Goal: Task Accomplishment & Management: Use online tool/utility

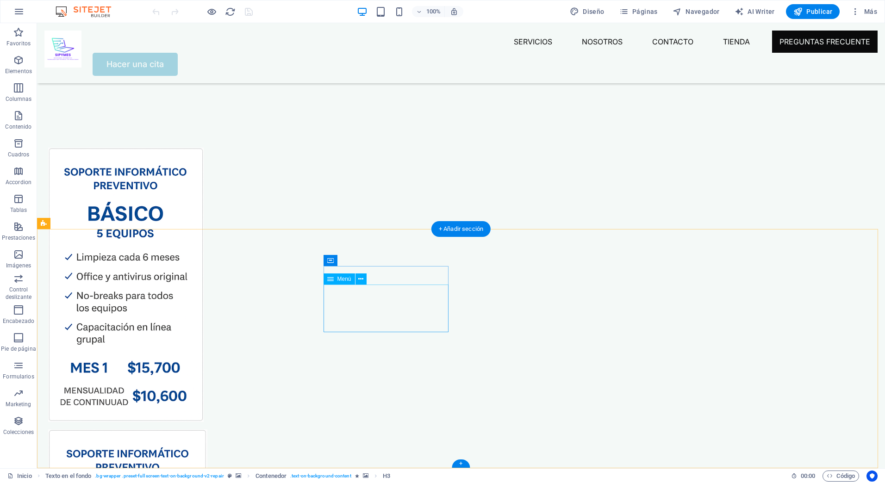
scroll to position [3446, 0]
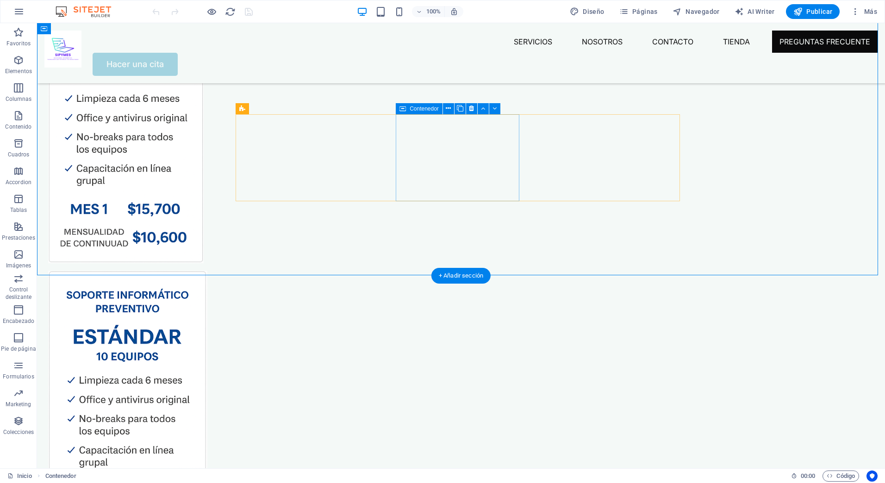
scroll to position [3400, 0]
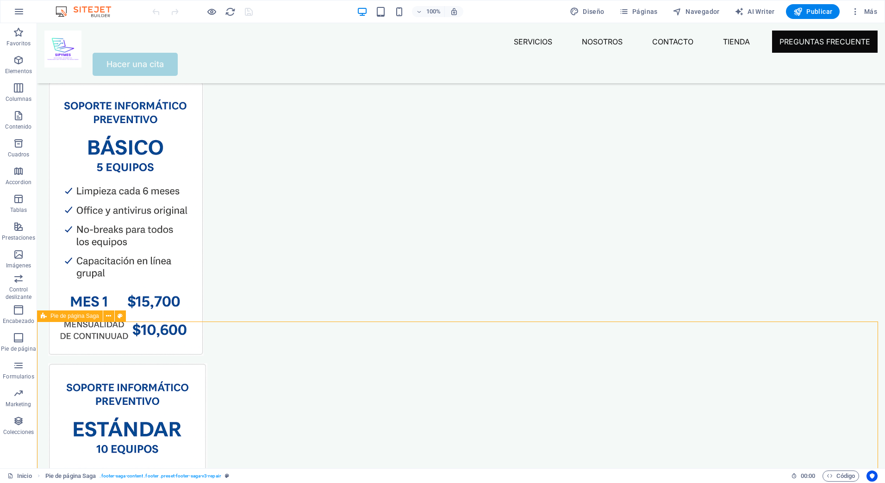
click at [90, 315] on span "Pie de página Saga" at bounding box center [74, 316] width 49 height 6
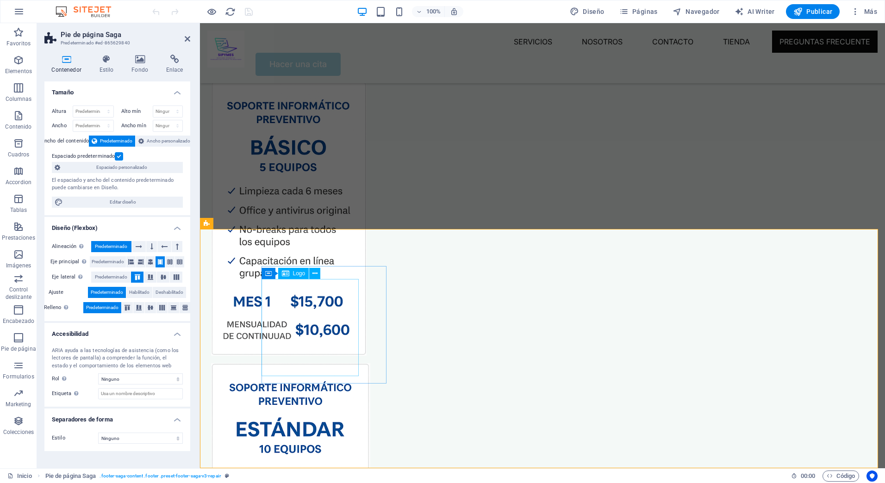
scroll to position [3446, 0]
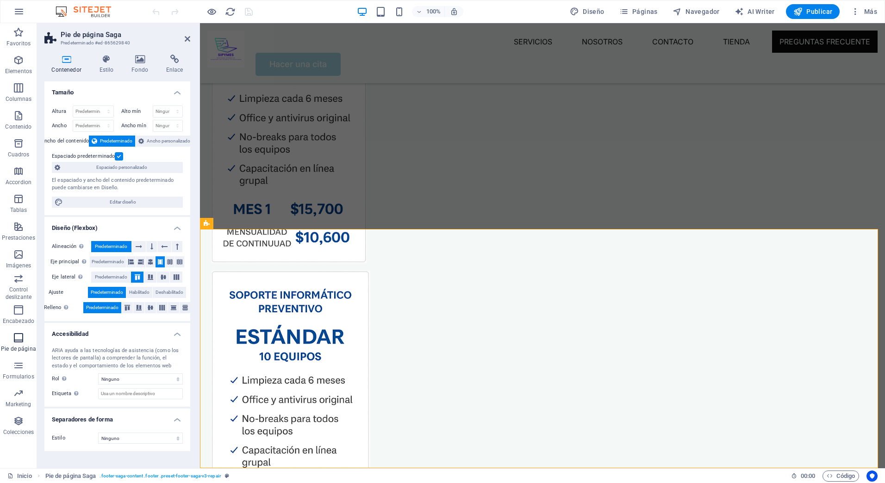
click at [20, 338] on icon "button" at bounding box center [18, 337] width 11 height 11
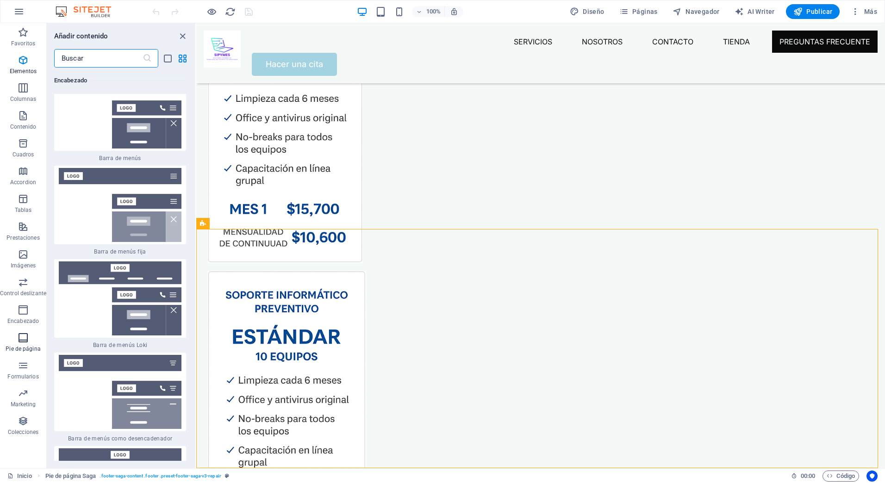
scroll to position [11416, 0]
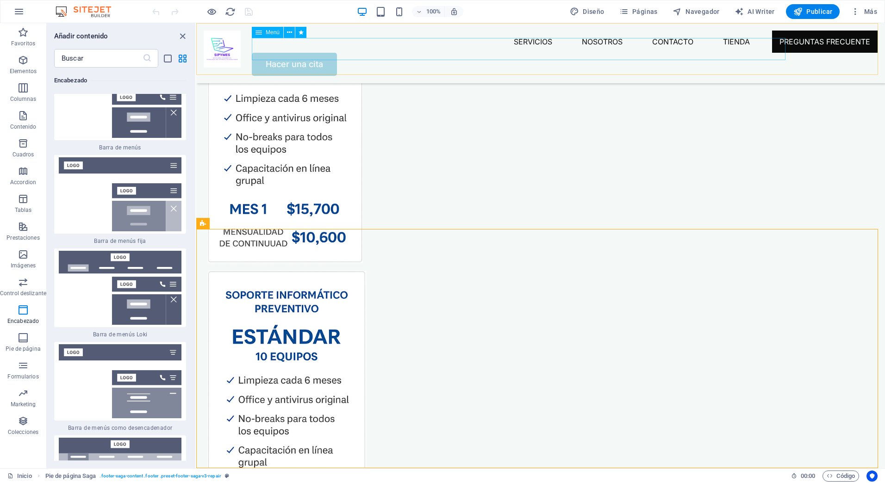
click at [712, 50] on nav "Servicios Nosotros Contacto Tienda Preguntas Frecuente" at bounding box center [565, 42] width 626 height 22
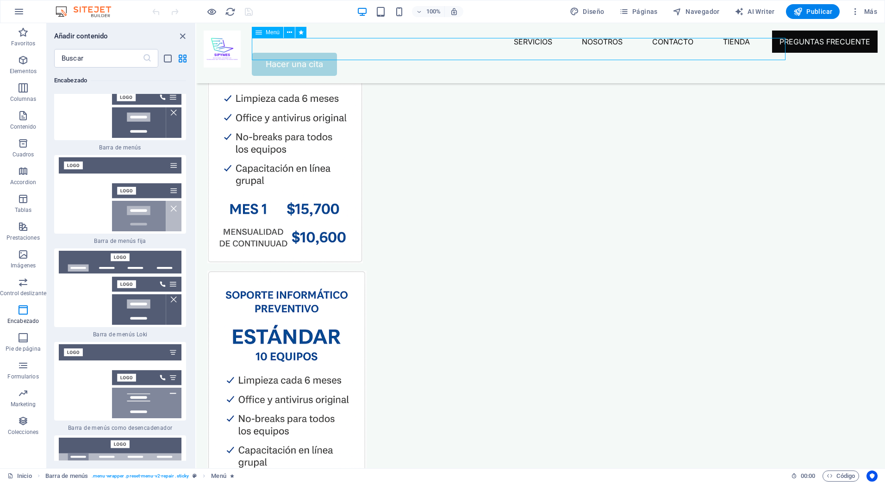
click at [717, 50] on nav "Servicios Nosotros Contacto Tienda Preguntas Frecuente" at bounding box center [565, 42] width 626 height 22
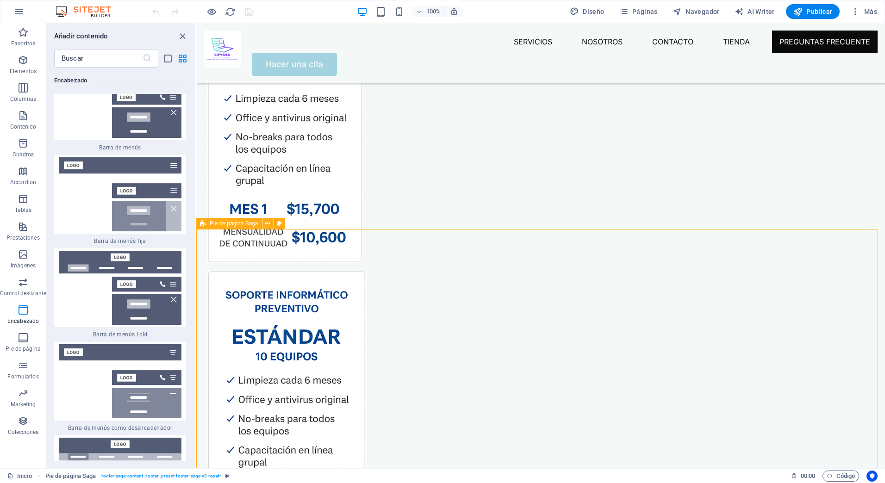
click at [234, 225] on span "Pie de página Saga" at bounding box center [234, 224] width 49 height 6
click at [185, 39] on icon "close panel" at bounding box center [182, 36] width 11 height 11
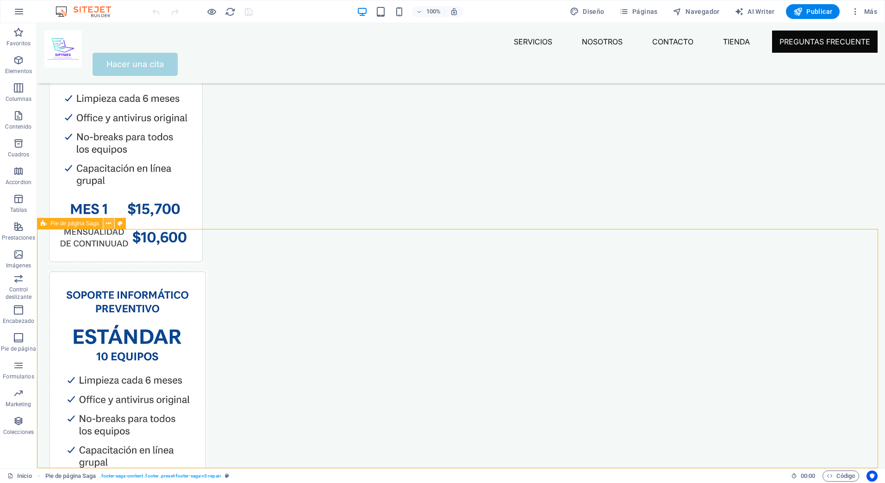
click at [108, 224] on icon at bounding box center [108, 224] width 5 height 10
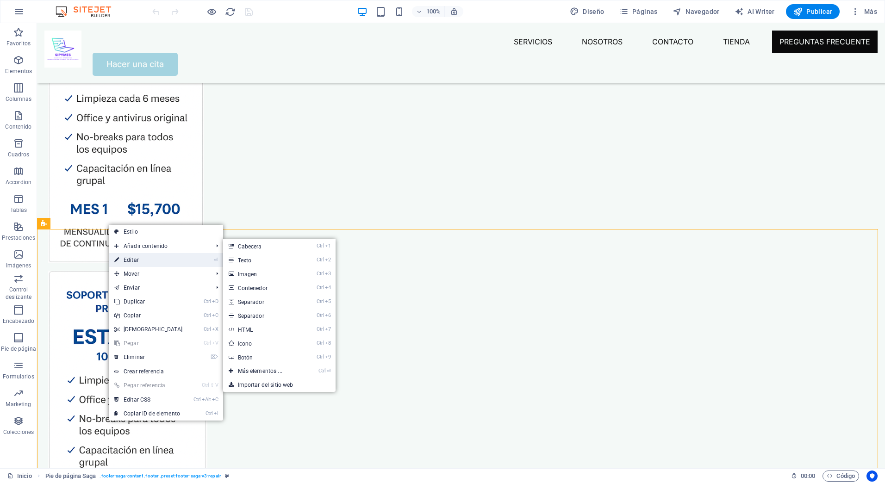
click at [129, 259] on link "⏎ Editar" at bounding box center [149, 260] width 80 height 14
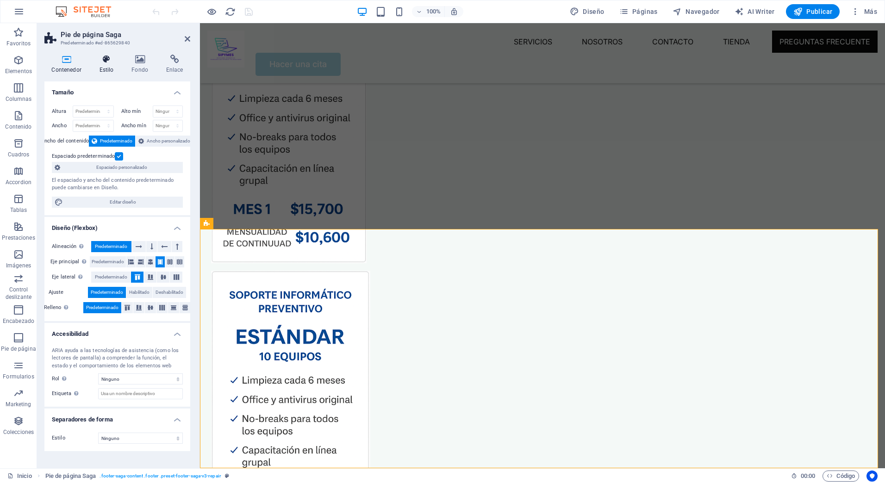
click at [105, 65] on h4 "Estilo" at bounding box center [108, 64] width 32 height 19
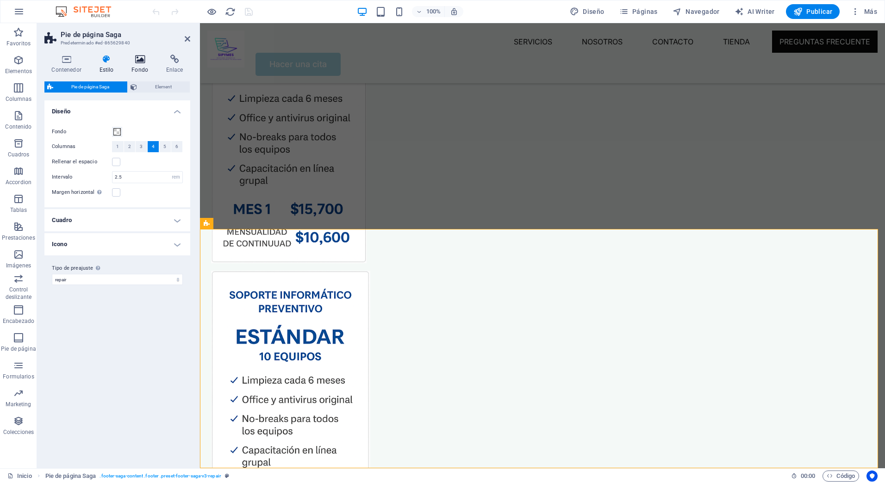
click at [129, 61] on icon at bounding box center [140, 59] width 31 height 9
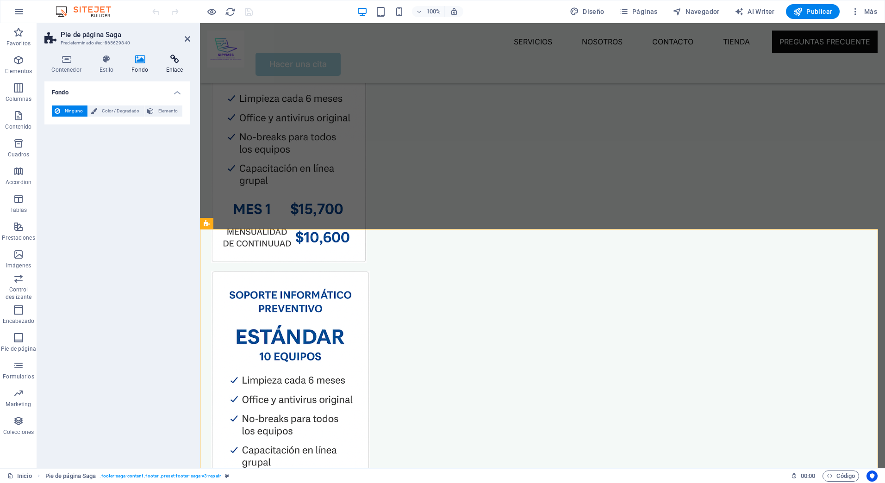
click at [167, 59] on icon at bounding box center [174, 59] width 31 height 9
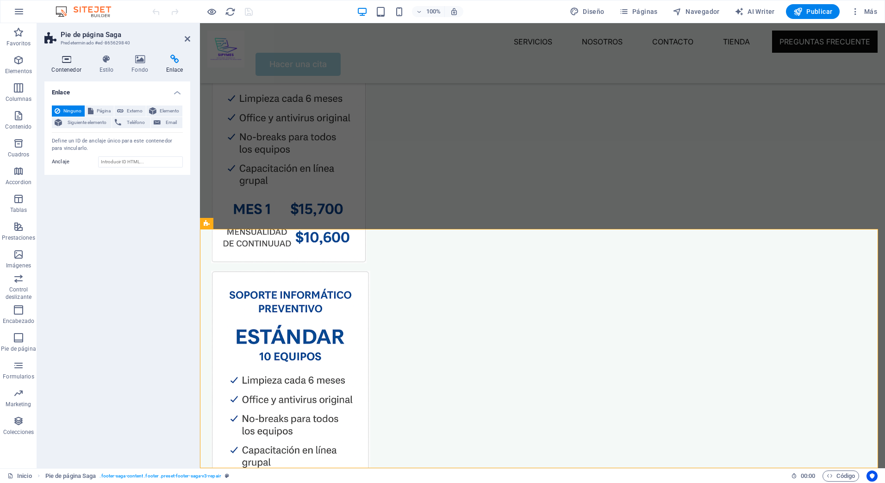
click at [62, 62] on icon at bounding box center [66, 59] width 44 height 9
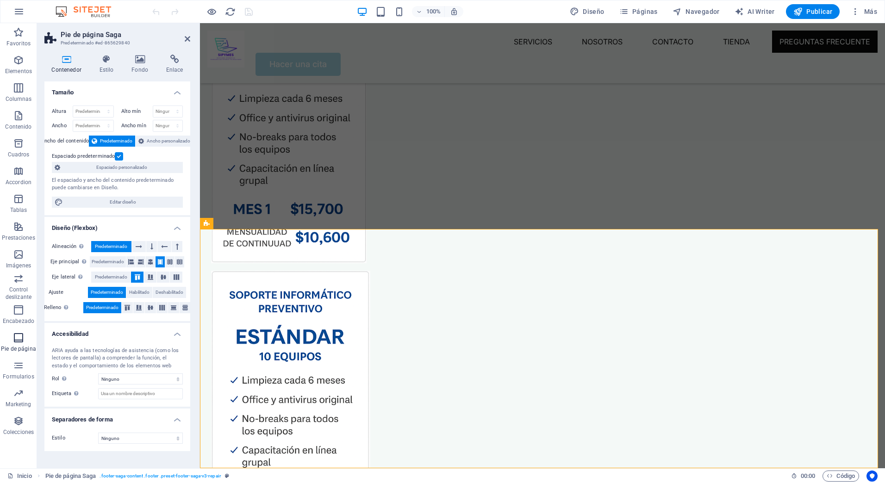
click at [25, 346] on p "Pie de página" at bounding box center [18, 348] width 35 height 7
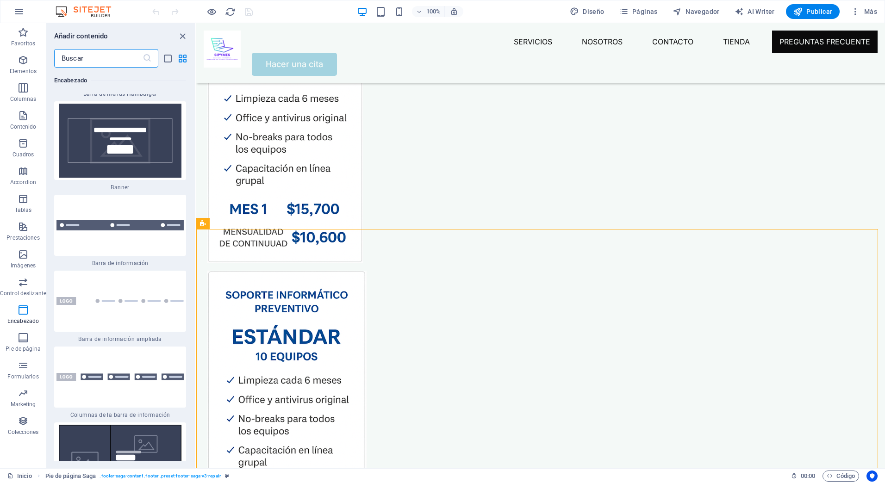
scroll to position [11845, 0]
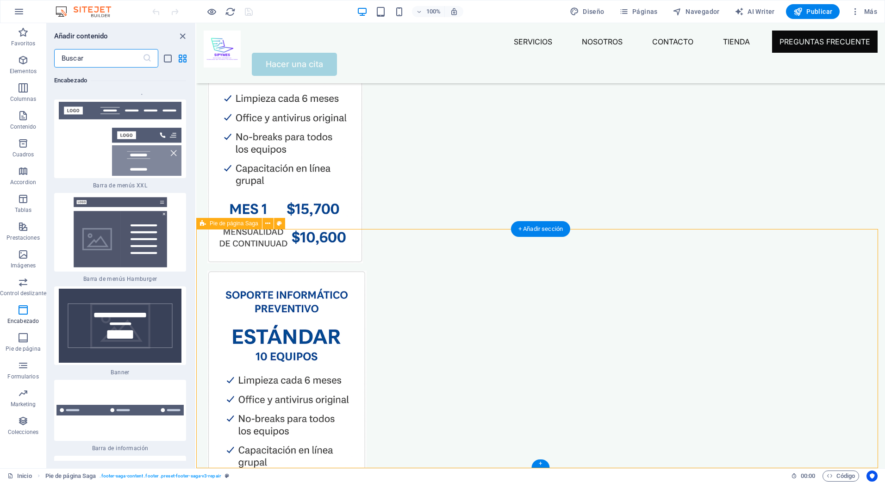
click at [270, 224] on icon at bounding box center [267, 224] width 5 height 10
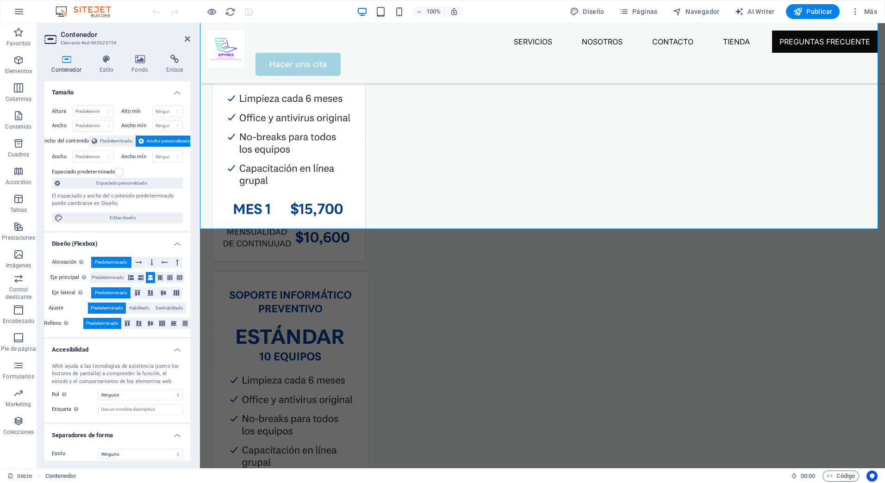
scroll to position [6, 0]
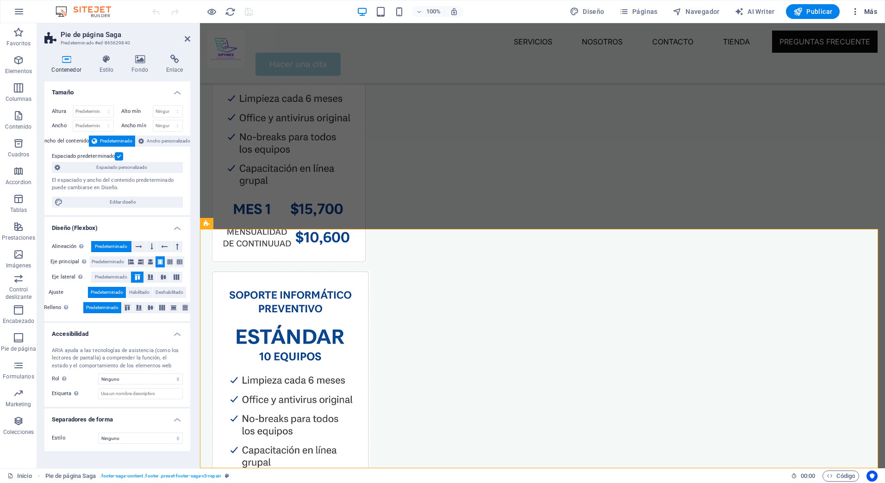
click at [865, 11] on span "Más" at bounding box center [864, 11] width 26 height 9
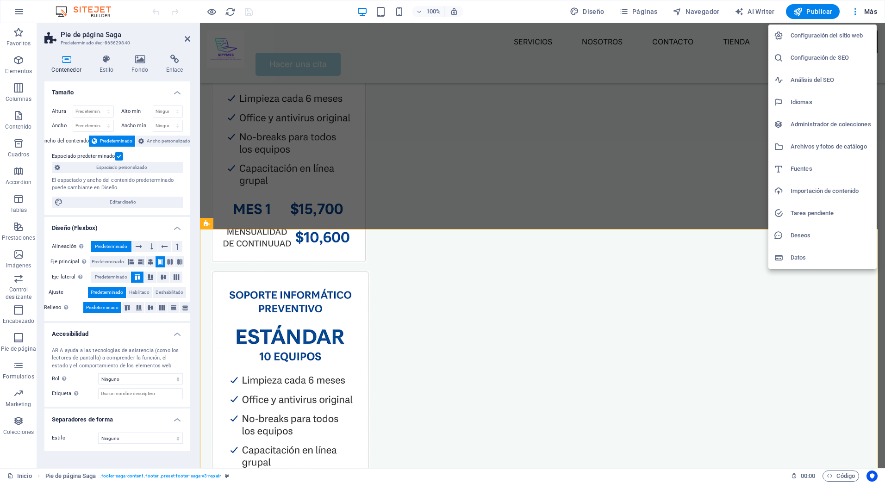
click at [163, 59] on div at bounding box center [442, 241] width 885 height 483
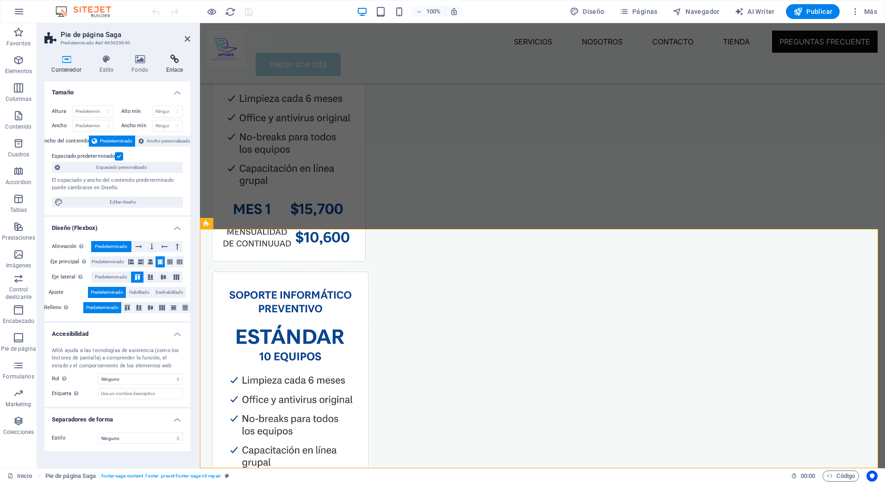
click at [170, 63] on icon at bounding box center [174, 59] width 31 height 9
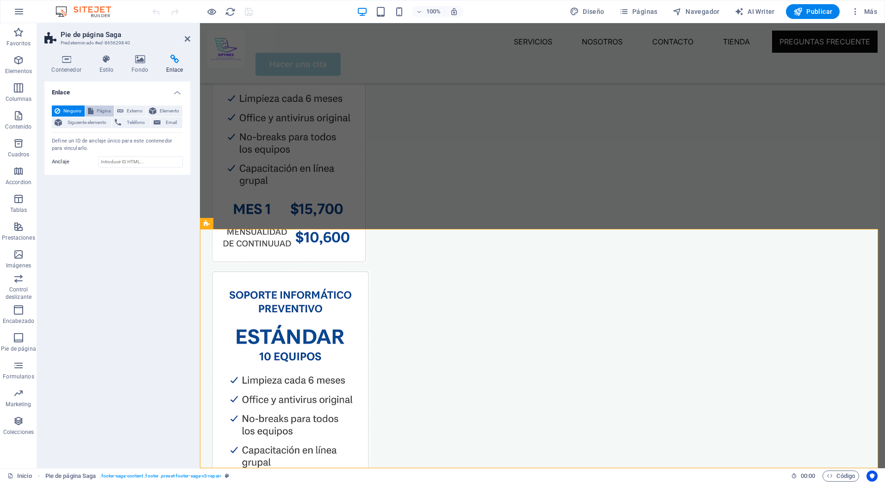
click at [99, 110] on span "Página" at bounding box center [103, 111] width 15 height 11
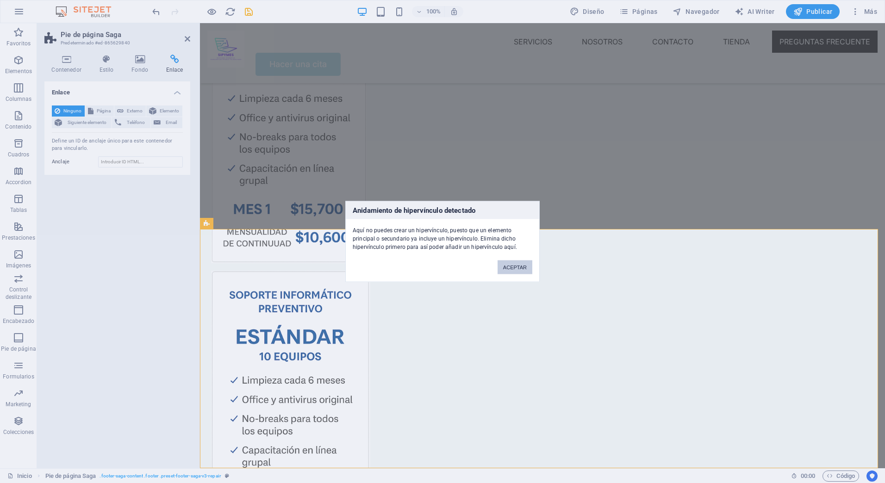
click at [517, 266] on button "ACEPTAR" at bounding box center [515, 268] width 35 height 14
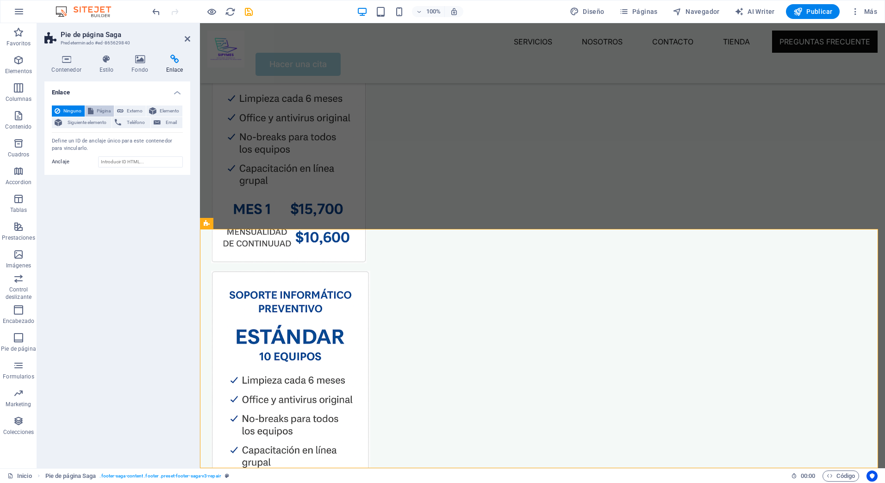
click at [94, 112] on button "Página" at bounding box center [99, 111] width 29 height 11
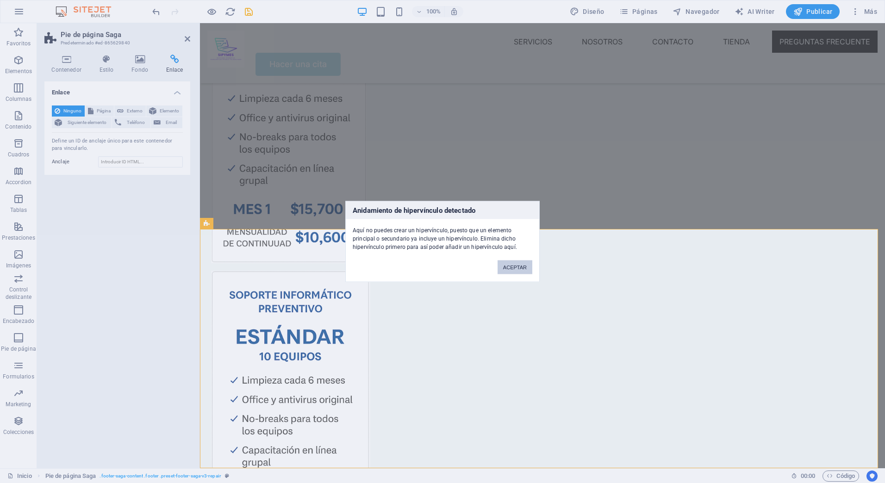
click at [512, 269] on button "ACEPTAR" at bounding box center [515, 268] width 35 height 14
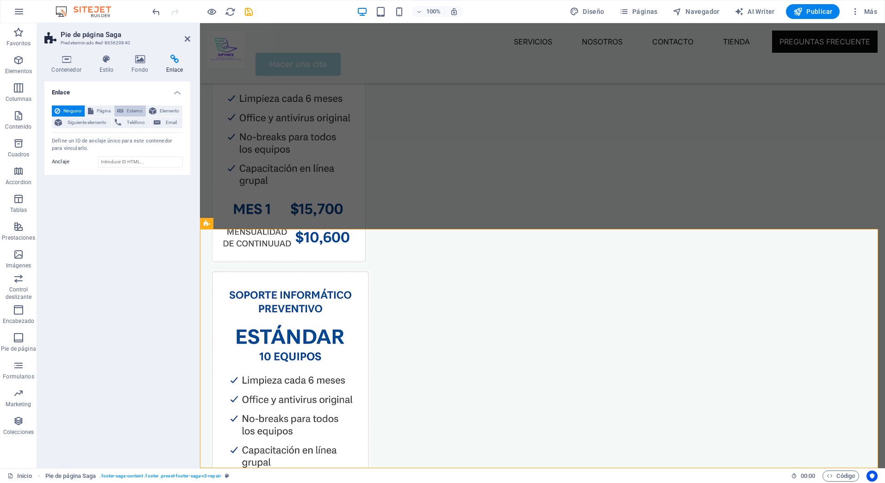
click at [131, 112] on span "Externo" at bounding box center [134, 111] width 17 height 11
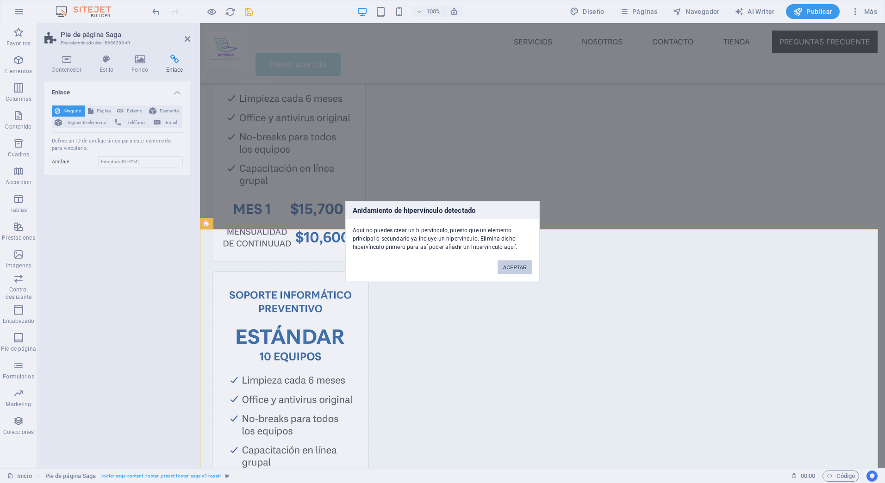
click at [507, 263] on button "ACEPTAR" at bounding box center [515, 268] width 35 height 14
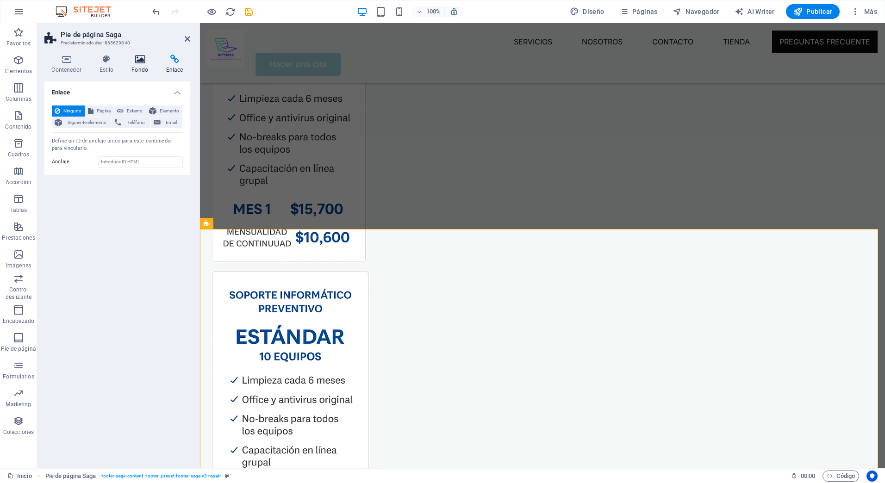
click at [137, 58] on icon at bounding box center [140, 59] width 31 height 9
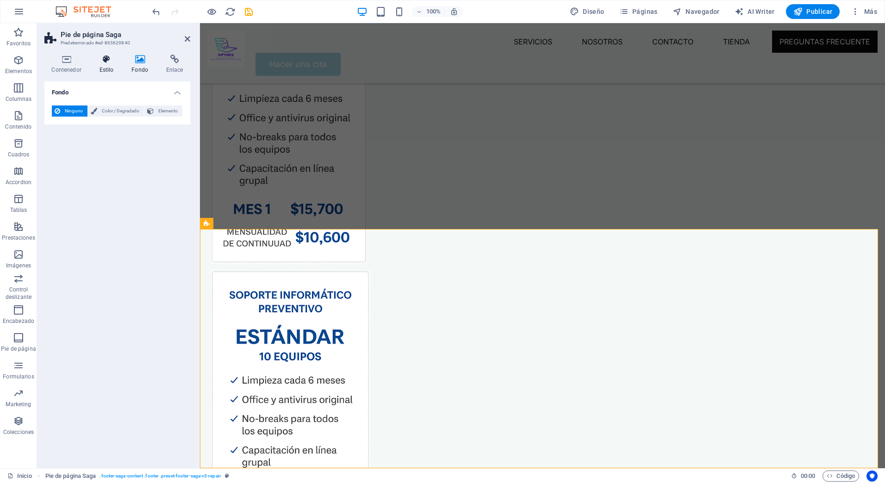
click at [113, 62] on icon at bounding box center [106, 59] width 29 height 9
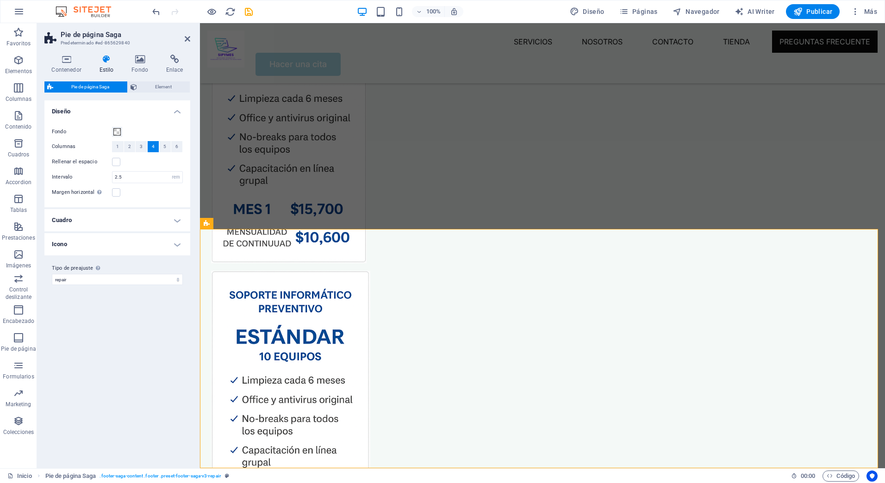
click at [170, 221] on h4 "Cuadro" at bounding box center [117, 220] width 146 height 22
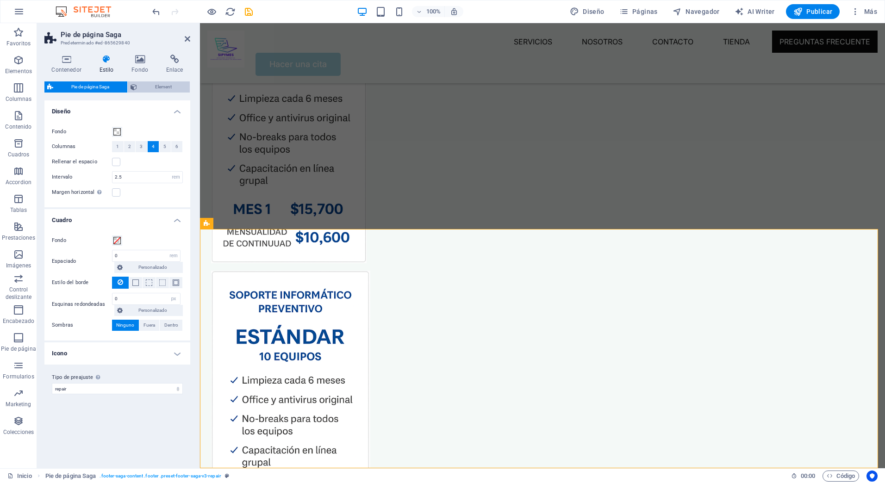
click at [139, 86] on button "Element" at bounding box center [159, 86] width 62 height 11
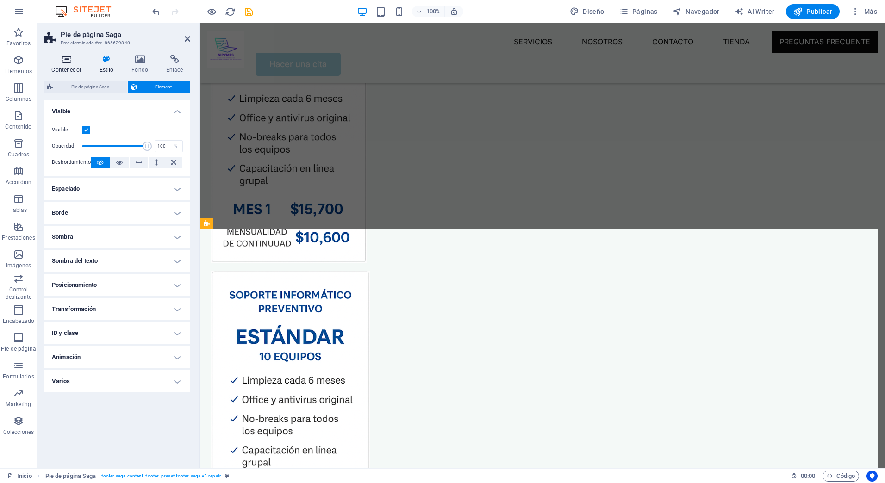
click at [59, 60] on icon at bounding box center [66, 59] width 44 height 9
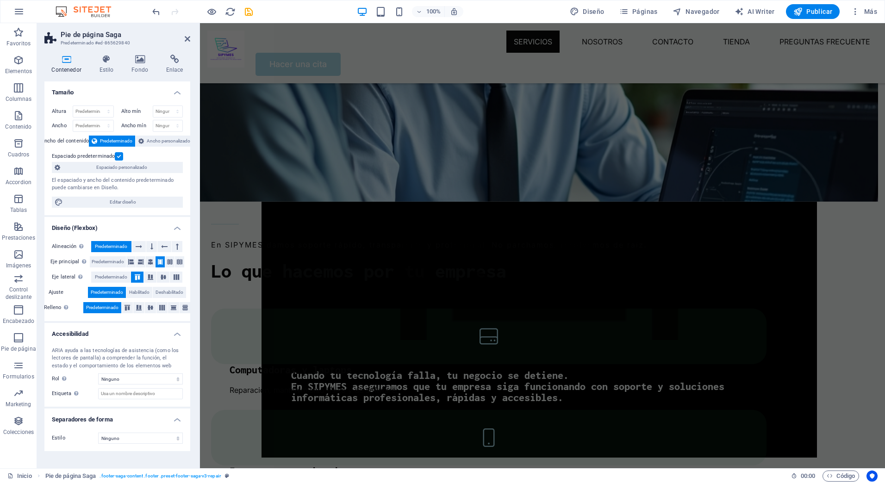
scroll to position [0, 0]
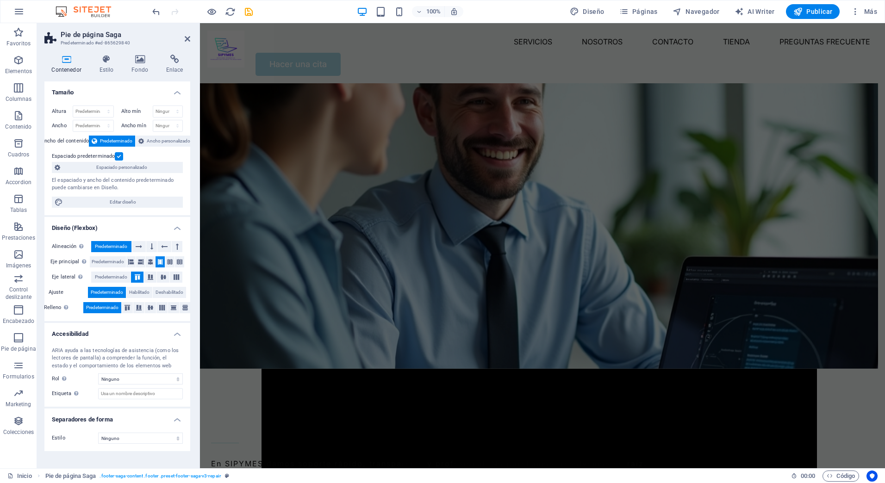
click at [496, 369] on figure at bounding box center [540, 438] width 556 height 138
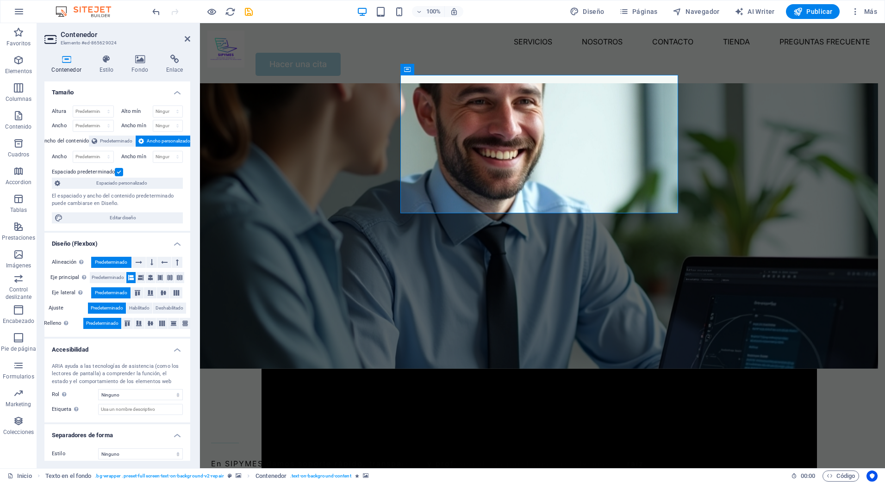
click at [103, 262] on span "Predeterminado" at bounding box center [111, 262] width 32 height 11
click at [100, 278] on span "Predeterminado" at bounding box center [108, 277] width 32 height 11
click at [100, 68] on h4 "Estilo" at bounding box center [108, 64] width 32 height 19
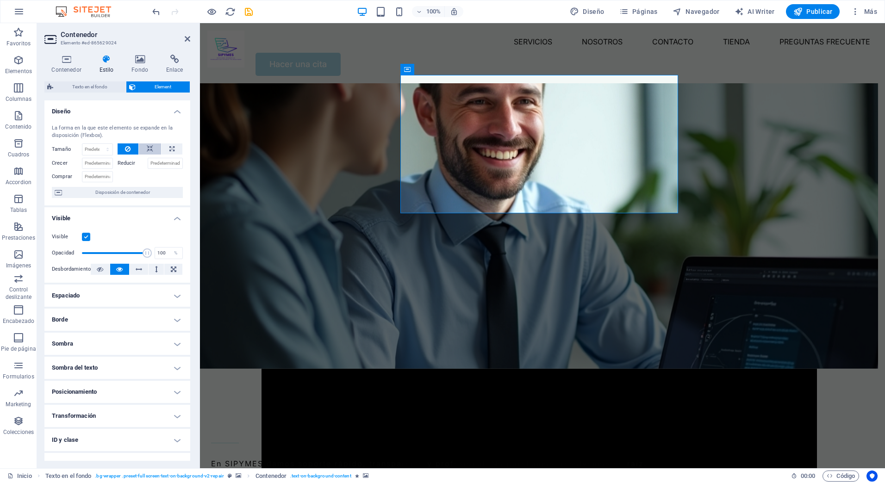
click at [144, 149] on button at bounding box center [150, 149] width 22 height 11
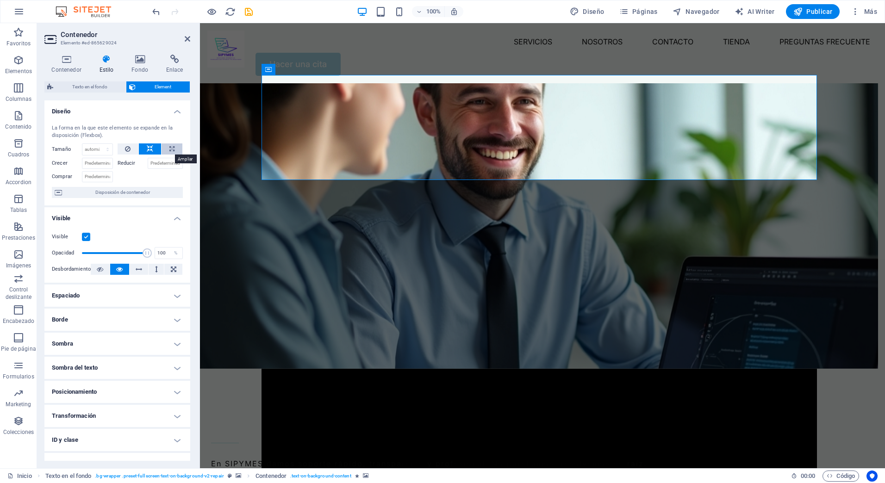
click at [166, 152] on button at bounding box center [172, 149] width 21 height 11
type input "100"
select select "%"
click at [129, 148] on icon at bounding box center [128, 149] width 6 height 11
select select "DISABLED_OPTION_VALUE"
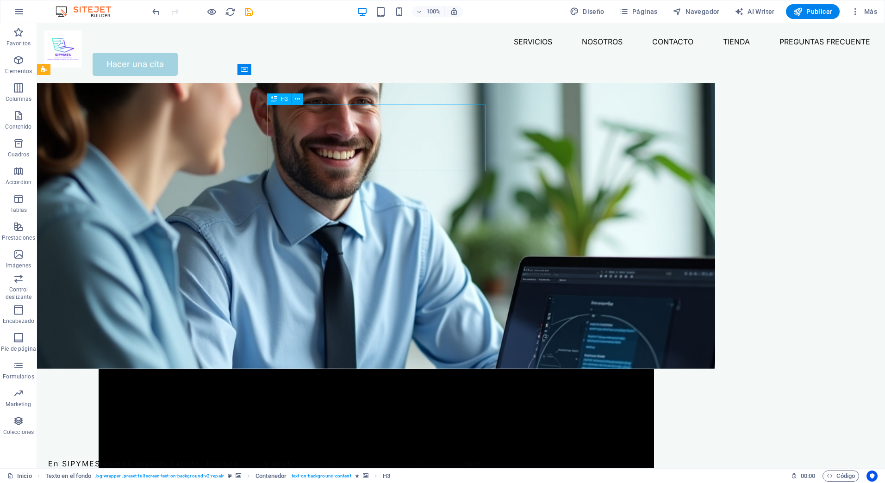
drag, startPoint x: 279, startPoint y: 117, endPoint x: 416, endPoint y: 117, distance: 137.5
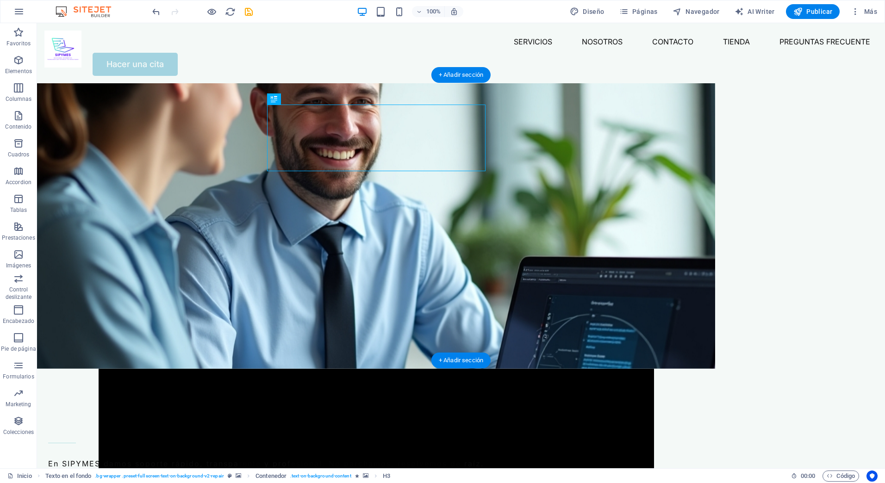
click at [253, 369] on figure at bounding box center [377, 438] width 556 height 138
drag, startPoint x: 251, startPoint y: 119, endPoint x: 128, endPoint y: 118, distance: 122.7
click at [128, 118] on div "Cuando tu tecnología falla, tu negocio se detiene. En SIPYMES aseguramos que tu…" at bounding box center [376, 226] width 678 height 286
click at [260, 369] on figure at bounding box center [377, 438] width 556 height 138
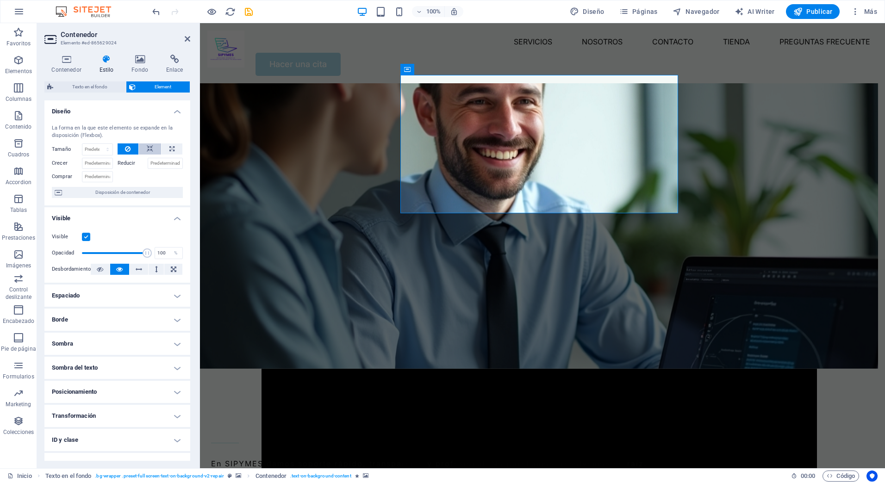
click at [151, 147] on icon at bounding box center [150, 149] width 6 height 11
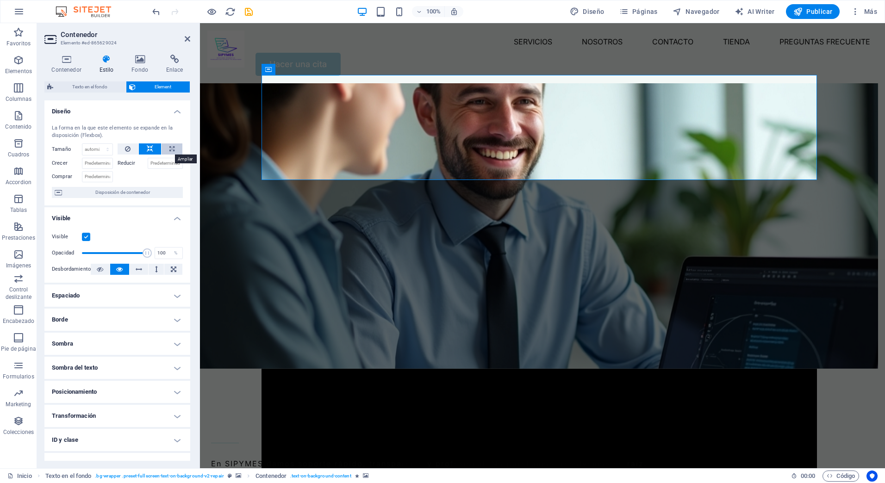
click at [166, 147] on button at bounding box center [172, 149] width 21 height 11
type input "100"
select select "%"
click at [148, 148] on icon at bounding box center [150, 149] width 6 height 11
select select "DISABLED_OPTION_VALUE"
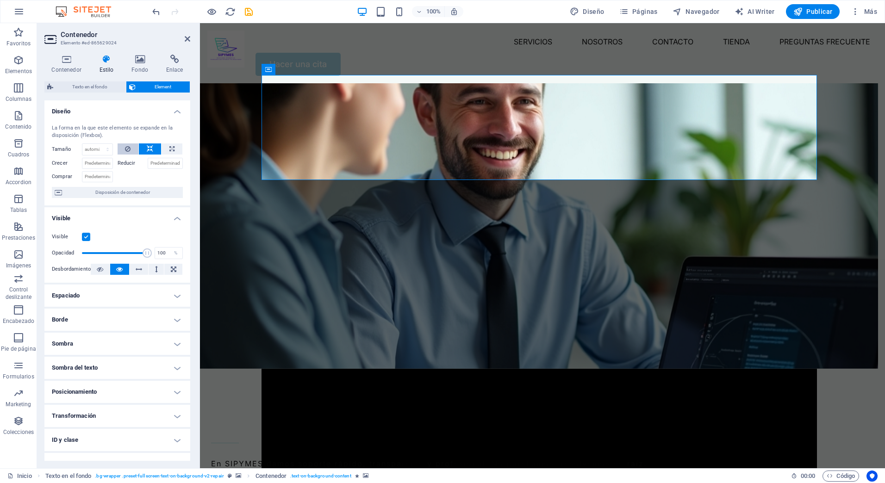
click at [125, 147] on icon at bounding box center [128, 149] width 6 height 11
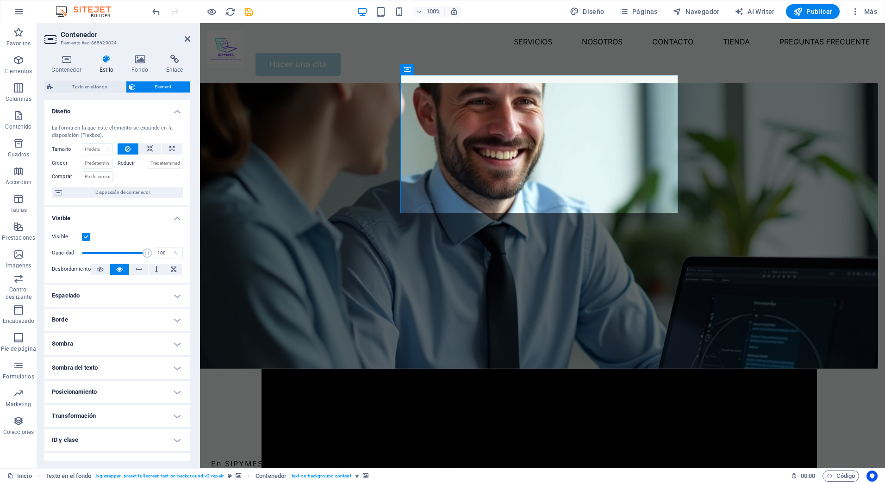
click at [128, 163] on label "Reducir" at bounding box center [133, 163] width 30 height 11
click at [148, 163] on input "Reducir" at bounding box center [166, 163] width 36 height 11
click at [160, 165] on input "Reducir" at bounding box center [166, 163] width 36 height 11
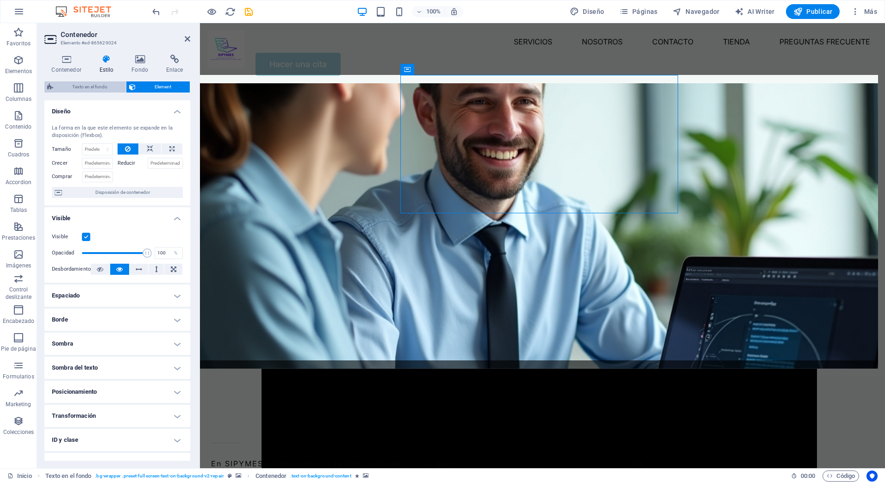
click at [83, 87] on span "Texto en el fondo" at bounding box center [89, 86] width 67 height 11
select select "%"
select select "rem"
select select "px"
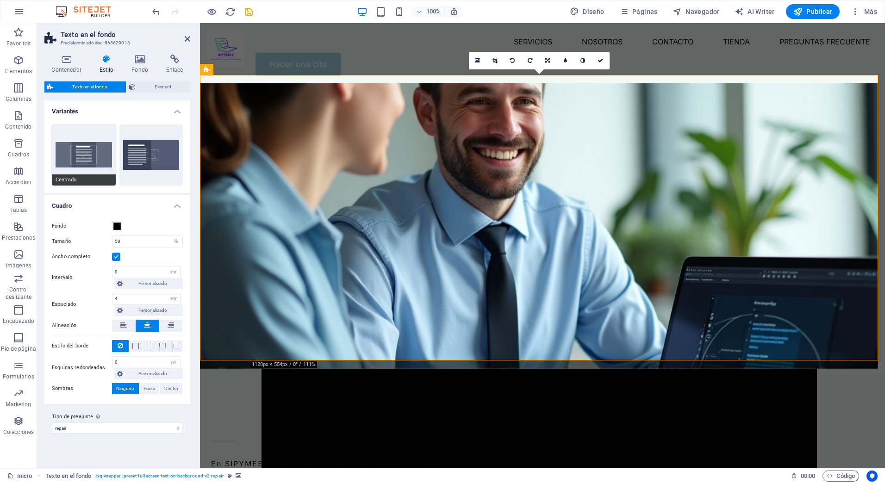
click at [87, 150] on button "Centrado" at bounding box center [84, 155] width 64 height 61
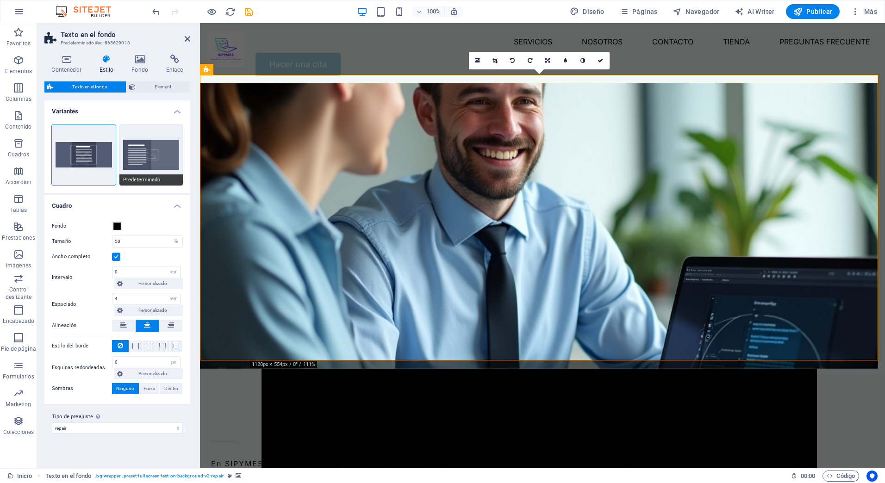
click at [131, 142] on button "Predeterminado" at bounding box center [151, 155] width 64 height 61
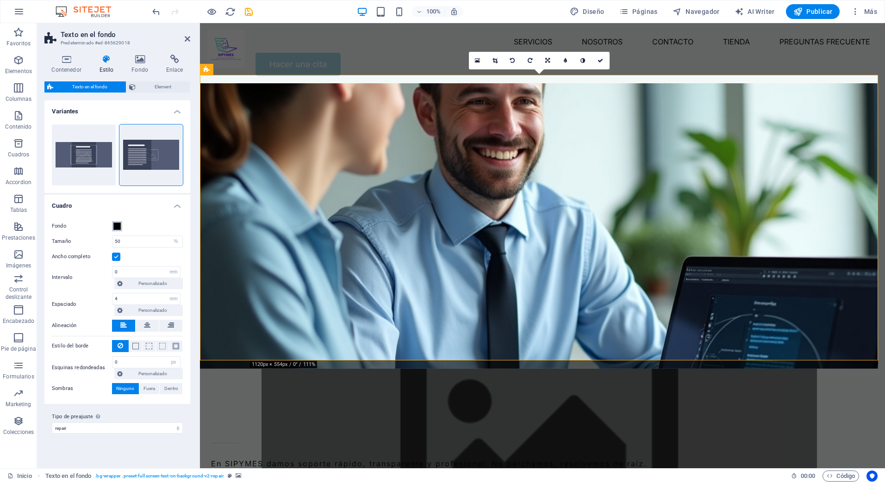
click at [121, 222] on button "Fondo" at bounding box center [117, 226] width 10 height 10
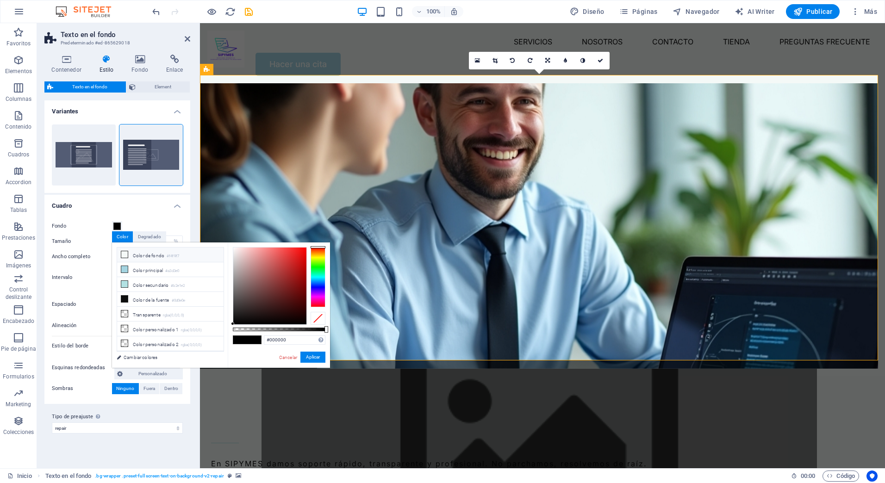
click at [124, 251] on icon at bounding box center [124, 254] width 6 height 6
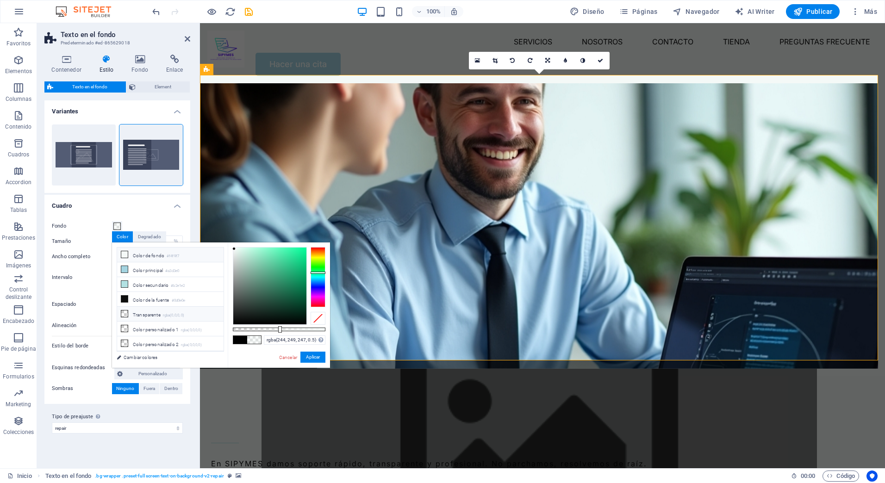
click at [128, 312] on span at bounding box center [124, 313] width 7 height 7
type input "rgba(0, 0, 0, 0)"
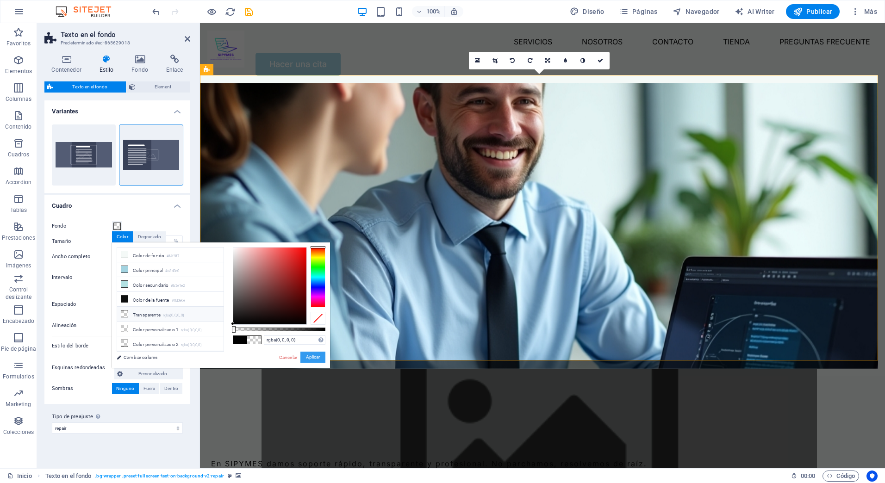
click at [316, 360] on button "Aplicar" at bounding box center [312, 357] width 25 height 11
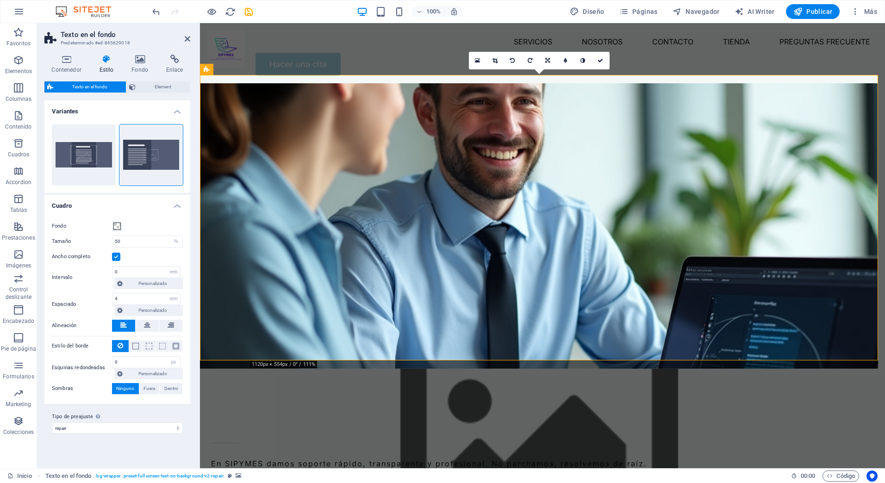
click at [374, 369] on figure at bounding box center [540, 438] width 556 height 138
click at [372, 369] on figure at bounding box center [540, 438] width 556 height 138
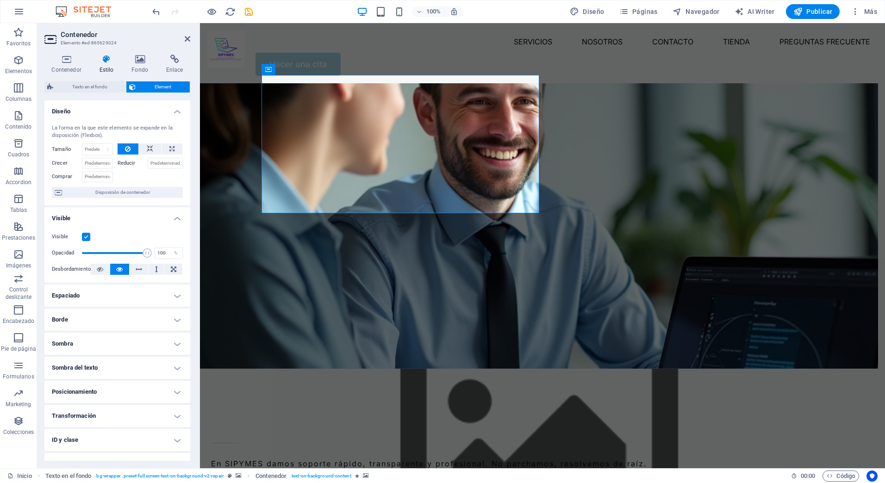
click at [372, 369] on figure at bounding box center [540, 438] width 556 height 138
click at [712, 13] on span "Navegador" at bounding box center [696, 11] width 47 height 9
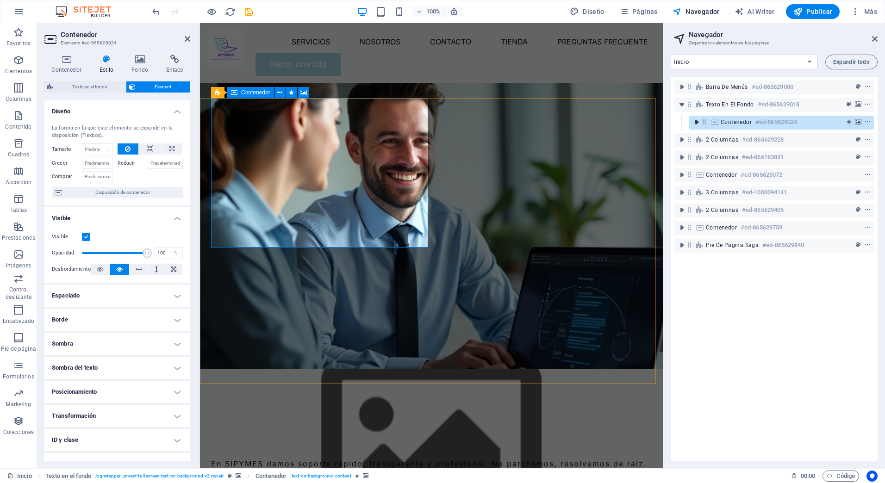
click at [698, 122] on icon "toggle-expand" at bounding box center [696, 122] width 9 height 9
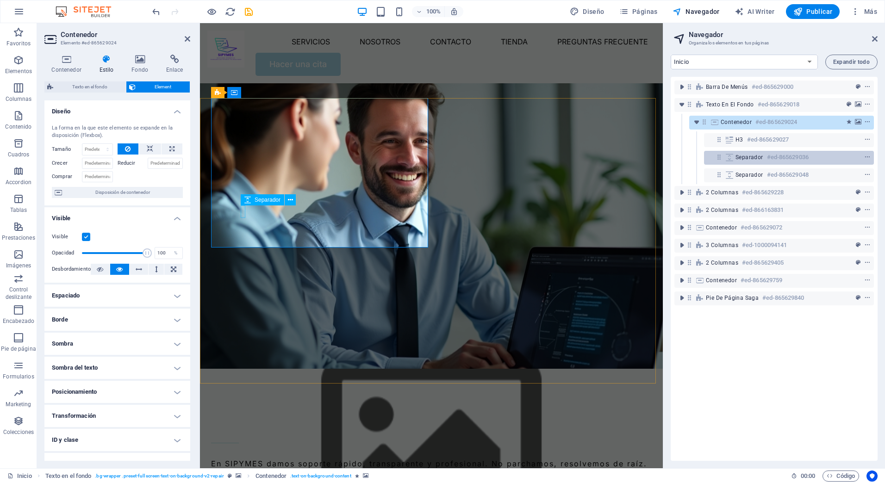
click at [745, 158] on span "Separador" at bounding box center [750, 157] width 28 height 7
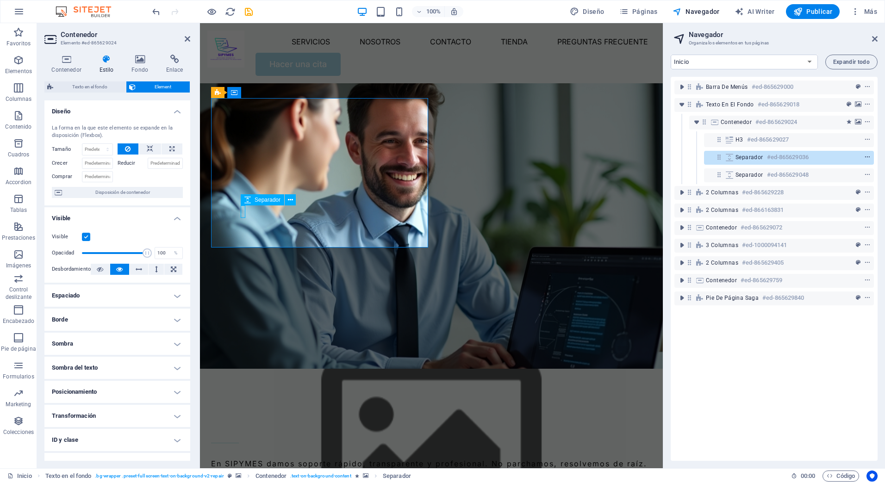
click at [864, 155] on icon "context-menu" at bounding box center [867, 157] width 6 height 6
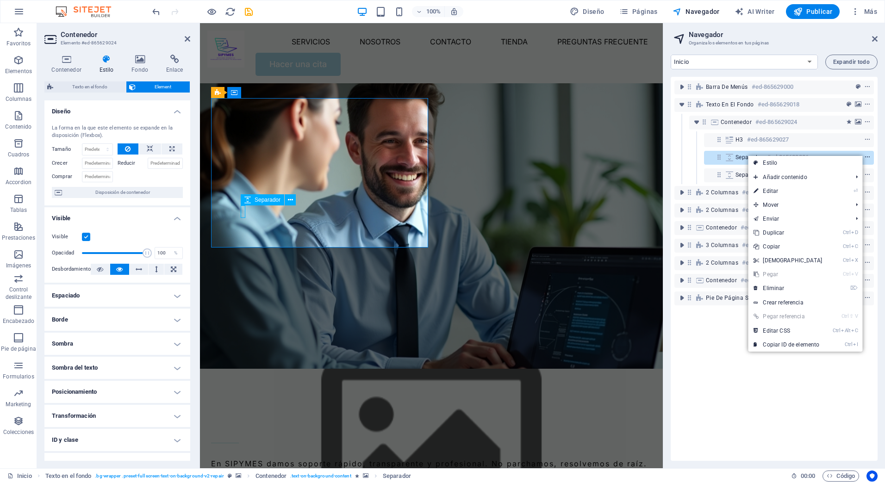
click at [864, 155] on icon "context-menu" at bounding box center [867, 157] width 6 height 6
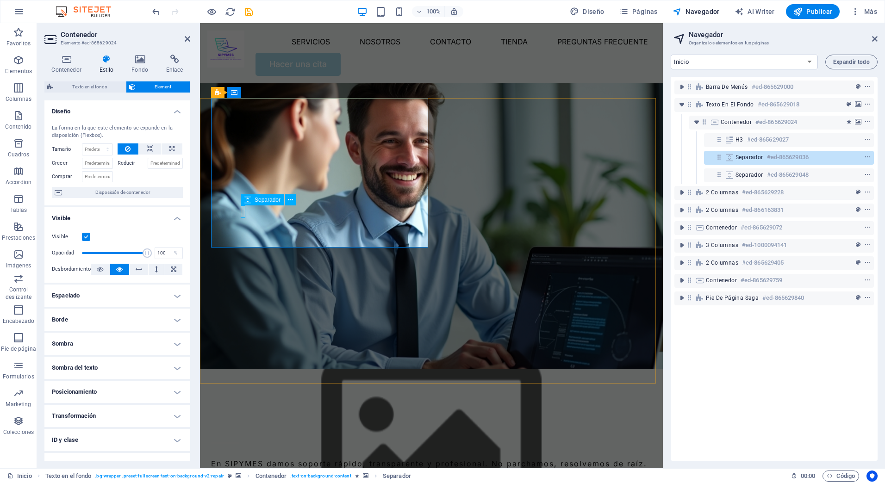
click at [730, 156] on icon at bounding box center [730, 157] width 10 height 7
drag, startPoint x: 730, startPoint y: 156, endPoint x: 730, endPoint y: 140, distance: 16.7
click at [730, 140] on div "Barra de menús #ed-865629000 Texto en el fondo #ed-865629018 Contenedor #ed-865…" at bounding box center [774, 269] width 207 height 384
drag, startPoint x: 730, startPoint y: 140, endPoint x: 730, endPoint y: 156, distance: 15.7
click at [730, 156] on div "Barra de menús #ed-865629000 Texto en el fondo #ed-865629018 Contenedor #ed-865…" at bounding box center [774, 269] width 207 height 384
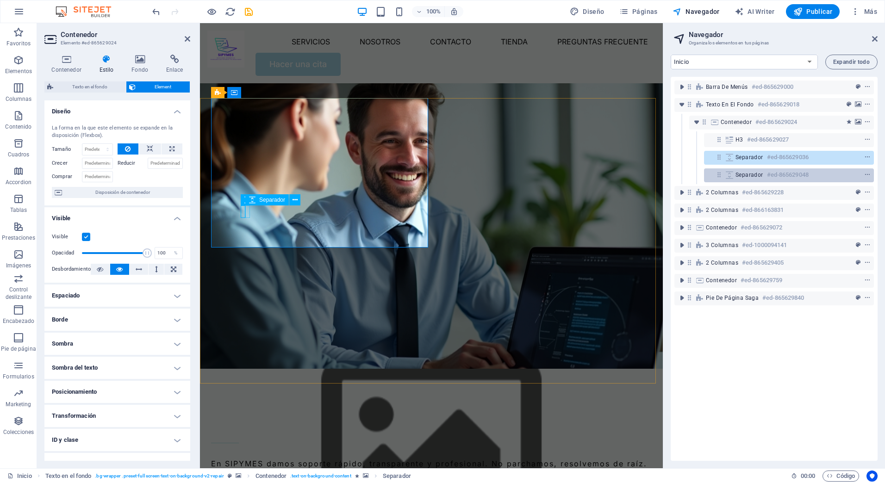
click at [729, 175] on icon at bounding box center [730, 174] width 10 height 7
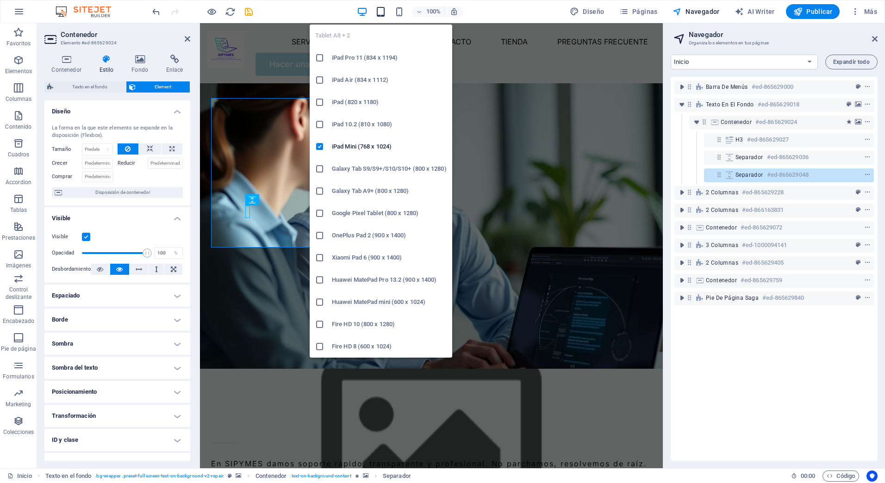
click at [384, 10] on icon "button" at bounding box center [380, 11] width 11 height 11
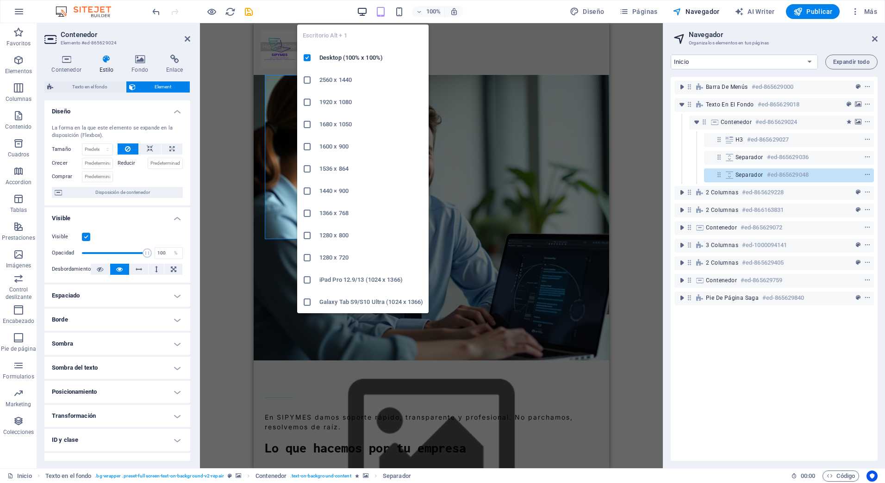
click at [360, 10] on icon "button" at bounding box center [362, 11] width 11 height 11
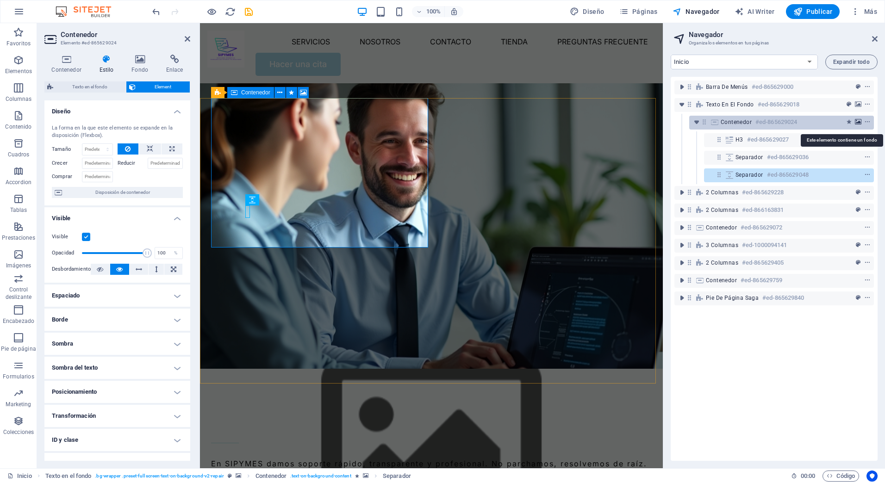
click at [857, 124] on icon "background" at bounding box center [858, 122] width 6 height 6
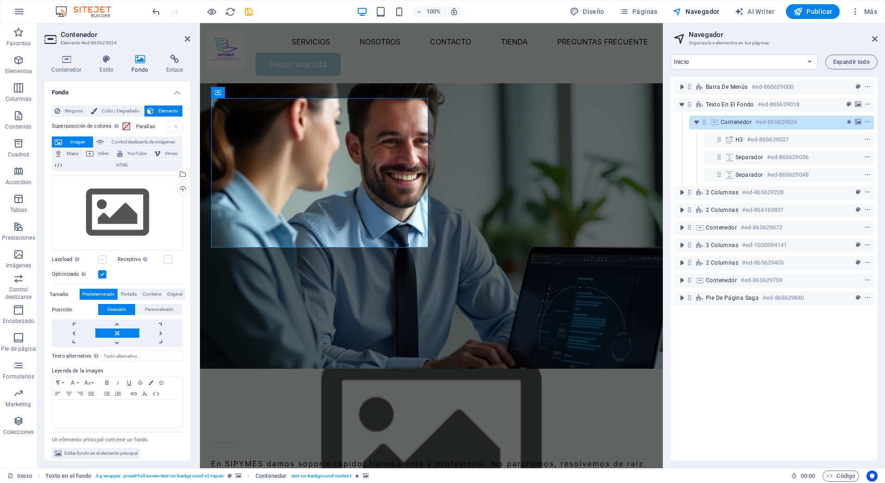
click at [102, 259] on label at bounding box center [102, 260] width 8 height 8
click at [0, 0] on input "Lazyload La carga de imágenes tras la carga de la página mejora la velocidad de…" at bounding box center [0, 0] width 0 height 0
click at [166, 257] on label at bounding box center [168, 260] width 8 height 8
click at [0, 0] on input "Receptivo Automáticamente cargar tamaños optimizados de smartphone e imagen ret…" at bounding box center [0, 0] width 0 height 0
click at [117, 332] on link at bounding box center [117, 333] width 44 height 9
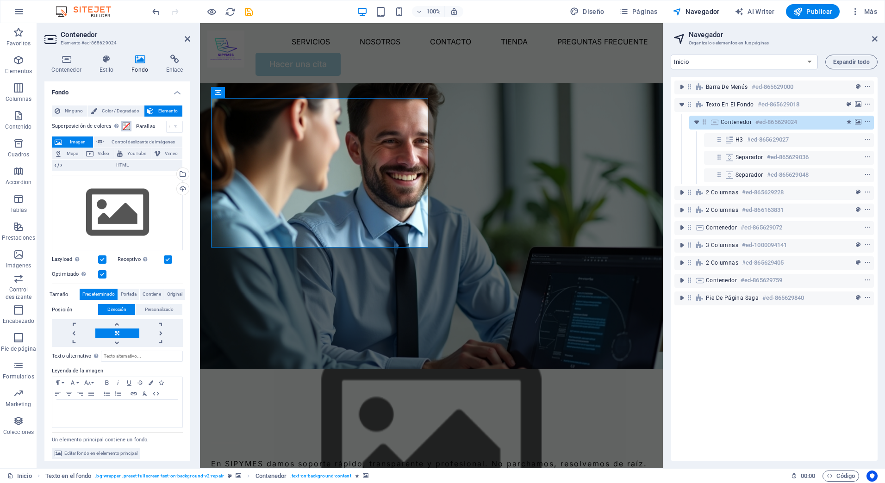
click at [125, 126] on span at bounding box center [126, 126] width 7 height 7
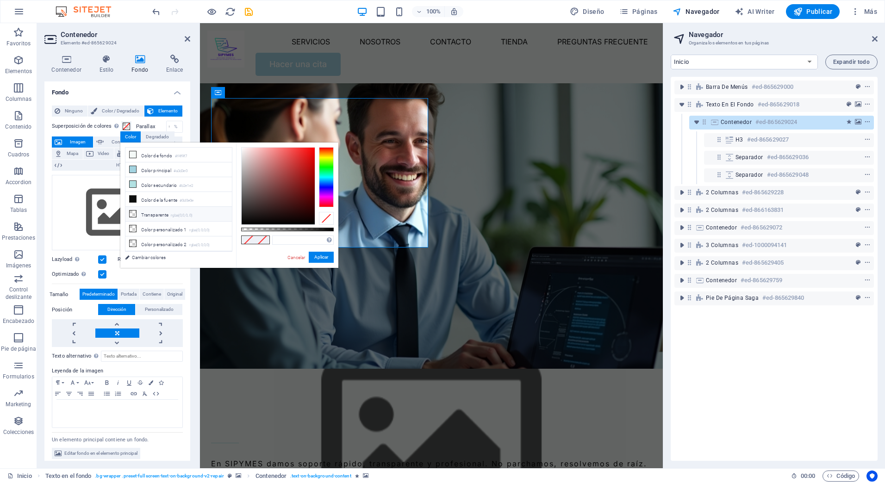
click at [136, 210] on span at bounding box center [132, 213] width 7 height 7
type input "rgba(0, 0, 0, 0)"
click at [325, 259] on button "Aplicar" at bounding box center [321, 257] width 25 height 11
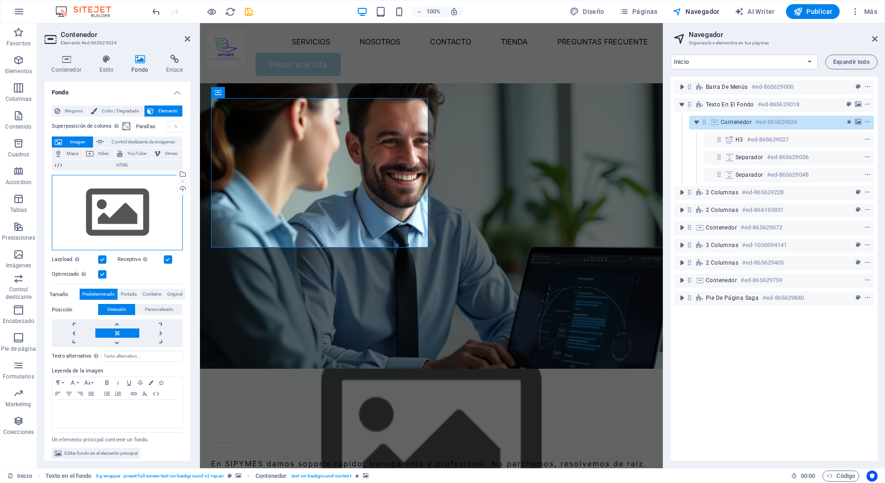
click at [128, 208] on div "Arrastra archivos aquí, haz clic para escoger archivos o selecciona archivos de…" at bounding box center [117, 213] width 131 height 76
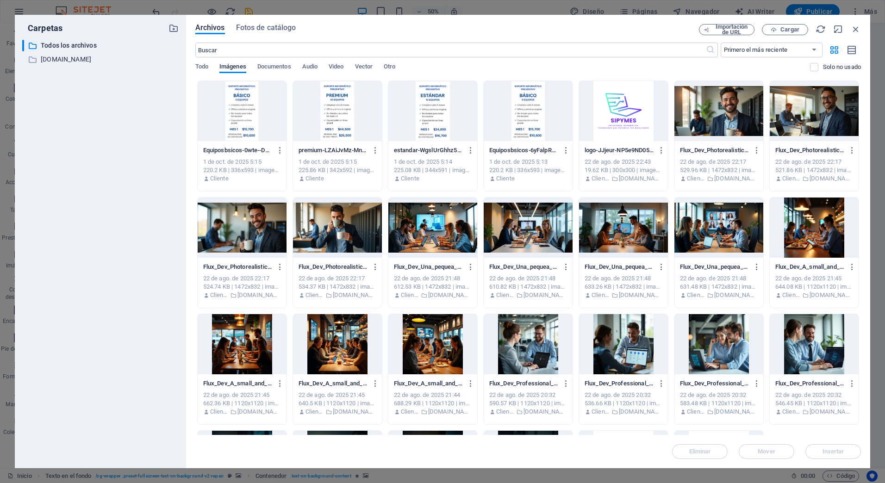
click at [820, 334] on div at bounding box center [814, 344] width 89 height 60
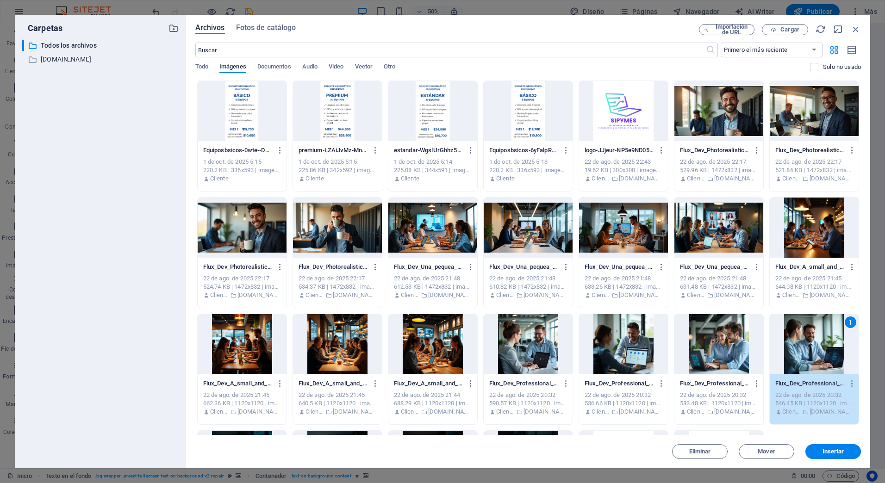
click at [831, 453] on span "Insertar" at bounding box center [834, 452] width 22 height 6
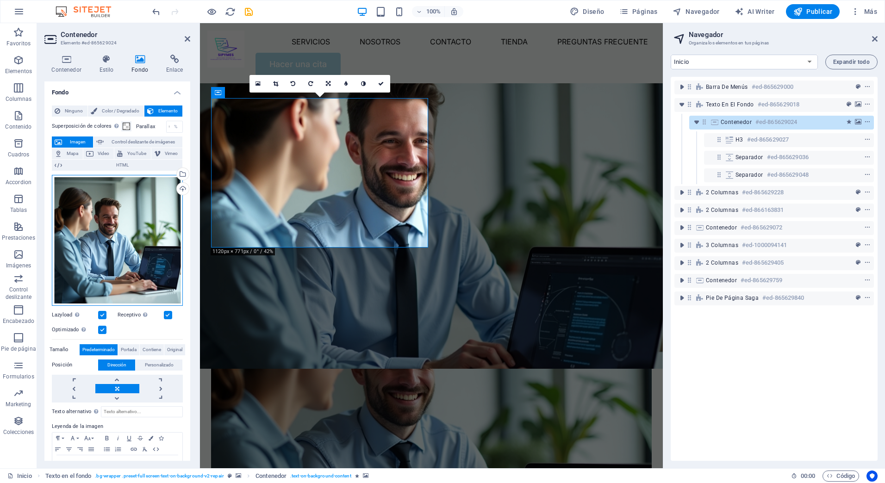
click at [129, 244] on div "Arrastra archivos aquí, haz clic para escoger archivos o selecciona archivos de…" at bounding box center [117, 240] width 131 height 131
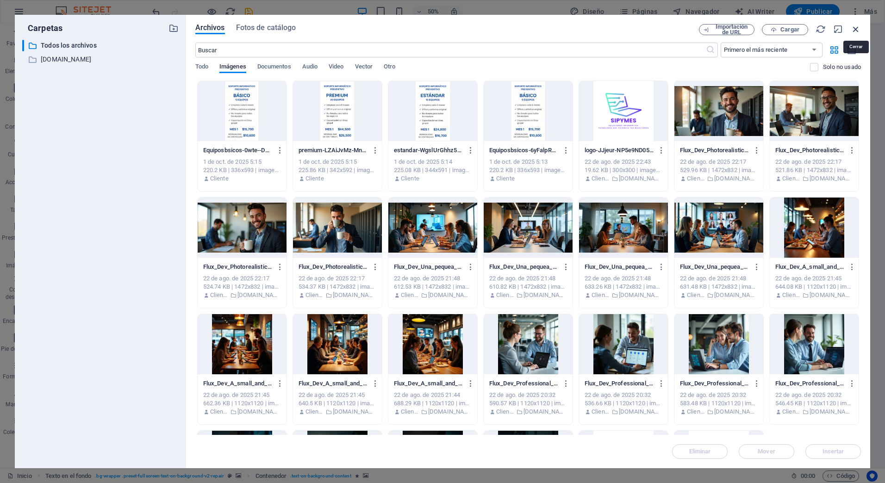
click at [853, 26] on icon "button" at bounding box center [856, 29] width 10 height 10
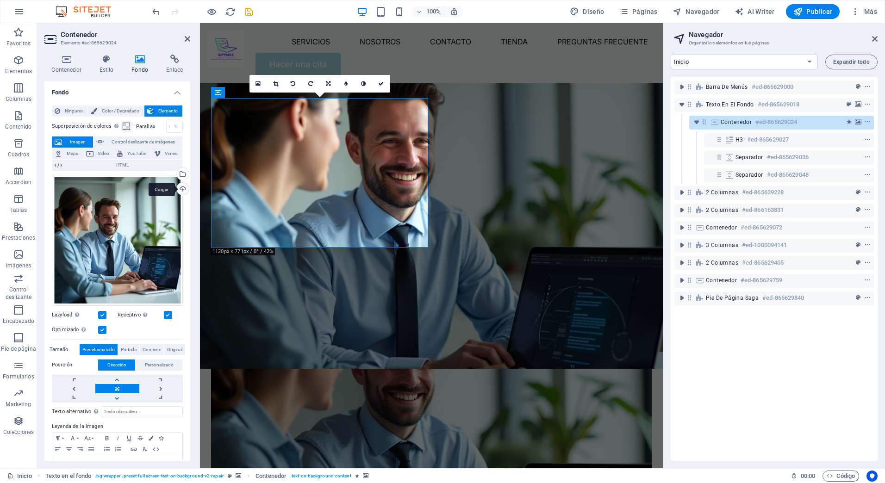
click at [180, 186] on div "Cargar" at bounding box center [182, 190] width 14 height 14
click at [128, 276] on div "Arrastra archivos aquí, haz clic para escoger archivos o selecciona archivos de…" at bounding box center [117, 240] width 131 height 131
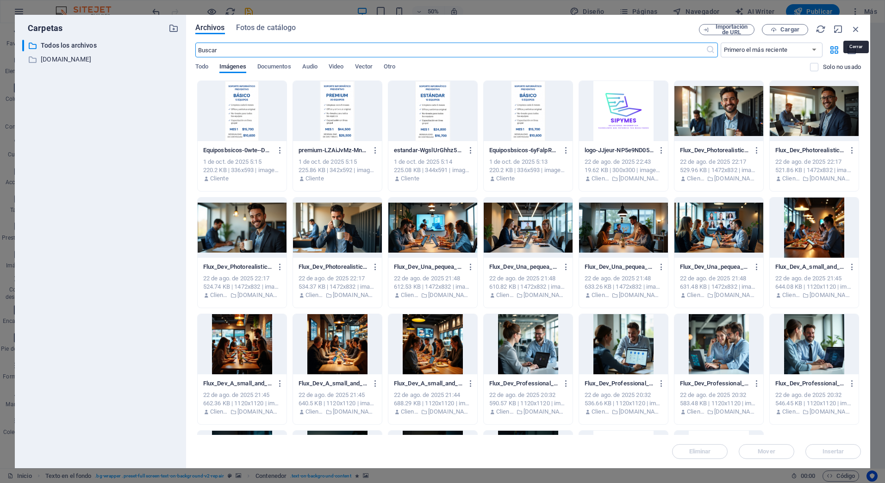
click at [856, 27] on icon "button" at bounding box center [856, 29] width 10 height 10
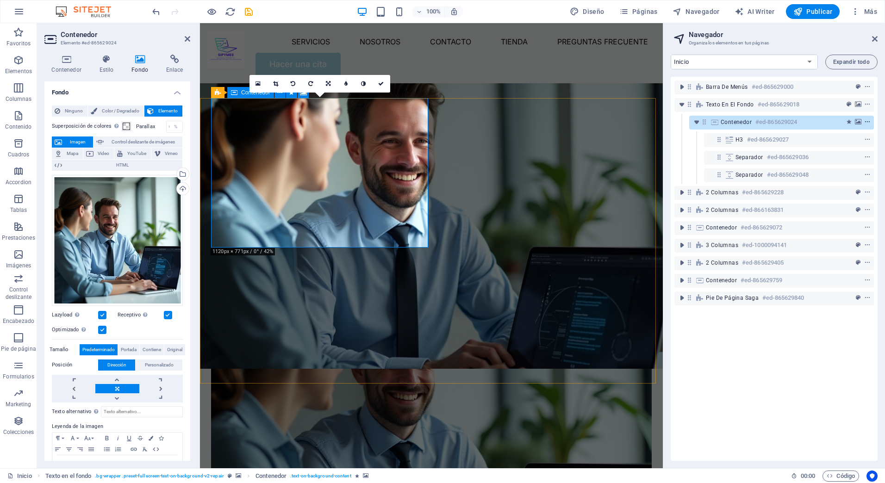
click at [867, 121] on icon "context-menu" at bounding box center [867, 122] width 6 height 6
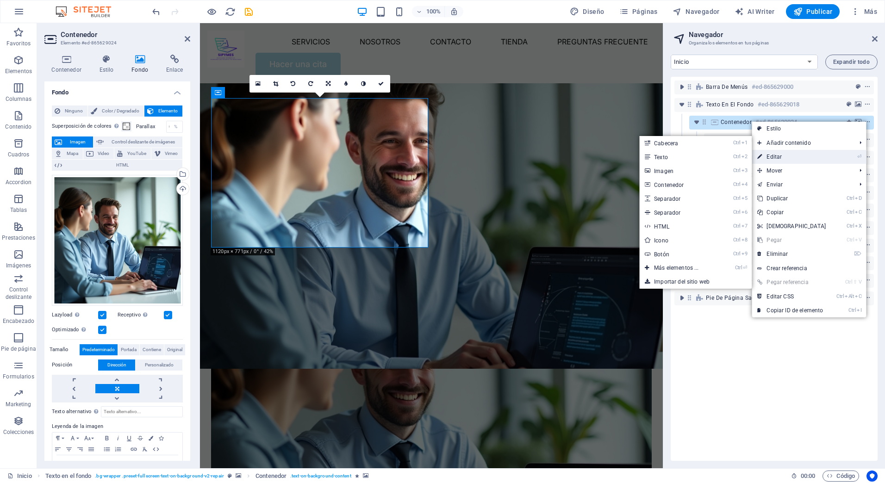
click at [774, 160] on link "⏎ Editar" at bounding box center [792, 157] width 80 height 14
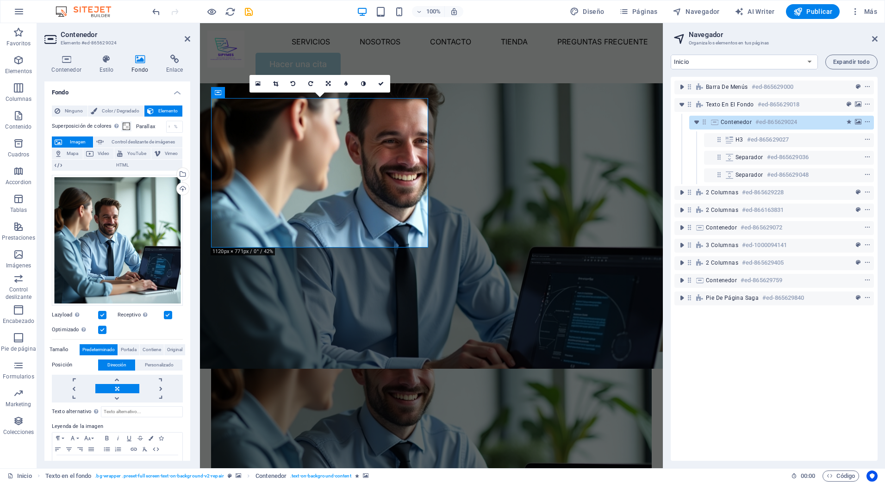
click at [75, 142] on span "Imagen" at bounding box center [77, 142] width 25 height 11
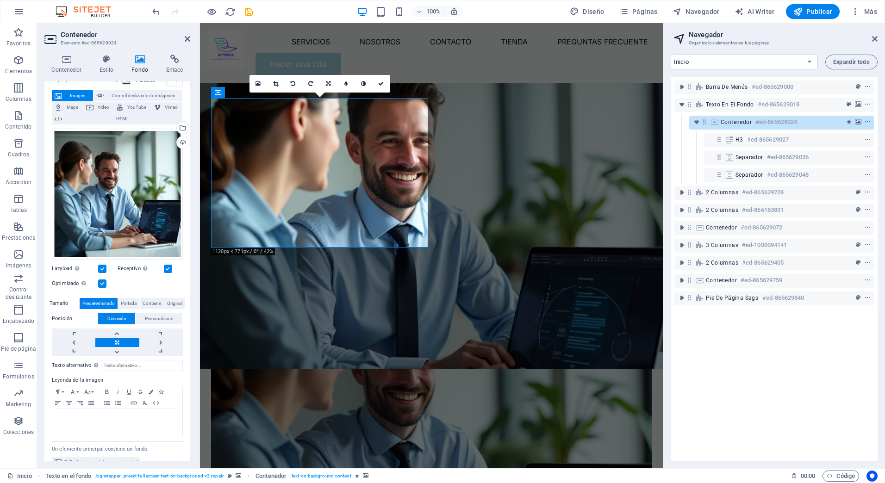
scroll to position [59, 0]
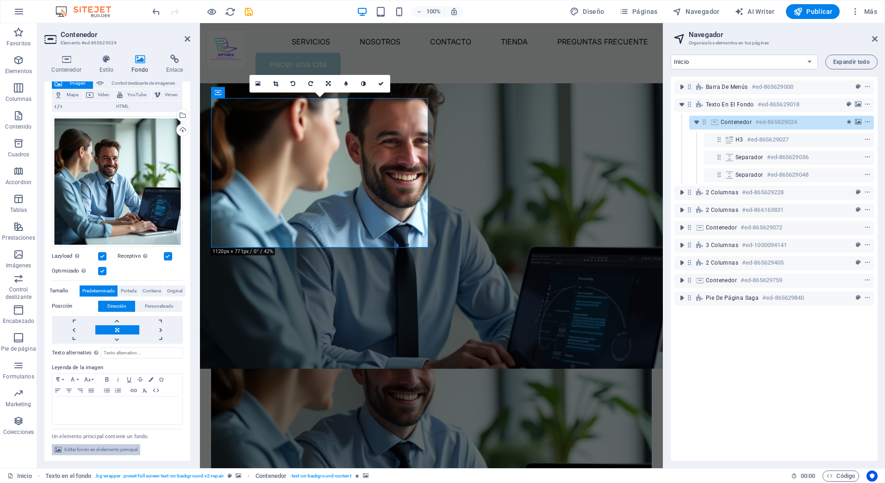
click at [62, 445] on button "Editar fondo en el elemento principal" at bounding box center [96, 449] width 88 height 11
select select "%"
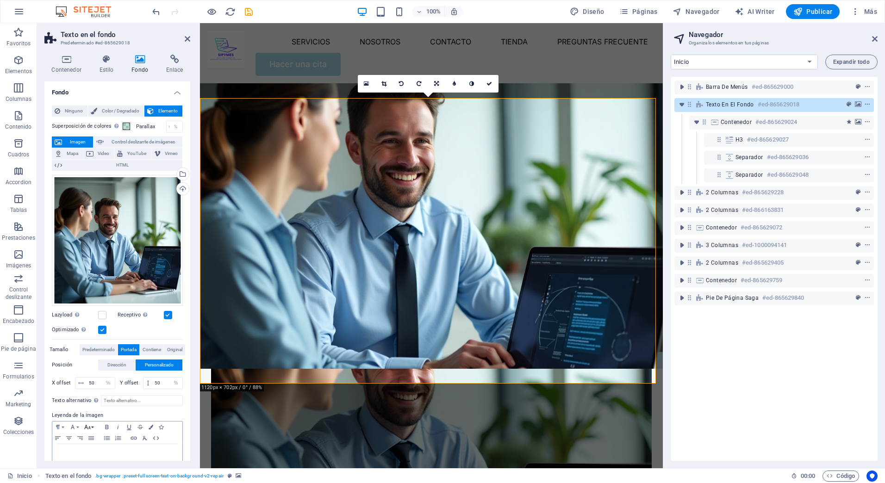
scroll to position [18, 0]
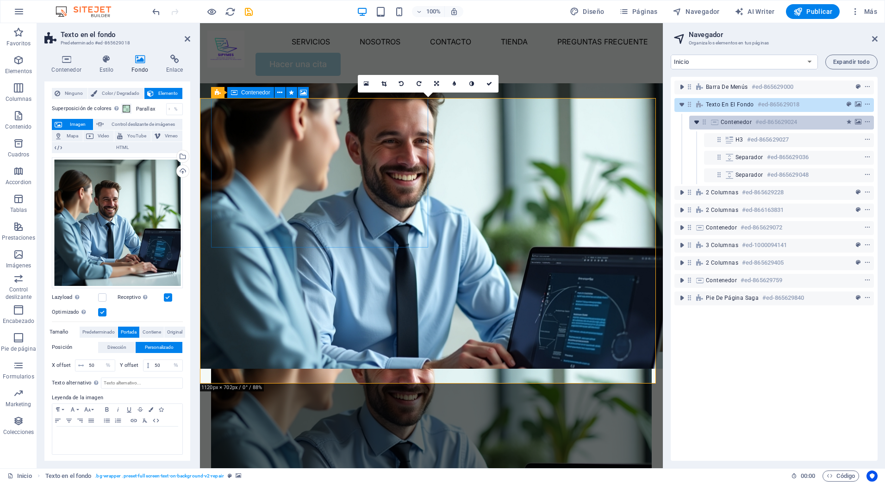
click at [698, 126] on icon "toggle-expand" at bounding box center [696, 122] width 9 height 9
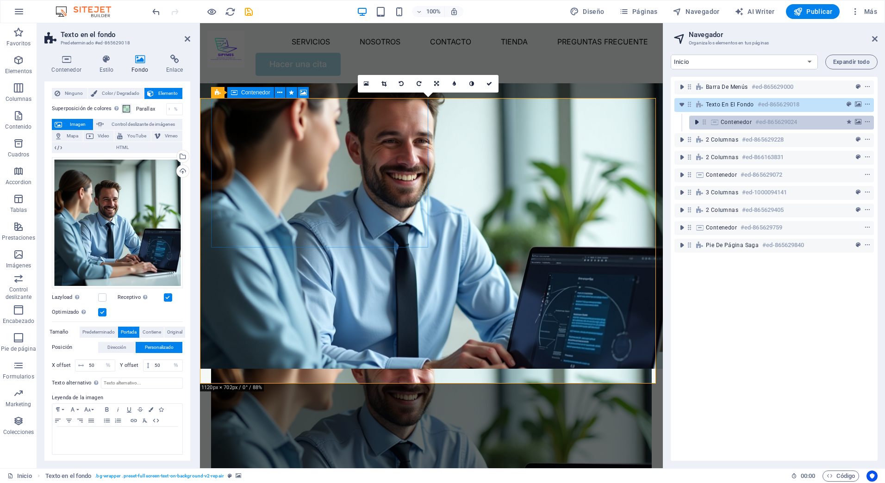
click at [698, 126] on icon "toggle-expand" at bounding box center [696, 122] width 9 height 9
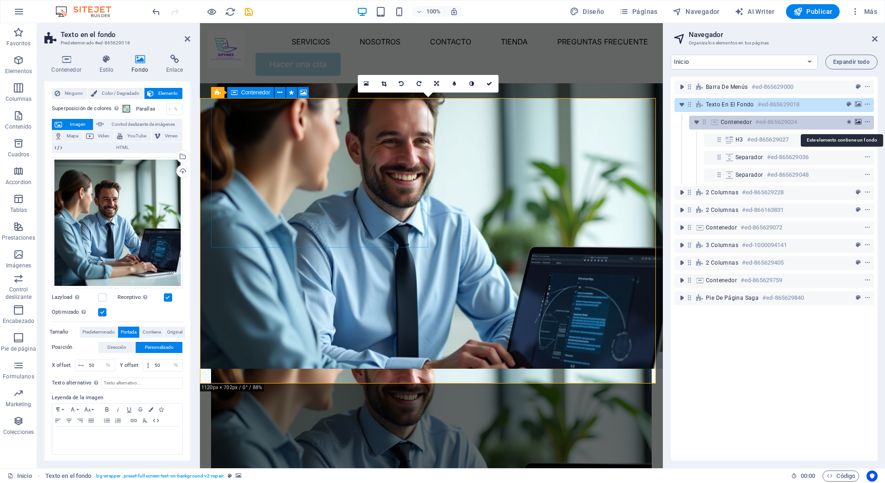
click at [857, 122] on icon "background" at bounding box center [858, 122] width 6 height 6
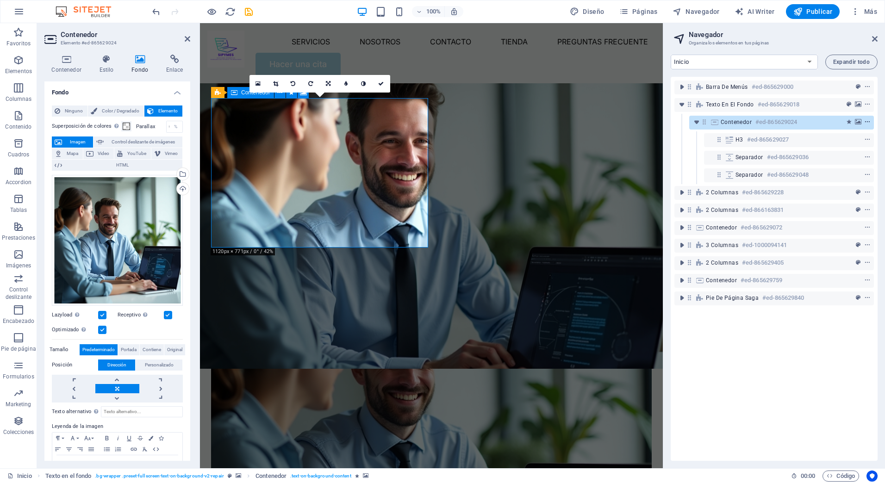
click at [867, 121] on icon "context-menu" at bounding box center [867, 122] width 6 height 6
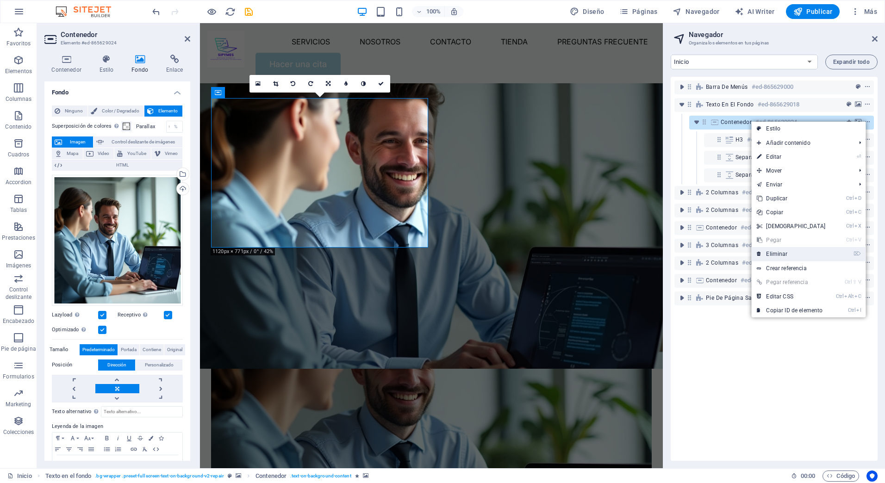
click at [798, 253] on link "⌦ Eliminar" at bounding box center [791, 254] width 80 height 14
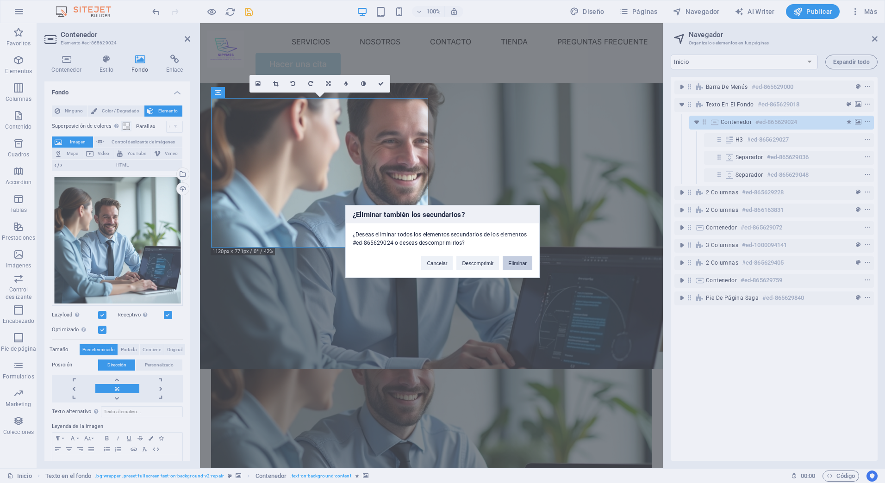
click at [512, 262] on button "Eliminar" at bounding box center [518, 263] width 30 height 14
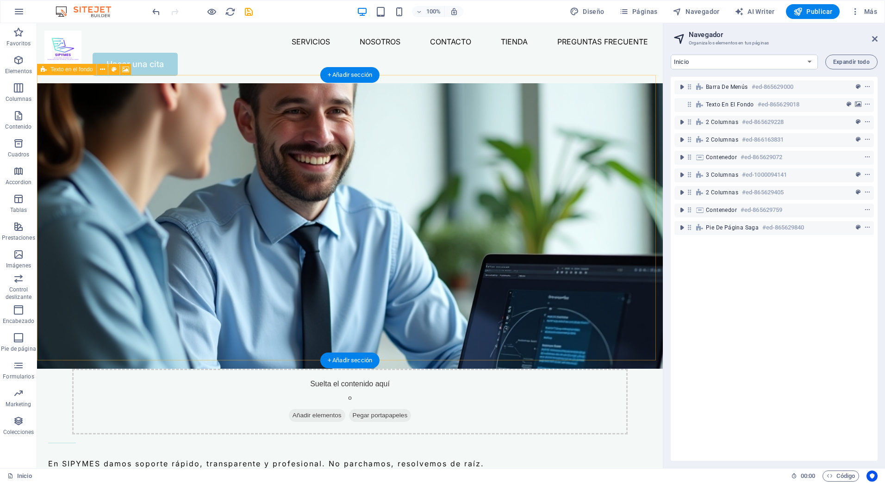
click at [456, 369] on div "Suelta el contenido aquí o Añadir elementos Pegar portapapeles" at bounding box center [350, 402] width 556 height 66
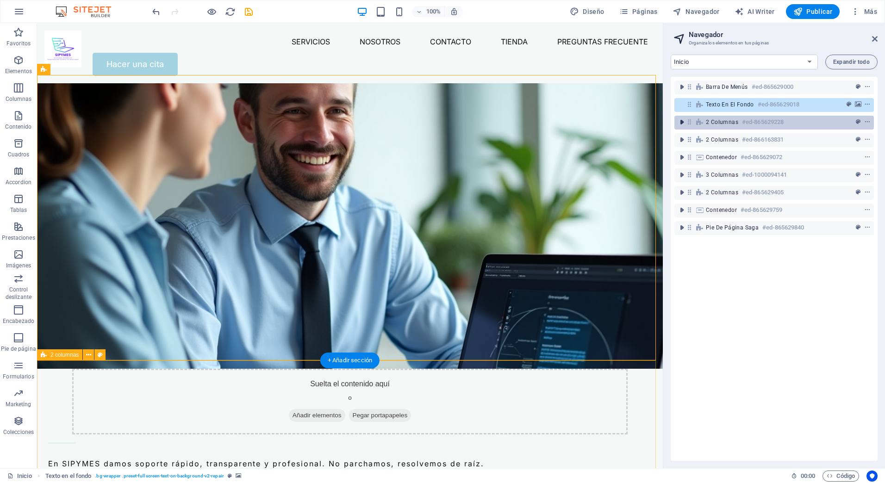
click at [684, 125] on icon "toggle-expand" at bounding box center [681, 122] width 9 height 9
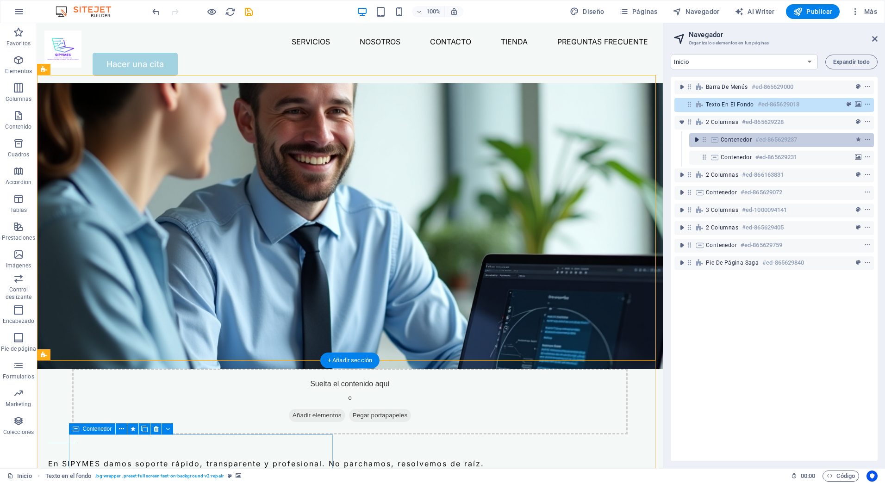
click at [698, 138] on icon "toggle-expand" at bounding box center [696, 139] width 9 height 9
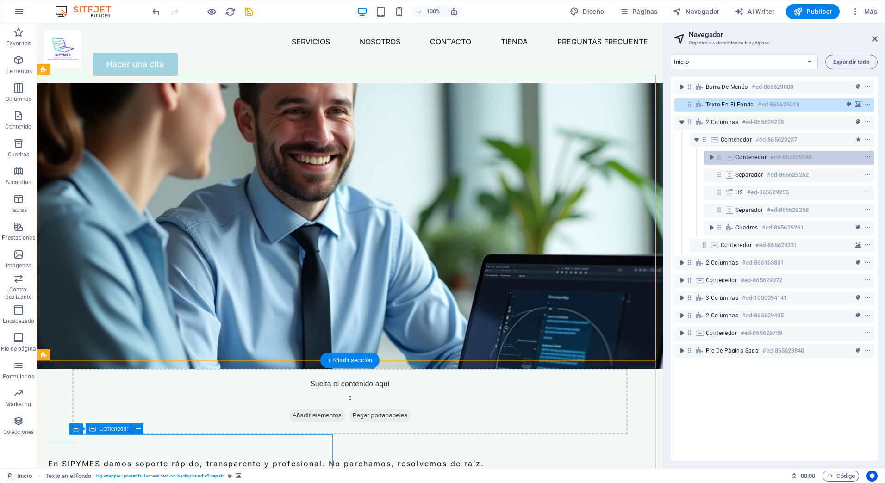
click at [739, 155] on span "Contenedor" at bounding box center [751, 157] width 31 height 7
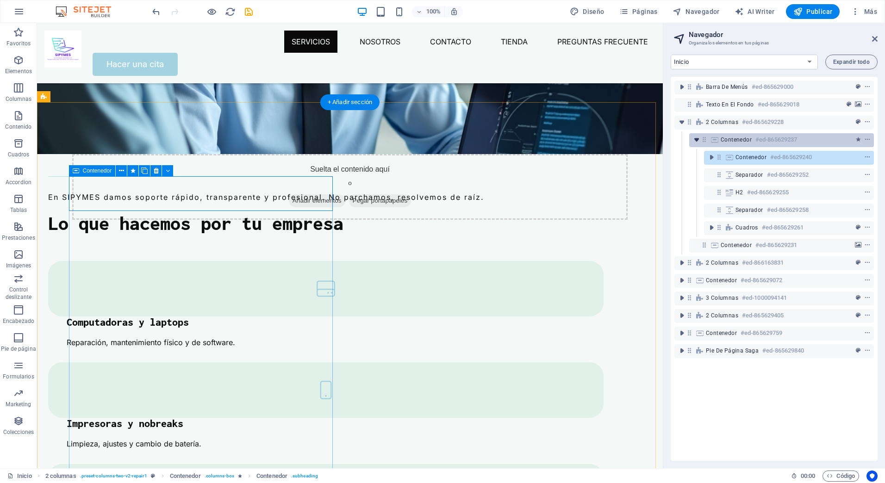
click at [697, 139] on icon "toggle-expand" at bounding box center [696, 139] width 9 height 9
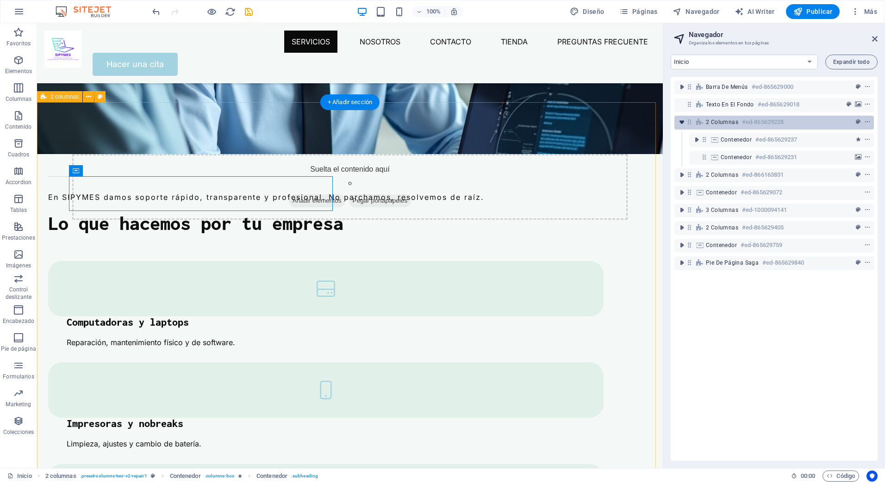
click at [681, 124] on icon "toggle-expand" at bounding box center [681, 122] width 9 height 9
click at [679, 123] on icon "toggle-expand" at bounding box center [681, 122] width 9 height 9
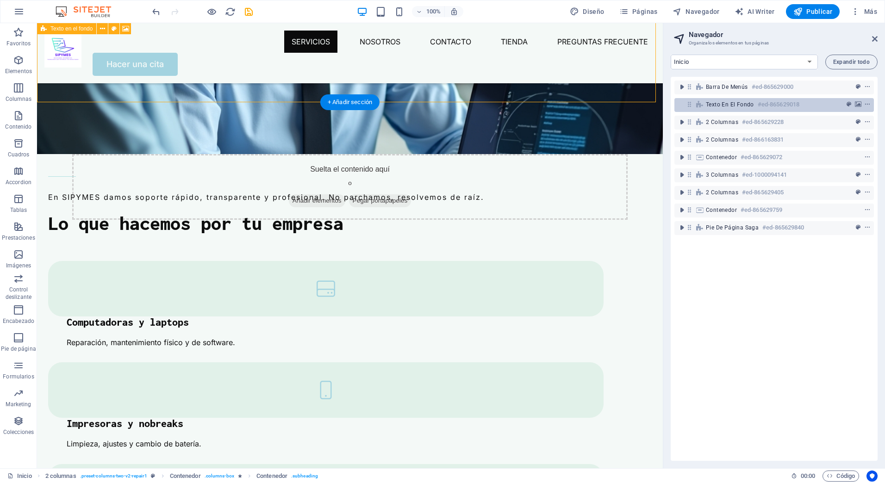
click at [686, 102] on icon at bounding box center [690, 104] width 8 height 8
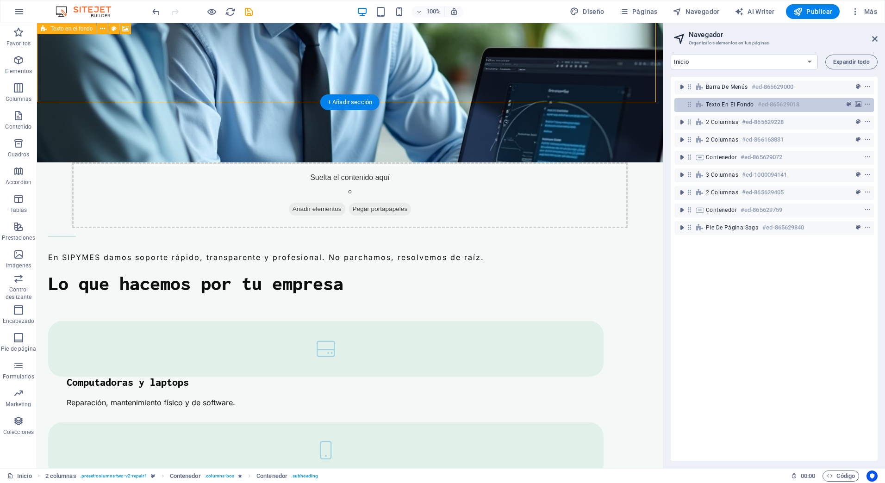
scroll to position [0, 0]
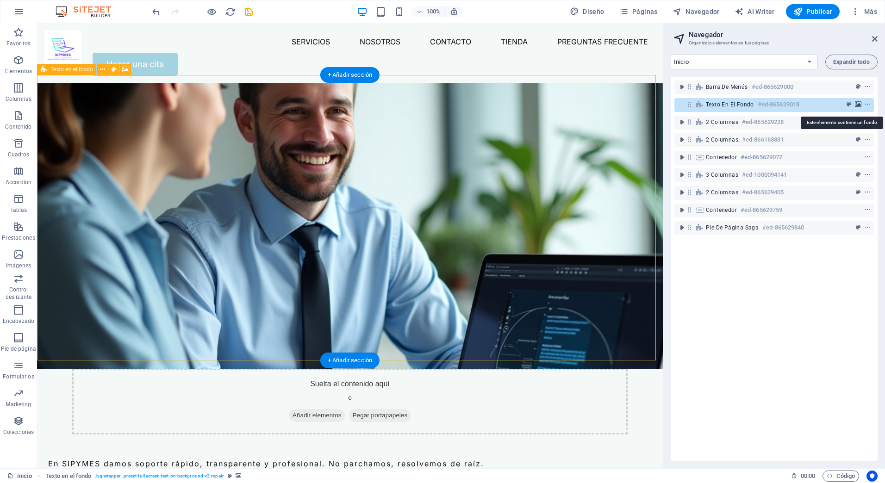
click at [856, 104] on icon "background" at bounding box center [858, 104] width 6 height 6
select select "%"
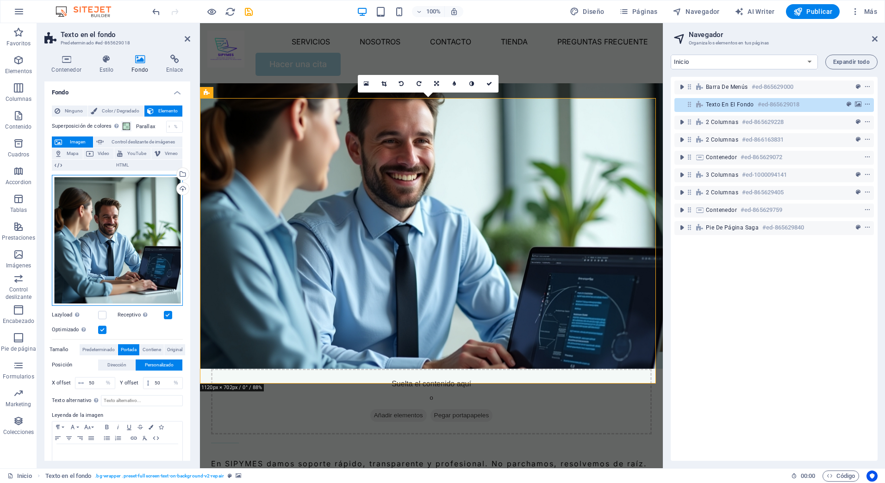
click at [127, 241] on div "Arrastra archivos aquí, haz clic para escoger archivos o selecciona archivos de…" at bounding box center [117, 240] width 131 height 131
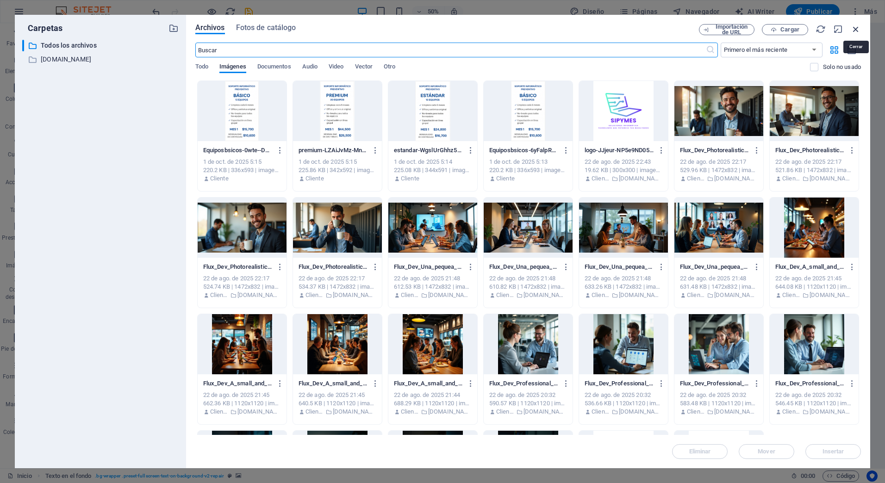
click at [854, 26] on icon "button" at bounding box center [856, 29] width 10 height 10
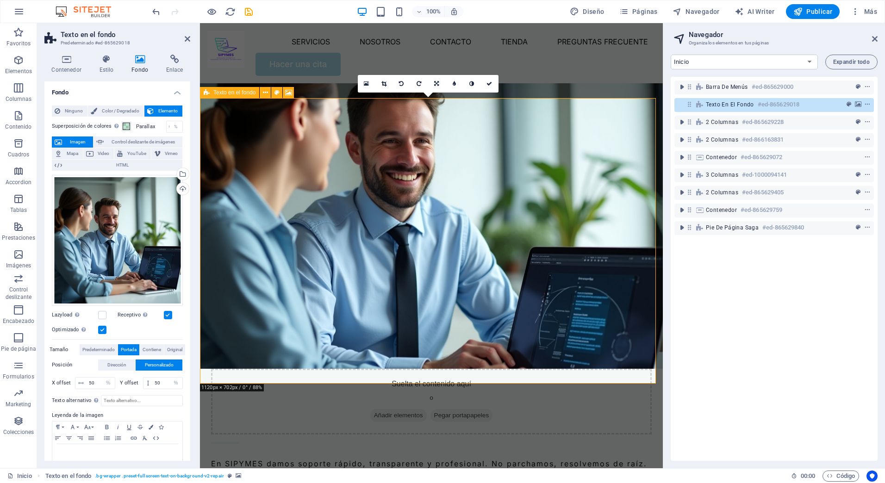
click at [448, 409] on span "Pegar portapapeles" at bounding box center [462, 415] width 62 height 13
click at [449, 409] on span "Pegar portapapeles" at bounding box center [462, 415] width 62 height 13
click at [447, 409] on span "Pegar portapapeles" at bounding box center [462, 415] width 62 height 13
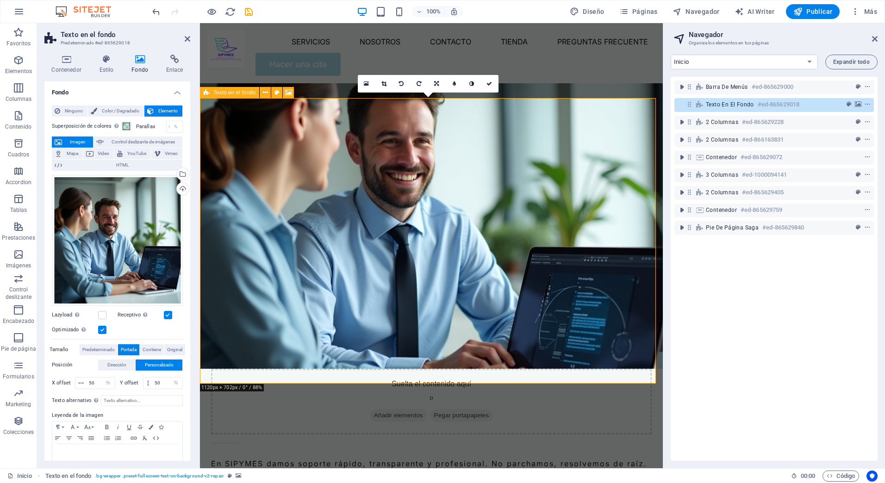
click at [447, 409] on span "Pegar portapapeles" at bounding box center [462, 415] width 62 height 13
click at [410, 409] on span "Añadir elementos" at bounding box center [398, 415] width 56 height 13
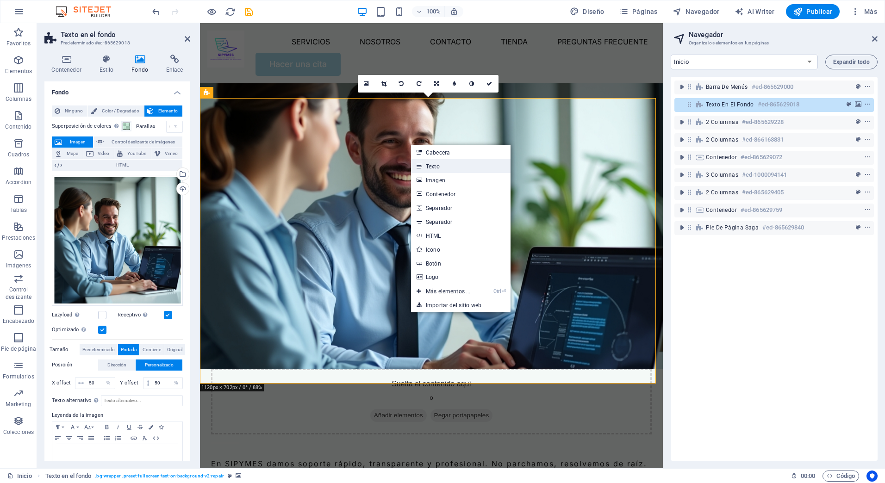
click at [429, 165] on link "Texto" at bounding box center [461, 166] width 100 height 14
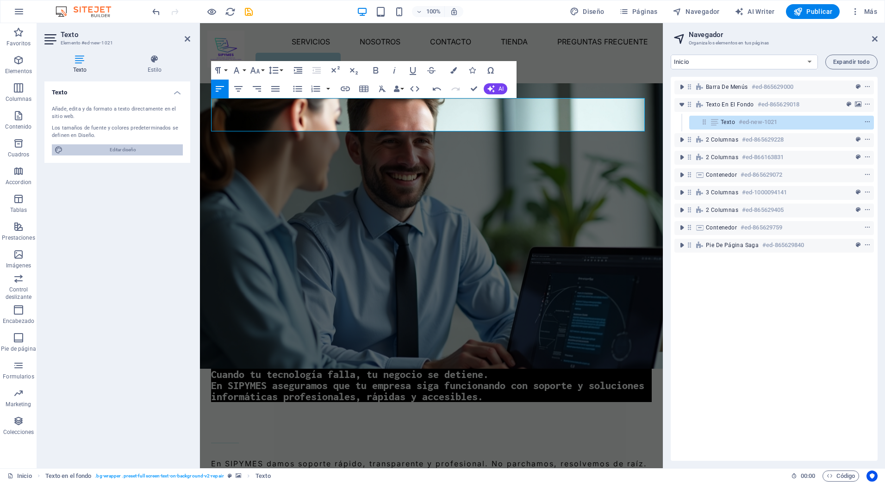
click at [136, 145] on span "Editar diseño" at bounding box center [123, 149] width 114 height 11
select select "px"
select select "400"
select select "px"
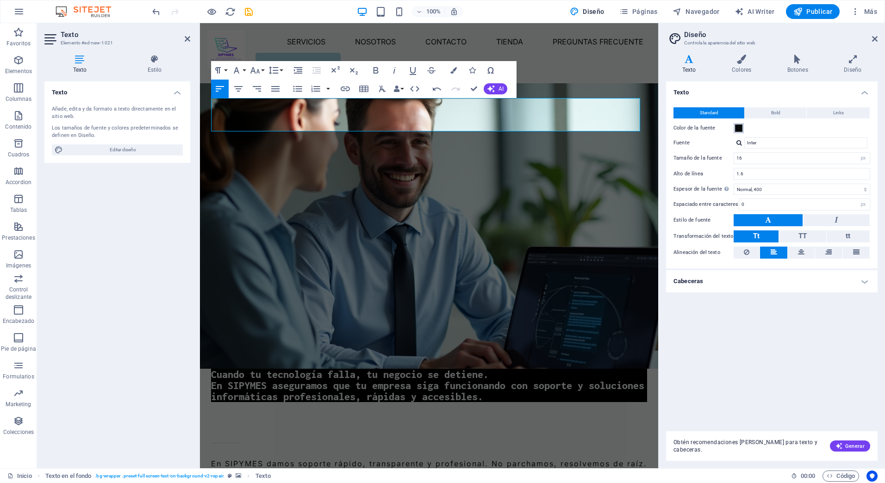
click at [739, 125] on span at bounding box center [738, 128] width 7 height 7
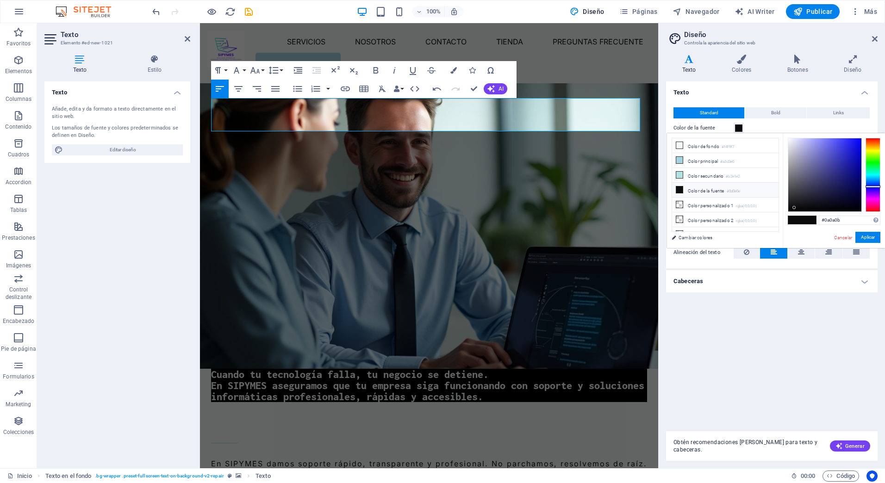
click at [695, 191] on li "Color de la fuente #0d0e0e" at bounding box center [725, 190] width 106 height 15
type input "#0d0e0e"
click at [871, 239] on button "Aplicar" at bounding box center [868, 237] width 25 height 11
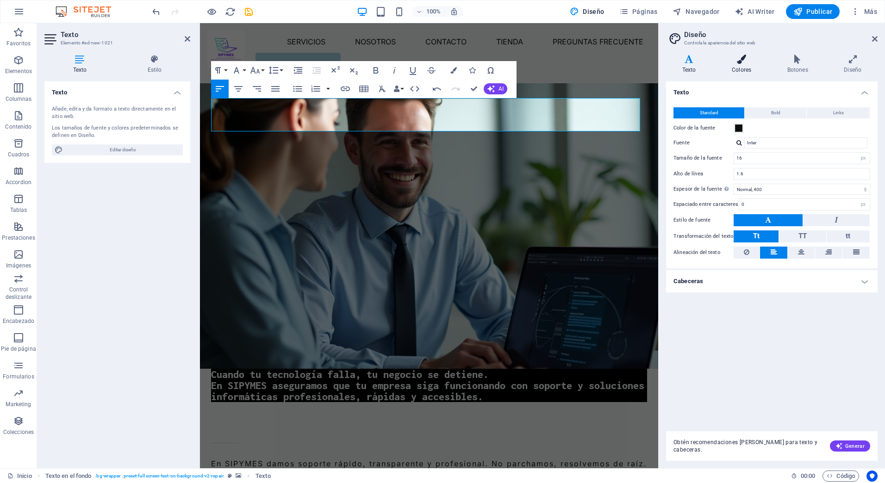
click at [749, 61] on icon at bounding box center [742, 59] width 52 height 9
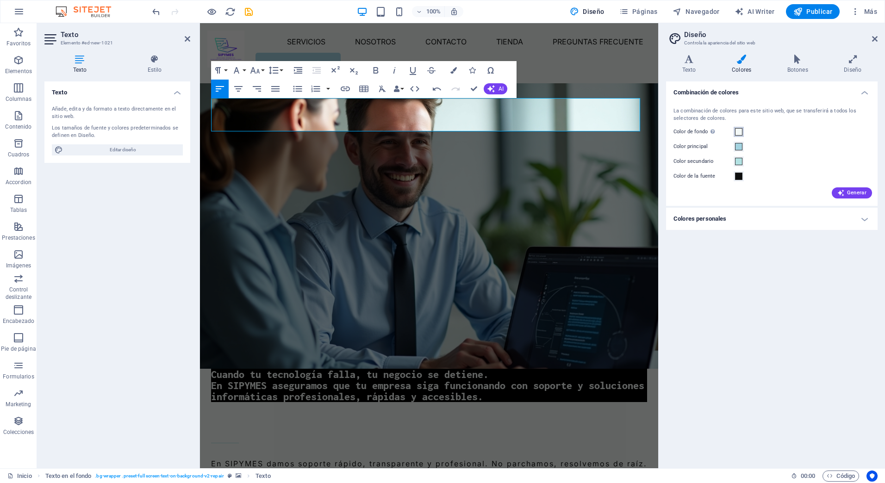
click at [737, 131] on span at bounding box center [738, 131] width 7 height 7
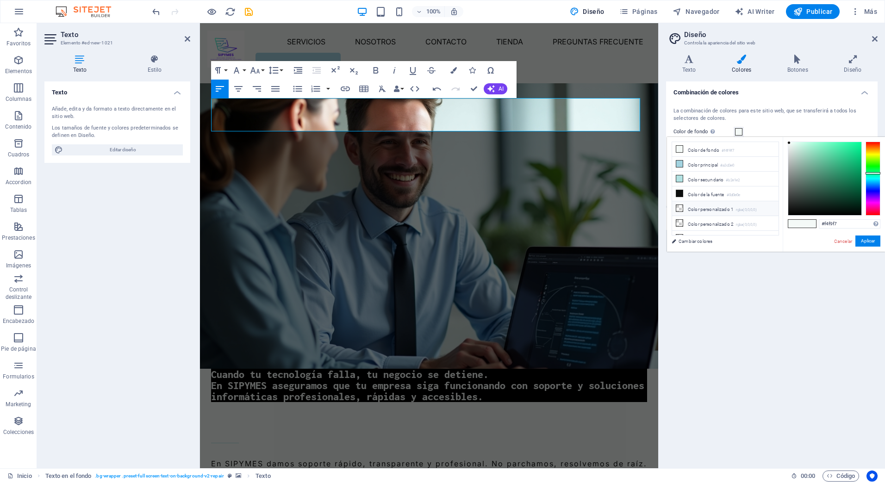
click at [719, 209] on li "Color personalizado 1 rgba(0,0,0,0)" at bounding box center [725, 208] width 106 height 15
type input "#000000"
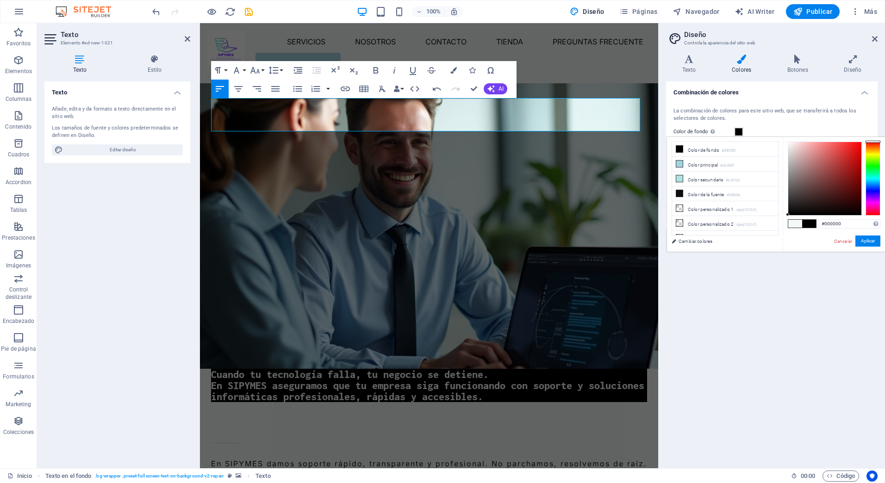
click at [723, 216] on li "Color personalizado 2 rgba(0,0,0,0)" at bounding box center [725, 223] width 106 height 15
click at [720, 207] on li "Color personalizado 1 rgba(0,0,0,0)" at bounding box center [725, 208] width 106 height 15
click at [871, 244] on button "Aplicar" at bounding box center [868, 241] width 25 height 11
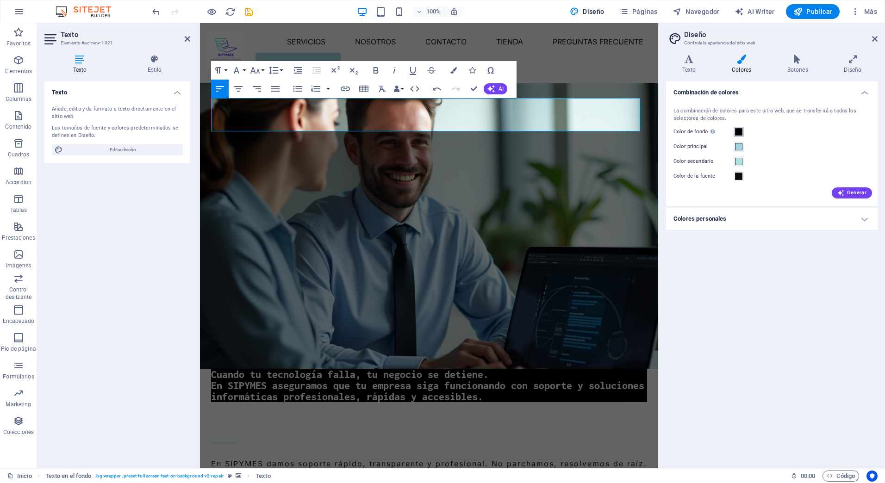
click at [740, 134] on span at bounding box center [738, 131] width 7 height 7
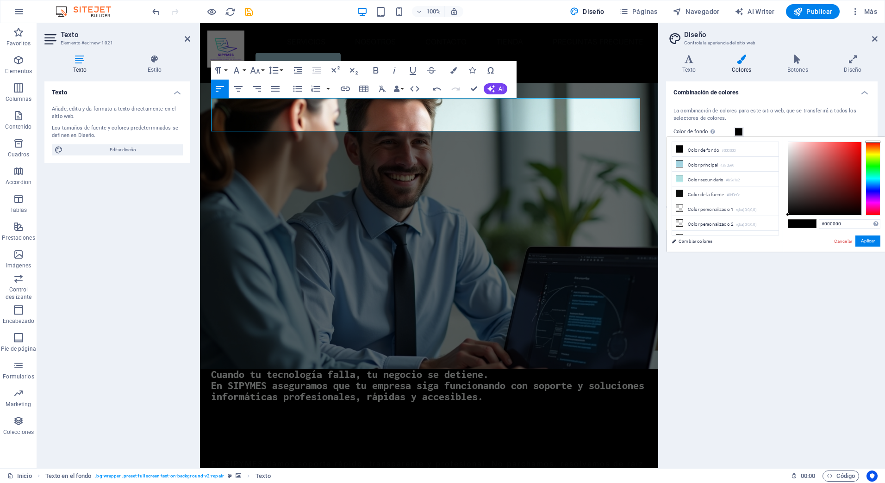
click at [738, 129] on span at bounding box center [738, 131] width 7 height 7
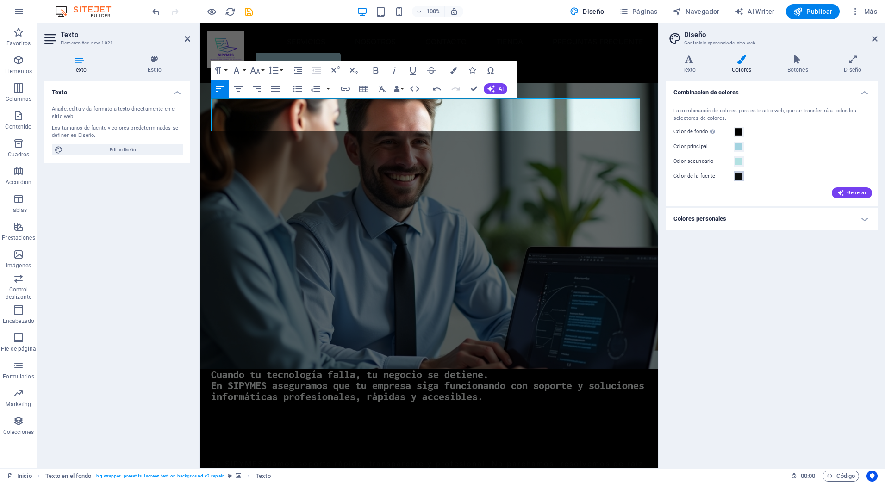
click at [740, 178] on span at bounding box center [738, 176] width 7 height 7
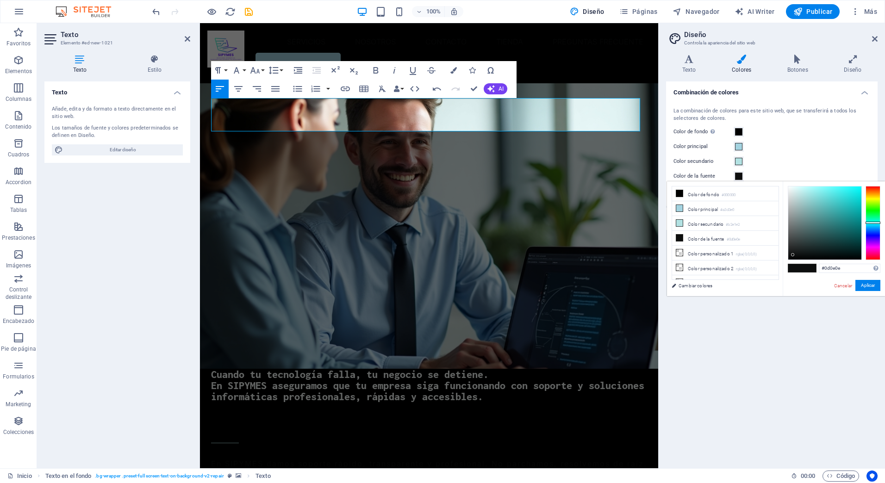
click at [775, 144] on div "Color principal" at bounding box center [772, 146] width 197 height 11
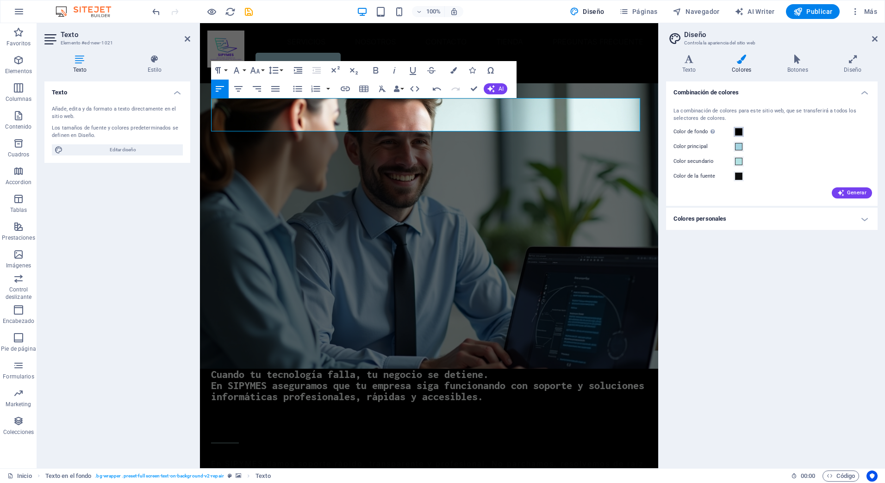
click at [739, 132] on span at bounding box center [738, 131] width 7 height 7
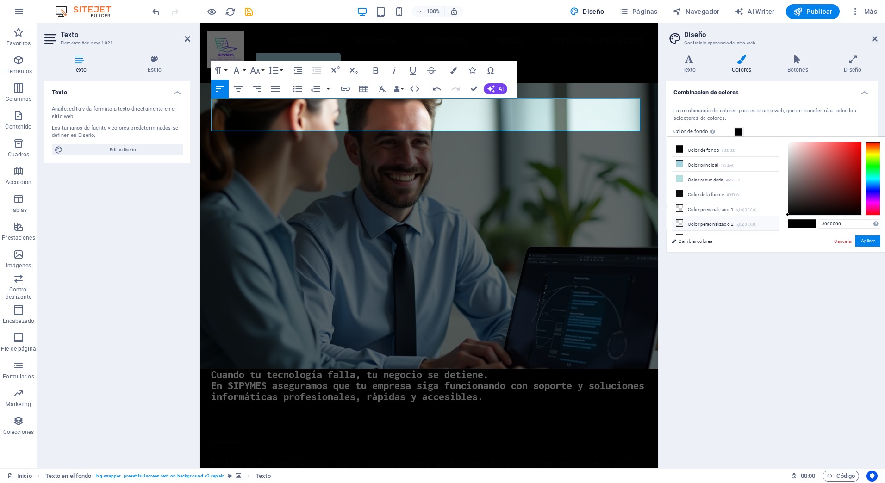
scroll to position [36, 0]
click at [708, 225] on li "Color personalizado 5 rgba(0,0,0,0)" at bounding box center [725, 232] width 106 height 15
click at [867, 239] on button "Aplicar" at bounding box center [868, 241] width 25 height 11
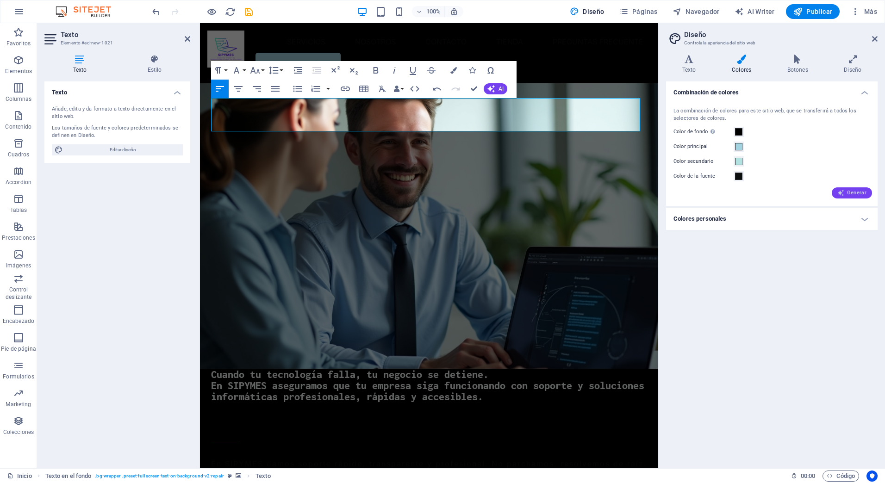
click at [854, 192] on span "Generar" at bounding box center [851, 192] width 29 height 7
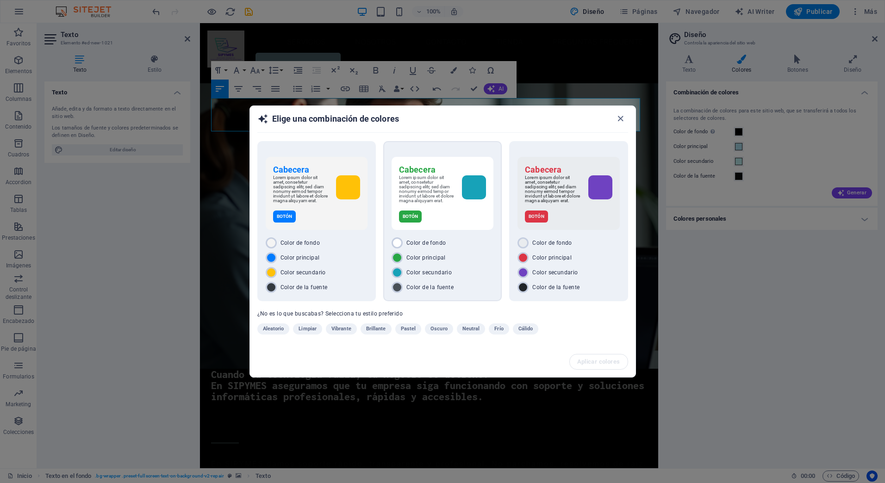
click at [464, 226] on div "Cabecera Lorem ipsum dolor sit amet, consetetur sadipscing elitr, sed diam nonu…" at bounding box center [443, 193] width 102 height 73
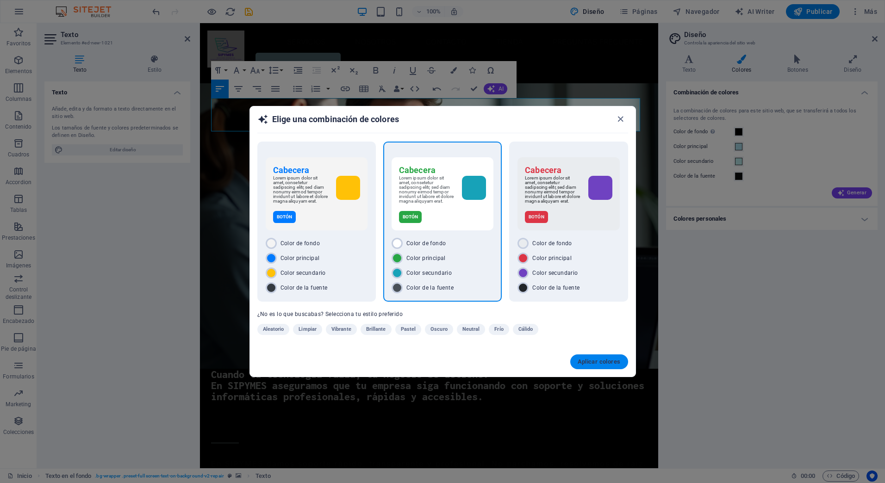
click at [605, 363] on span "Aplicar colores" at bounding box center [599, 361] width 43 height 7
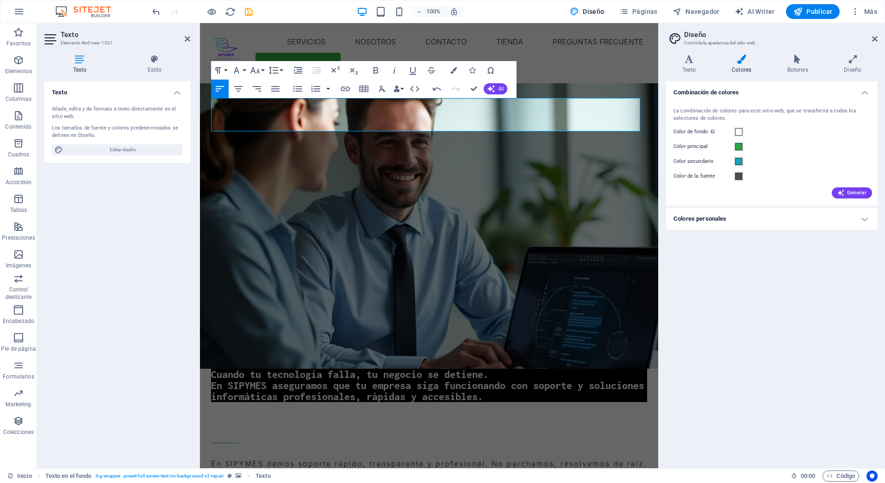
click at [745, 65] on h4 "Colores" at bounding box center [744, 64] width 56 height 19
click at [690, 66] on h4 "Texto" at bounding box center [691, 64] width 50 height 19
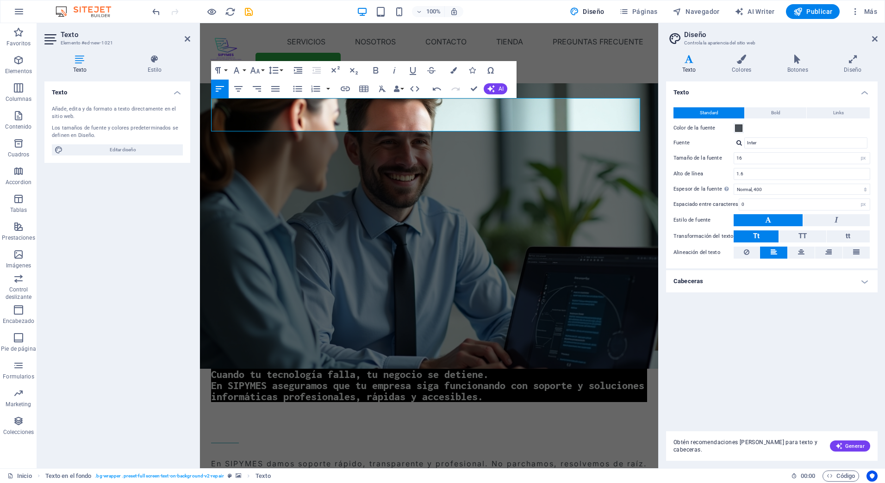
click at [720, 278] on h4 "Cabeceras" at bounding box center [772, 281] width 212 height 22
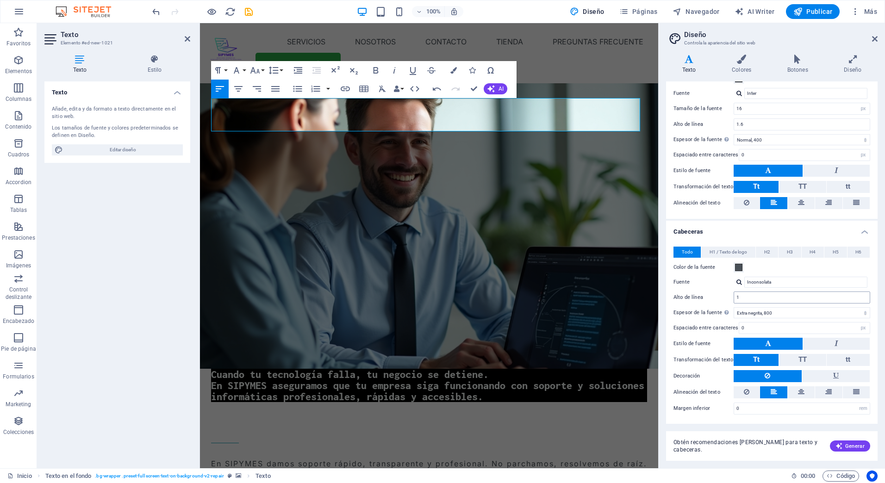
scroll to position [0, 0]
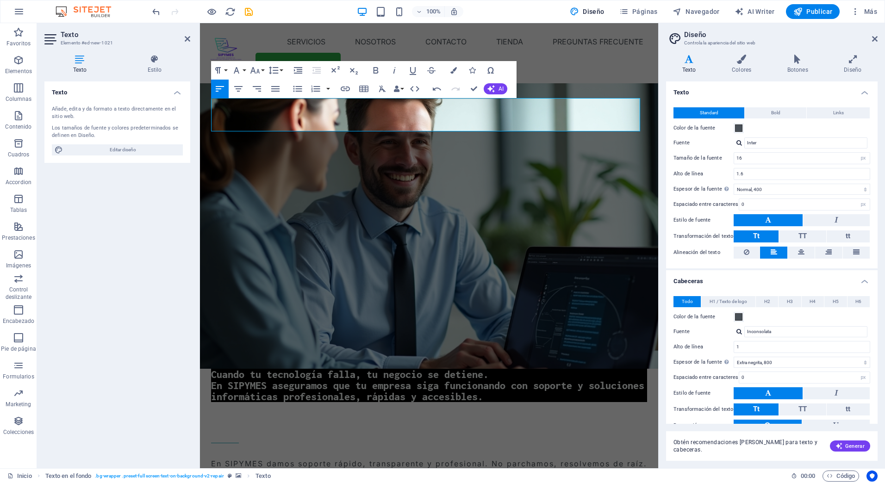
click at [779, 105] on div "Standard Bold Links Color de la fuente Fuente Inter Tamaño de la fuente 16 rem …" at bounding box center [771, 183] width 215 height 170
click at [781, 112] on button "Bold" at bounding box center [776, 112] width 62 height 11
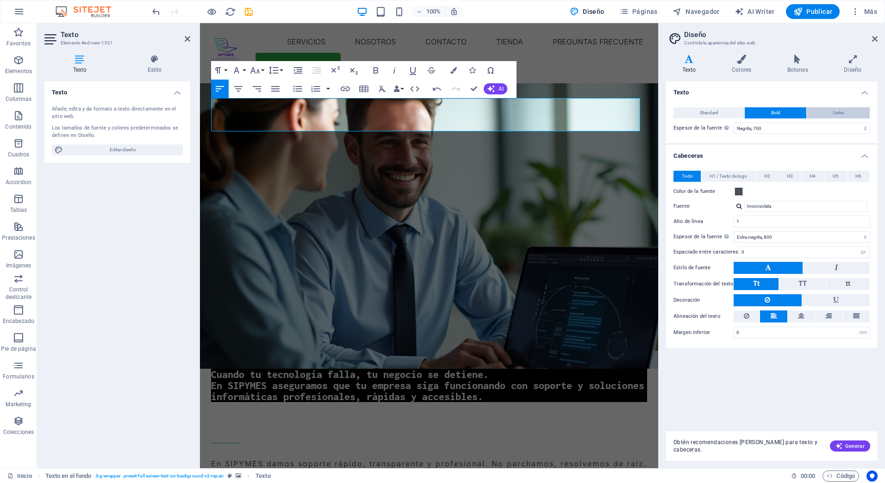
click at [825, 115] on button "Links" at bounding box center [838, 112] width 63 height 11
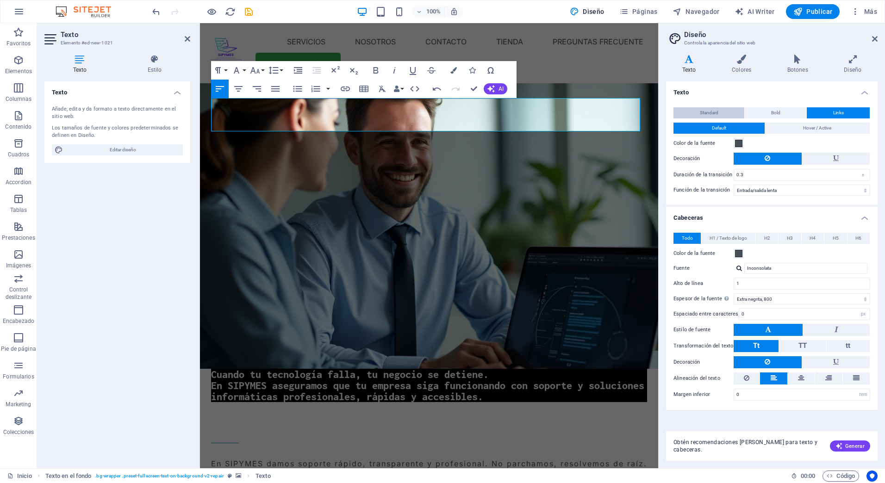
click at [713, 113] on span "Standard" at bounding box center [709, 112] width 19 height 11
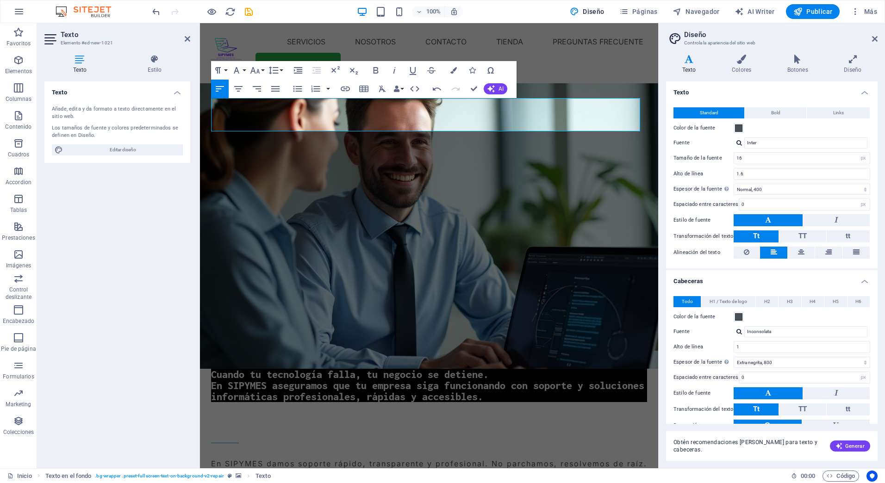
click at [737, 74] on div "Texto Colores Botones Diseño Texto Standard Bold Links Color de la fuente Fuent…" at bounding box center [772, 258] width 212 height 406
click at [591, 369] on h3 "Cuando tu tecnología falla, tu negocio se detiene. En SIPYMES aseguramos que tu…" at bounding box center [429, 385] width 436 height 33
click at [531, 159] on figure at bounding box center [429, 226] width 458 height 286
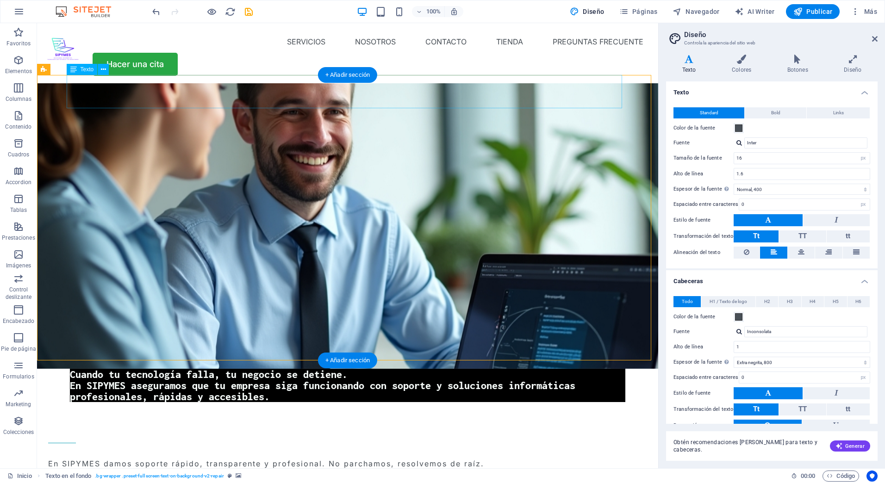
click at [387, 369] on div "Cuando tu tecnología falla, tu negocio se detiene. En SIPYMES aseguramos que tu…" at bounding box center [348, 385] width 556 height 33
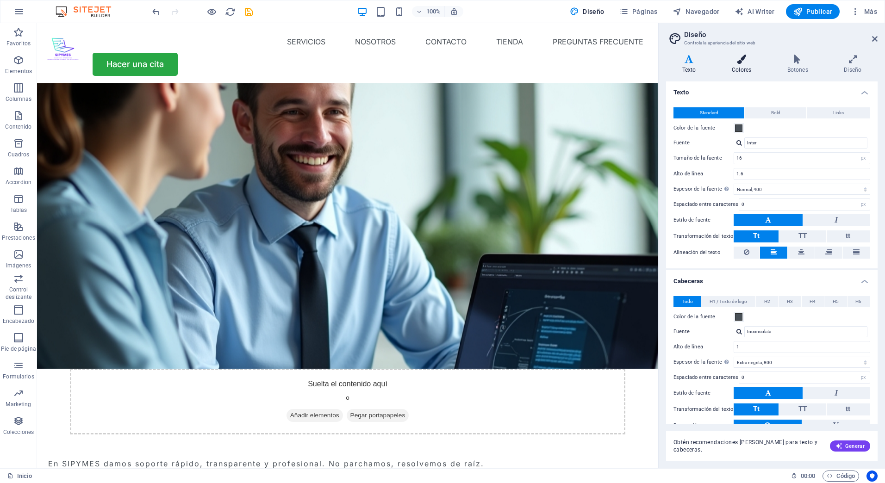
click at [737, 68] on h4 "Colores" at bounding box center [744, 64] width 56 height 19
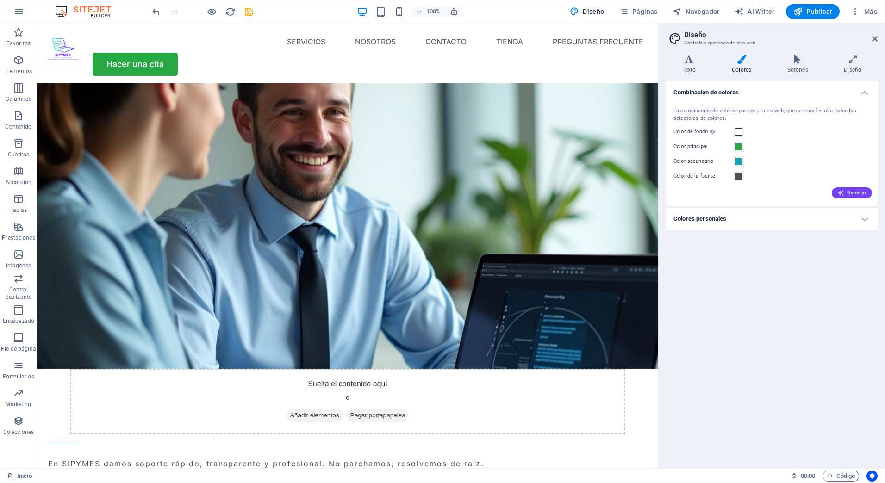
click at [848, 193] on span "Generar" at bounding box center [851, 192] width 29 height 7
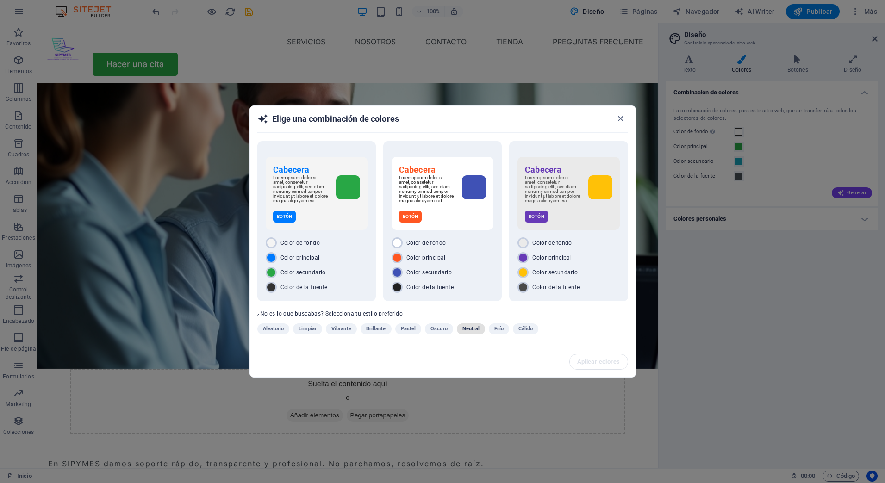
click at [473, 332] on span "Neutral" at bounding box center [471, 329] width 18 height 11
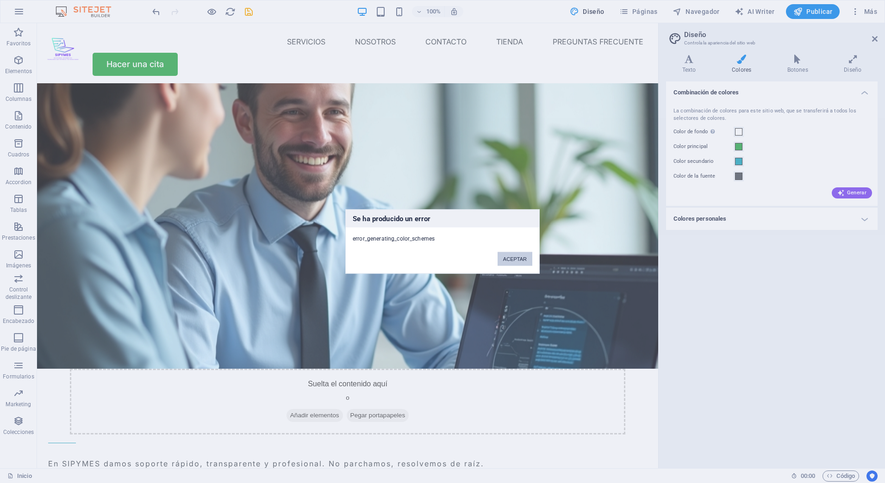
click at [530, 261] on button "ACEPTAR" at bounding box center [515, 259] width 35 height 14
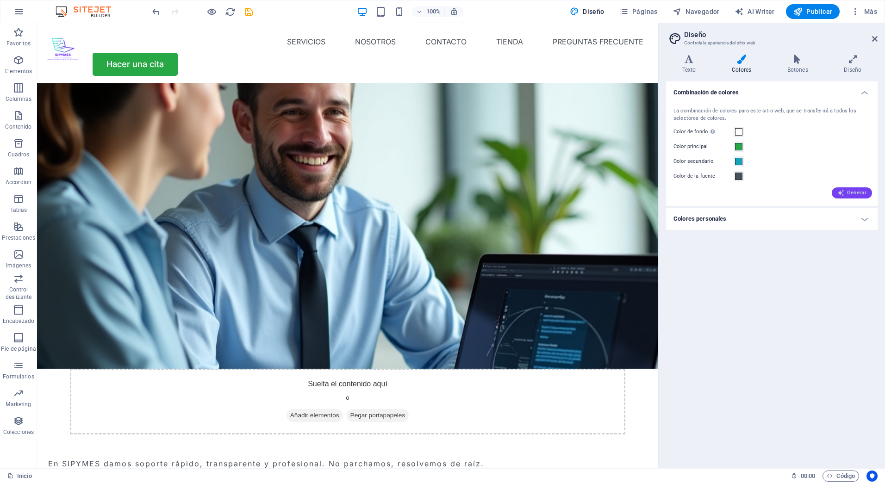
click at [848, 195] on span "Generar" at bounding box center [851, 192] width 29 height 7
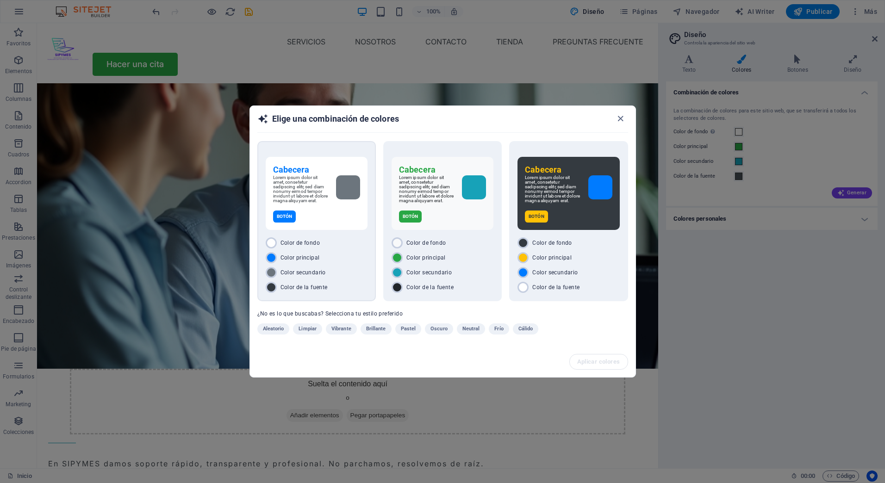
click at [300, 187] on p "Lorem ipsum dolor sit amet, consetetur sadipscing elitr, sed diam nonumy eirmod…" at bounding box center [301, 189] width 56 height 28
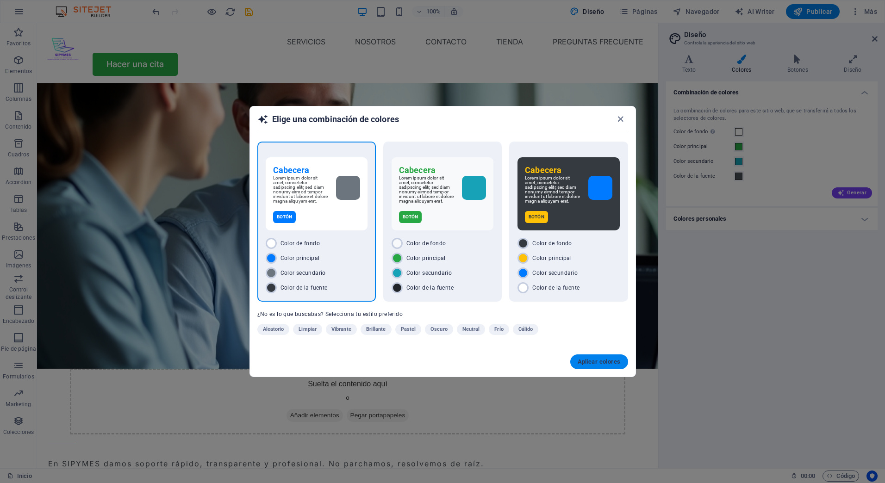
click at [604, 365] on span "Aplicar colores" at bounding box center [599, 361] width 43 height 7
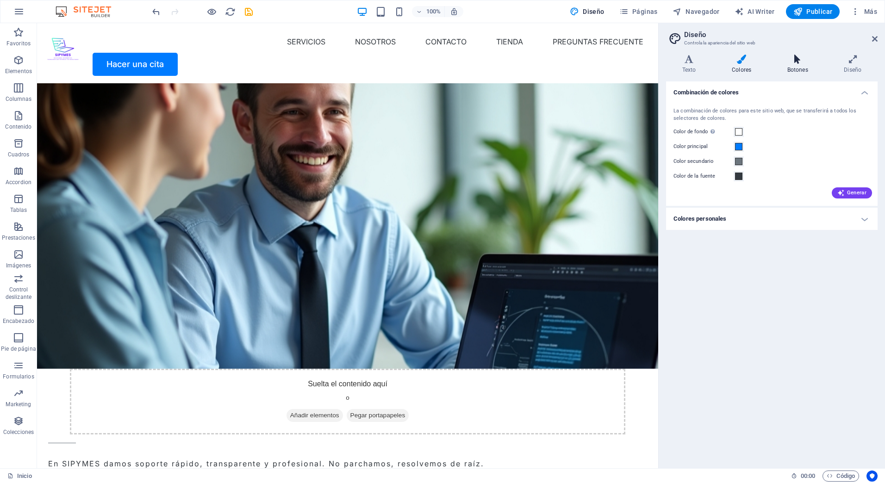
click at [800, 60] on icon at bounding box center [797, 59] width 53 height 9
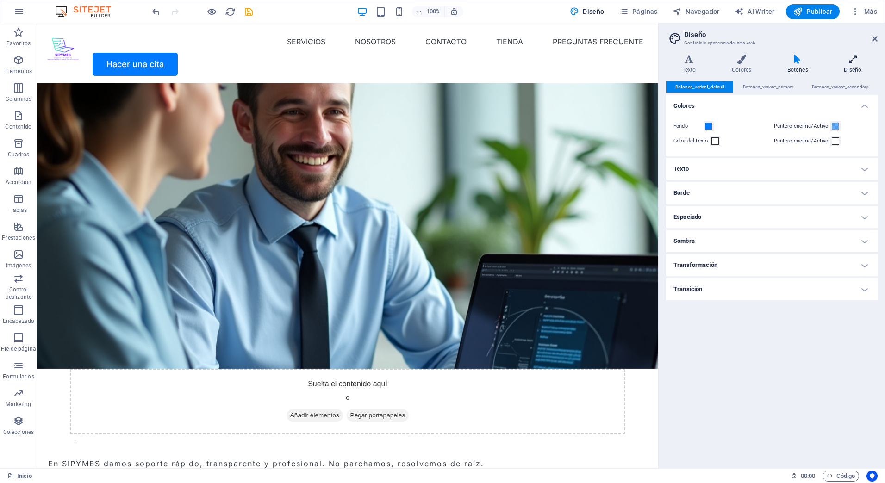
click at [849, 60] on icon at bounding box center [853, 59] width 50 height 9
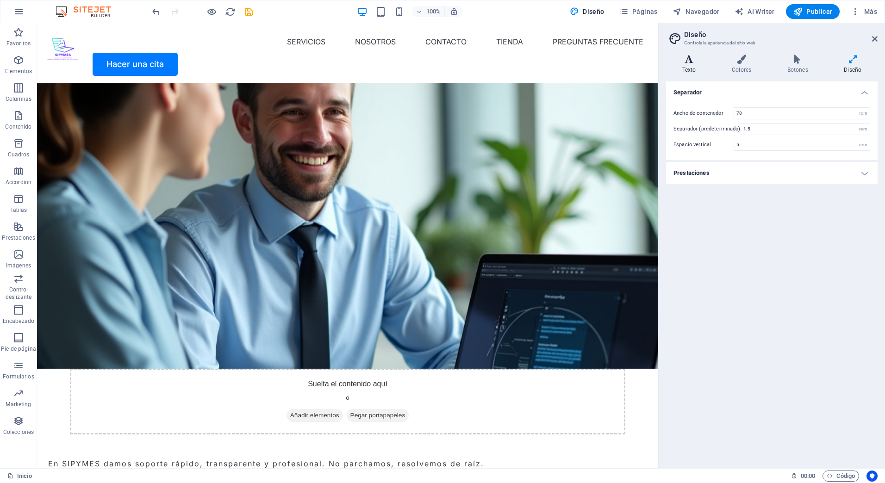
click at [683, 67] on h4 "Texto" at bounding box center [691, 64] width 50 height 19
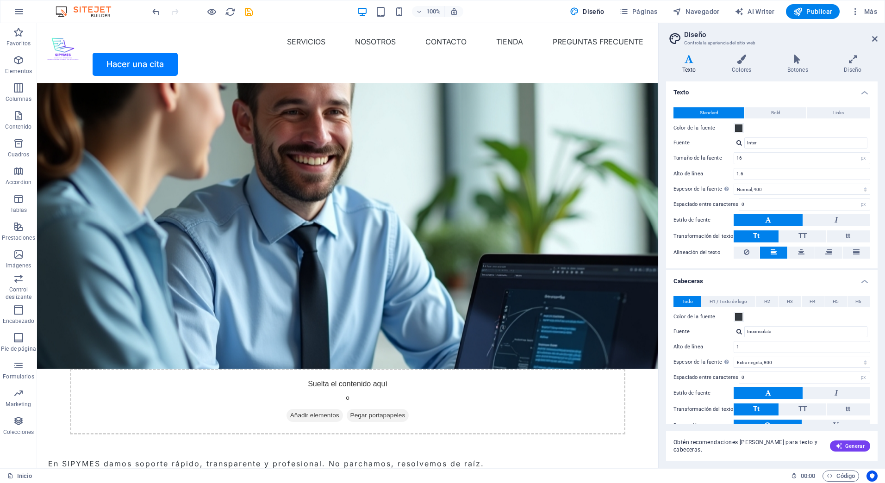
scroll to position [50, 0]
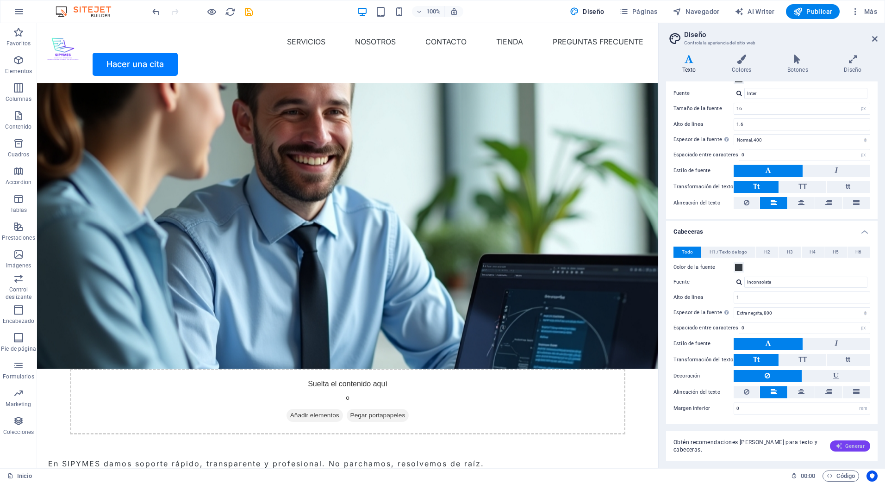
click at [852, 446] on span "Generar" at bounding box center [850, 446] width 29 height 7
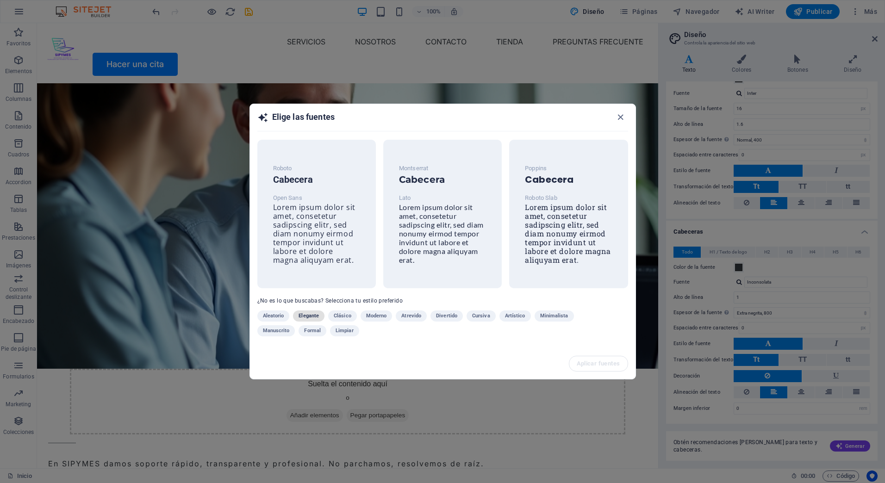
click at [307, 316] on span "Elegante" at bounding box center [309, 316] width 20 height 11
click at [314, 316] on span "Elegante" at bounding box center [309, 316] width 20 height 11
click at [454, 217] on span "Lorem ipsum dolor sit amet, consetetur sadipscing elitr, sed diam nonumy eirmod…" at bounding box center [441, 234] width 85 height 62
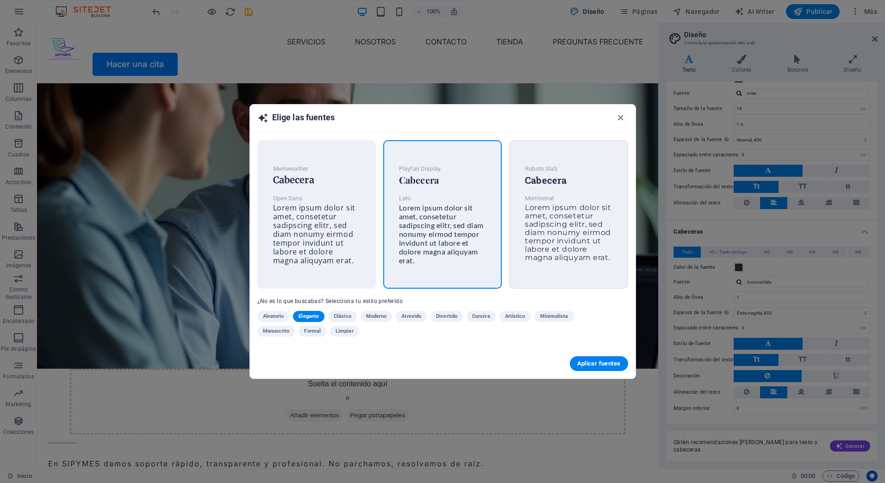
click at [556, 219] on span "Lorem ipsum dolor sit amet, consetetur sadipscing elitr, sed diam nonumy eirmod…" at bounding box center [568, 232] width 86 height 59
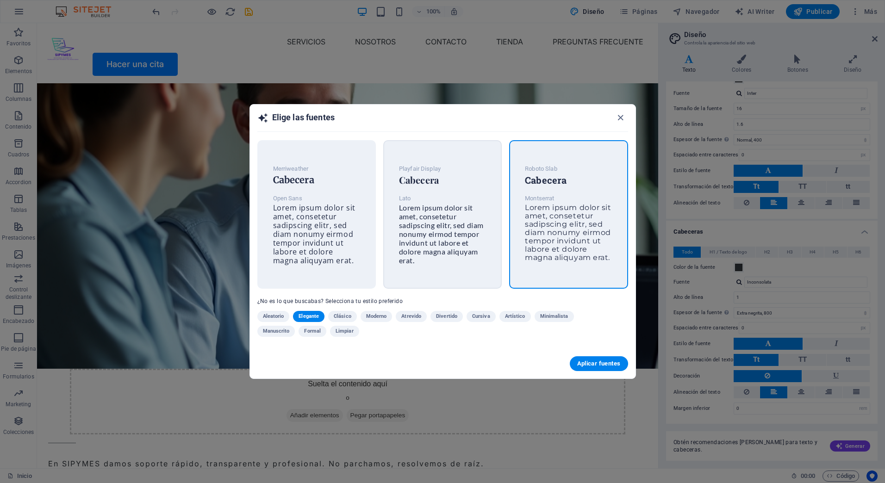
click at [432, 226] on span "Lorem ipsum dolor sit amet, consetetur sadipscing elitr, sed diam nonumy eirmod…" at bounding box center [441, 234] width 85 height 62
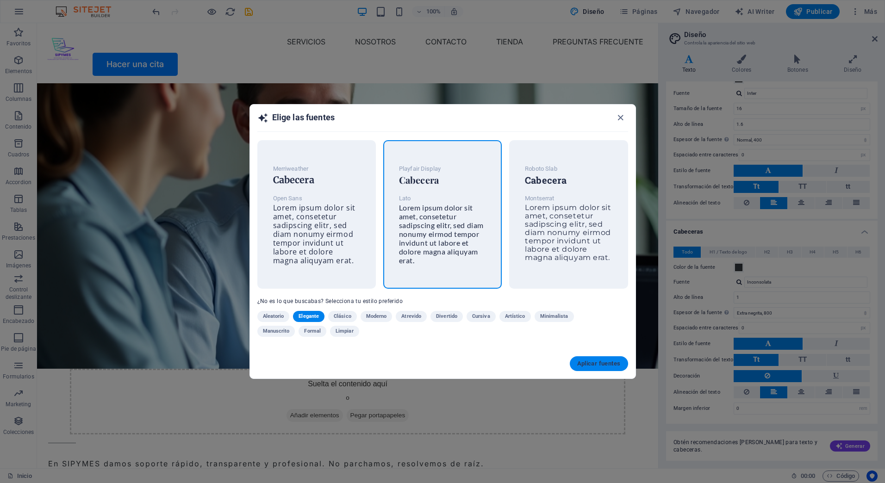
click at [596, 364] on span "Aplicar fuentes" at bounding box center [599, 363] width 44 height 7
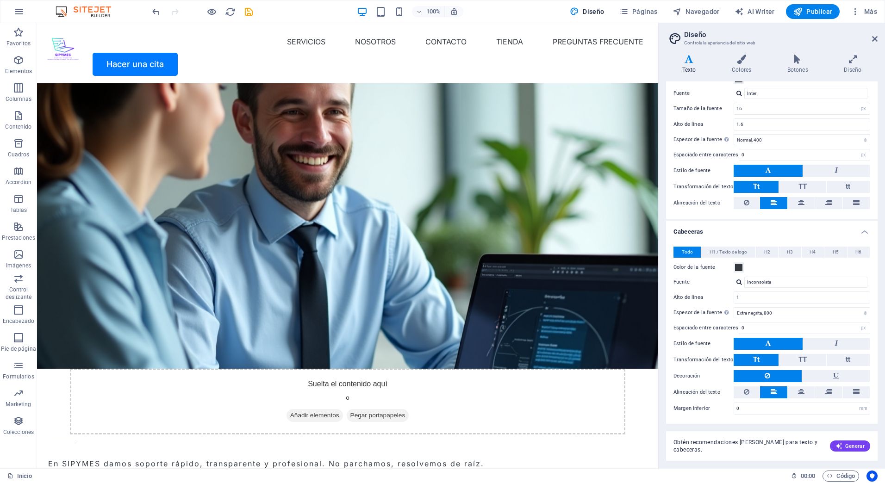
type input "Lato"
type input "1.5"
type input "Playfair Display"
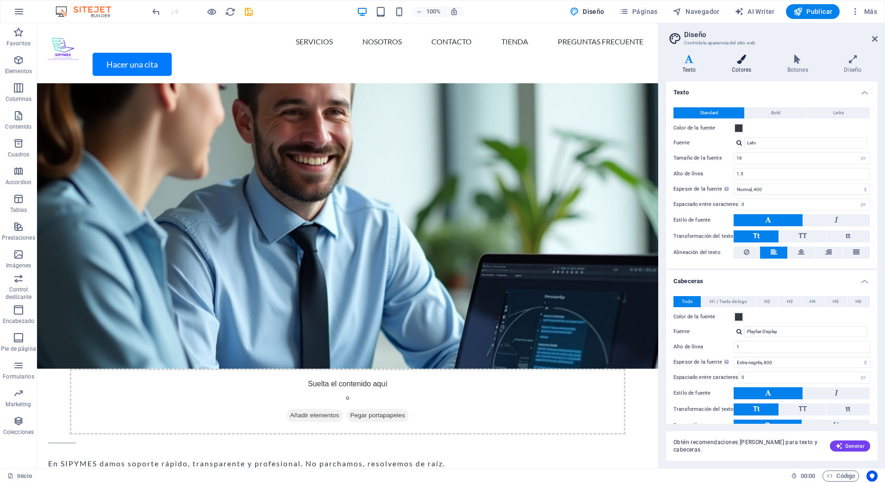
click at [736, 55] on icon at bounding box center [742, 59] width 52 height 9
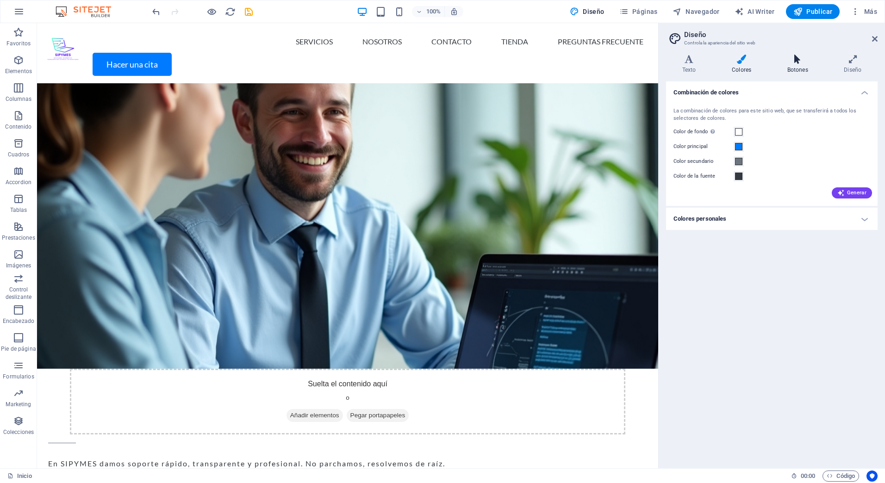
click at [797, 63] on icon at bounding box center [797, 59] width 53 height 9
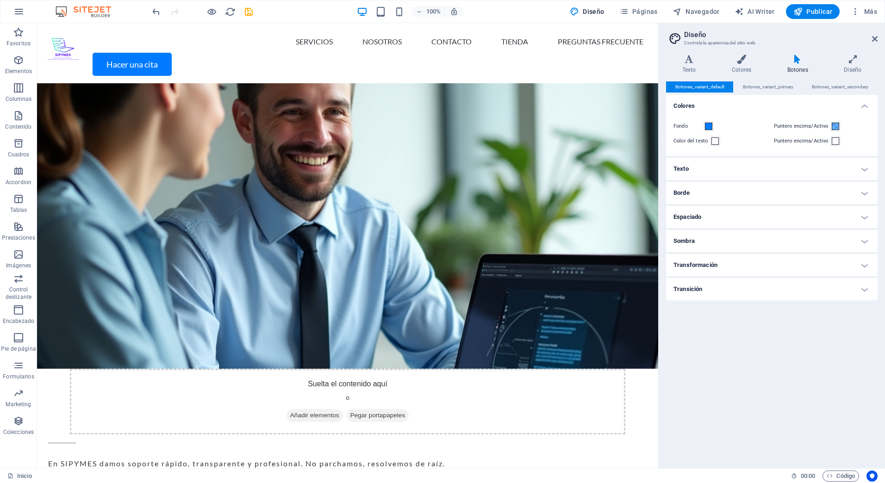
drag, startPoint x: 824, startPoint y: 285, endPoint x: 834, endPoint y: 285, distance: 9.7
click at [825, 285] on h4 "Transición" at bounding box center [772, 289] width 212 height 22
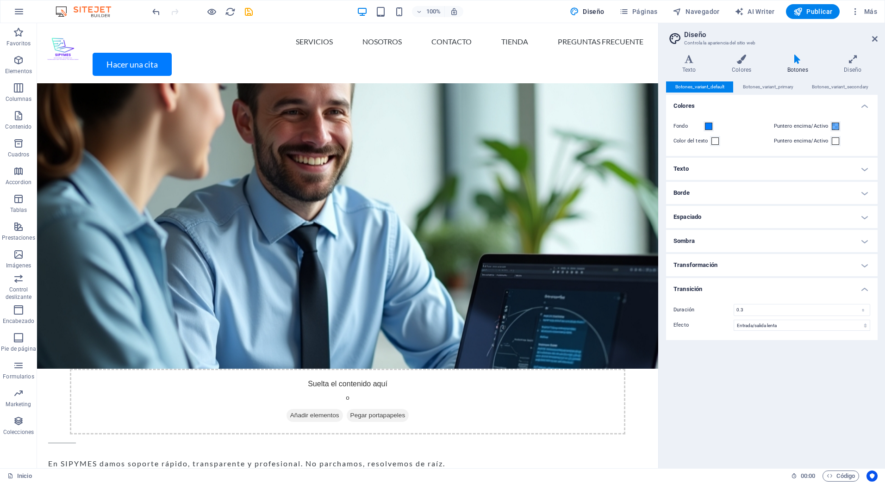
click at [863, 265] on h4 "Transformación" at bounding box center [772, 265] width 212 height 22
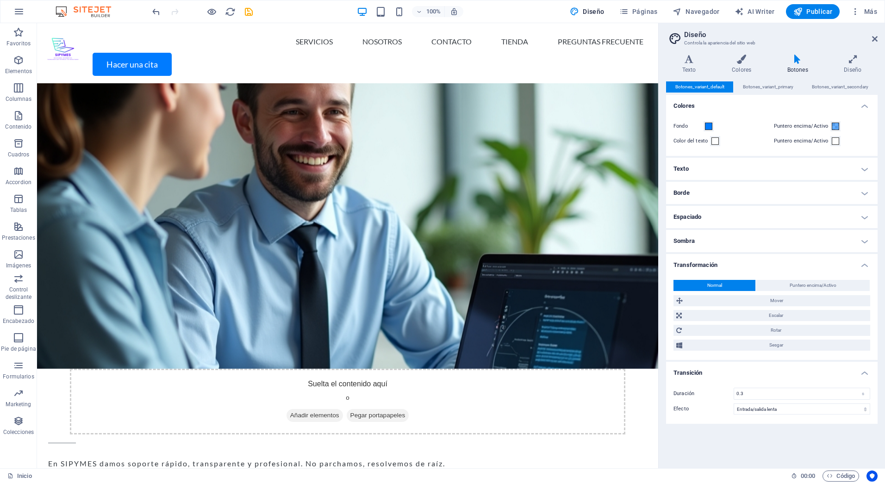
click at [865, 238] on h4 "Sombra" at bounding box center [772, 241] width 212 height 22
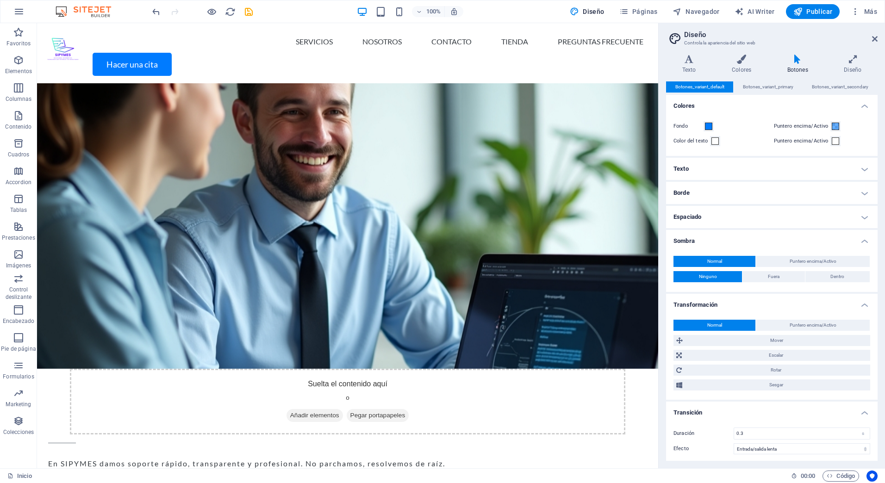
click at [861, 214] on h4 "Espaciado" at bounding box center [772, 217] width 212 height 22
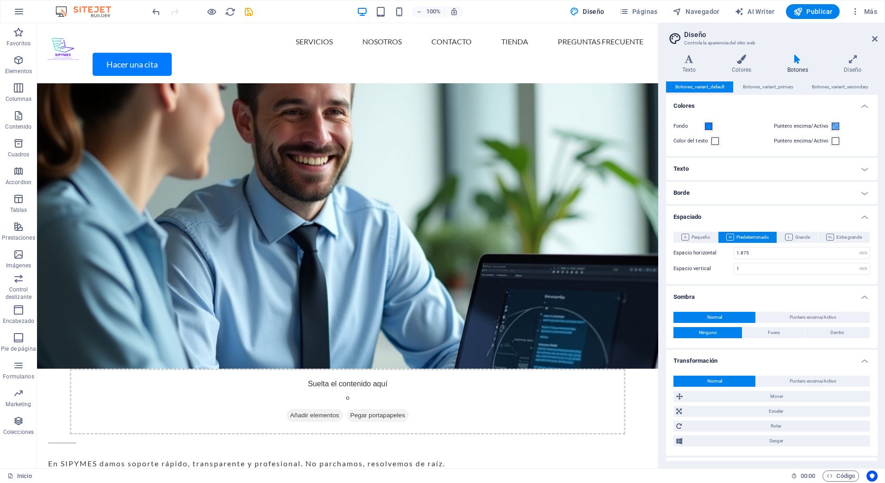
click at [859, 195] on h4 "Borde" at bounding box center [772, 193] width 212 height 22
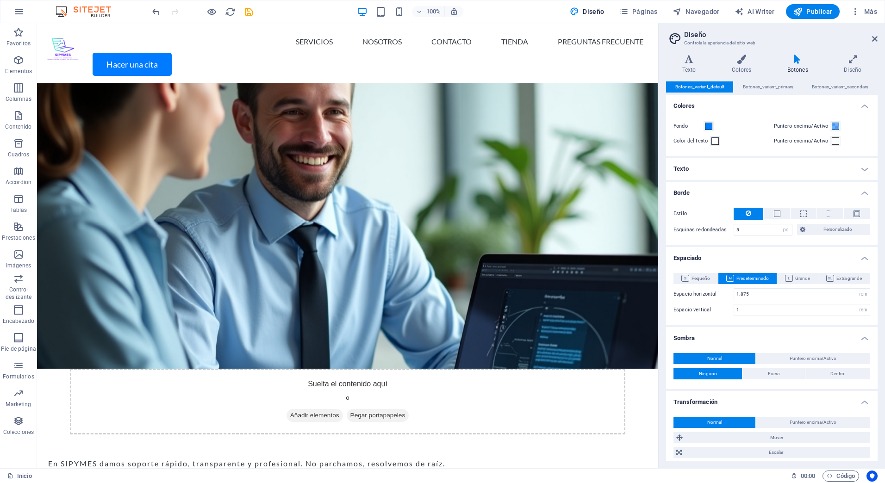
click at [858, 167] on h4 "Texto" at bounding box center [772, 169] width 212 height 22
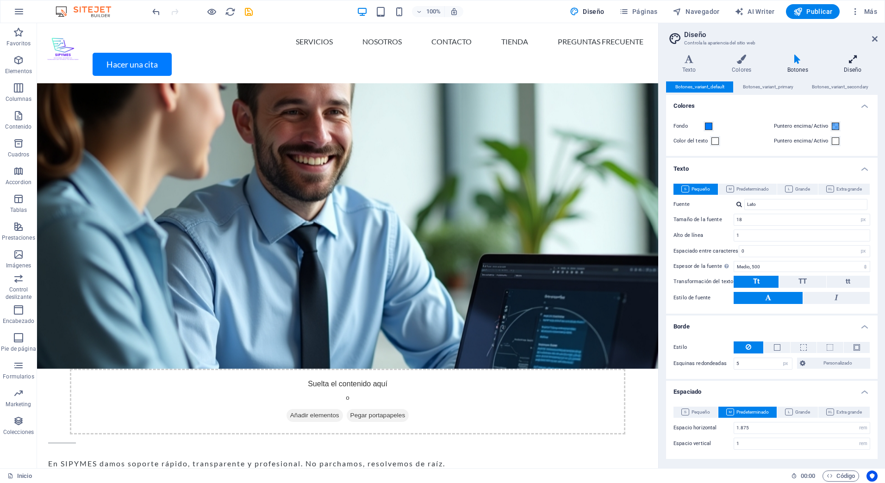
click at [843, 63] on icon at bounding box center [853, 59] width 50 height 9
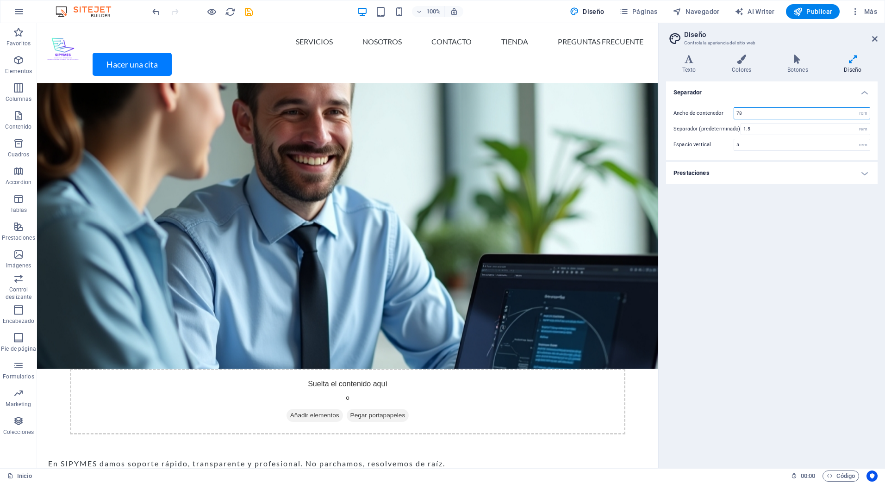
click at [762, 112] on input "78" at bounding box center [802, 113] width 136 height 11
click at [814, 129] on input "1.5" at bounding box center [805, 129] width 129 height 11
click at [773, 145] on input "5" at bounding box center [802, 144] width 136 height 11
click at [838, 170] on h4 "Prestaciones" at bounding box center [772, 173] width 212 height 22
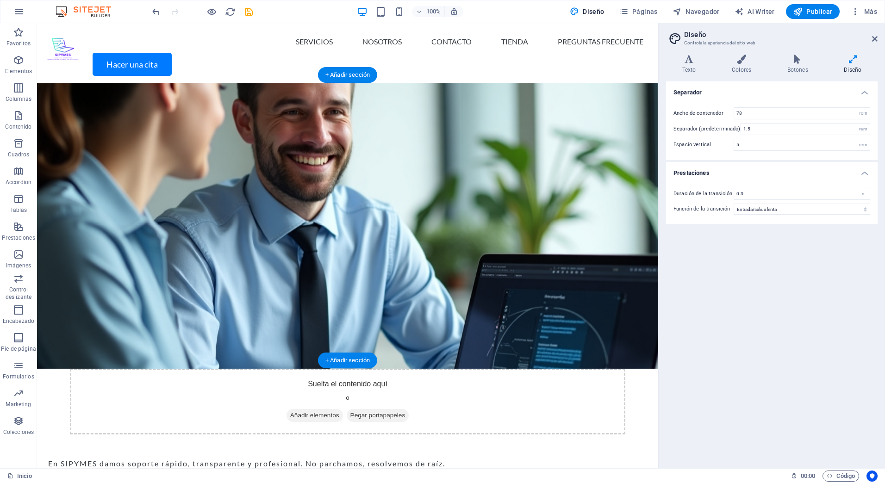
click at [400, 253] on figure at bounding box center [347, 226] width 621 height 286
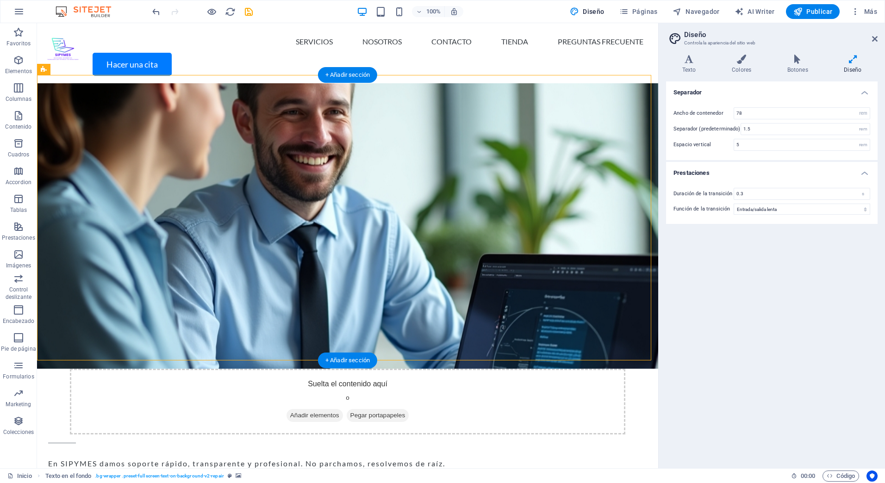
click at [400, 253] on figure at bounding box center [347, 226] width 621 height 286
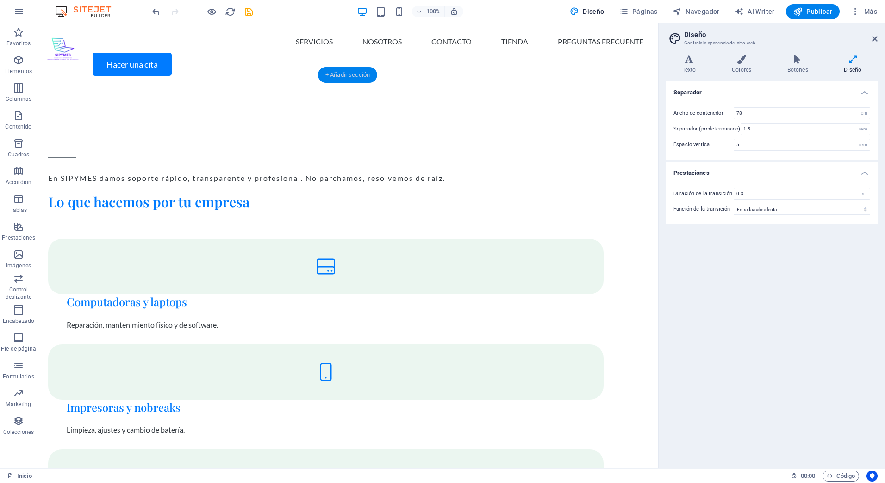
click at [345, 74] on div "+ Añadir sección" at bounding box center [347, 75] width 59 height 16
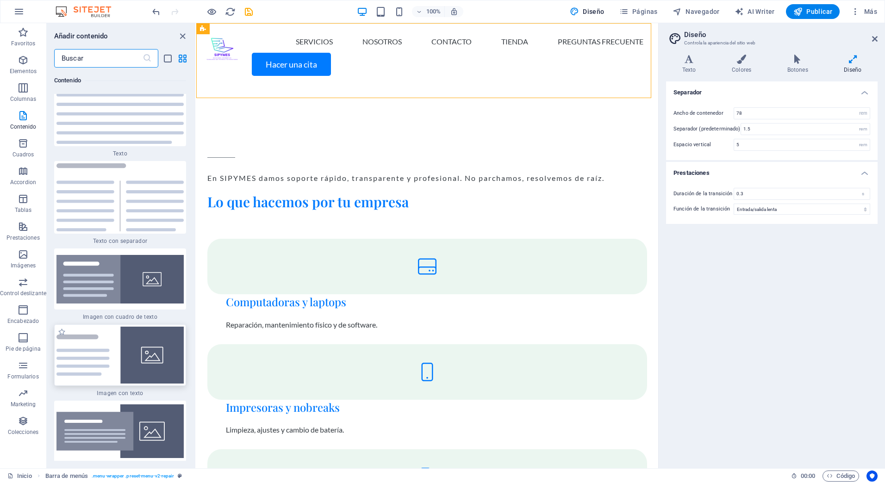
scroll to position [3295, 0]
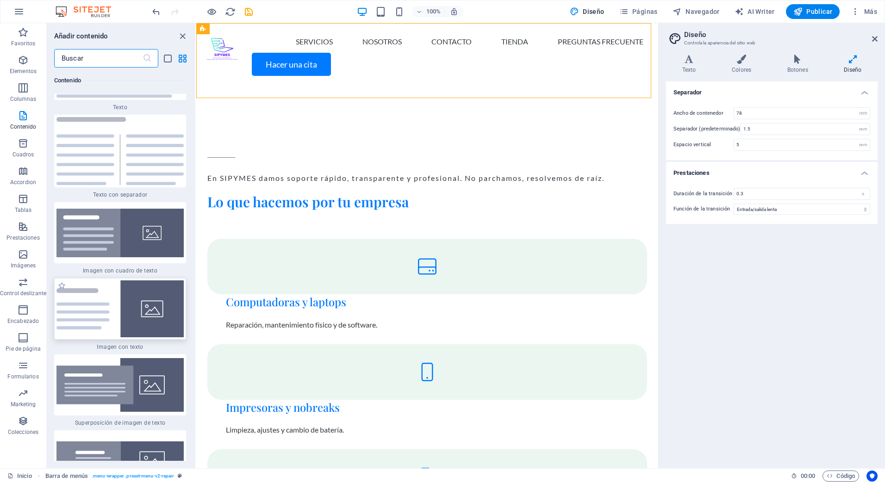
click at [128, 290] on img at bounding box center [119, 309] width 127 height 57
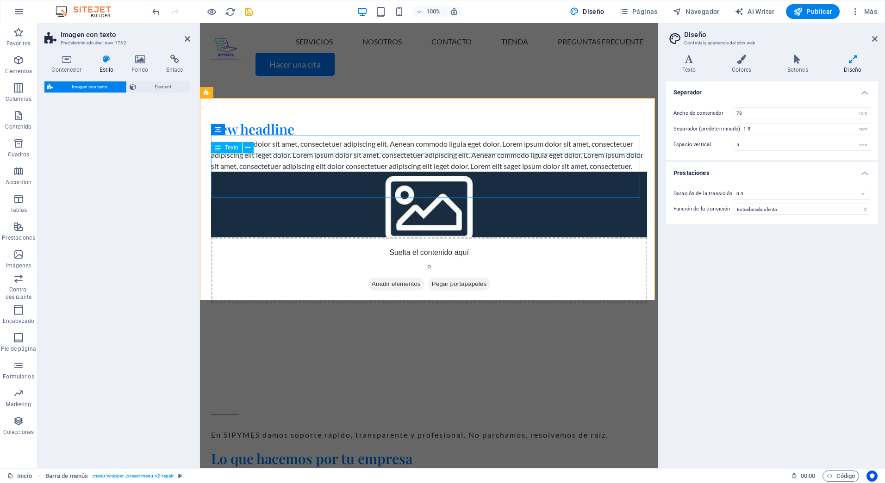
select select "rem"
select select "px"
select select "preset-text-with-image-v4-default"
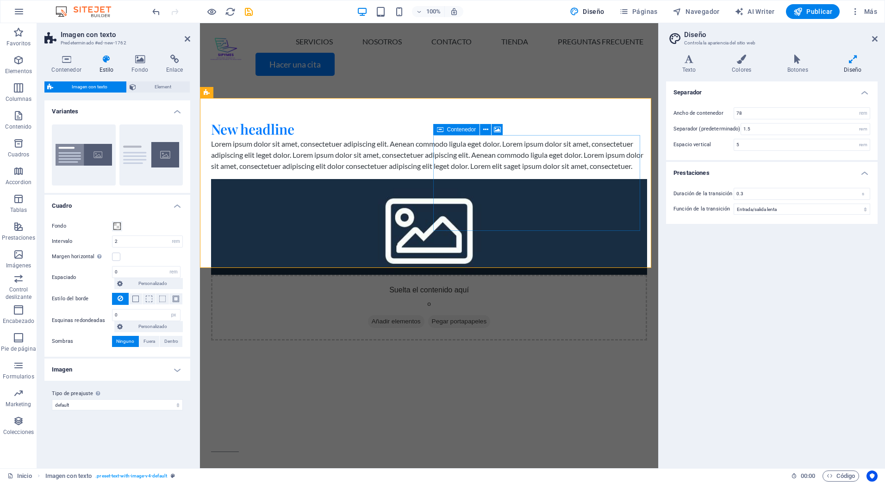
click at [425, 315] on span "Añadir elementos" at bounding box center [396, 321] width 56 height 13
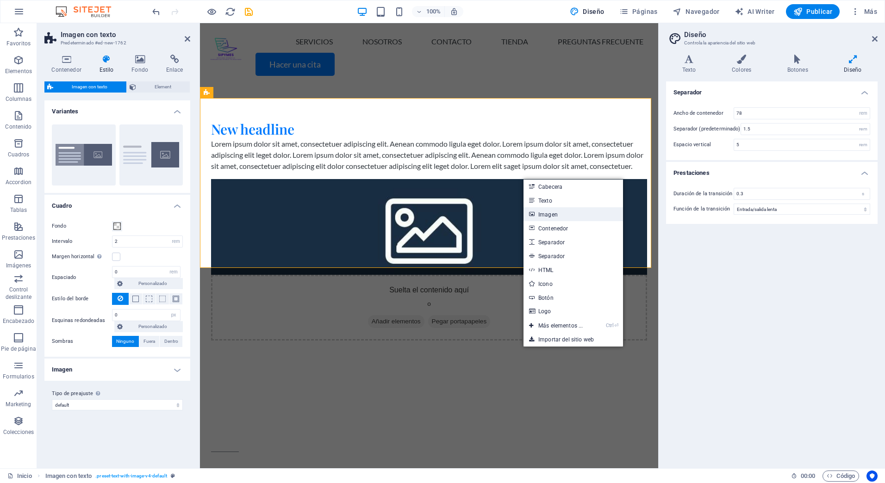
click at [544, 213] on link "Imagen" at bounding box center [574, 214] width 100 height 14
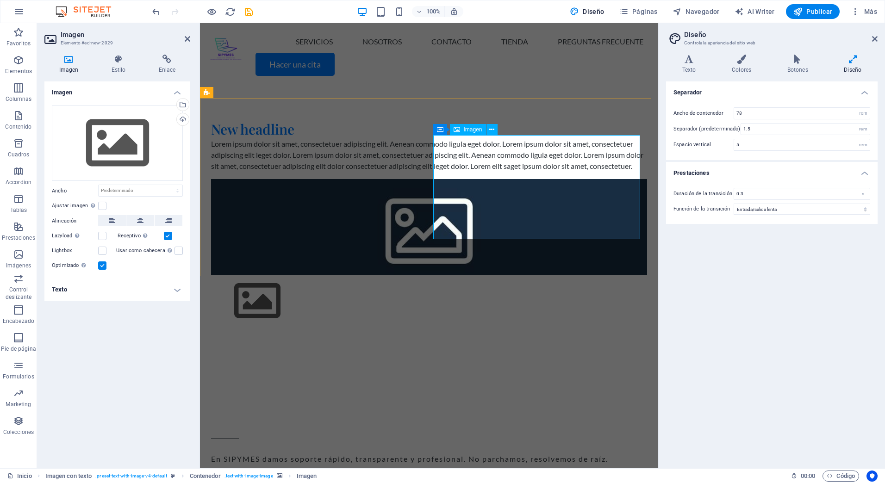
click at [527, 275] on figure at bounding box center [429, 301] width 436 height 52
click at [517, 275] on figure at bounding box center [429, 301] width 436 height 52
click at [155, 15] on icon "undo" at bounding box center [156, 11] width 11 height 11
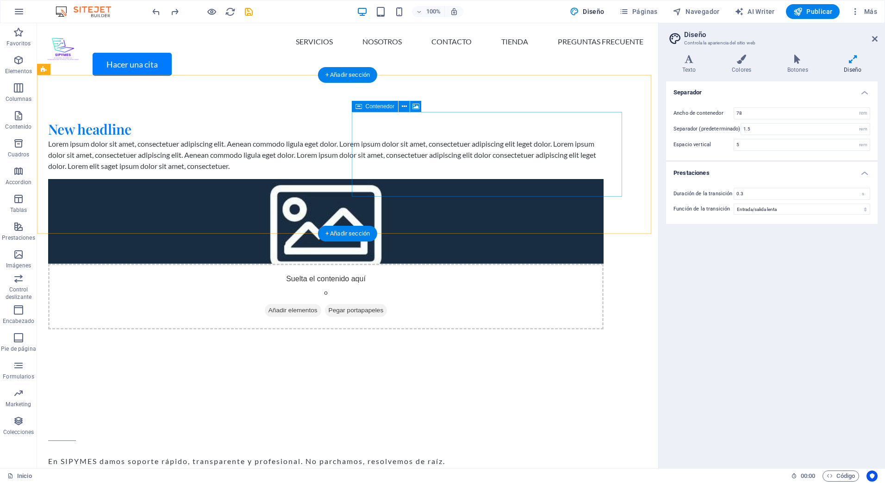
click at [493, 264] on div "Suelta el contenido aquí o Añadir elementos Pegar portapapeles" at bounding box center [326, 297] width 556 height 66
click at [321, 304] on span "Añadir elementos" at bounding box center [293, 310] width 56 height 13
click at [578, 264] on div "Suelta el contenido aquí o Añadir elementos Pegar portapapeles" at bounding box center [326, 297] width 556 height 66
click at [489, 264] on div "Suelta el contenido aquí o Añadir elementos Pegar portapapeles" at bounding box center [326, 297] width 556 height 66
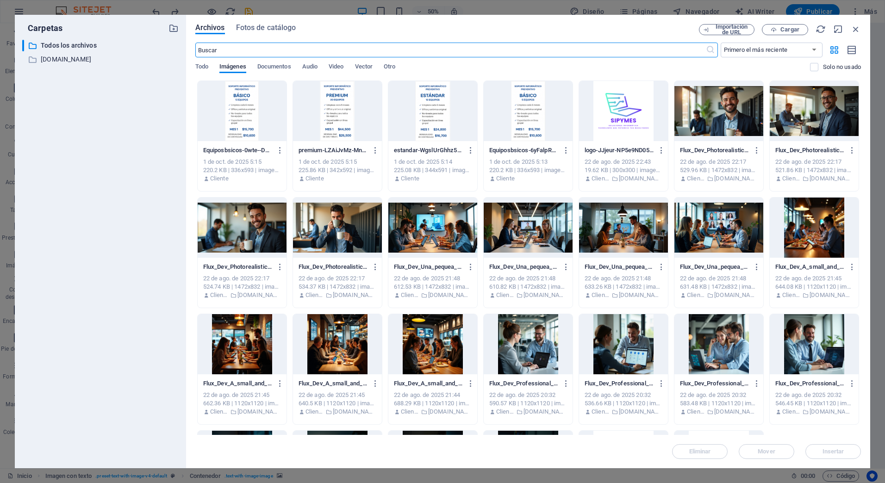
scroll to position [106, 0]
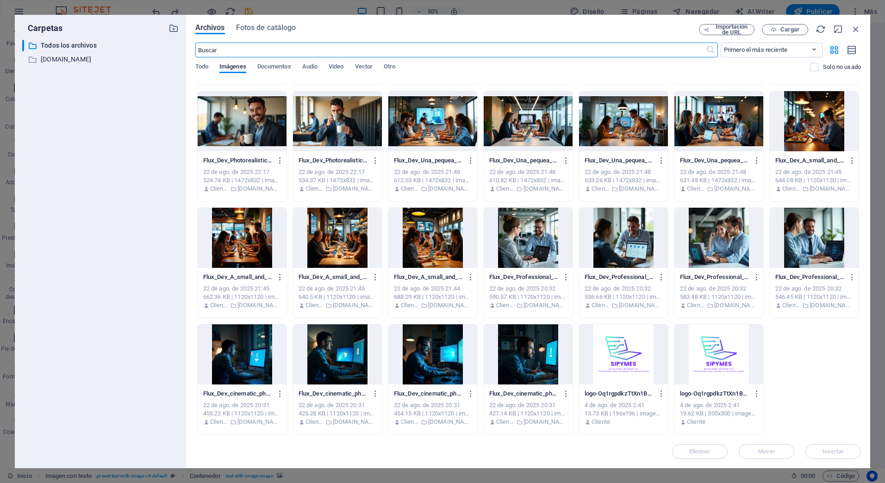
click at [819, 231] on div at bounding box center [814, 238] width 89 height 60
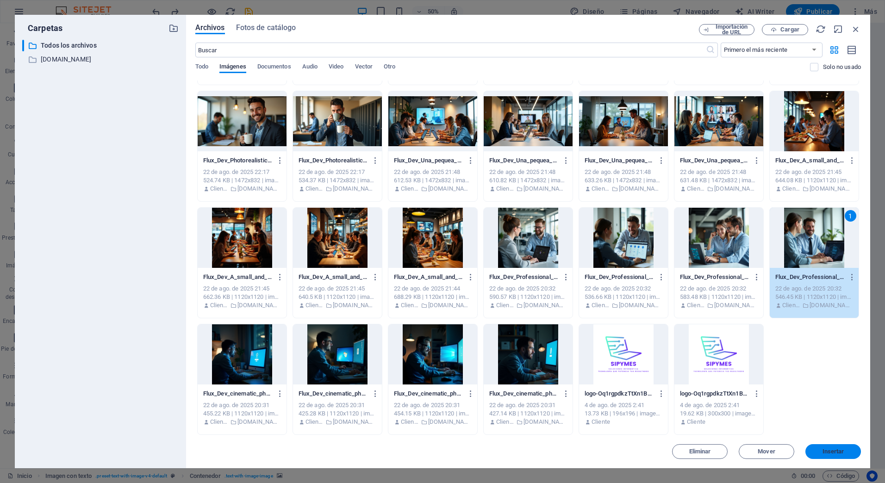
click at [828, 450] on span "Insertar" at bounding box center [834, 452] width 22 height 6
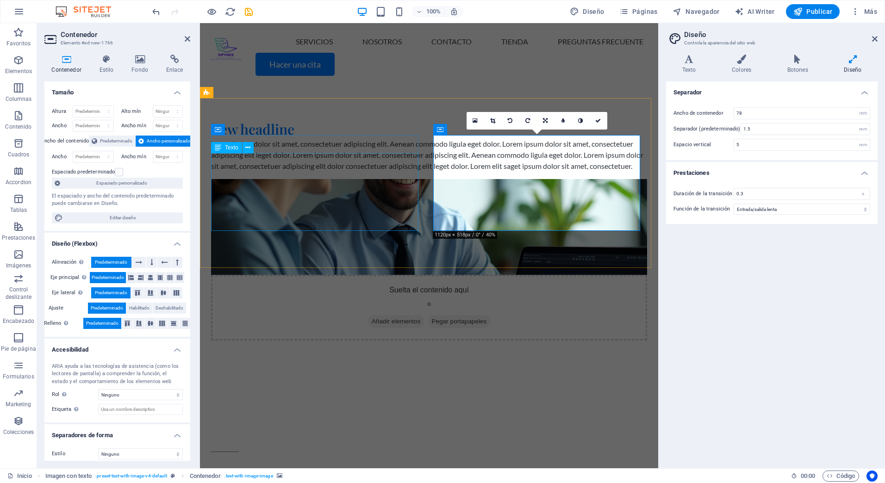
click at [365, 172] on div "Lorem ipsum dolor sit amet, consectetuer adipiscing elit. Aenean commodo ligula…" at bounding box center [429, 154] width 436 height 33
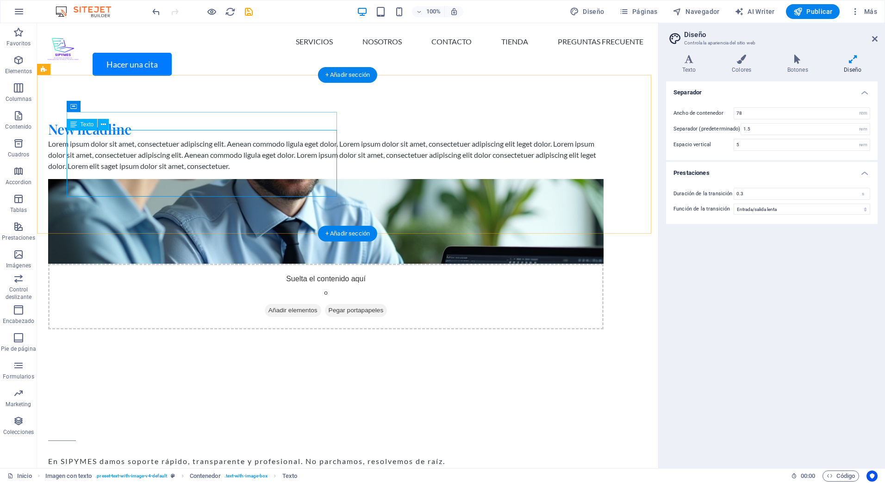
click at [160, 168] on div "Lorem ipsum dolor sit amet, consectetuer adipiscing elit. Aenean commodo ligula…" at bounding box center [326, 154] width 556 height 33
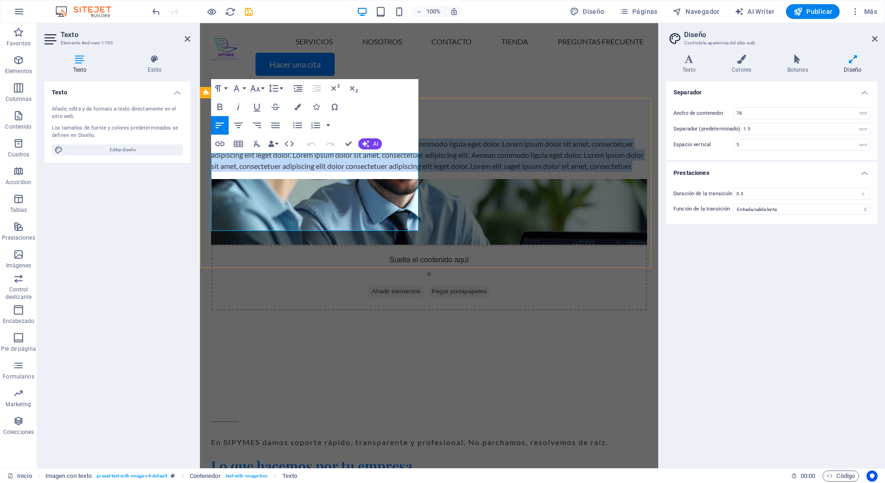
drag, startPoint x: 339, startPoint y: 225, endPoint x: 207, endPoint y: 162, distance: 145.8
click at [207, 162] on div "New headline Lorem ipsum dolor sit amet, consectetuer adipiscing elit. Aenean c…" at bounding box center [429, 215] width 458 height 264
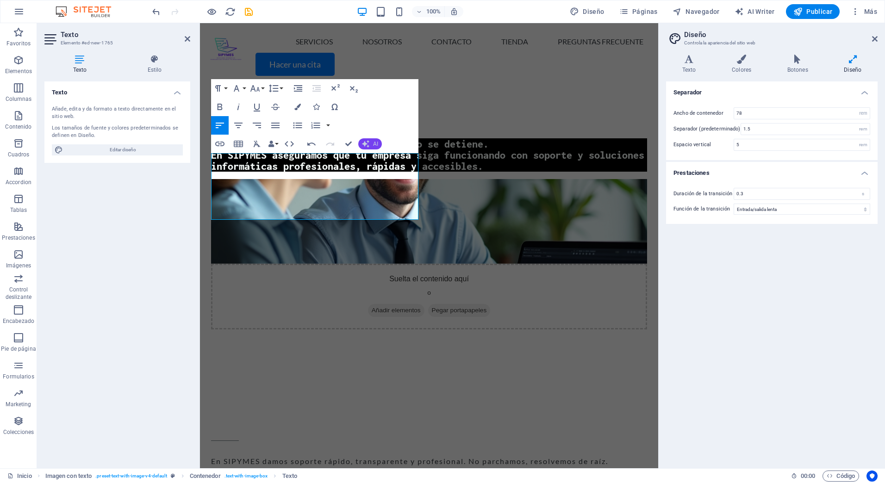
click at [363, 144] on icon "button" at bounding box center [365, 143] width 7 height 7
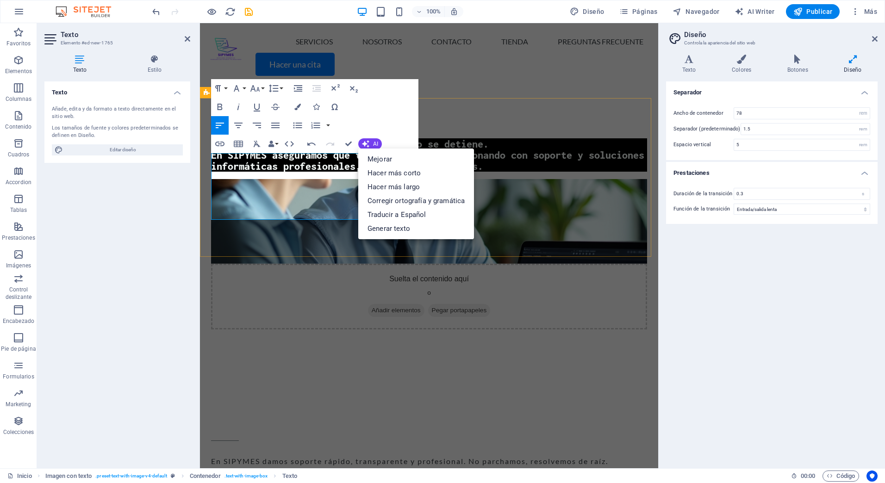
click at [306, 172] on h3 "Cuando tu tecnología falla, tu negocio se detiene. En SIPYMES aseguramos que tu…" at bounding box center [429, 154] width 436 height 33
click at [291, 172] on h3 "Cuando tu tecnología falla, tu negocio se detiene. En SIPYMES aseguramos que tu…" at bounding box center [429, 154] width 436 height 33
click at [302, 172] on h3 "Cuando tu tecnología falla, tu negocio se detiene. En SIPYMES aseguramos que tu…" at bounding box center [429, 154] width 436 height 33
click at [300, 172] on h3 "Cuando tu tecnología falla, tu negocio se detiene. En SIPYMES aseguramos que tu…" at bounding box center [429, 154] width 436 height 33
click at [153, 149] on span "Editar diseño" at bounding box center [123, 149] width 114 height 11
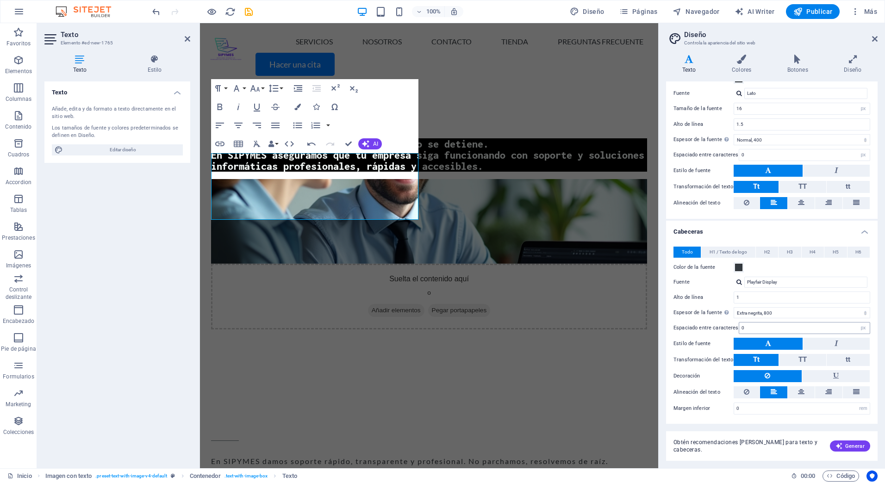
scroll to position [0, 0]
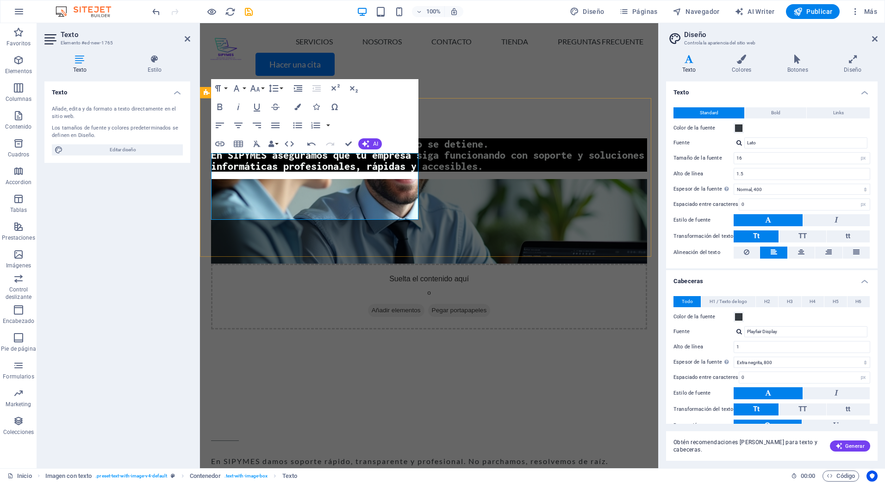
click at [349, 168] on h3 "Cuando tu tecnología falla, tu negocio se detiene. En SIPYMES aseguramos que tu…" at bounding box center [429, 154] width 436 height 33
click at [283, 146] on button "HTML" at bounding box center [290, 144] width 18 height 19
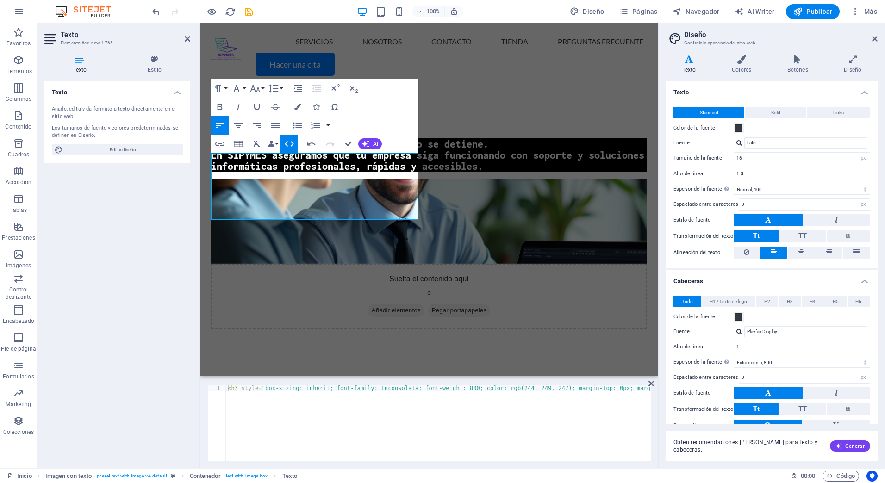
click at [282, 146] on button "HTML" at bounding box center [290, 144] width 18 height 19
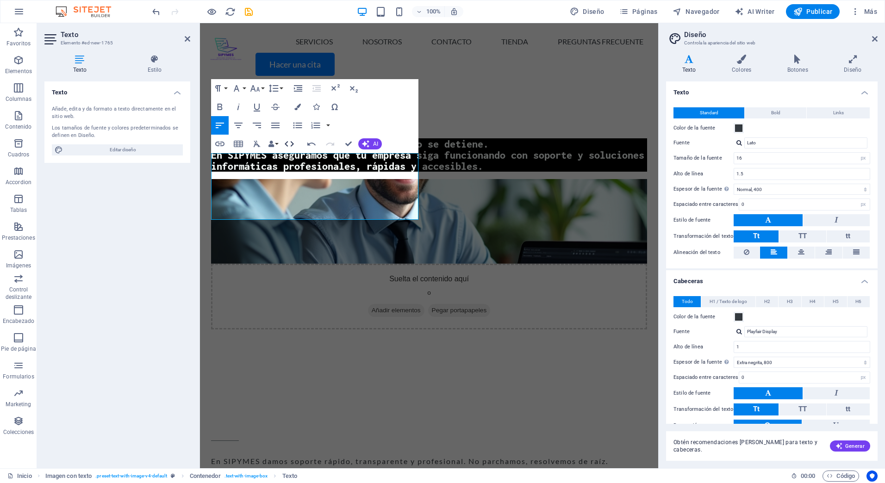
click at [282, 146] on button "HTML" at bounding box center [290, 144] width 18 height 19
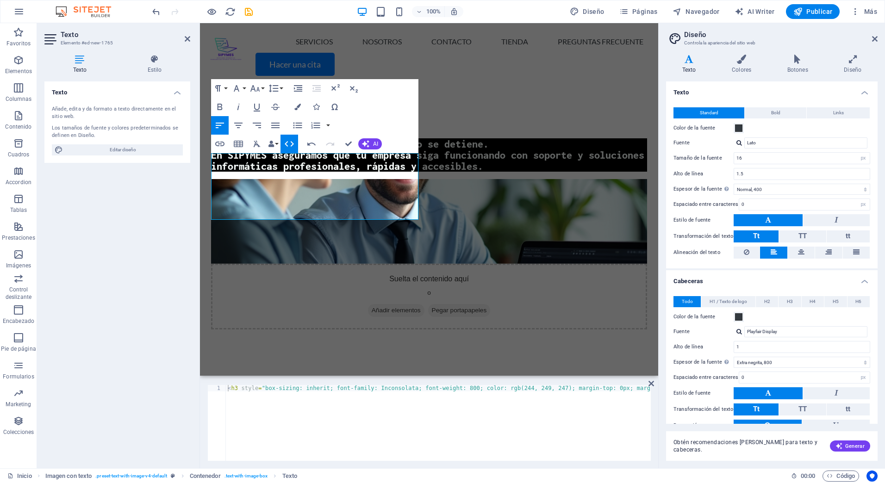
click at [282, 146] on button "HTML" at bounding box center [290, 144] width 18 height 19
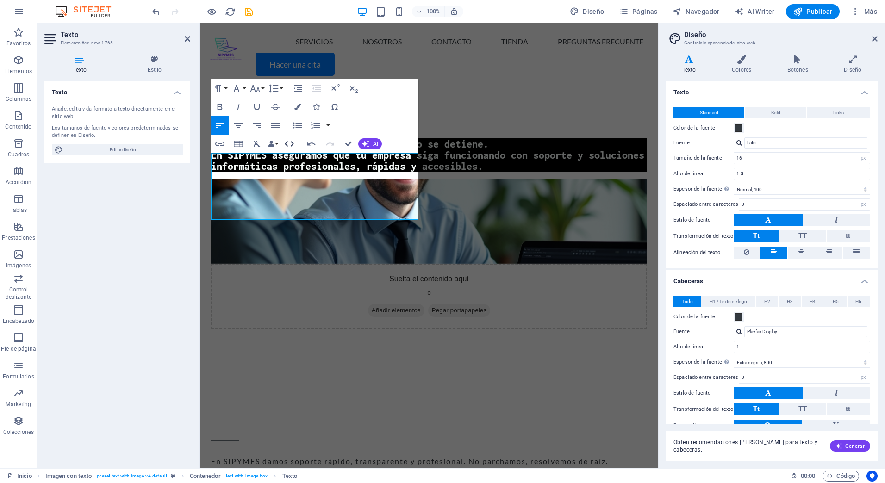
click at [282, 146] on button "HTML" at bounding box center [290, 144] width 18 height 19
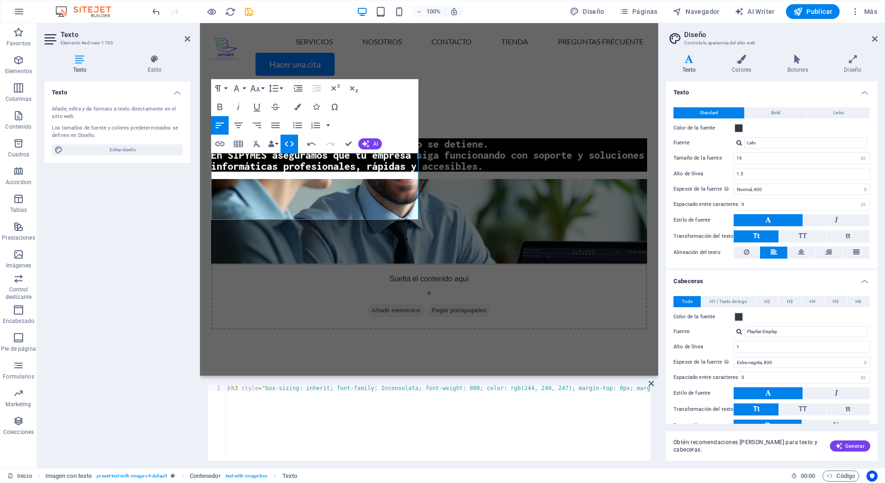
click at [282, 146] on button "HTML" at bounding box center [290, 144] width 18 height 19
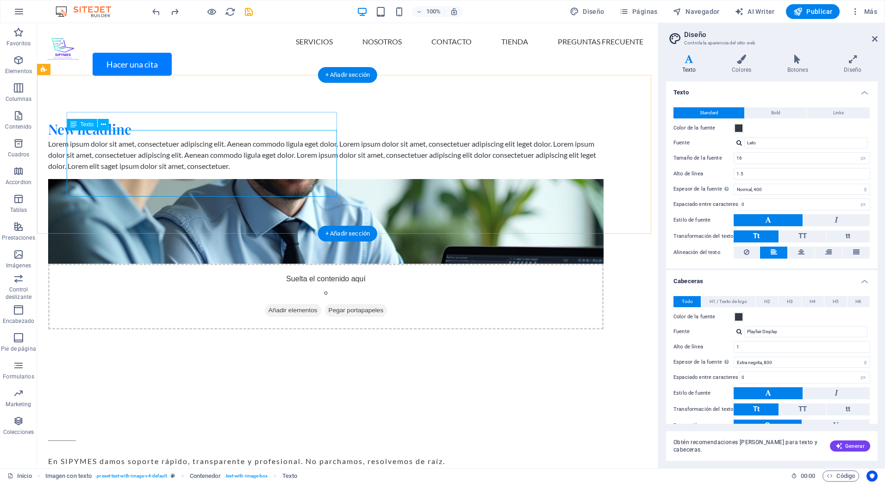
click at [150, 146] on div "Lorem ipsum dolor sit amet, consectetuer adipiscing elit. Aenean commodo ligula…" at bounding box center [326, 154] width 556 height 33
click at [157, 156] on div "Lorem ipsum dolor sit amet, consectetuer adipiscing elit. Aenean commodo ligula…" at bounding box center [326, 154] width 556 height 33
click at [103, 125] on icon at bounding box center [103, 125] width 5 height 10
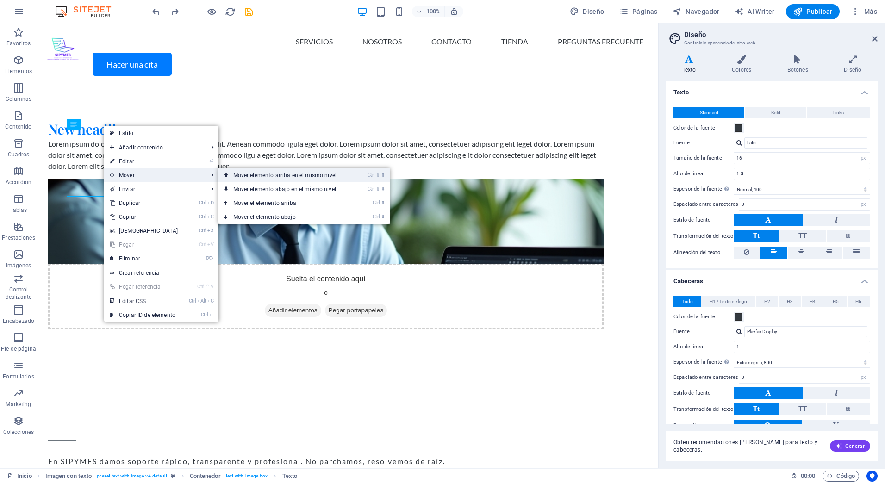
click at [233, 181] on link "Ctrl ⇧ ⬆ Mover elemento arriba en el mismo nivel" at bounding box center [287, 176] width 137 height 14
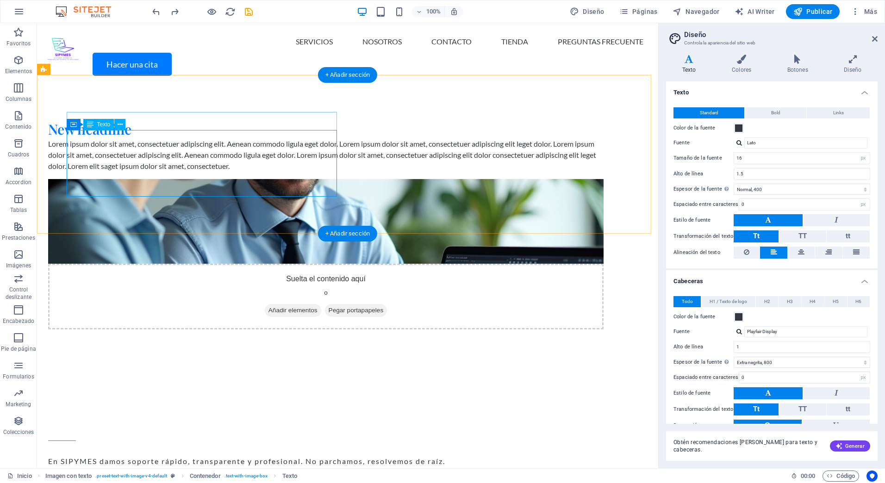
click at [148, 161] on div "Lorem ipsum dolor sit amet, consectetuer adipiscing elit. Aenean commodo ligula…" at bounding box center [326, 154] width 556 height 33
click at [134, 158] on div "Lorem ipsum dolor sit amet, consectetuer adipiscing elit. Aenean commodo ligula…" at bounding box center [326, 154] width 556 height 33
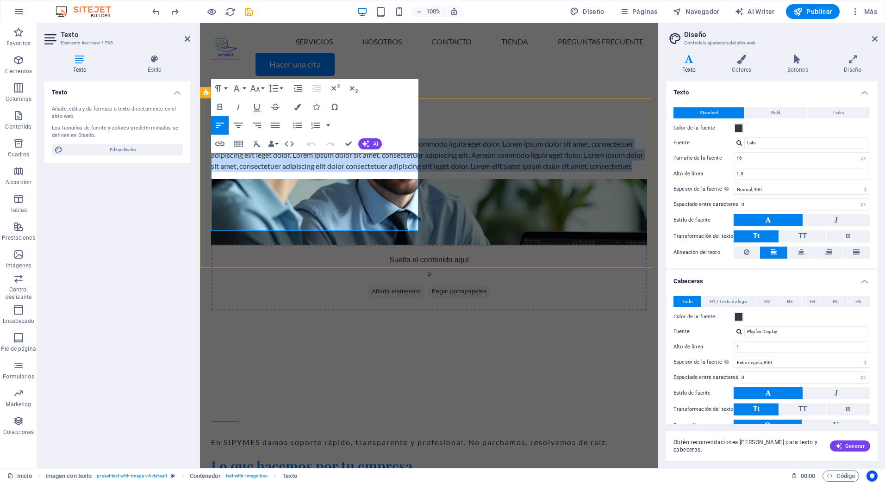
drag, startPoint x: 331, startPoint y: 223, endPoint x: 212, endPoint y: 155, distance: 136.3
click at [212, 155] on p "Lorem ipsum dolor sit amet, consectetuer adipiscing elit. Aenean commodo ligula…" at bounding box center [429, 154] width 436 height 33
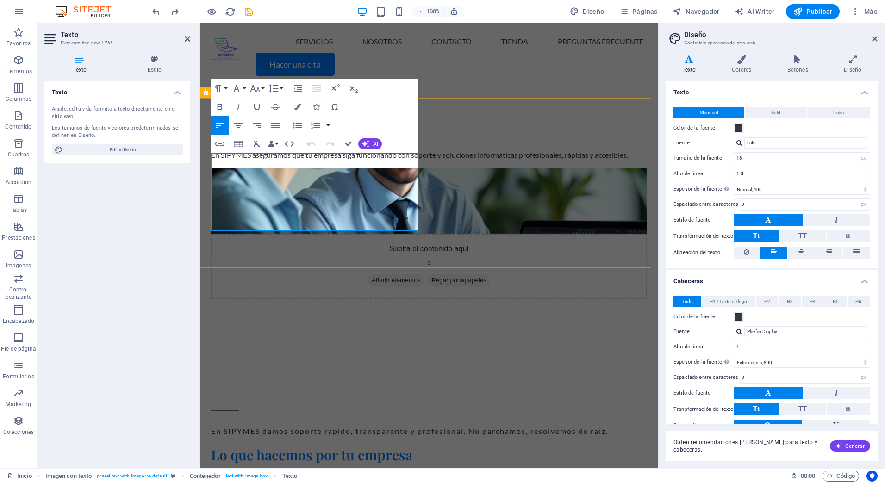
scroll to position [1162, 1]
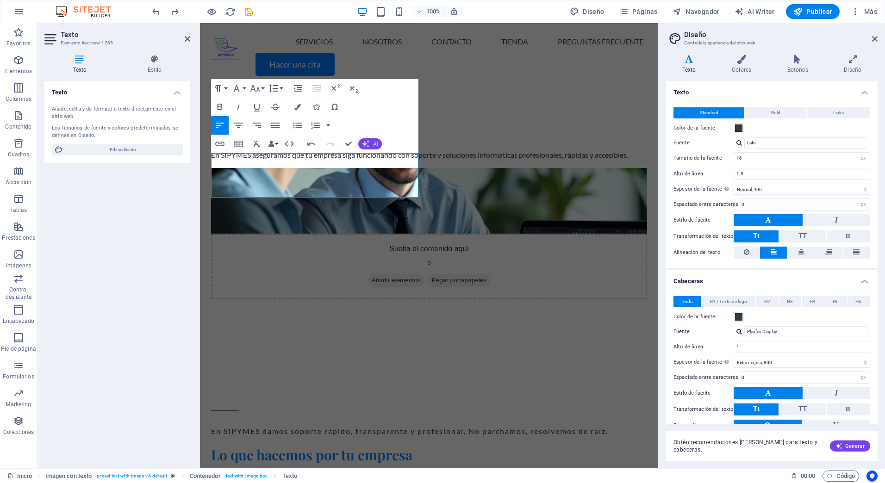
click at [367, 145] on icon "button" at bounding box center [365, 143] width 7 height 7
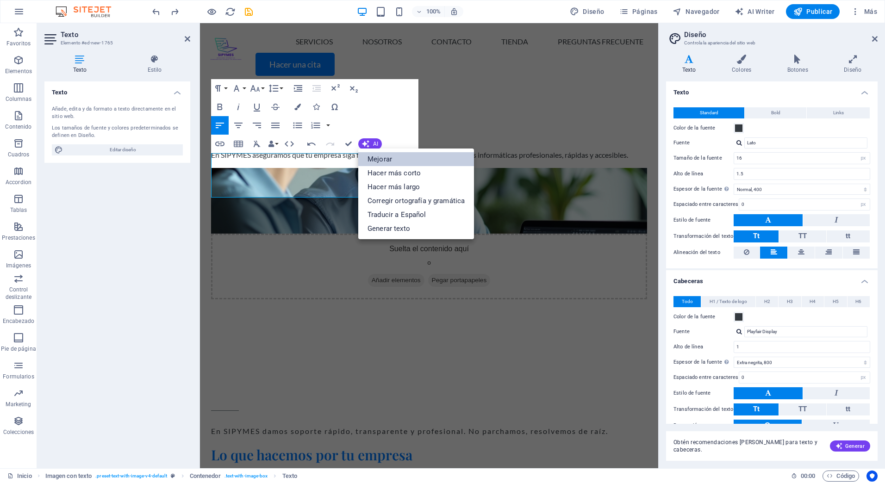
click at [369, 153] on link "Mejorar" at bounding box center [416, 159] width 116 height 14
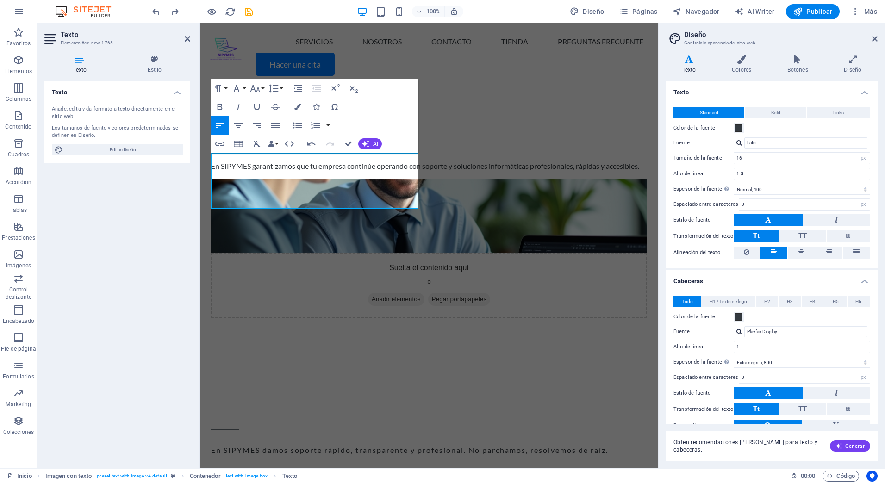
click at [780, 29] on header "Diseño Controla la apariencia del sitio web" at bounding box center [773, 35] width 210 height 24
click at [145, 201] on div "Texto Añade, edita y da formato a texto directamente en el sitio web. Los tamañ…" at bounding box center [117, 271] width 146 height 380
click at [177, 34] on h2 "Texto" at bounding box center [126, 35] width 130 height 8
click at [185, 37] on icon at bounding box center [188, 38] width 6 height 7
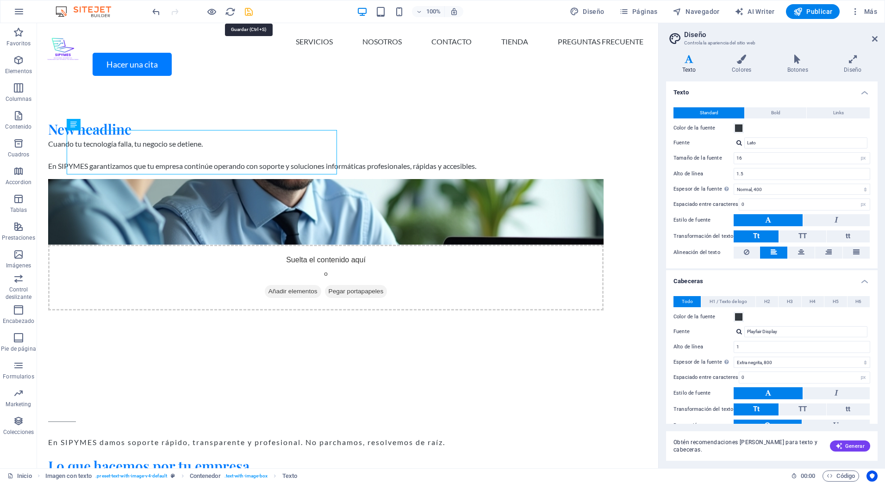
click at [248, 9] on icon "save" at bounding box center [249, 11] width 11 height 11
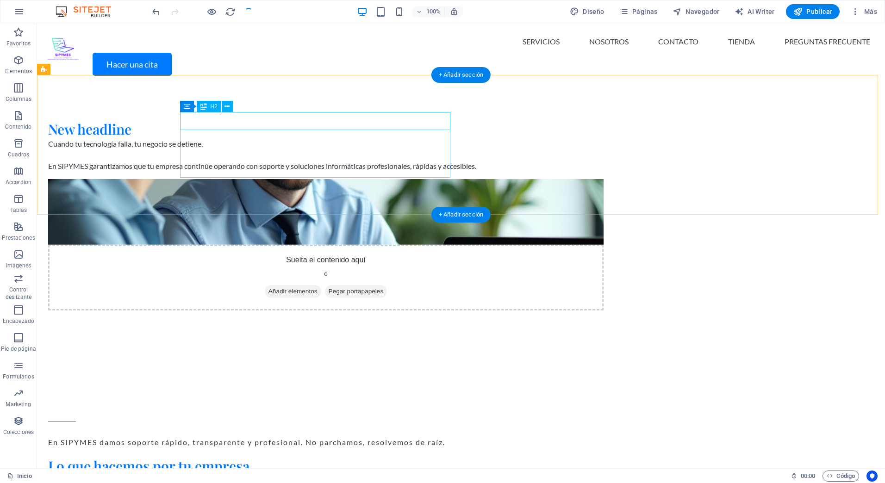
click at [249, 120] on div "New headline" at bounding box center [326, 129] width 556 height 18
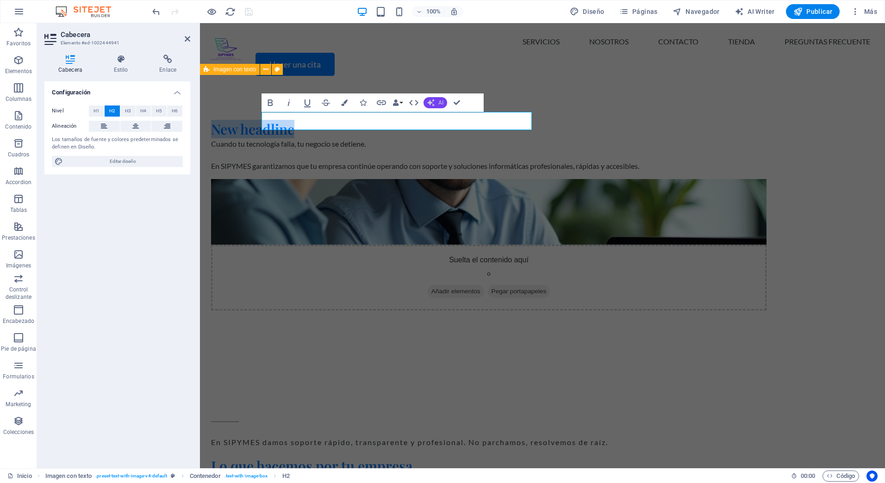
click at [437, 101] on button "AI" at bounding box center [436, 102] width 24 height 11
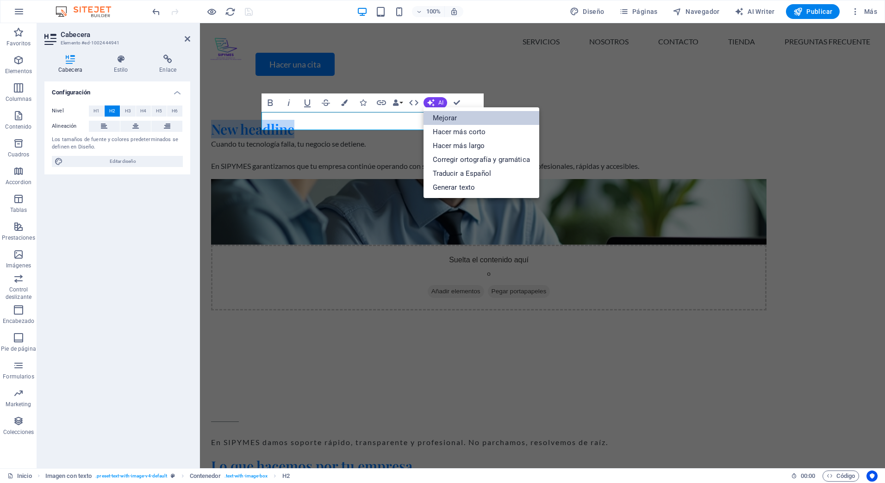
click at [452, 120] on link "Mejorar" at bounding box center [482, 118] width 116 height 14
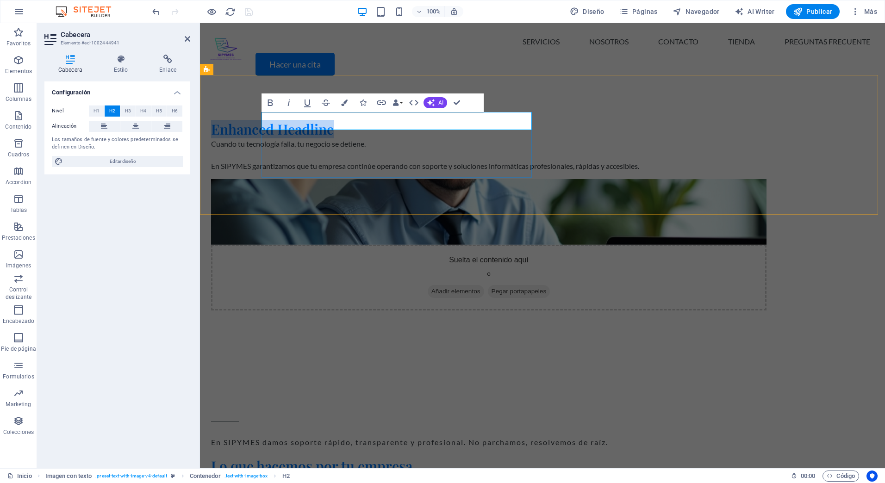
drag, startPoint x: 391, startPoint y: 119, endPoint x: 262, endPoint y: 114, distance: 128.8
click at [262, 120] on h2 "Enhanced Headline" at bounding box center [489, 129] width 556 height 18
copy h2 "Enhanced Headline"
click at [444, 104] on button "AI" at bounding box center [436, 102] width 24 height 11
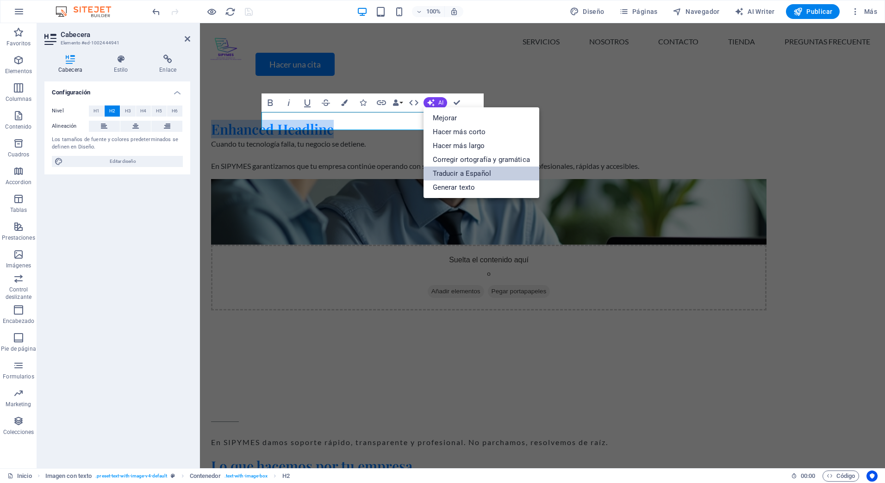
click at [440, 176] on link "Traducir a Español" at bounding box center [482, 174] width 116 height 14
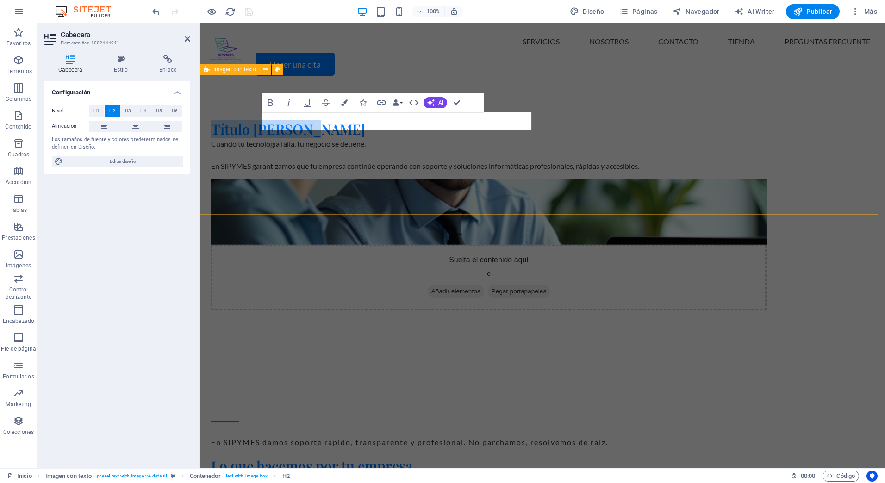
drag, startPoint x: 375, startPoint y: 122, endPoint x: 464, endPoint y: 135, distance: 89.3
click at [264, 120] on h2 "Título [PERSON_NAME]" at bounding box center [489, 129] width 556 height 18
click at [344, 138] on div "Cuando tu tecnología falla, tu negocio se detiene. En SIPYMES garantizamos que …" at bounding box center [489, 154] width 556 height 33
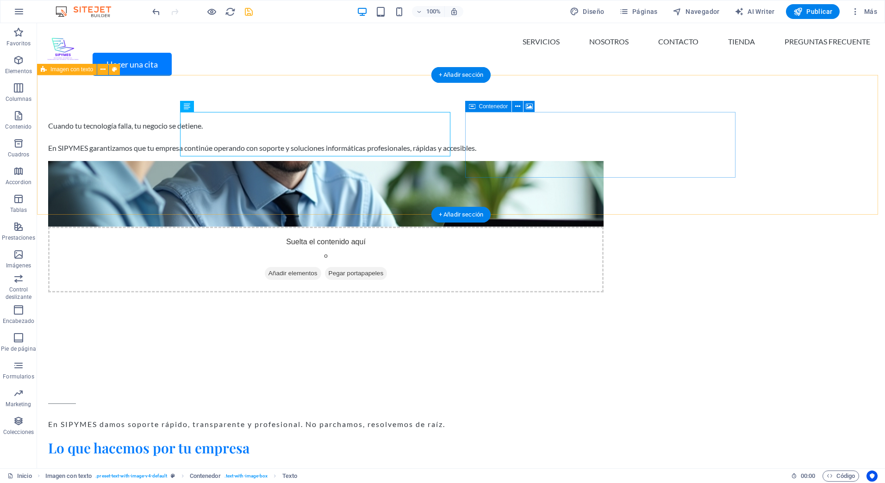
click at [505, 227] on div "Suelta el contenido aquí o Añadir elementos Pegar portapapeles" at bounding box center [326, 260] width 556 height 66
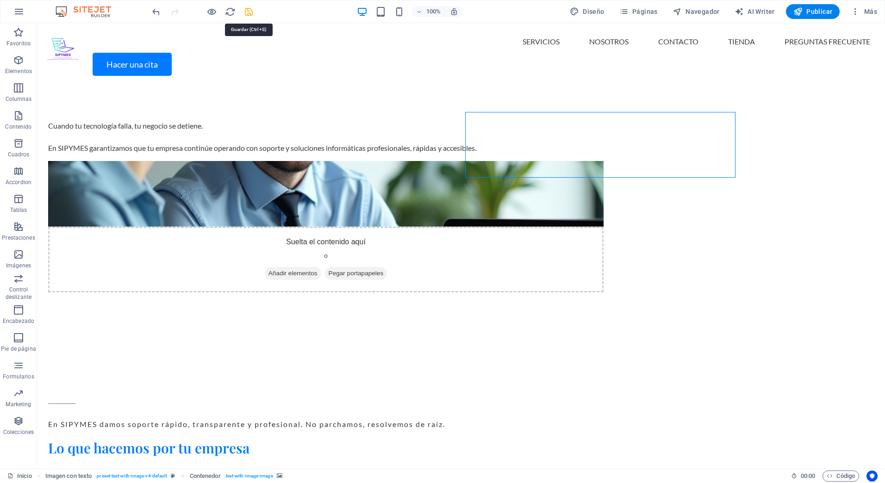
click at [246, 8] on icon "save" at bounding box center [249, 11] width 11 height 11
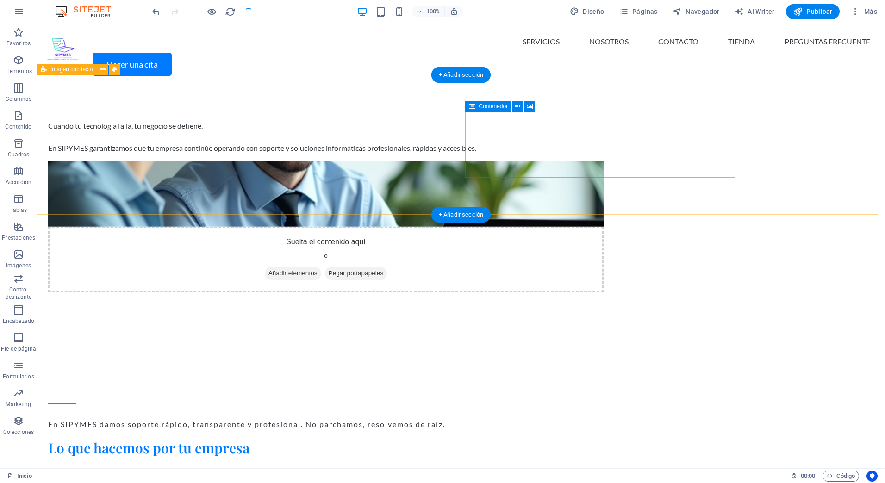
click at [556, 227] on div "Suelta el contenido aquí o Añadir elementos Pegar portapapeles" at bounding box center [326, 260] width 556 height 66
click at [831, 189] on div "Cuando tu tecnología falla, tu negocio se detiene. En SIPYMES garantizamos que …" at bounding box center [461, 206] width 848 height 246
click at [822, 137] on div "Cuando tu tecnología falla, tu negocio se detiene. En SIPYMES garantizamos que …" at bounding box center [461, 206] width 848 height 246
click at [604, 227] on div "Suelta el contenido aquí o Añadir elementos Pegar portapapeles" at bounding box center [326, 260] width 556 height 66
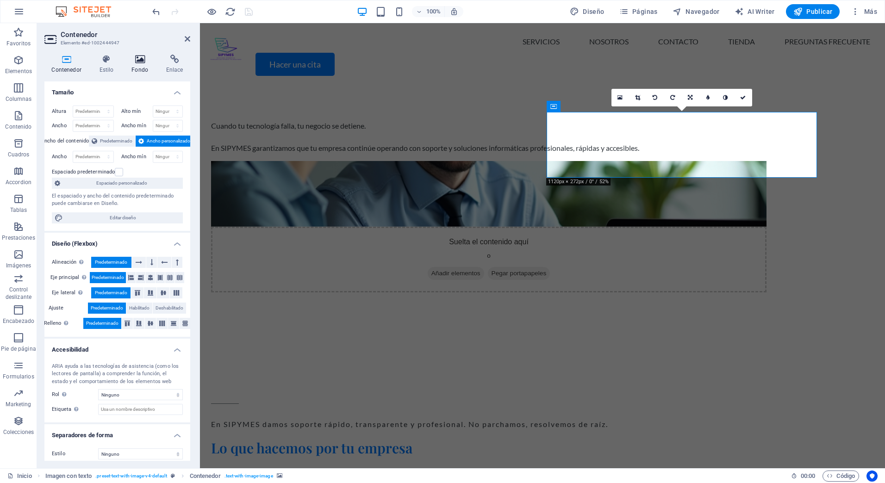
click at [138, 61] on icon at bounding box center [140, 59] width 31 height 9
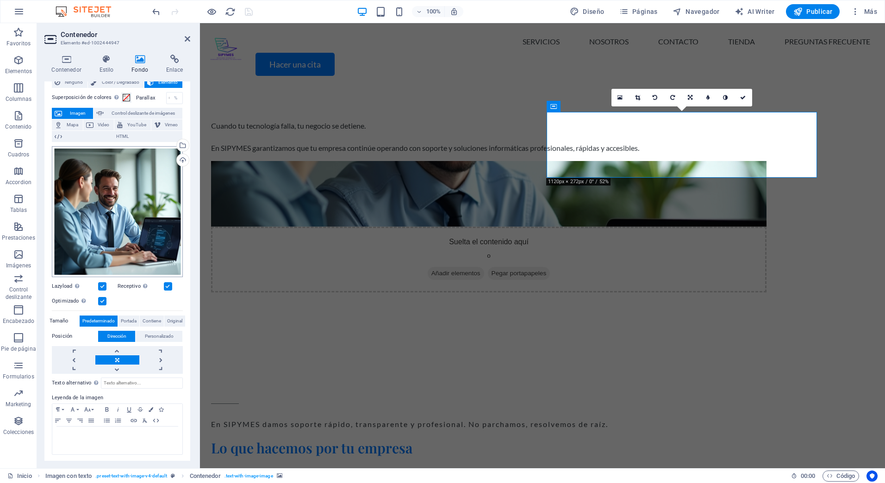
scroll to position [0, 0]
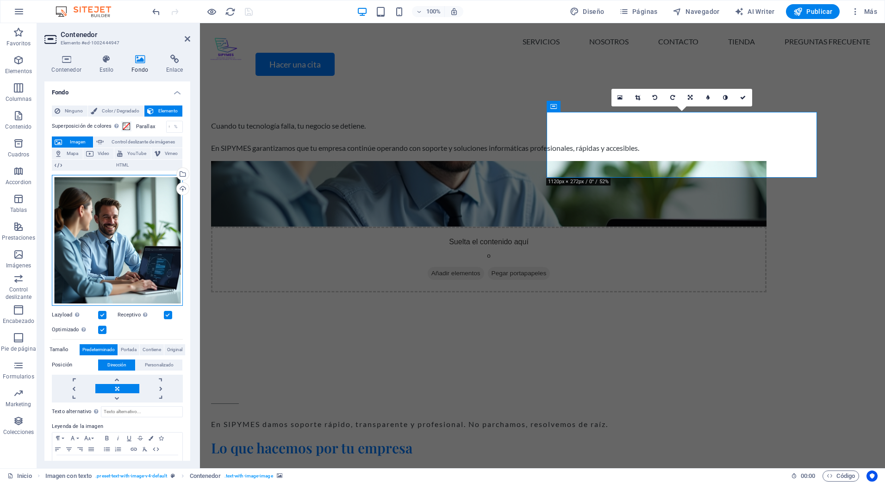
click at [129, 212] on div "Arrastra archivos aquí, haz clic para escoger archivos o selecciona archivos de…" at bounding box center [117, 240] width 131 height 131
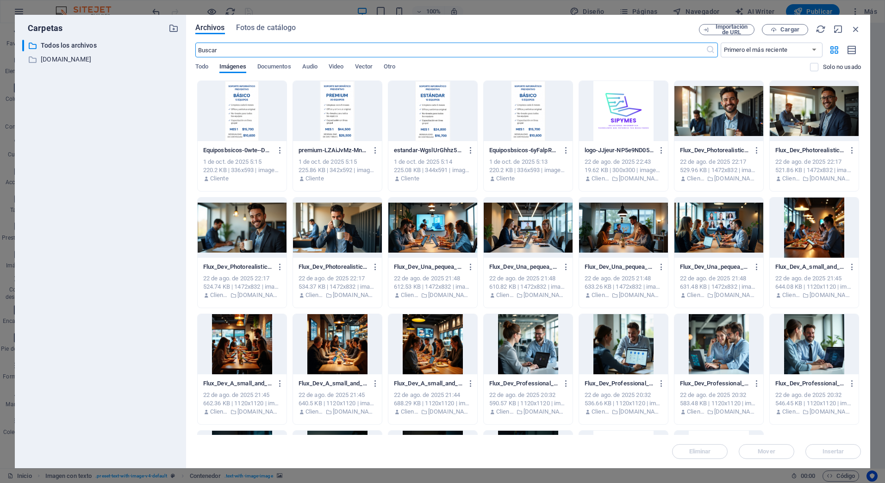
click at [704, 118] on div at bounding box center [719, 111] width 89 height 60
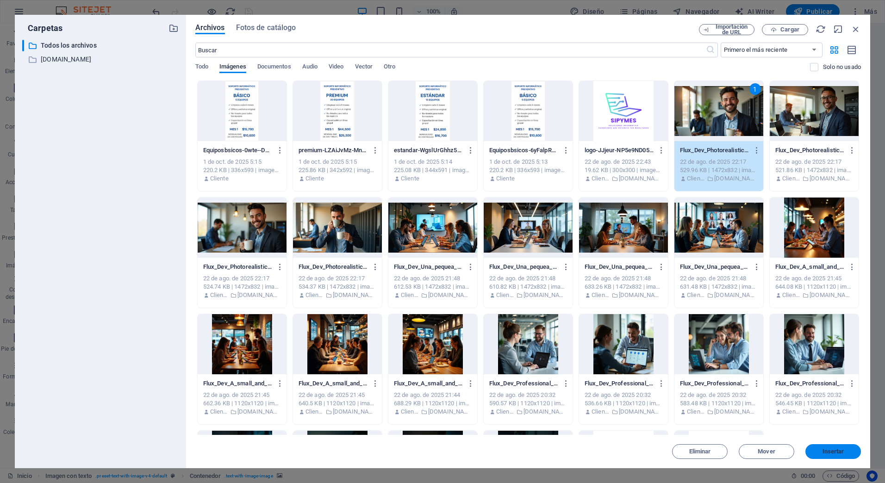
click at [840, 450] on span "Insertar" at bounding box center [834, 452] width 22 height 6
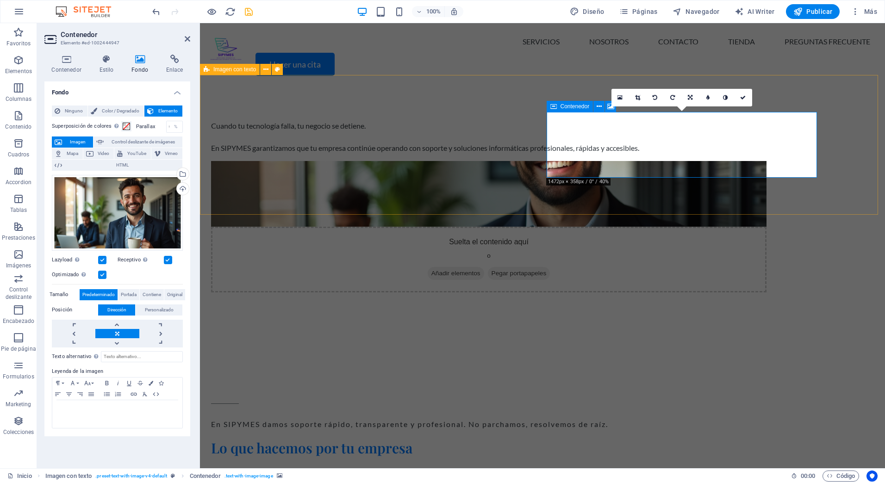
click at [616, 227] on div "Suelta el contenido aquí o Añadir elementos Pegar portapapeles" at bounding box center [489, 260] width 556 height 66
drag, startPoint x: 126, startPoint y: 213, endPoint x: 85, endPoint y: 260, distance: 62.7
click at [85, 260] on label "Lazyload La carga de imágenes tras la carga de la página mejora la velocidad de…" at bounding box center [75, 260] width 46 height 11
click at [0, 0] on input "Lazyload La carga de imágenes tras la carga de la página mejora la velocidad de…" at bounding box center [0, 0] width 0 height 0
click at [98, 260] on label "Lazyload La carga de imágenes tras la carga de la página mejora la velocidad de…" at bounding box center [75, 260] width 46 height 11
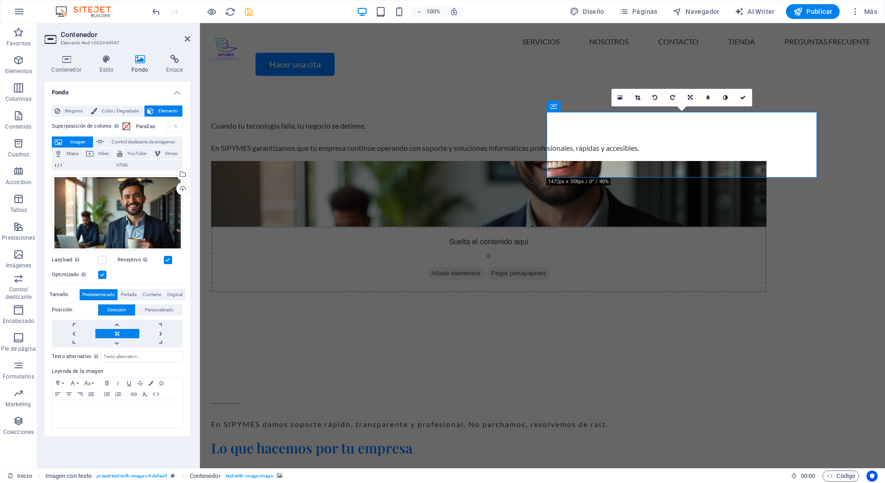
click at [0, 0] on input "Lazyload La carga de imágenes tras la carga de la página mejora la velocidad de…" at bounding box center [0, 0] width 0 height 0
click at [99, 259] on label at bounding box center [102, 260] width 8 height 8
click at [0, 0] on input "Lazyload La carga de imágenes tras la carga de la página mejora la velocidad de…" at bounding box center [0, 0] width 0 height 0
click at [182, 173] on div "Selecciona archivos del administrador de archivos, de la galería de fotos o car…" at bounding box center [182, 175] width 14 height 14
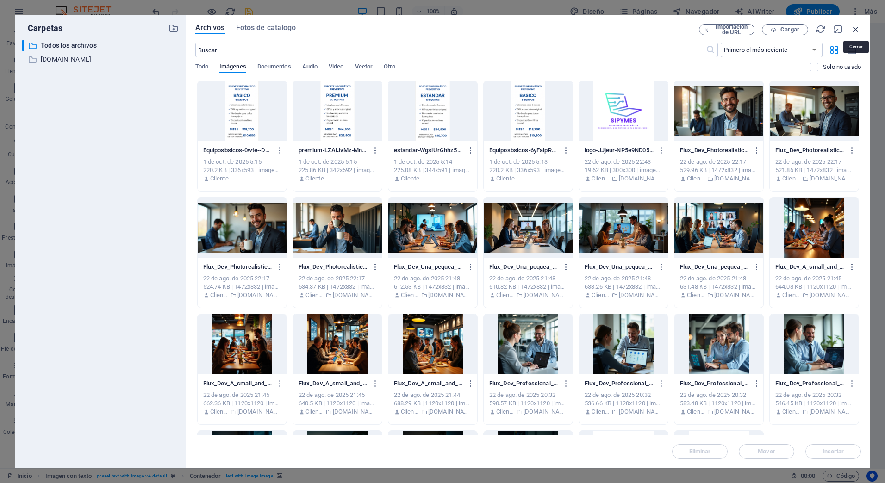
click at [852, 27] on icon "button" at bounding box center [856, 29] width 10 height 10
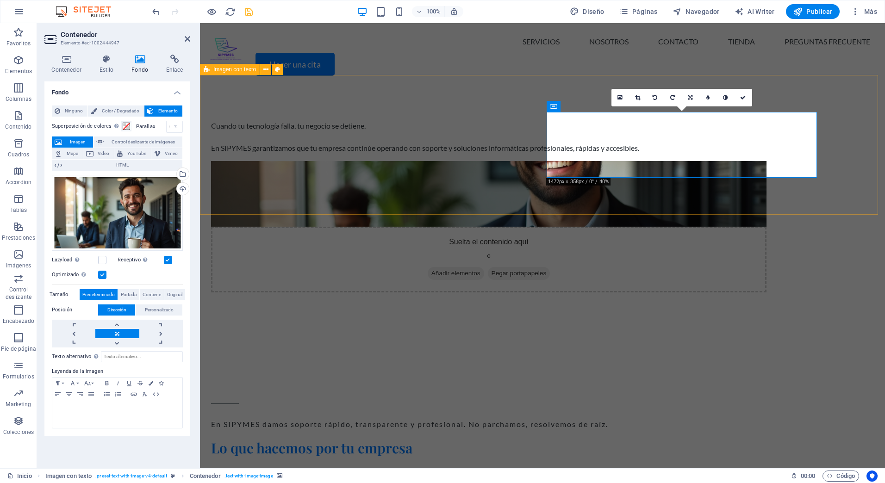
click at [851, 143] on div "Cuando tu tecnología falla, tu negocio se detiene. En SIPYMES garantizamos que …" at bounding box center [542, 206] width 685 height 246
select select "rem"
select select "px"
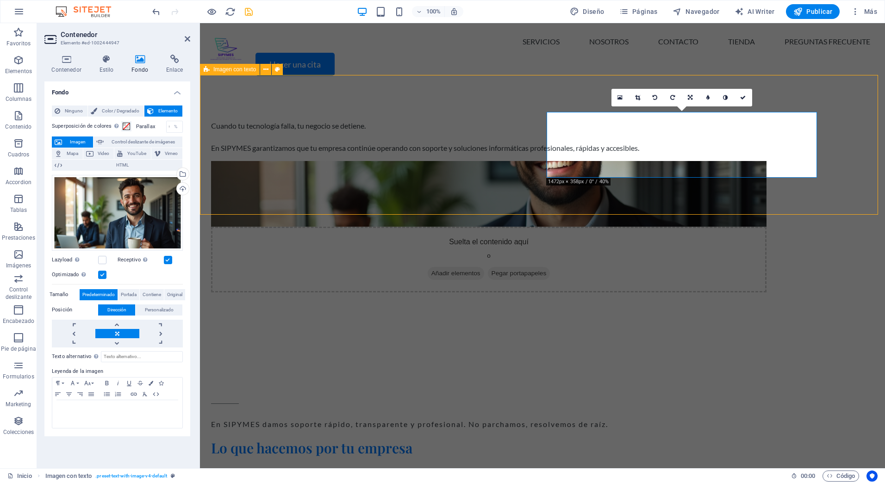
select select "preset-text-with-image-v4-default"
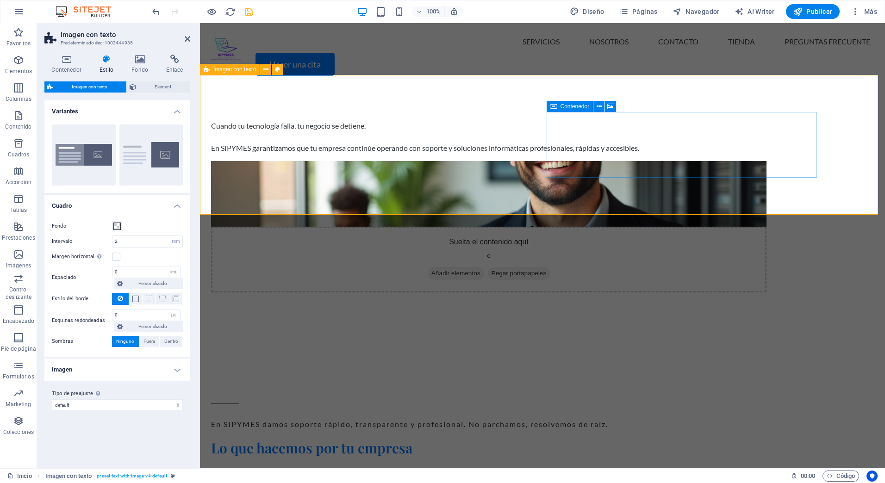
click at [673, 227] on div "Suelta el contenido aquí o Añadir elementos Pegar portapapeles" at bounding box center [489, 260] width 556 height 66
click at [597, 106] on icon at bounding box center [599, 107] width 5 height 10
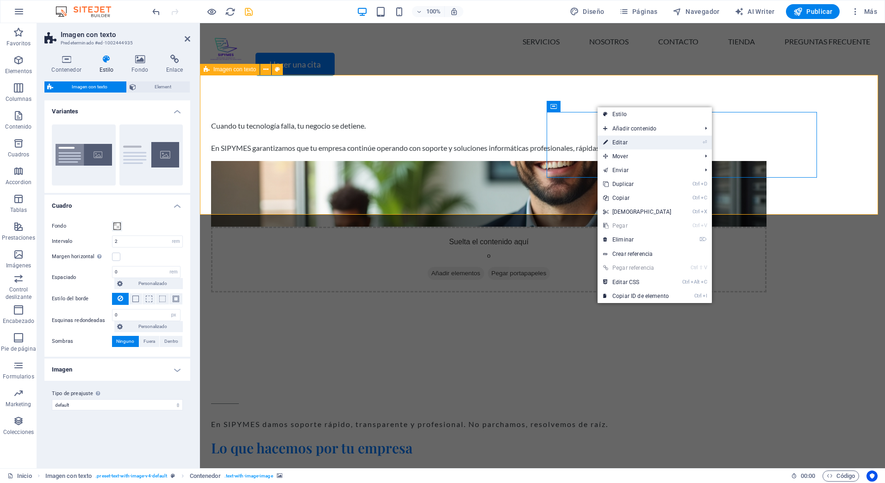
click at [620, 139] on link "⏎ Editar" at bounding box center [638, 143] width 80 height 14
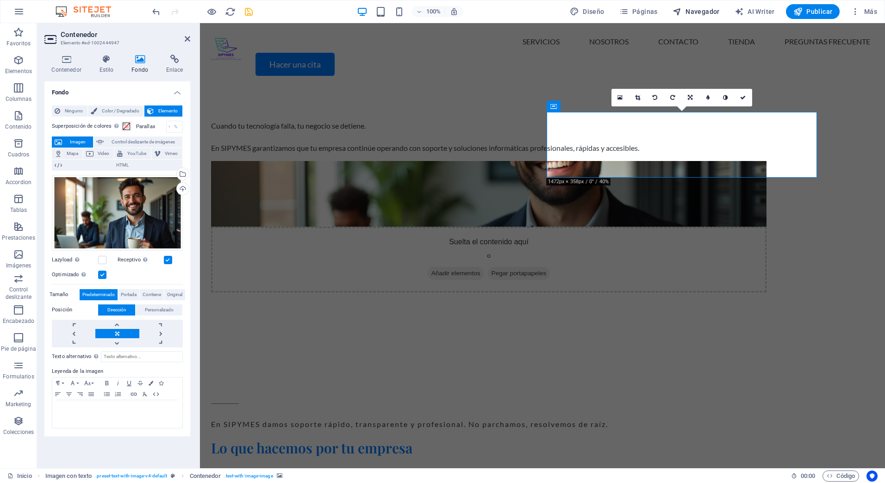
click at [682, 10] on icon "button" at bounding box center [677, 11] width 9 height 9
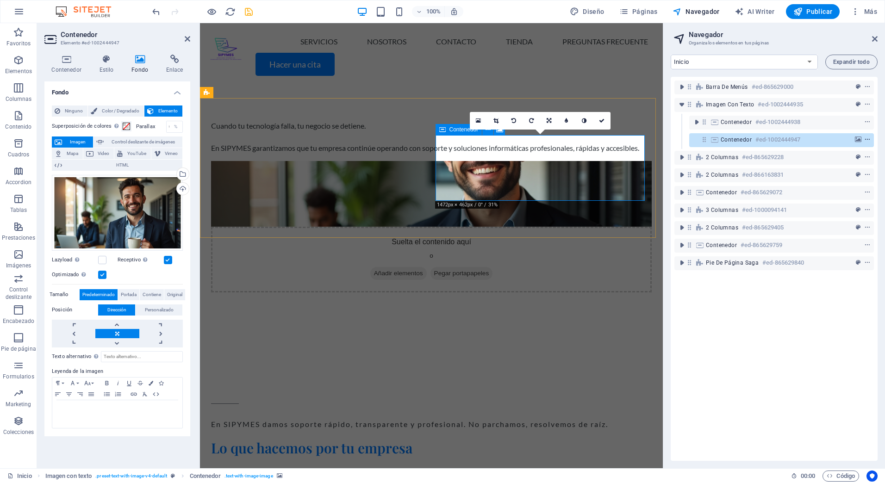
click at [867, 140] on icon "context-menu" at bounding box center [867, 140] width 6 height 6
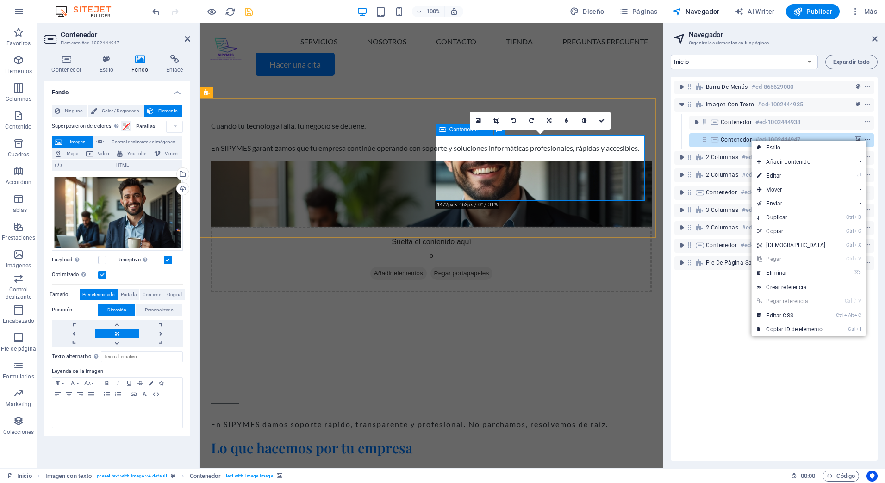
click at [867, 140] on icon "context-menu" at bounding box center [867, 140] width 6 height 6
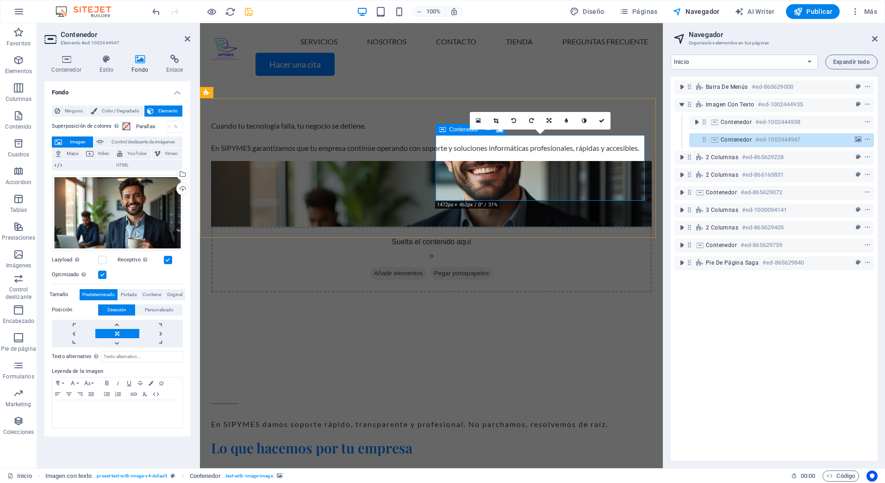
click at [737, 140] on span "Contenedor" at bounding box center [736, 139] width 31 height 7
click at [856, 138] on icon "background" at bounding box center [858, 140] width 6 height 6
click at [126, 296] on span "Portada" at bounding box center [129, 294] width 16 height 11
click at [119, 333] on link at bounding box center [117, 333] width 44 height 9
click at [874, 37] on icon at bounding box center [875, 38] width 6 height 7
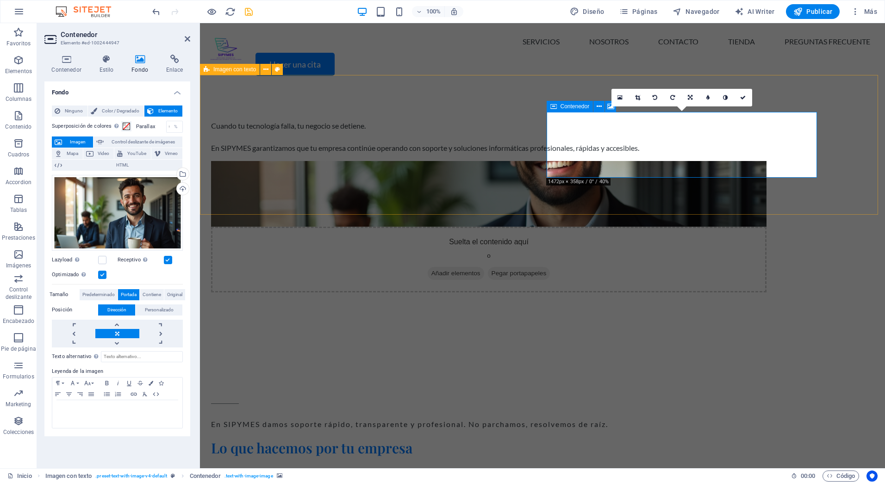
click at [587, 227] on div "Suelta el contenido aquí o Añadir elementos Pegar portapapeles" at bounding box center [489, 260] width 556 height 66
click at [689, 101] on link at bounding box center [691, 98] width 18 height 18
click at [744, 99] on icon at bounding box center [743, 98] width 6 height 6
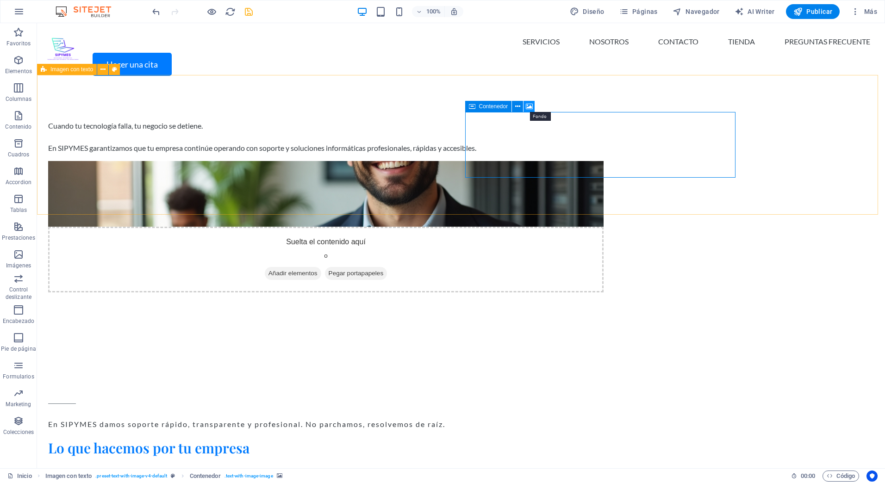
click at [529, 105] on icon at bounding box center [529, 107] width 7 height 10
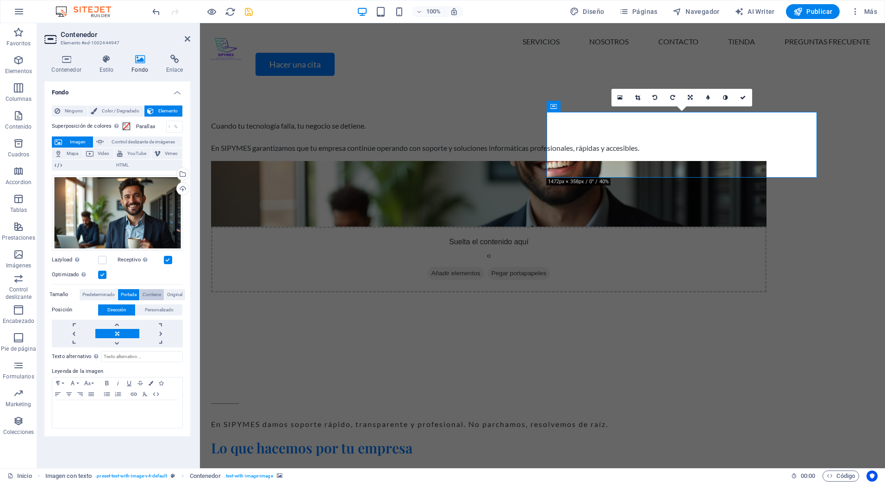
click at [154, 296] on span "Contiene" at bounding box center [152, 294] width 19 height 11
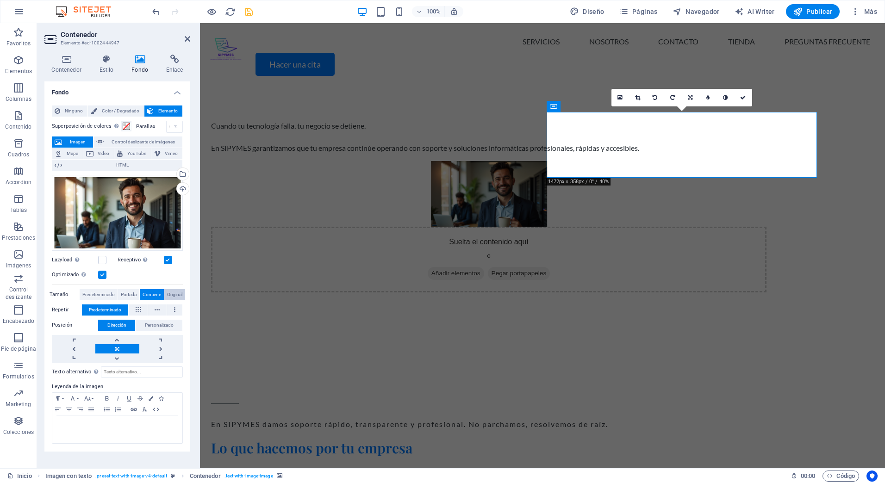
click at [174, 294] on span "Original" at bounding box center [174, 294] width 15 height 11
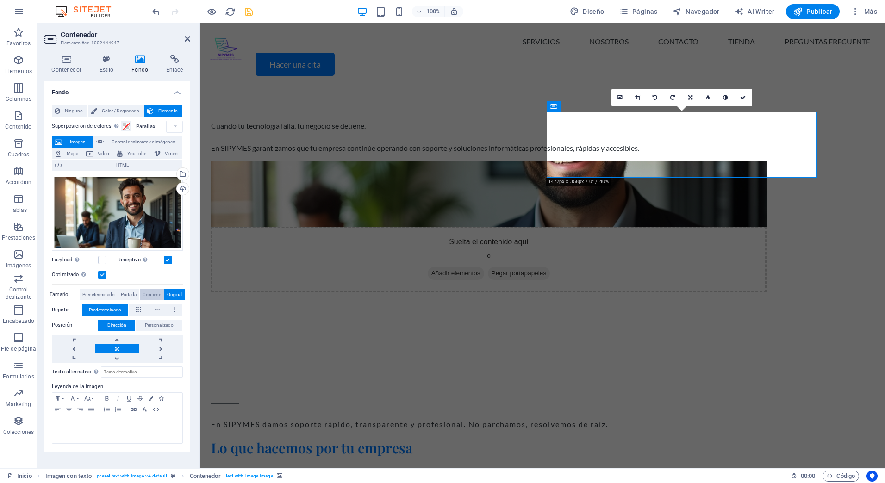
click at [151, 294] on span "Contiene" at bounding box center [152, 294] width 19 height 11
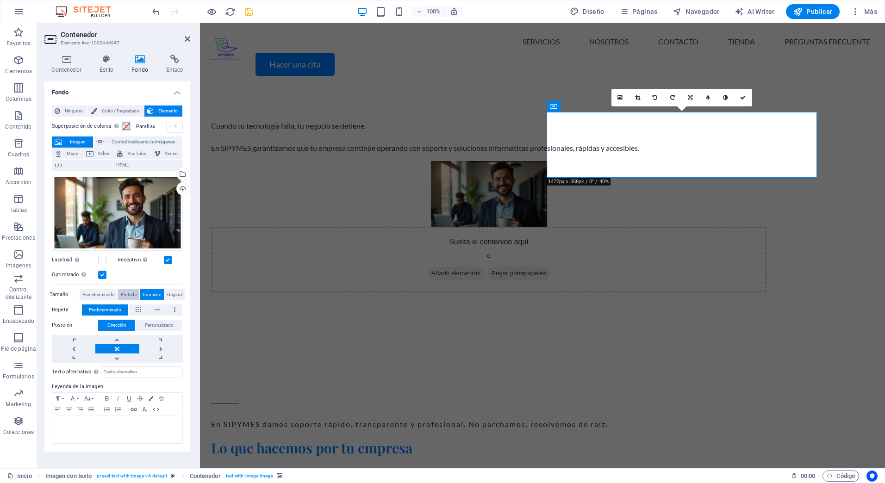
click at [130, 294] on span "Portada" at bounding box center [129, 294] width 16 height 11
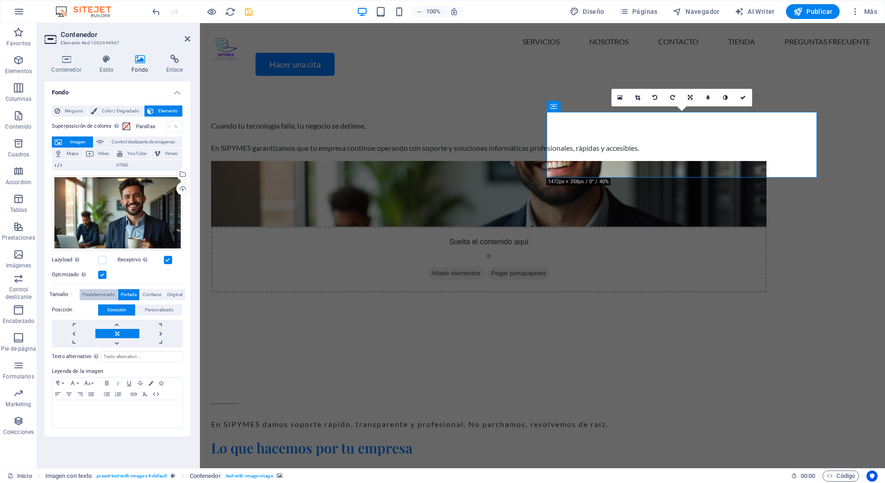
click at [91, 296] on span "Predeterminado" at bounding box center [98, 294] width 32 height 11
click at [153, 312] on span "Personalizado" at bounding box center [159, 310] width 29 height 11
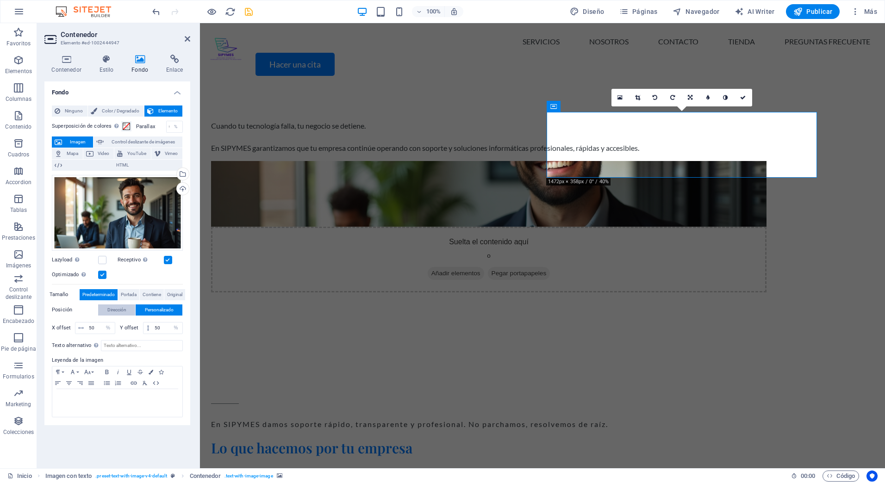
click at [117, 309] on span "Dirección" at bounding box center [116, 310] width 19 height 11
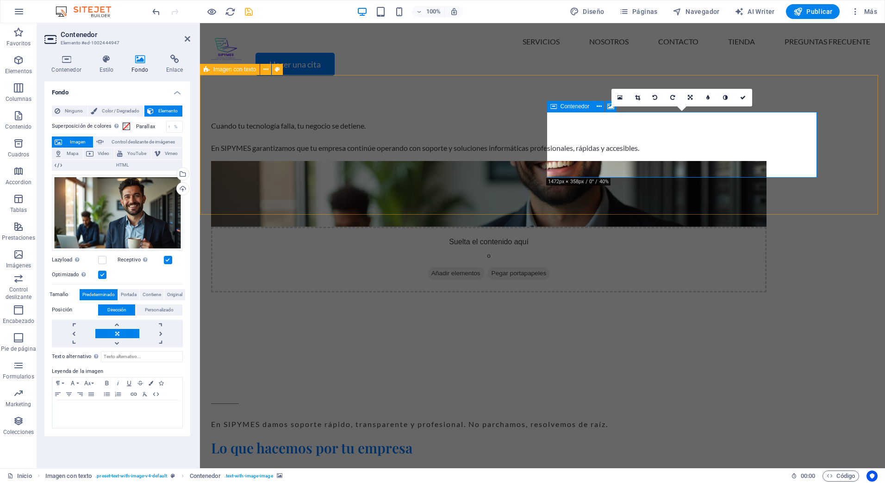
click at [616, 227] on div "Suelta el contenido aquí o Añadir elementos Pegar portapapeles" at bounding box center [489, 260] width 556 height 66
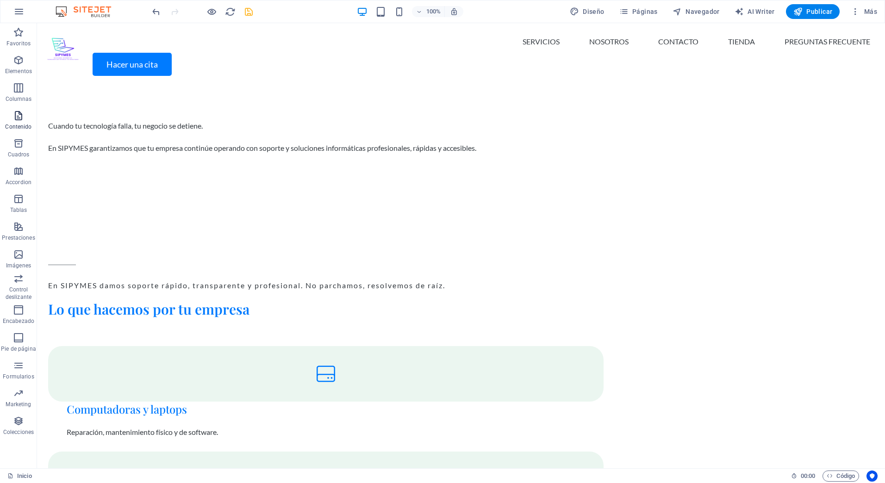
click at [17, 114] on icon "button" at bounding box center [18, 115] width 11 height 11
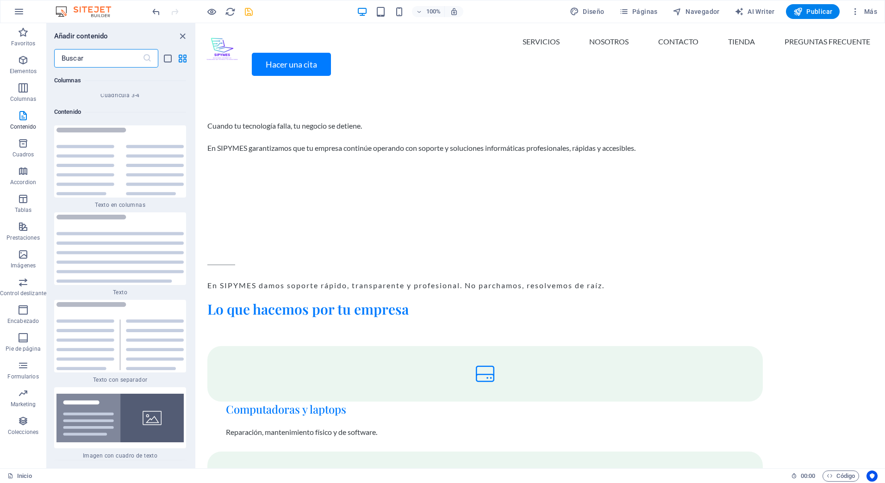
scroll to position [3202, 0]
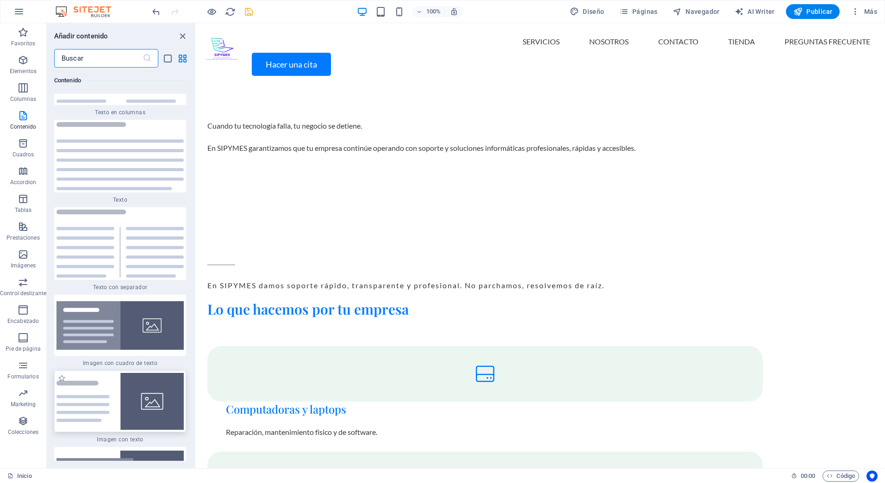
click at [98, 373] on img at bounding box center [119, 401] width 127 height 57
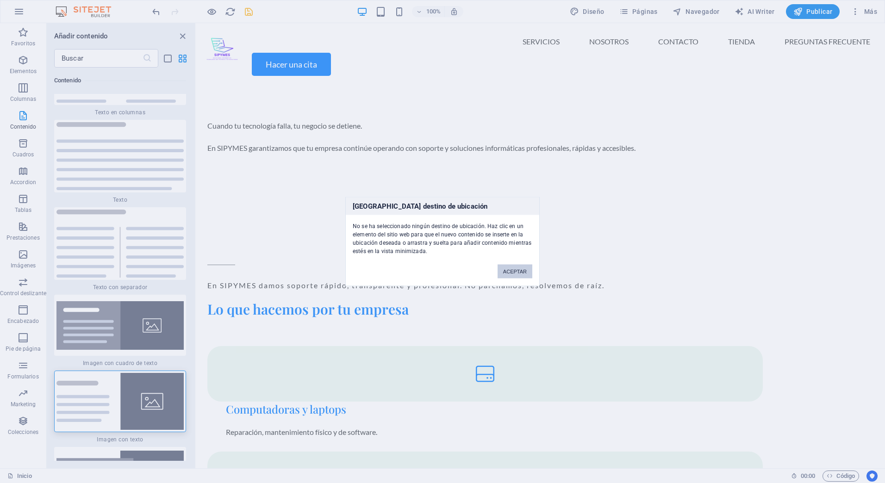
click at [512, 270] on button "ACEPTAR" at bounding box center [515, 272] width 35 height 14
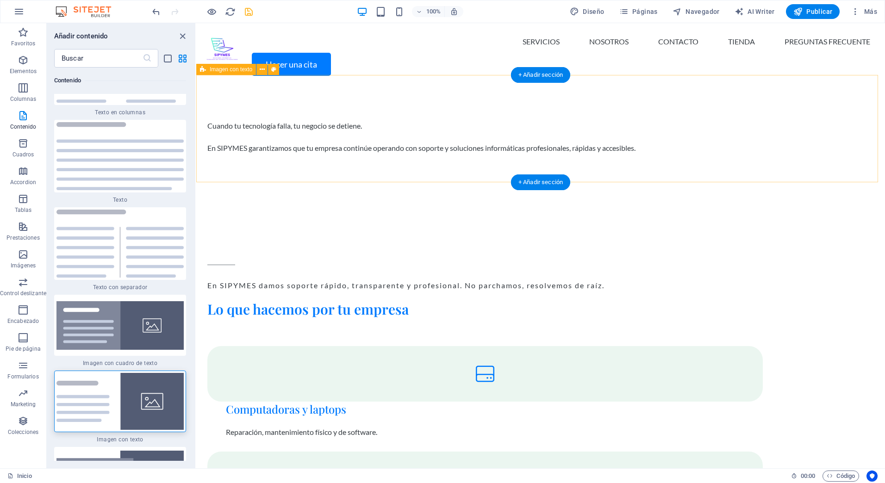
click at [462, 168] on div "Cuando tu tecnología falla, tu negocio se detiene. En SIPYMES garantizamos que …" at bounding box center [540, 136] width 689 height 107
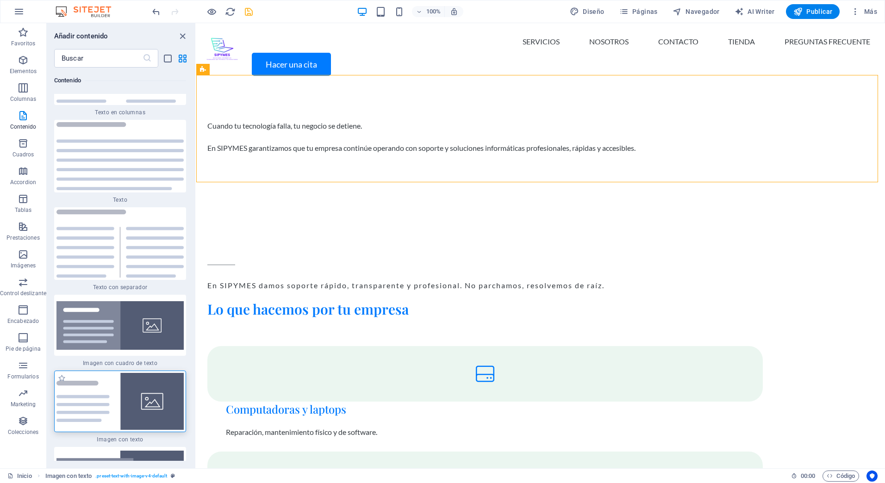
drag, startPoint x: 145, startPoint y: 366, endPoint x: 199, endPoint y: 181, distance: 192.9
click at [145, 373] on img at bounding box center [119, 401] width 127 height 57
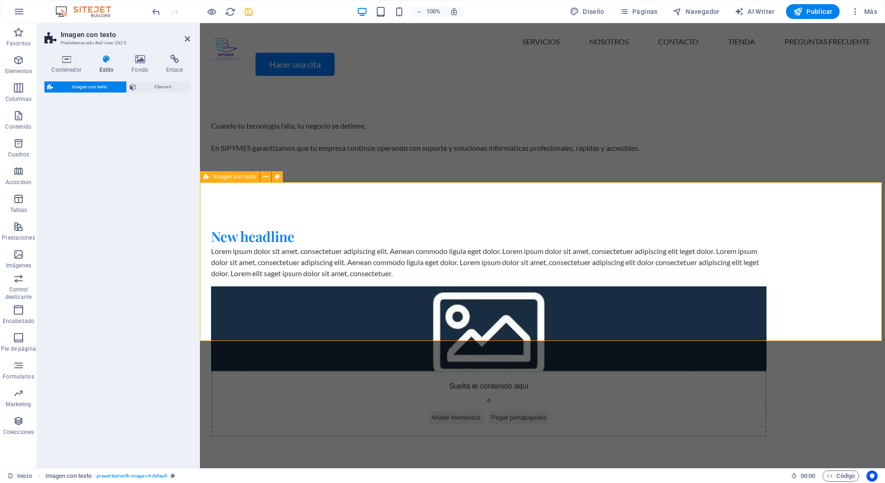
select select "rem"
select select "px"
select select "preset-text-with-image-v4-default"
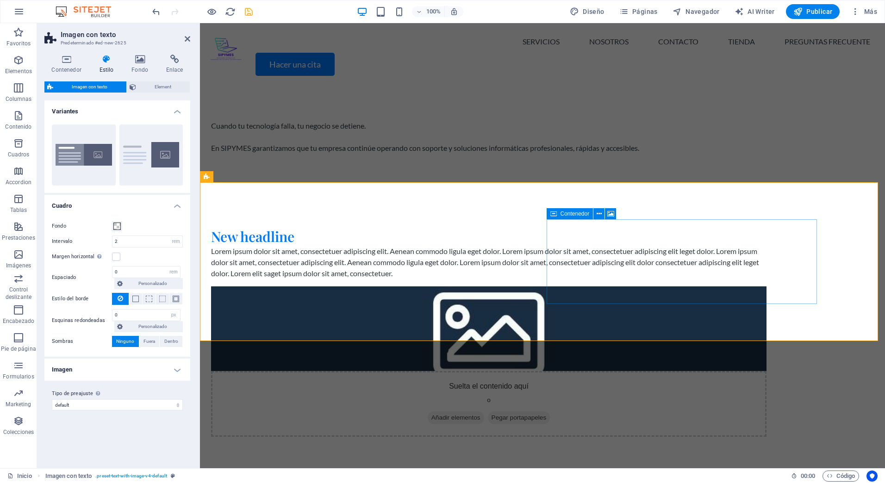
click at [581, 371] on div "Suelta el contenido aquí o Añadir elementos Pegar portapapeles" at bounding box center [489, 404] width 556 height 66
click at [613, 371] on div "Suelta el contenido aquí o Añadir elementos Pegar portapapeles" at bounding box center [489, 404] width 556 height 66
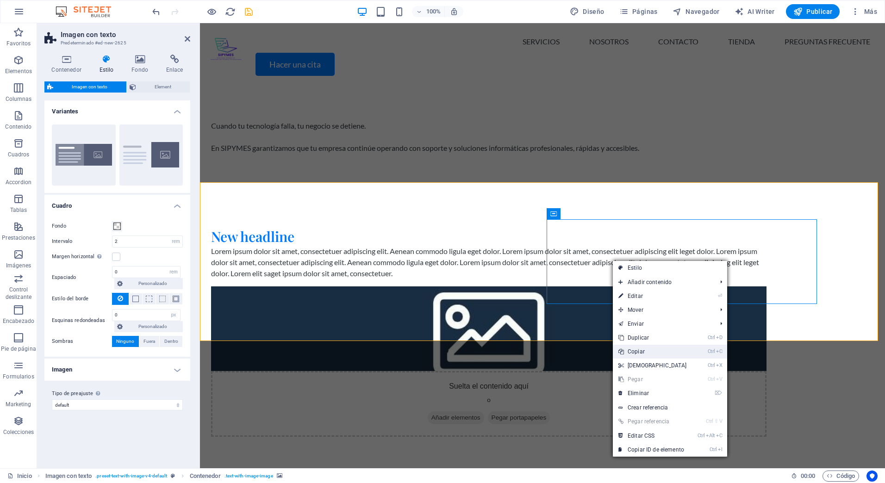
click at [644, 350] on link "Ctrl C Copiar" at bounding box center [653, 352] width 80 height 14
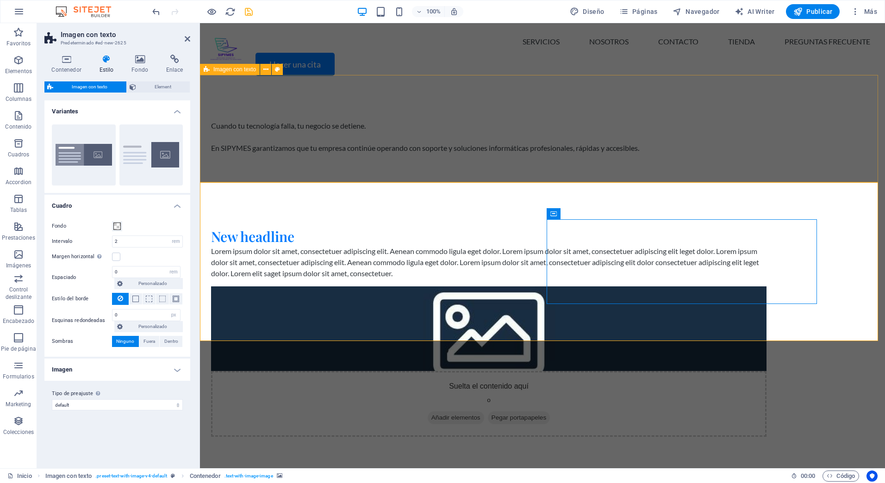
click at [724, 94] on div "Cuando tu tecnología falla, tu negocio se detiene. En SIPYMES garantizamos que …" at bounding box center [542, 136] width 685 height 107
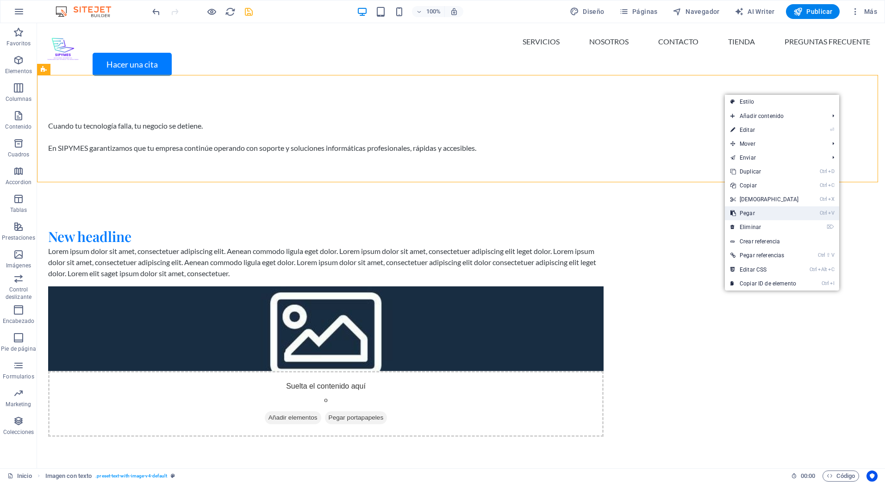
click at [749, 214] on link "Ctrl V Pegar" at bounding box center [765, 213] width 80 height 14
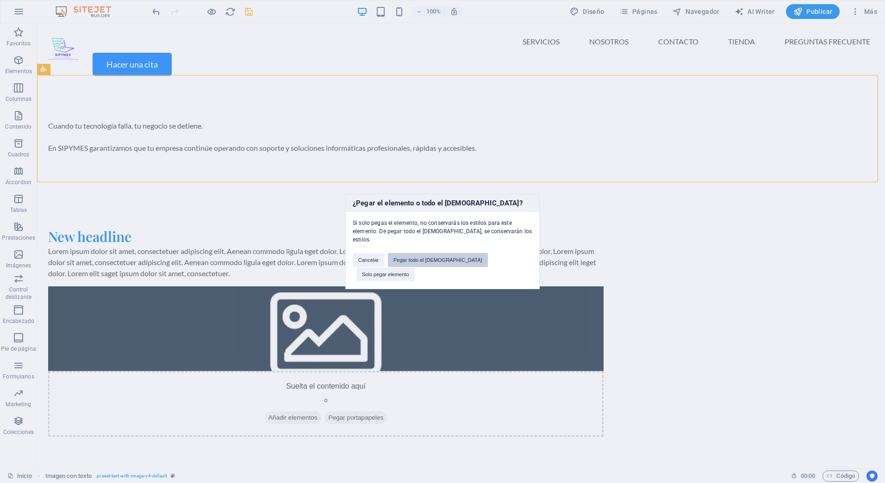
click at [450, 262] on button "Pegar todo el [DEMOGRAPHIC_DATA]" at bounding box center [438, 260] width 100 height 14
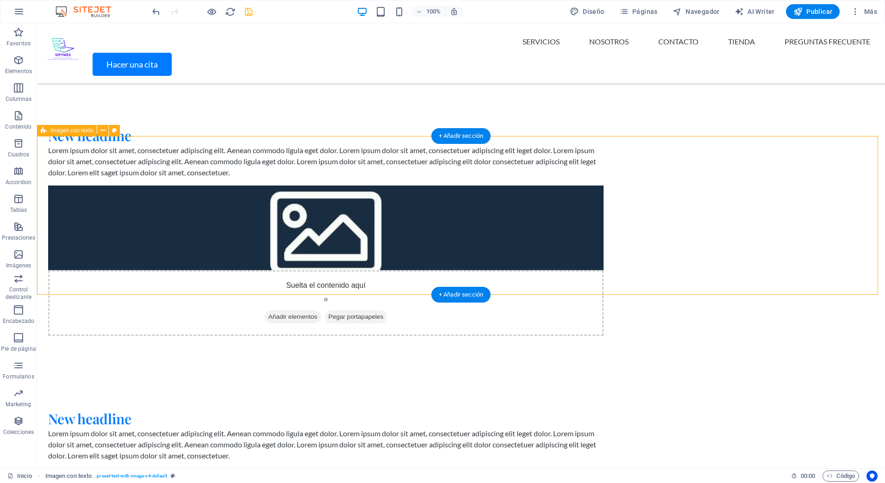
scroll to position [46, 0]
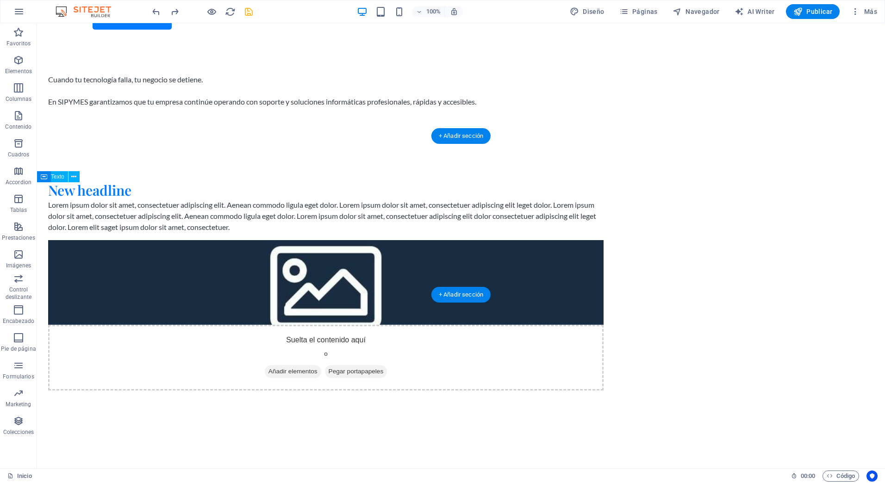
click at [494, 245] on figure at bounding box center [326, 282] width 556 height 85
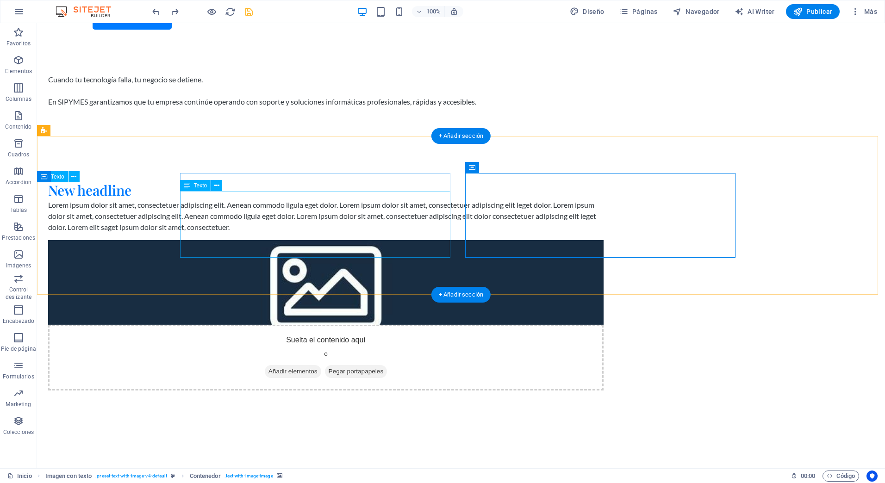
click at [344, 205] on div "Lorem ipsum dolor sit amet, consectetuer adipiscing elit. Aenean commodo ligula…" at bounding box center [326, 216] width 556 height 33
click at [383, 214] on div "Lorem ipsum dolor sit amet, consectetuer adipiscing elit. Aenean commodo ligula…" at bounding box center [326, 216] width 556 height 33
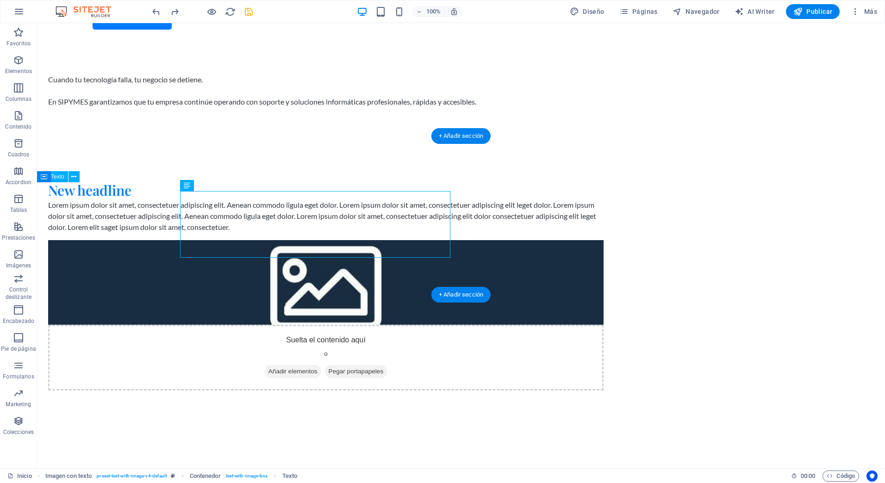
click at [497, 244] on figure at bounding box center [326, 282] width 556 height 85
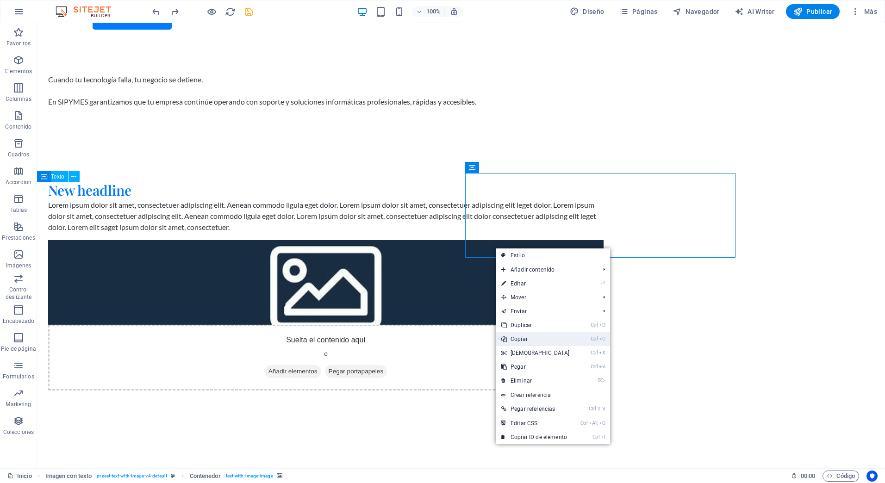
click at [525, 341] on link "Ctrl C Copiar" at bounding box center [536, 339] width 80 height 14
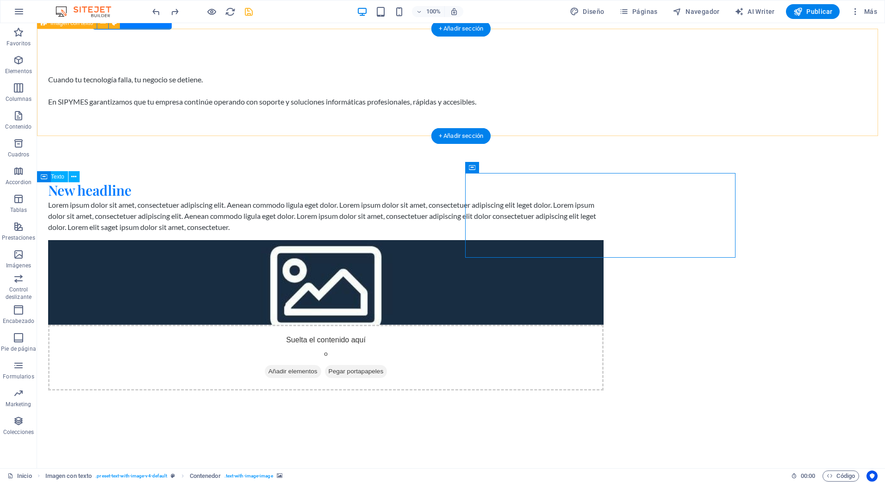
click at [678, 57] on div "Cuando tu tecnología falla, tu negocio se detiene. En SIPYMES garantizamos que …" at bounding box center [461, 90] width 848 height 107
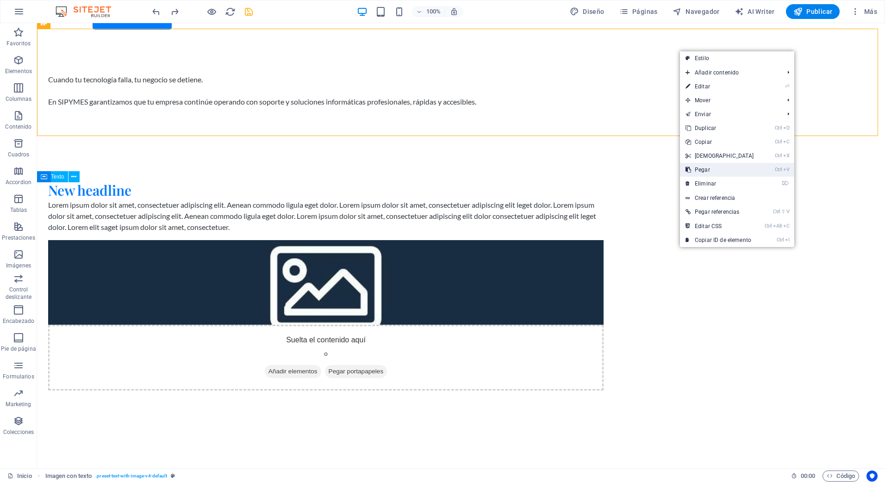
click at [697, 169] on link "Ctrl V Pegar" at bounding box center [720, 170] width 80 height 14
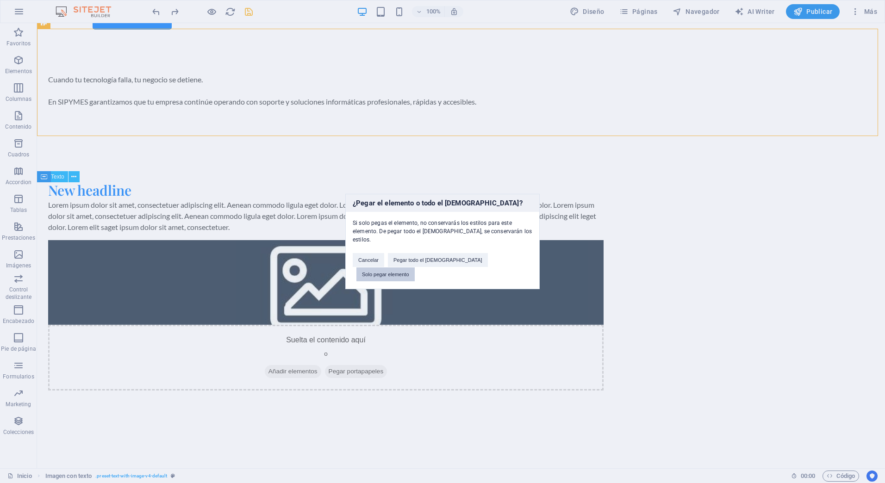
click at [415, 268] on button "Solo pegar elemento" at bounding box center [385, 275] width 58 height 14
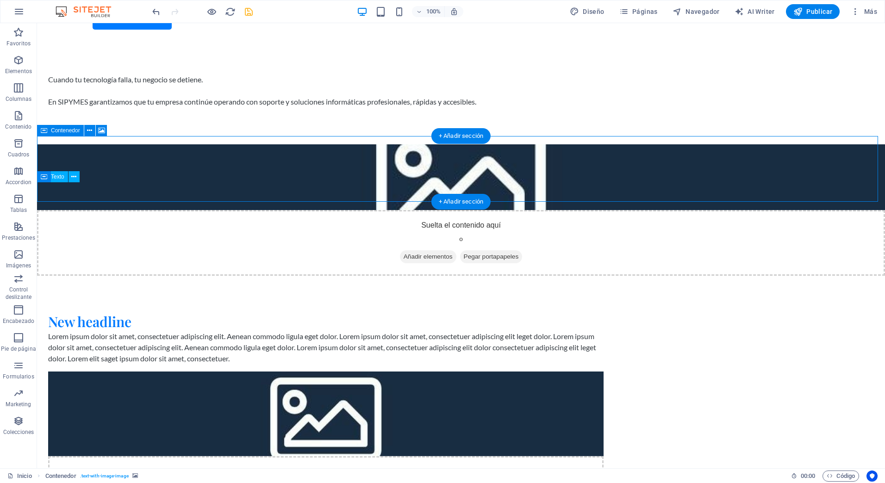
click at [596, 210] on div "Suelta el contenido aquí o Añadir elementos Pegar portapapeles" at bounding box center [461, 243] width 848 height 66
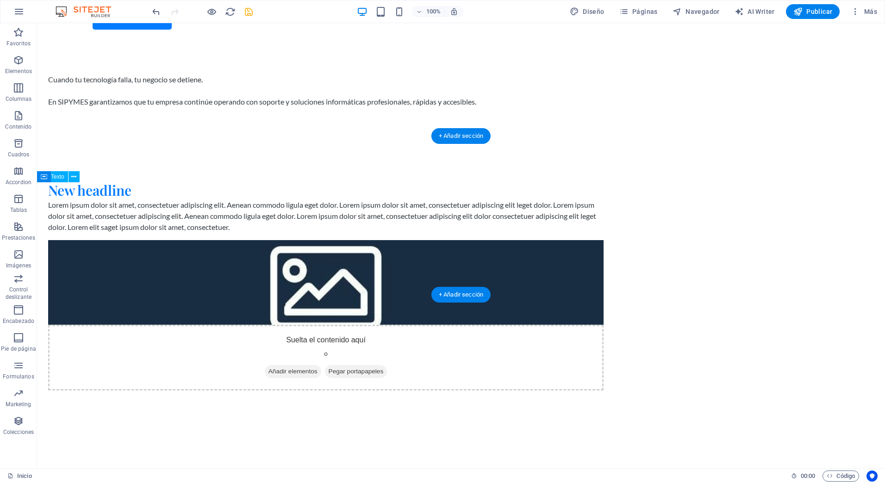
click at [520, 246] on figure at bounding box center [326, 282] width 556 height 85
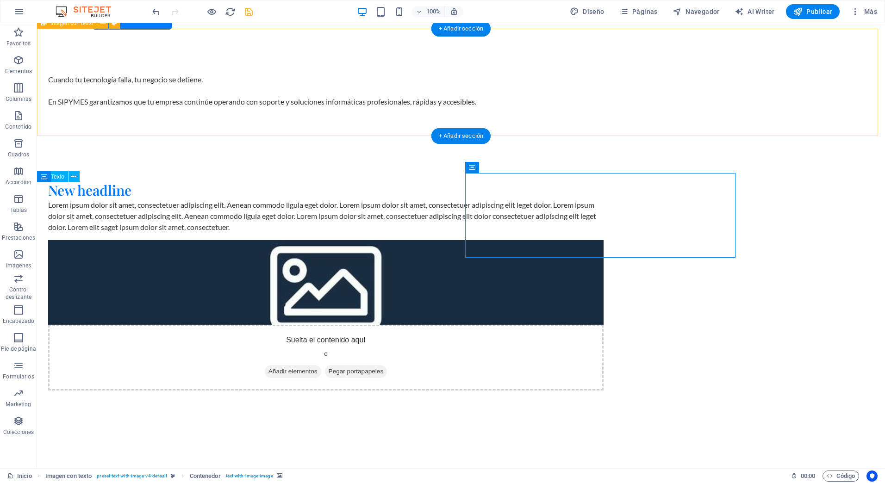
click at [382, 60] on div "Cuando tu tecnología falla, tu negocio se detiene. En SIPYMES garantizamos que …" at bounding box center [461, 90] width 848 height 107
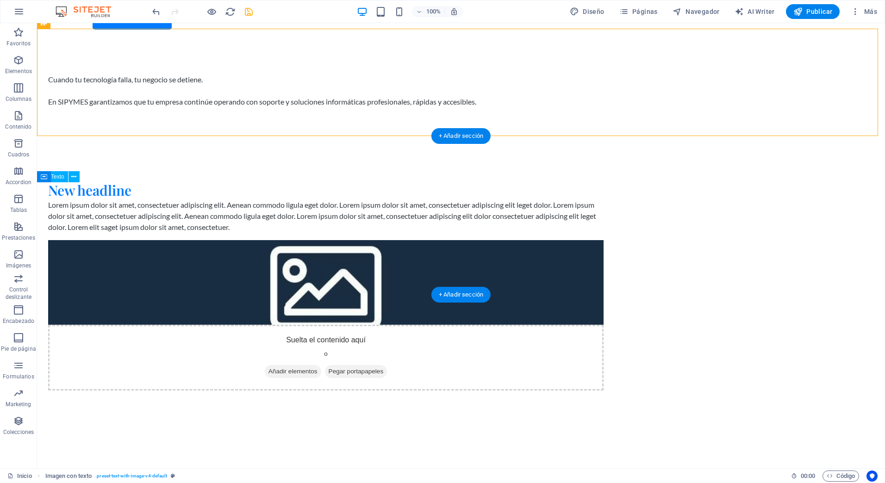
click at [524, 250] on figure at bounding box center [326, 282] width 556 height 85
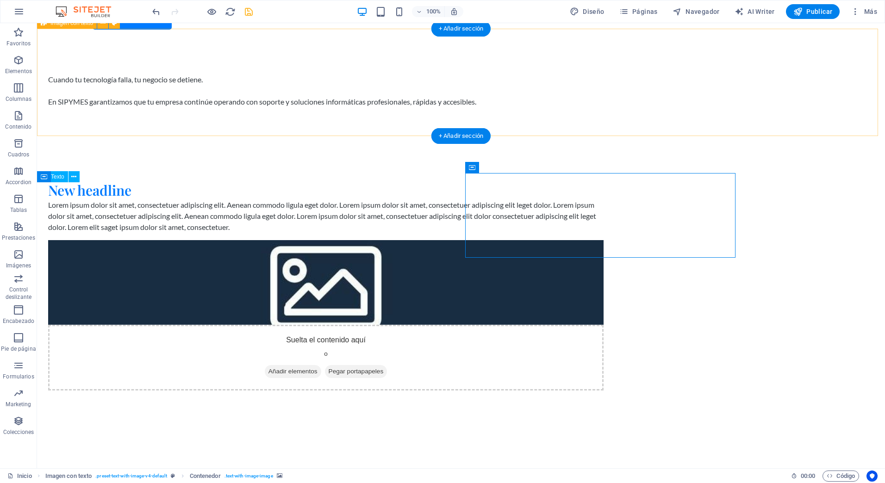
click at [676, 46] on div "Cuando tu tecnología falla, tu negocio se detiene. En SIPYMES garantizamos que …" at bounding box center [461, 90] width 848 height 107
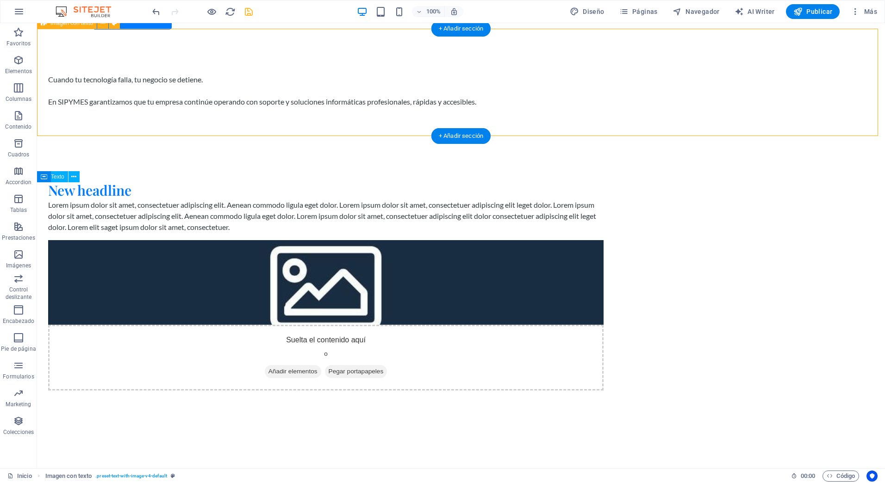
click at [676, 46] on div "Cuando tu tecnología falla, tu negocio se detiene. En SIPYMES garantizamos que …" at bounding box center [461, 90] width 848 height 107
select select "rem"
select select "px"
select select "preset-text-with-image-v4-default"
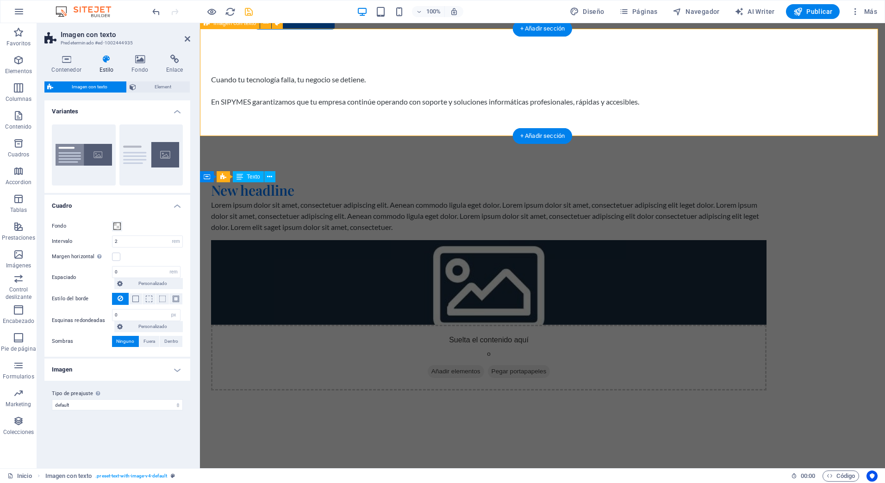
click at [676, 46] on div "Cuando tu tecnología falla, tu negocio se detiene. En SIPYMES garantizamos que …" at bounding box center [542, 90] width 685 height 107
click at [717, 39] on div "Cuando tu tecnología falla, tu negocio se detiene. En SIPYMES garantizamos que …" at bounding box center [542, 90] width 685 height 107
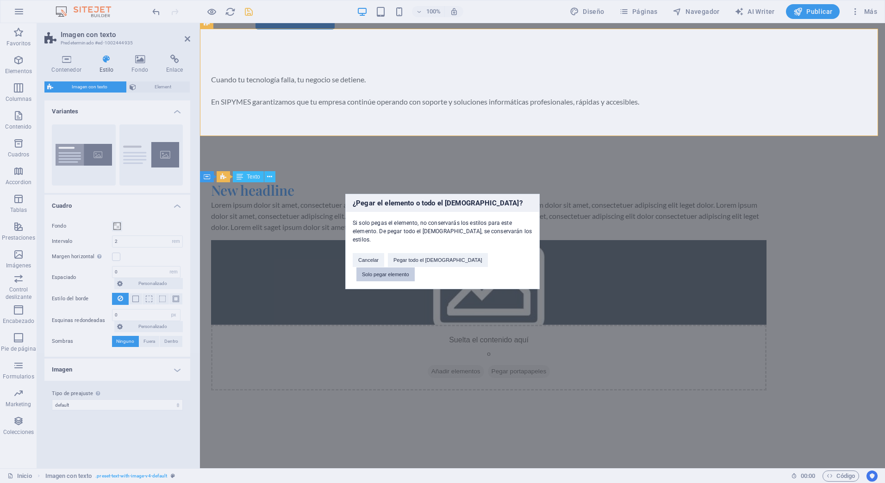
click at [415, 268] on button "Solo pegar elemento" at bounding box center [385, 275] width 58 height 14
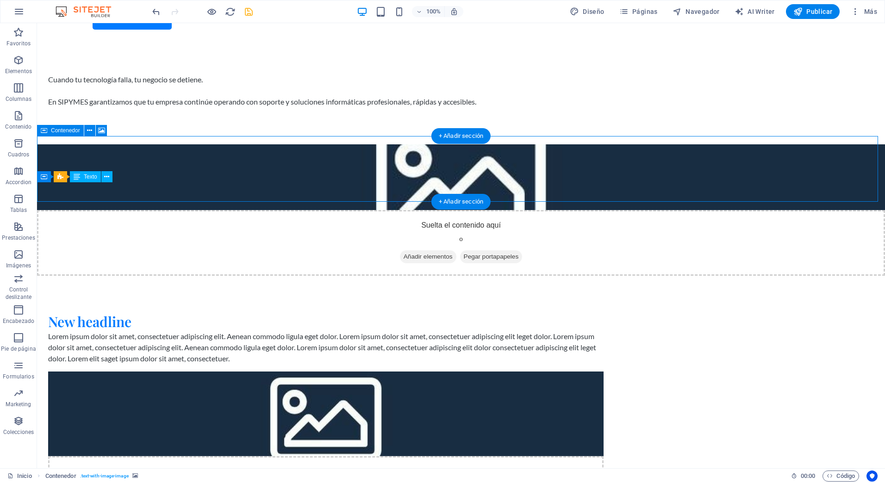
click at [602, 210] on div "Suelta el contenido aquí o Añadir elementos Pegar portapapeles" at bounding box center [461, 243] width 848 height 66
click at [601, 210] on div "Suelta el contenido aquí o Añadir elementos Pegar portapapeles" at bounding box center [461, 243] width 848 height 66
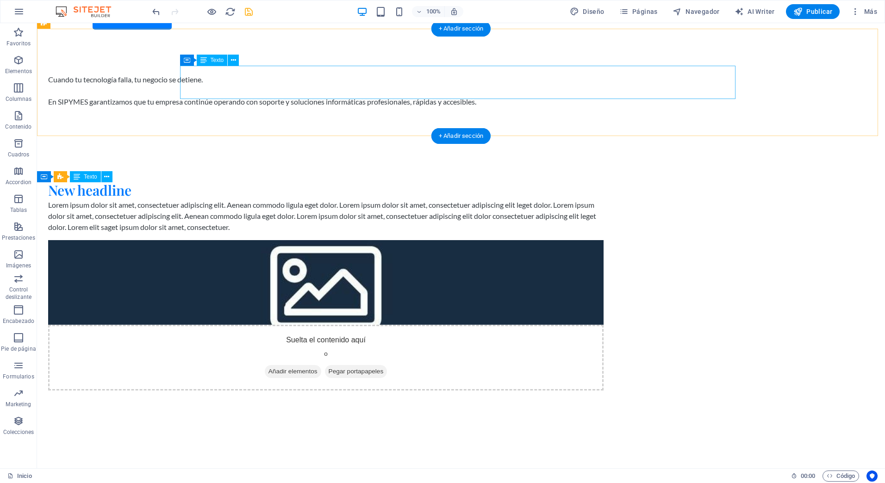
click at [307, 77] on div "Cuando tu tecnología falla, tu negocio se detiene. En SIPYMES garantizamos que …" at bounding box center [326, 90] width 556 height 33
click at [312, 48] on div "Cuando tu tecnología falla, tu negocio se detiene. En SIPYMES garantizamos que …" at bounding box center [461, 90] width 848 height 107
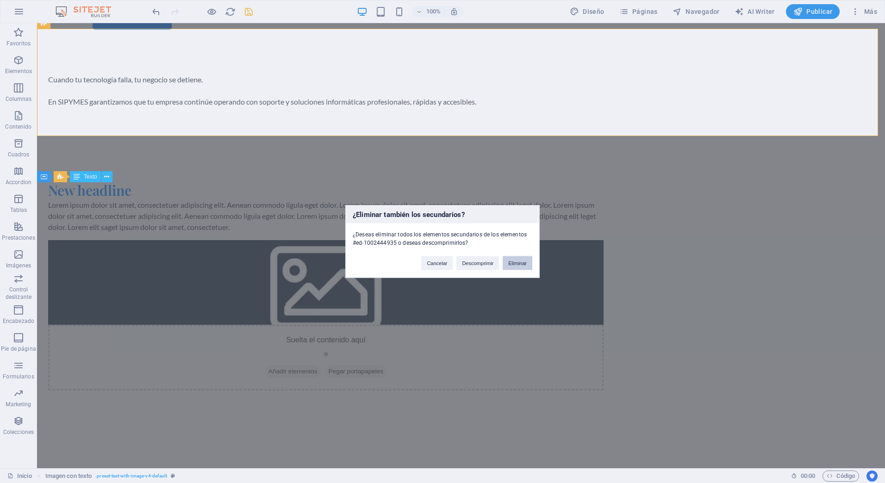
click at [525, 263] on button "Eliminar" at bounding box center [518, 263] width 30 height 14
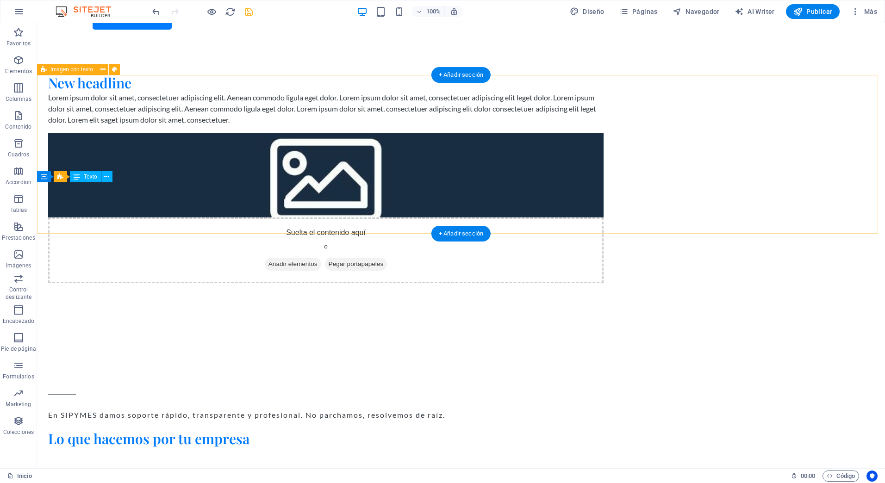
scroll to position [0, 0]
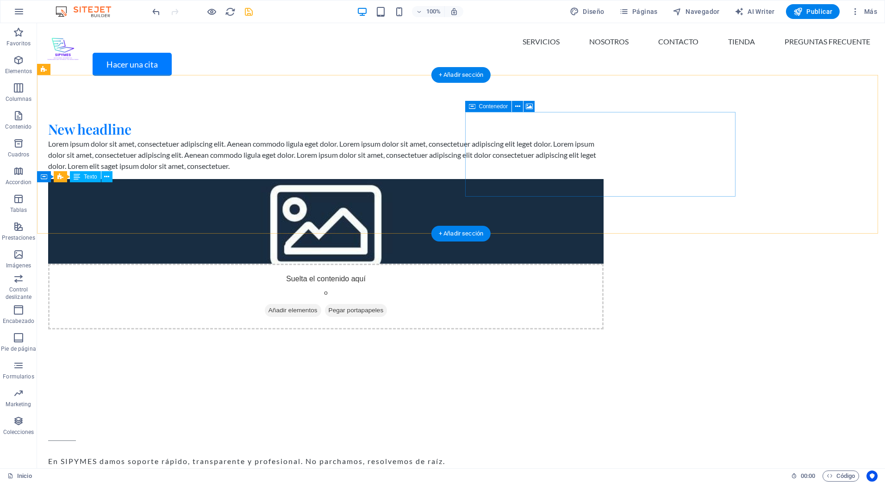
click at [321, 304] on span "Añadir elementos" at bounding box center [293, 310] width 56 height 13
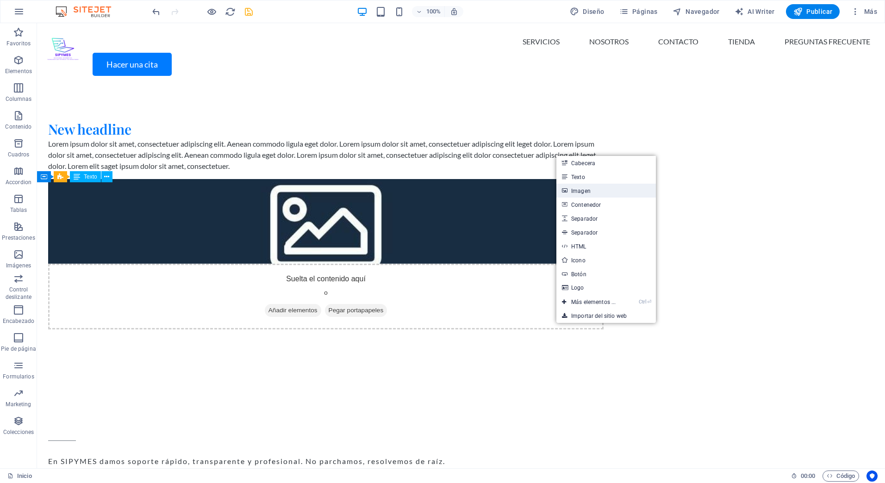
click at [571, 190] on link "Imagen" at bounding box center [606, 191] width 100 height 14
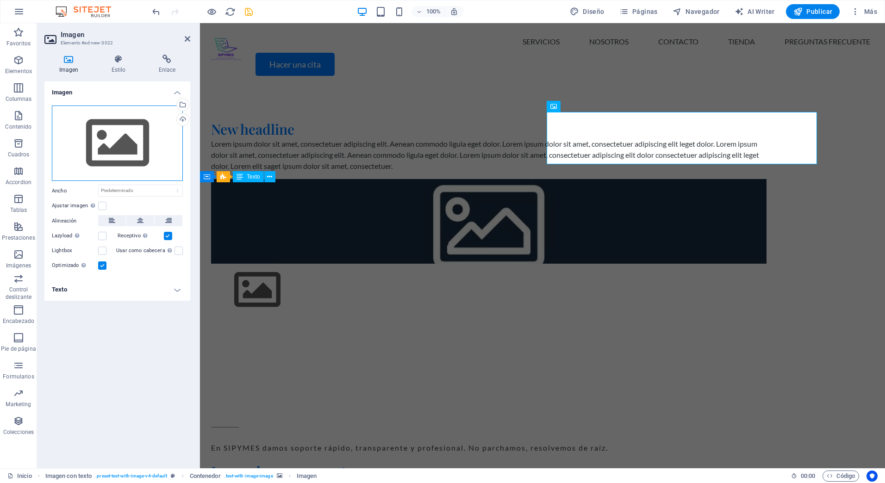
click at [111, 135] on div "Arrastra archivos aquí, haz clic para escoger archivos o selecciona archivos de…" at bounding box center [117, 144] width 131 height 76
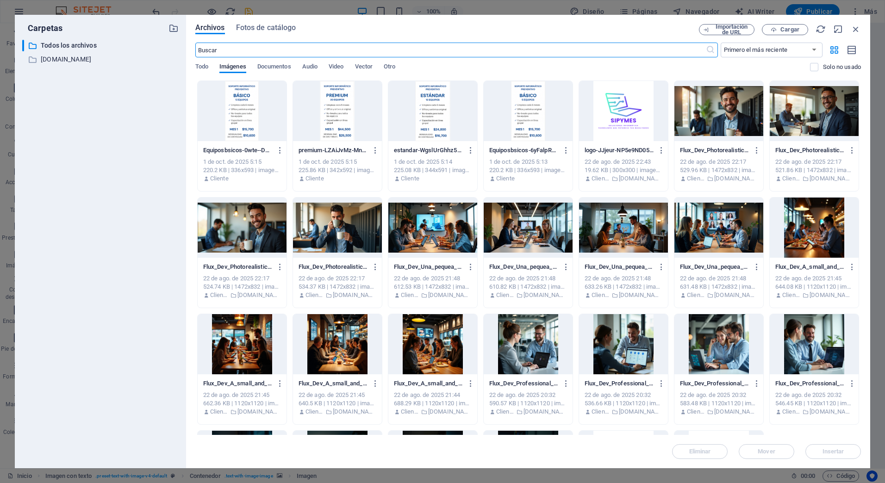
click at [718, 114] on div at bounding box center [719, 111] width 89 height 60
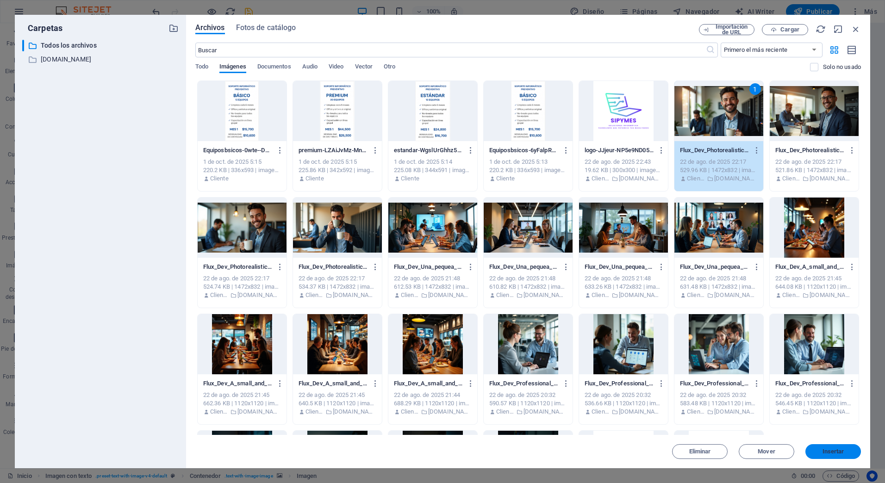
click at [831, 455] on button "Insertar" at bounding box center [834, 451] width 56 height 15
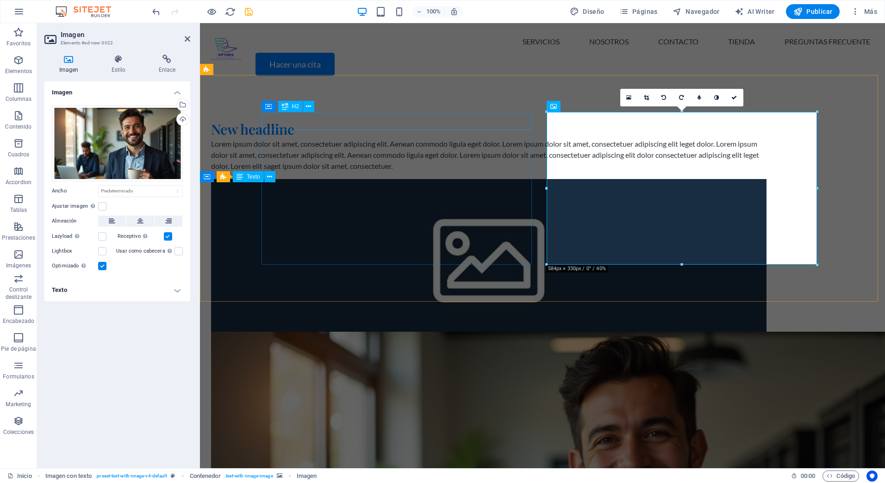
click at [355, 120] on div "New headline" at bounding box center [489, 129] width 556 height 18
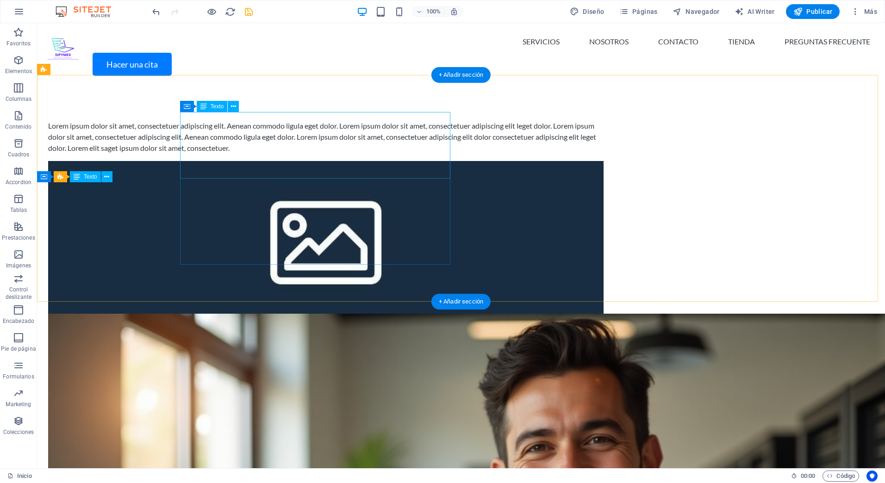
click at [257, 130] on div "Lorem ipsum dolor sit amet, consectetuer adipiscing elit. Aenean commodo ligula…" at bounding box center [326, 136] width 556 height 33
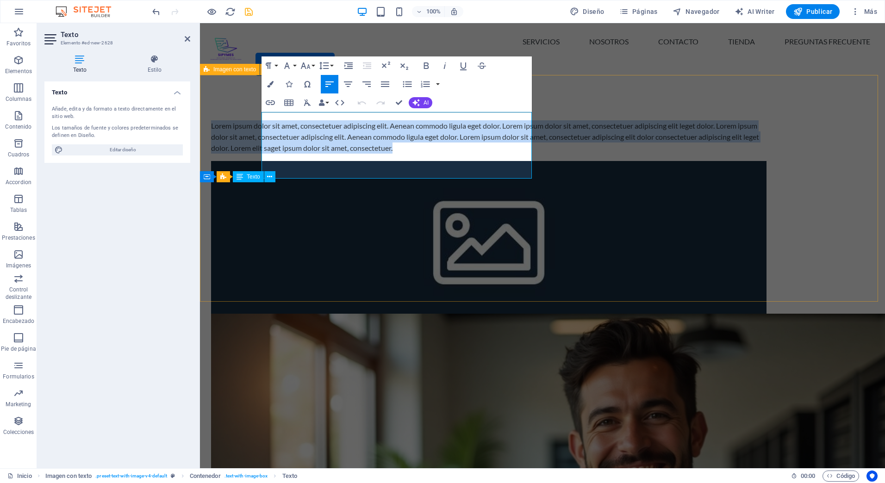
drag, startPoint x: 315, startPoint y: 174, endPoint x: 256, endPoint y: 115, distance: 82.8
click at [256, 115] on div "Lorem ipsum dolor sit amet, consectetuer adipiscing elit. Aenean commodo ligula…" at bounding box center [542, 410] width 685 height 655
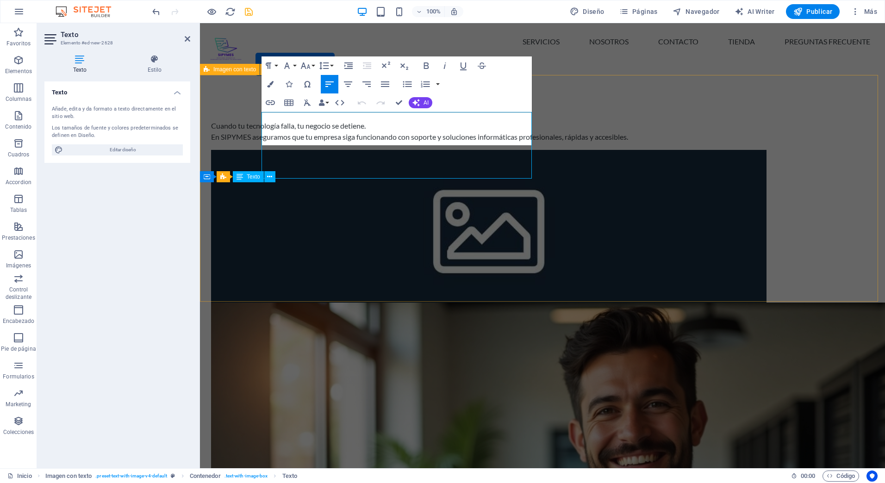
scroll to position [1162, 1]
click at [419, 100] on icon "button" at bounding box center [415, 102] width 7 height 7
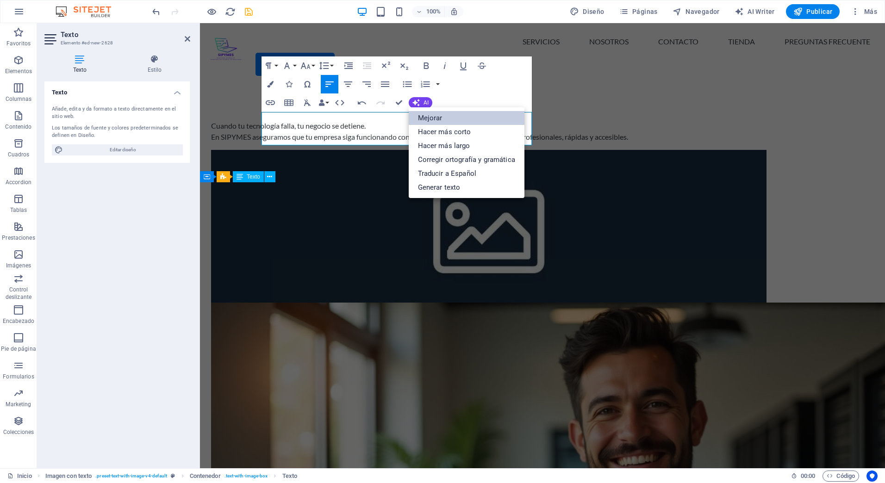
click at [440, 117] on link "Mejorar" at bounding box center [467, 118] width 116 height 14
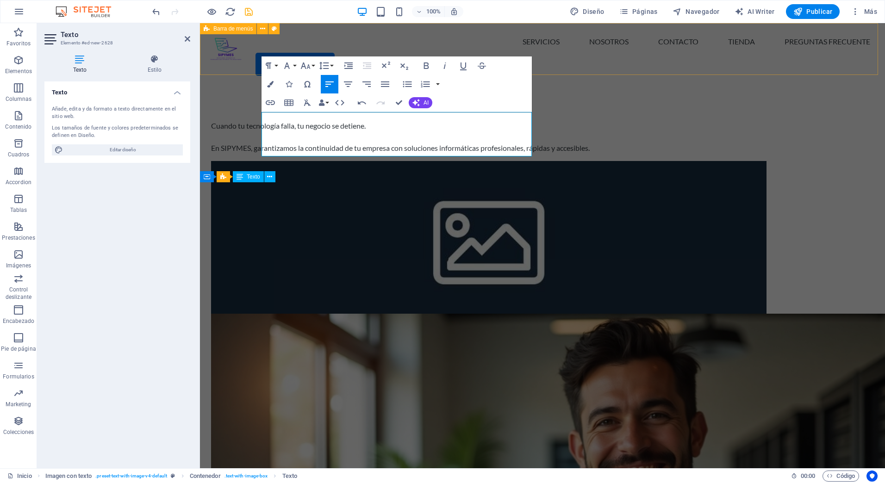
click at [631, 53] on nav "Servicios Nosotros Contacto Tienda Preguntas Frecuente" at bounding box center [567, 42] width 622 height 22
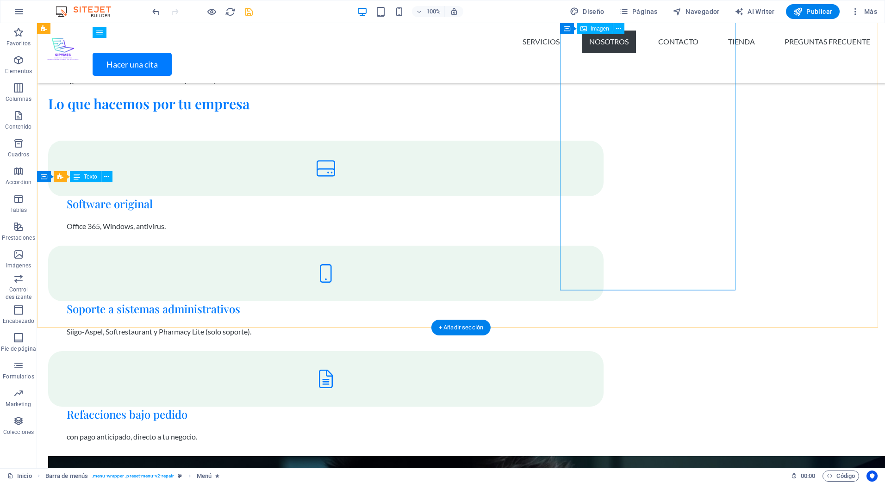
scroll to position [1806, 0]
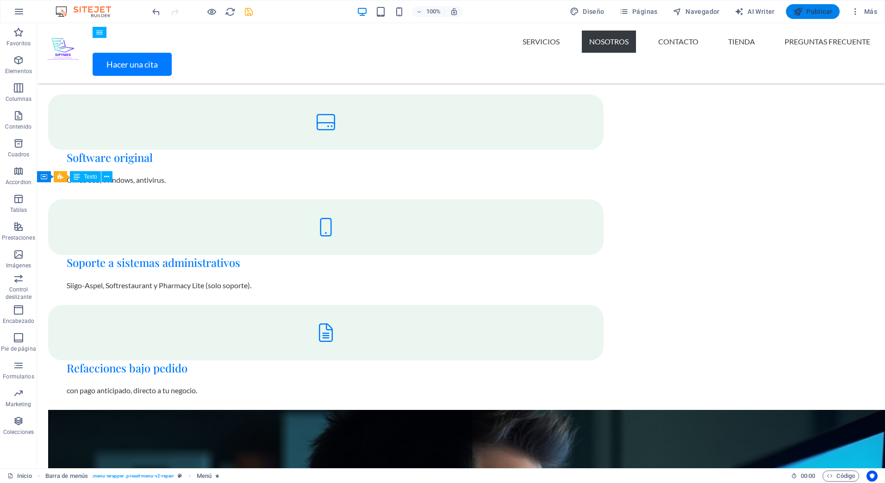
click at [797, 14] on icon "button" at bounding box center [798, 11] width 9 height 9
click at [823, 14] on span "Publicar" at bounding box center [813, 11] width 39 height 9
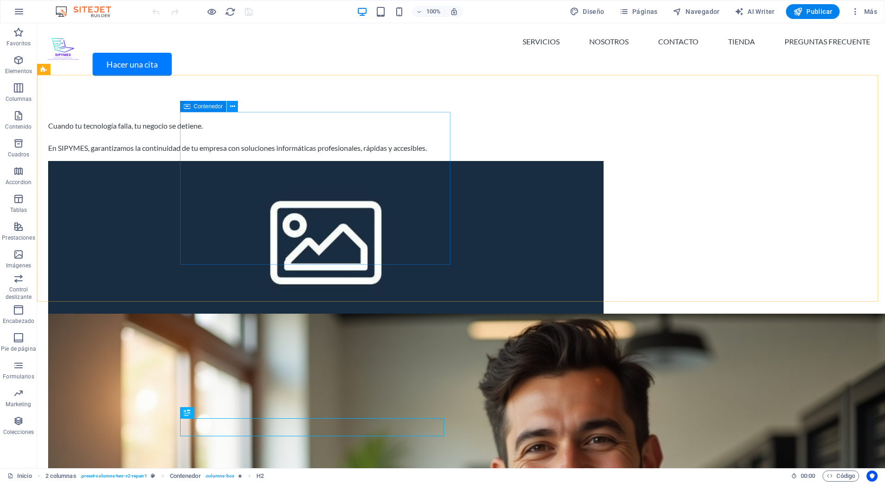
click at [235, 107] on icon at bounding box center [232, 107] width 5 height 10
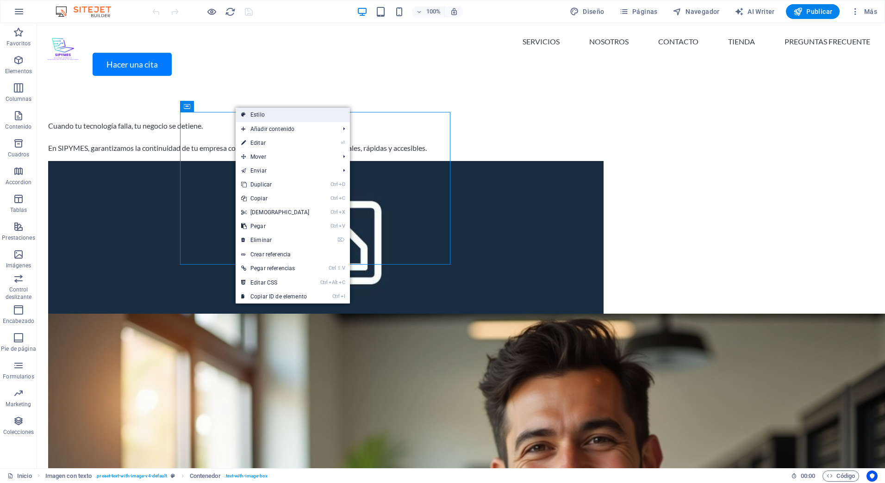
click at [284, 118] on link "Estilo" at bounding box center [293, 115] width 114 height 14
select select "rem"
select select "px"
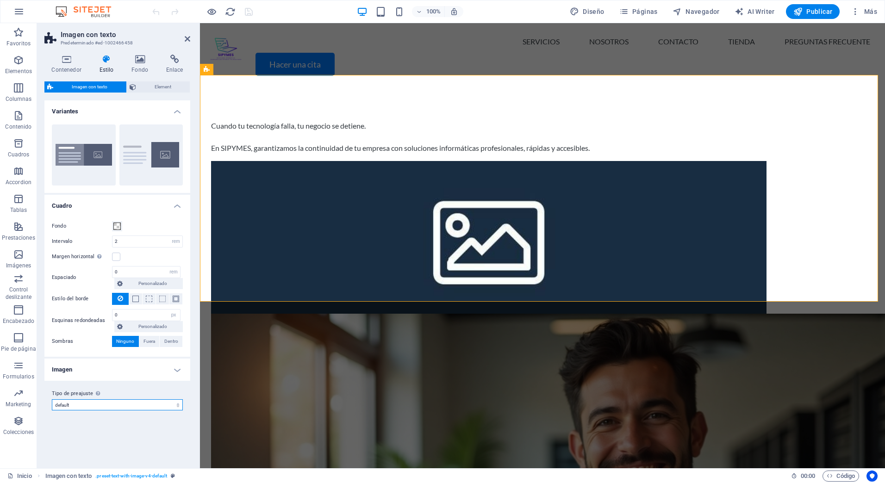
click at [138, 400] on select "repair default Añadir tipo de preajuste" at bounding box center [117, 405] width 131 height 11
select select "preset-text-with-image-v4-repair"
click at [52, 411] on select "repair default Añadir tipo de preajuste" at bounding box center [117, 405] width 131 height 11
type input "0"
type input "5.75"
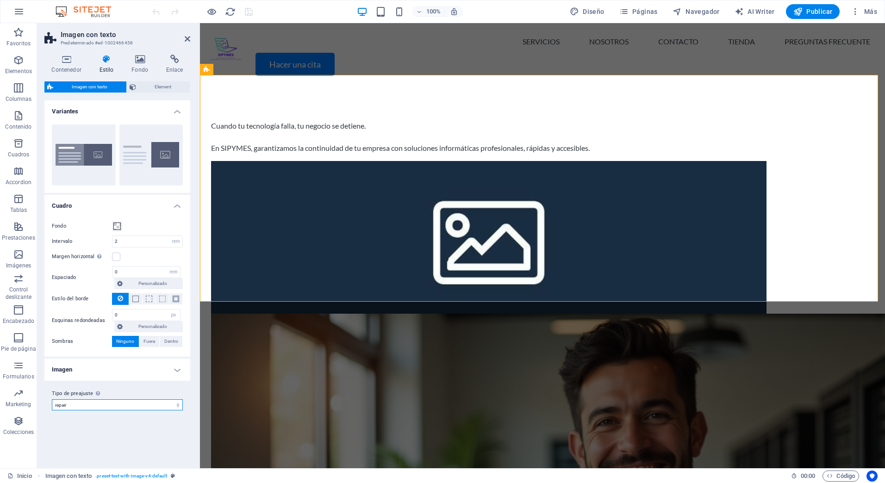
select select "DISABLED_OPTION_VALUE"
type input "12"
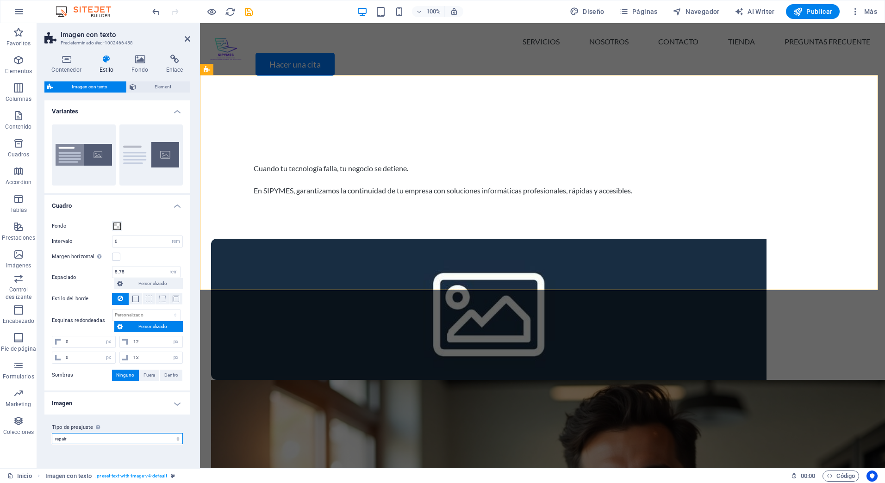
click at [131, 437] on select "repair default Añadir tipo de preajuste" at bounding box center [117, 438] width 131 height 11
click at [52, 433] on select "repair default Añadir tipo de preajuste" at bounding box center [117, 438] width 131 height 11
select select "preset-text-with-image-v4-default"
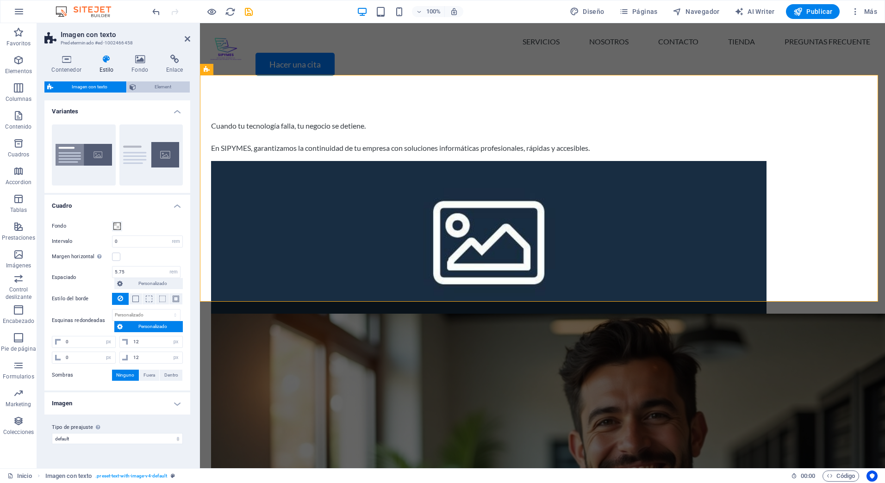
click at [151, 87] on span "Element" at bounding box center [163, 86] width 49 height 11
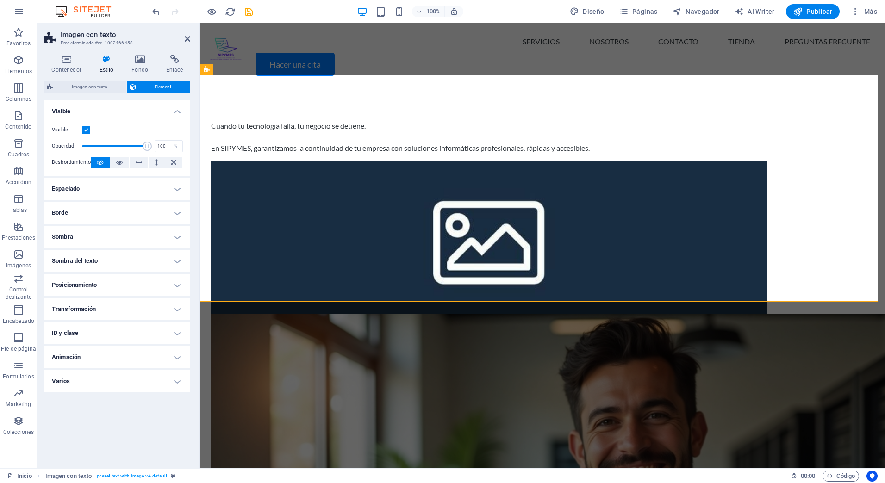
click at [129, 184] on h4 "Espaciado" at bounding box center [117, 189] width 146 height 22
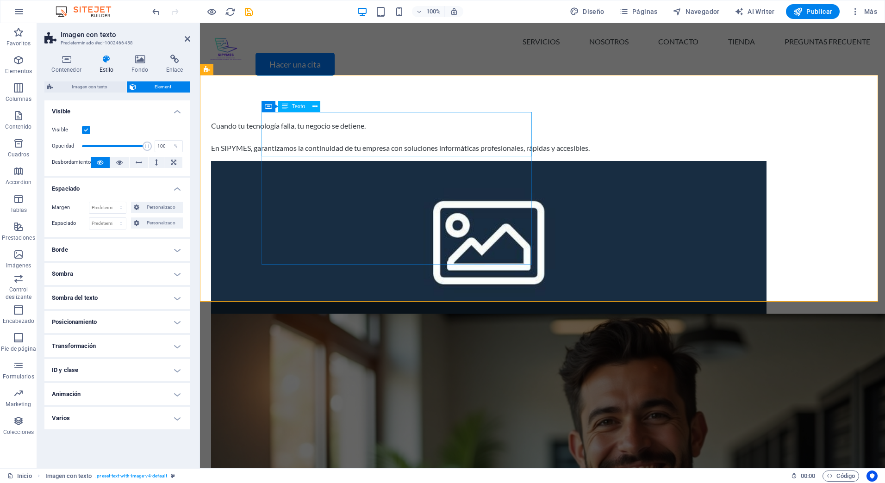
click at [280, 124] on div "Cuando tu tecnología falla, tu negocio se detiene. En SIPYMES, garantizamos la …" at bounding box center [489, 136] width 556 height 33
click at [314, 106] on icon at bounding box center [314, 107] width 5 height 10
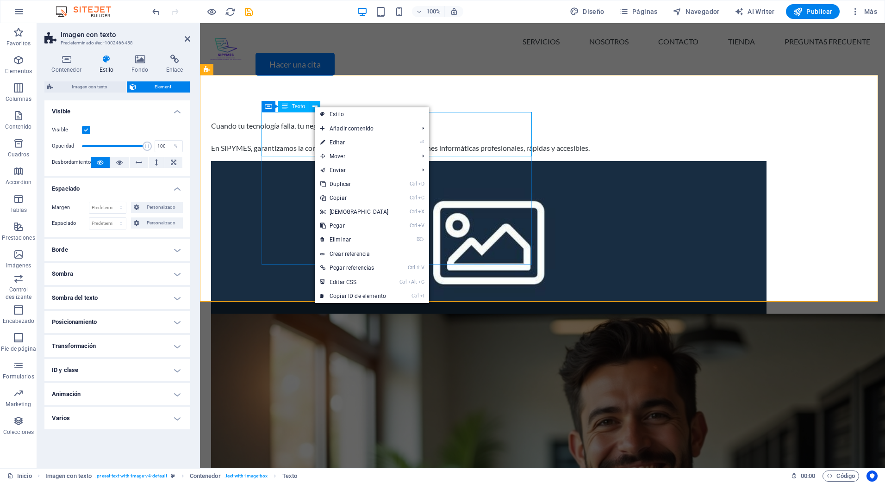
click at [283, 122] on div "Cuando tu tecnología falla, tu negocio se detiene. En SIPYMES, garantizamos la …" at bounding box center [489, 136] width 556 height 33
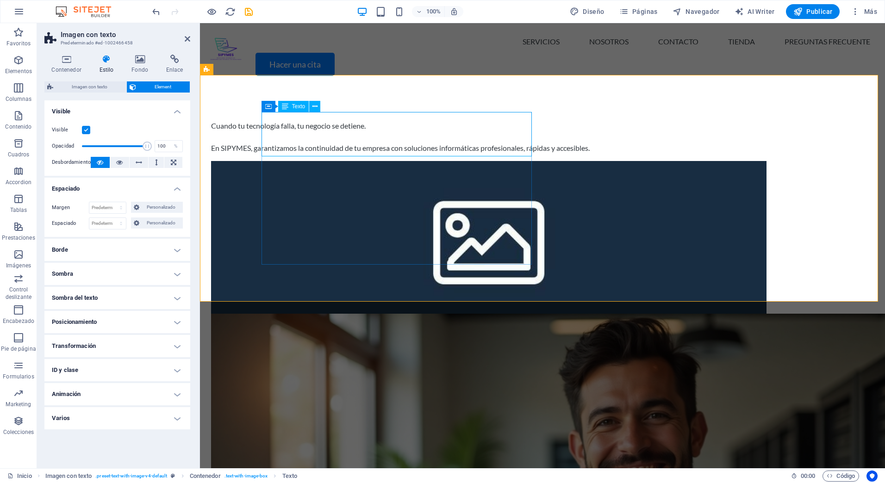
click at [291, 104] on div "Texto" at bounding box center [293, 106] width 31 height 11
click at [270, 107] on icon at bounding box center [268, 106] width 6 height 11
click at [268, 109] on icon at bounding box center [268, 106] width 6 height 11
click at [292, 145] on div "Cuando tu tecnología falla, tu negocio se detiene. En SIPYMES, garantizamos la …" at bounding box center [489, 136] width 556 height 33
click at [337, 144] on div "Cuando tu tecnología falla, tu negocio se detiene. En SIPYMES, garantizamos la …" at bounding box center [489, 136] width 556 height 33
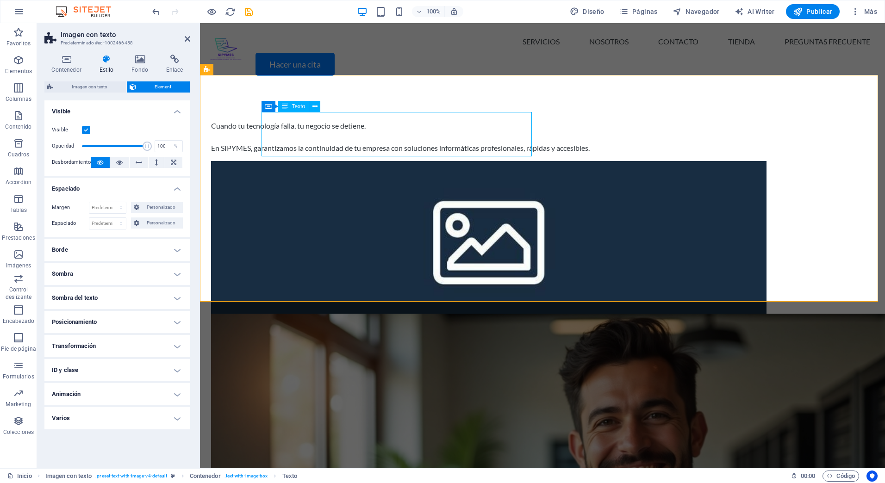
click at [337, 144] on div "Cuando tu tecnología falla, tu negocio se detiene. En SIPYMES, garantizamos la …" at bounding box center [489, 136] width 556 height 33
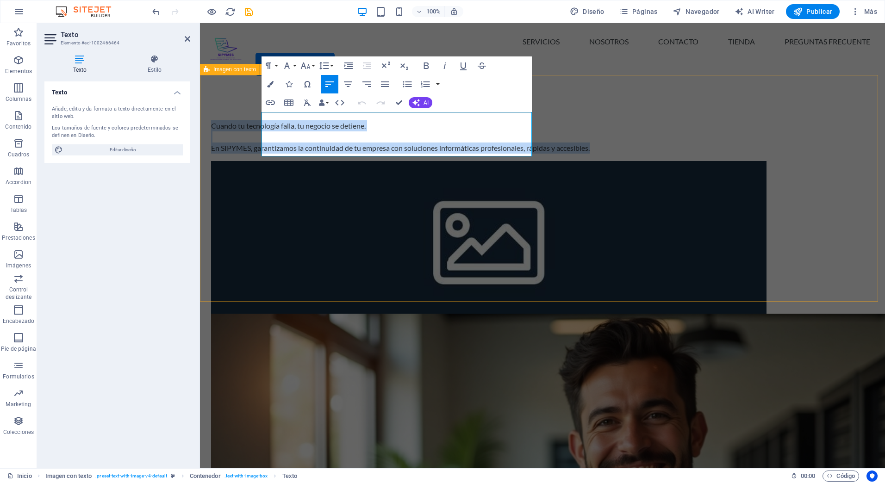
drag, startPoint x: 419, startPoint y: 149, endPoint x: 251, endPoint y: 106, distance: 173.8
click at [251, 106] on div "Cuando tu tecnología falla, tu negocio se detiene. En SIPYMES, garantizamos la …" at bounding box center [542, 410] width 685 height 655
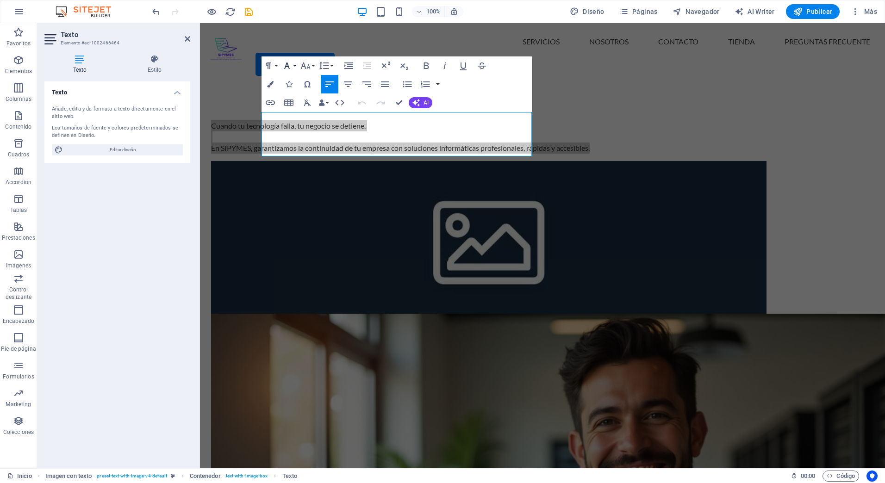
click at [294, 65] on button "Font Family" at bounding box center [289, 65] width 18 height 19
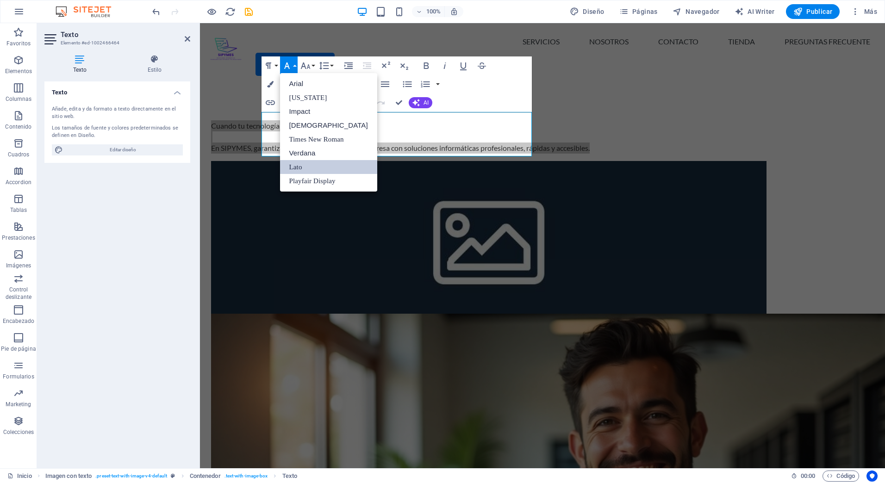
click at [294, 65] on button "Font Family" at bounding box center [289, 65] width 18 height 19
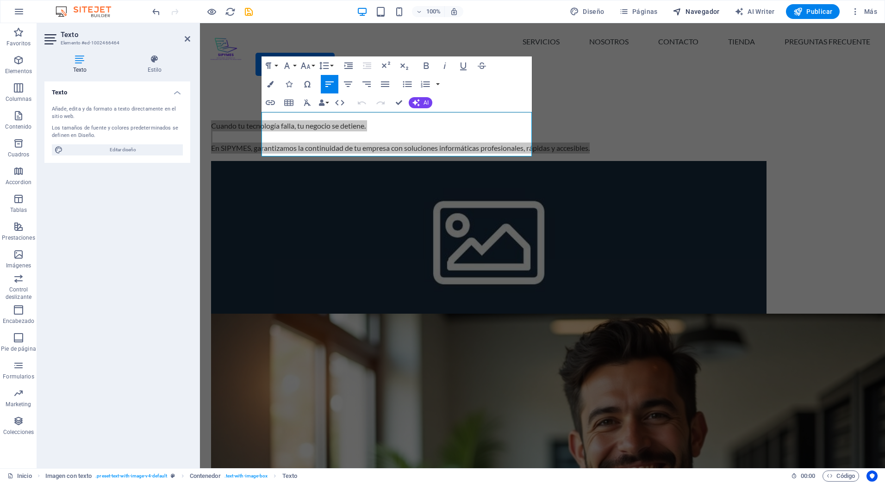
click at [694, 7] on span "Navegador" at bounding box center [696, 11] width 47 height 9
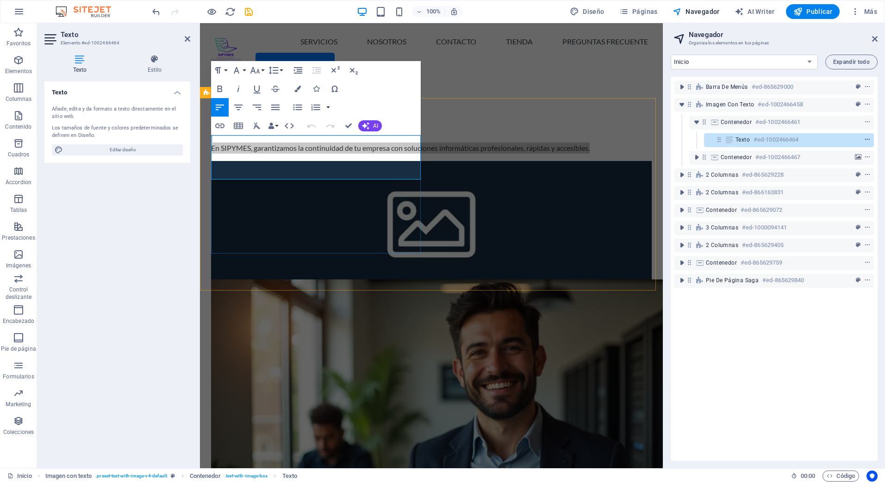
click at [867, 135] on button "context-menu" at bounding box center [867, 139] width 9 height 11
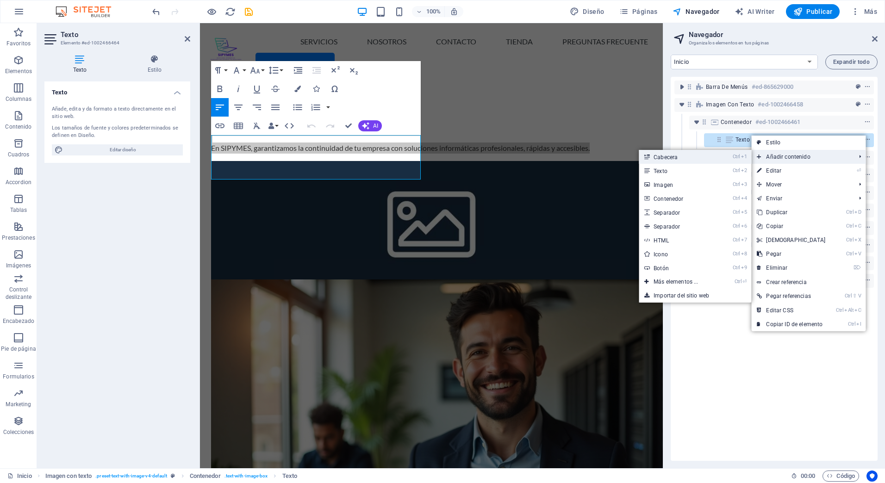
click at [717, 159] on link "Ctrl 1 Cabecera" at bounding box center [678, 157] width 78 height 14
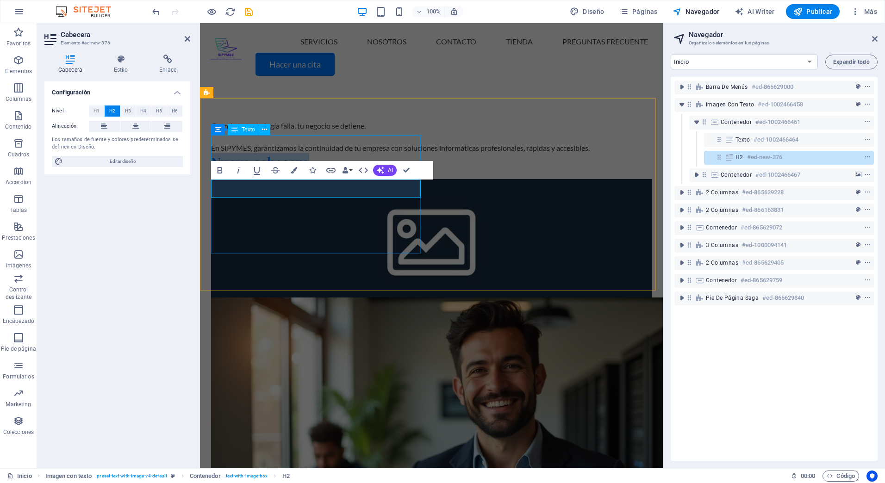
click at [321, 150] on div "Cuando tu tecnología falla, tu negocio se detiene. En SIPYMES, garantizamos la …" at bounding box center [431, 136] width 441 height 33
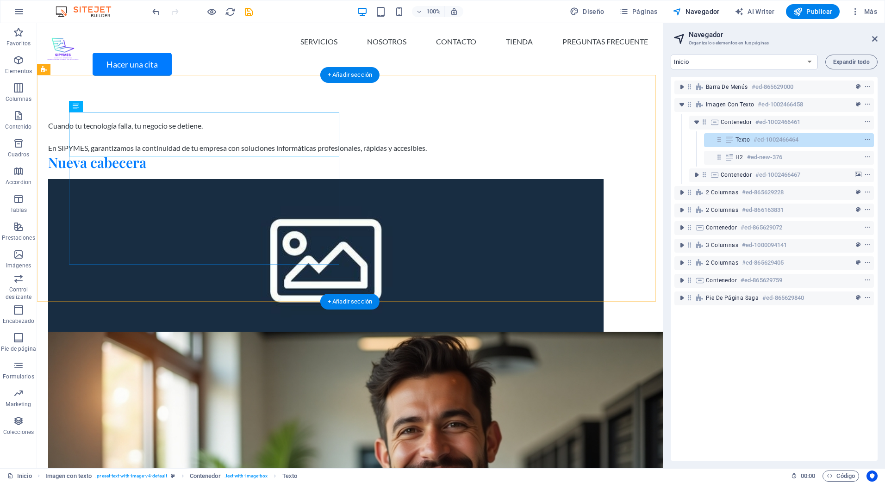
click at [220, 172] on div "Cuando tu tecnología falla, tu negocio se detiene. En SIPYMES, garantizamos la …" at bounding box center [326, 145] width 556 height 51
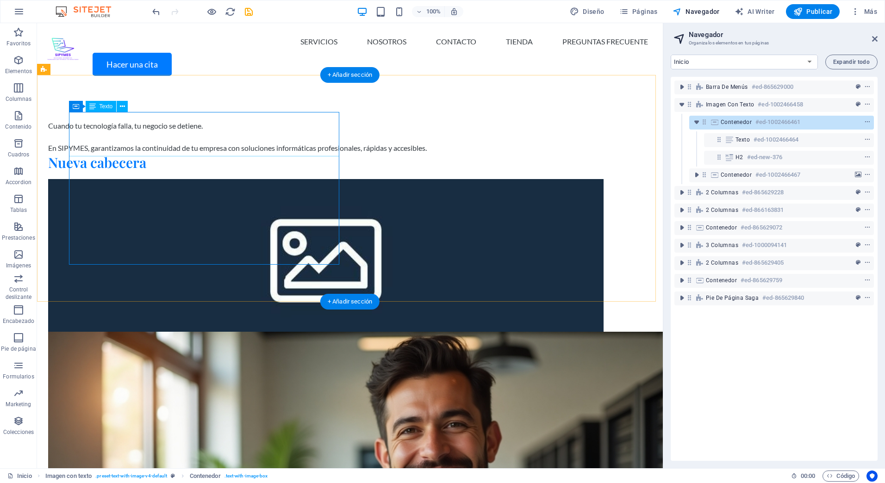
click at [161, 145] on div "Cuando tu tecnología falla, tu negocio se detiene. En SIPYMES, garantizamos la …" at bounding box center [326, 136] width 556 height 33
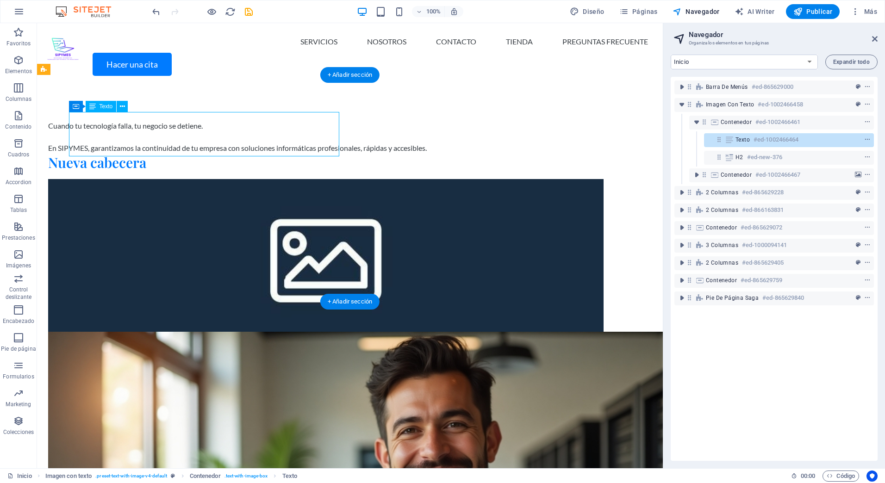
click at [161, 145] on div "Cuando tu tecnología falla, tu negocio se detiene. En SIPYMES, garantizamos la …" at bounding box center [326, 136] width 556 height 33
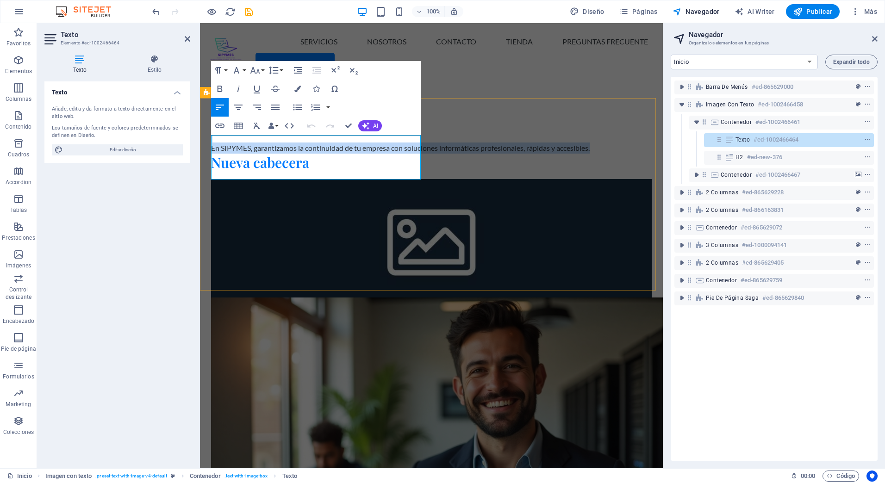
drag, startPoint x: 401, startPoint y: 174, endPoint x: 207, endPoint y: 142, distance: 196.6
click at [207, 142] on div "Cuando tu tecnología falla, tu negocio se detiene. En SIPYMES, garantizamos la …" at bounding box center [431, 339] width 463 height 513
copy p "Cuando tu tecnología falla, tu negocio se detiene. En SIPYMES, garantizamos la …"
click at [285, 172] on div "Cuando tu tecnología falla, tu negocio se detiene. En SIPYMES, garantizamos la …" at bounding box center [431, 145] width 441 height 51
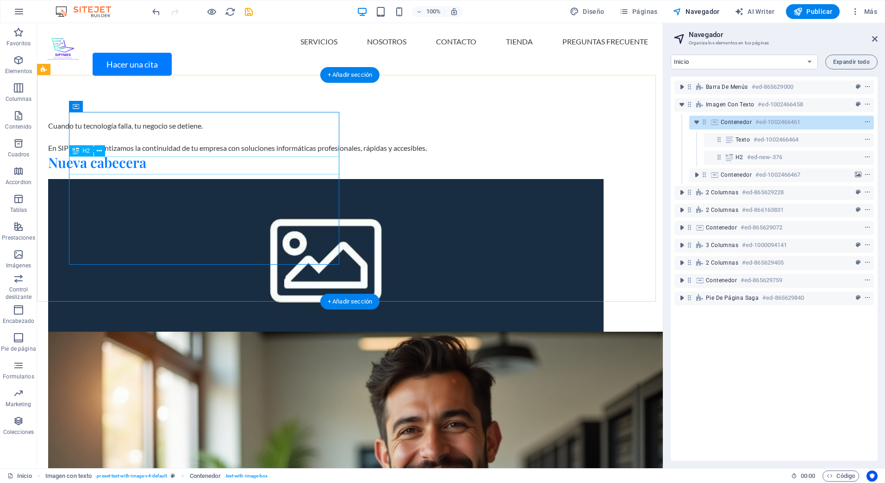
click at [152, 164] on div "Nueva cabecera" at bounding box center [326, 163] width 556 height 18
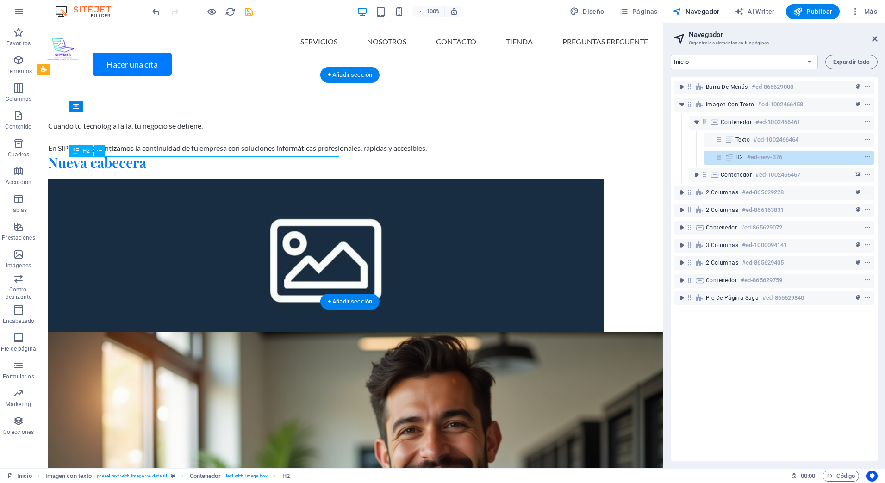
click at [152, 164] on div "Nueva cabecera" at bounding box center [326, 163] width 556 height 18
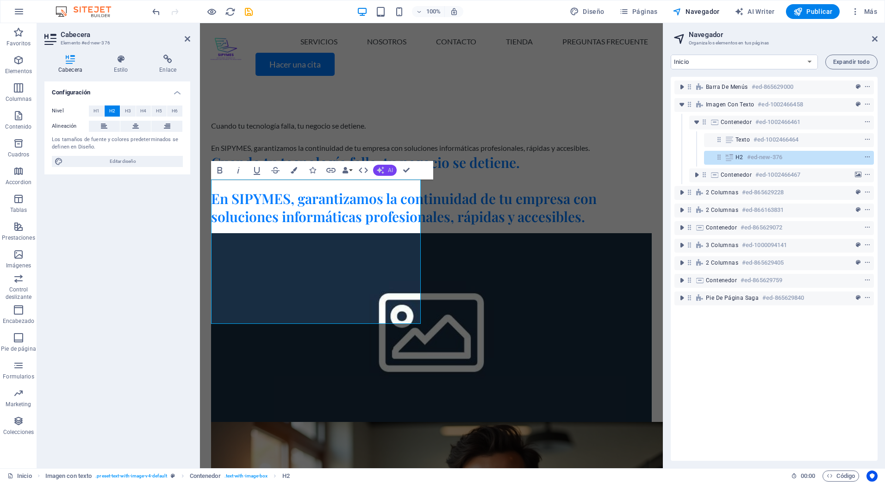
click at [382, 172] on icon "button" at bounding box center [380, 170] width 7 height 7
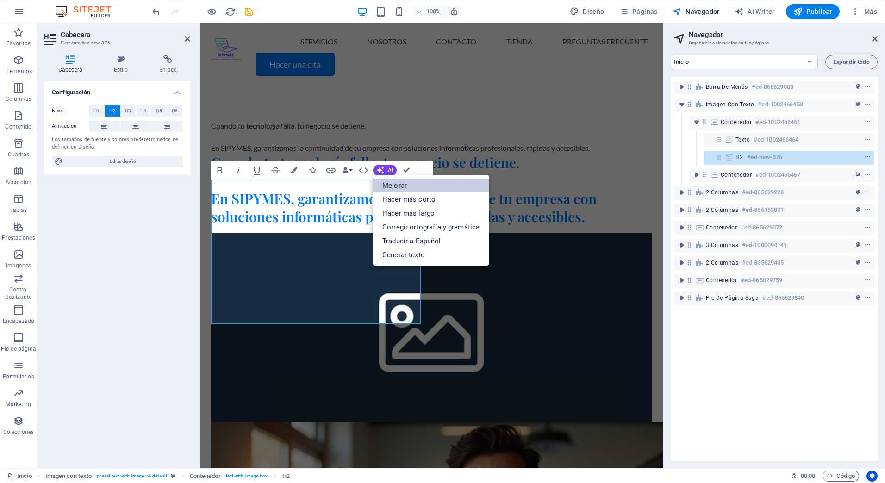
click at [385, 182] on link "Mejorar" at bounding box center [431, 186] width 116 height 14
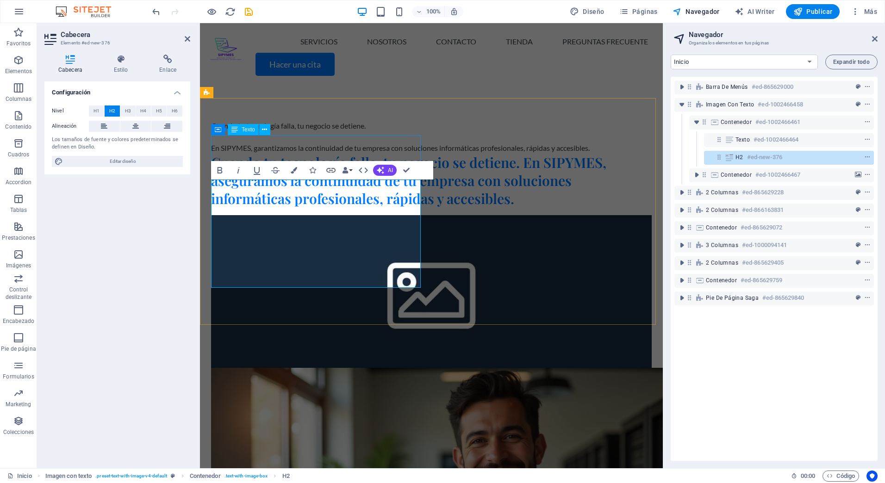
click at [373, 145] on div "Cuando tu tecnología falla, tu negocio se detiene. En SIPYMES, garantizamos la …" at bounding box center [431, 136] width 441 height 33
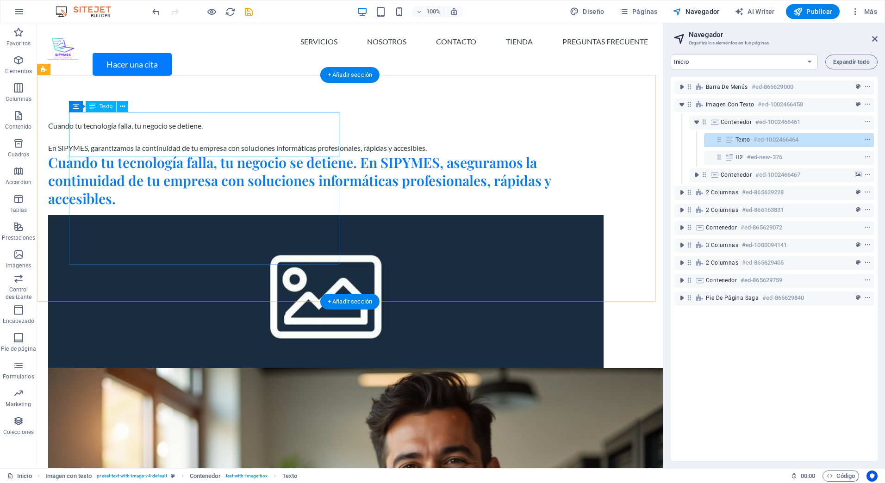
click at [321, 148] on div "Cuando tu tecnología falla, tu negocio se detiene. En SIPYMES, garantizamos la …" at bounding box center [326, 136] width 556 height 33
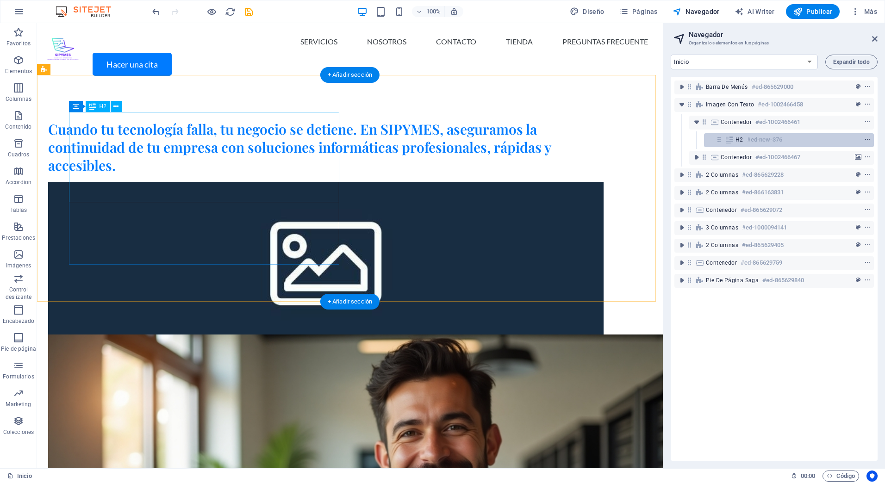
click at [868, 140] on icon "context-menu" at bounding box center [867, 140] width 6 height 6
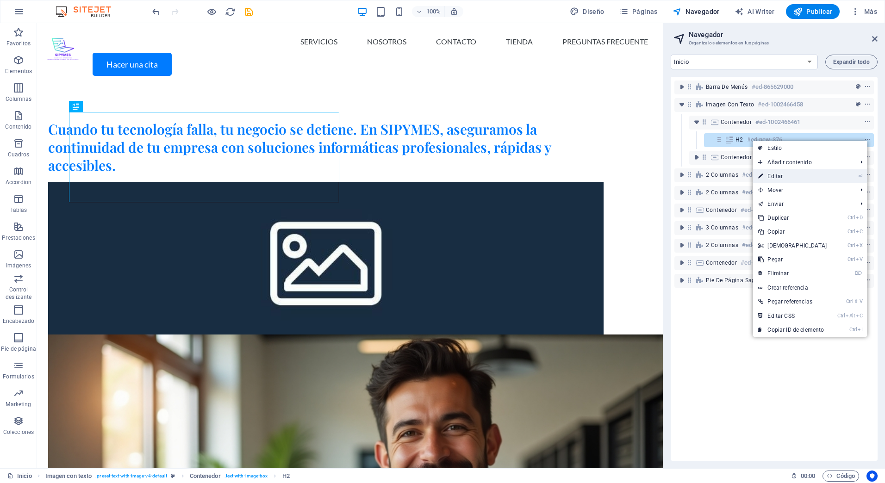
click at [837, 176] on li "⏎ Editar" at bounding box center [810, 176] width 114 height 14
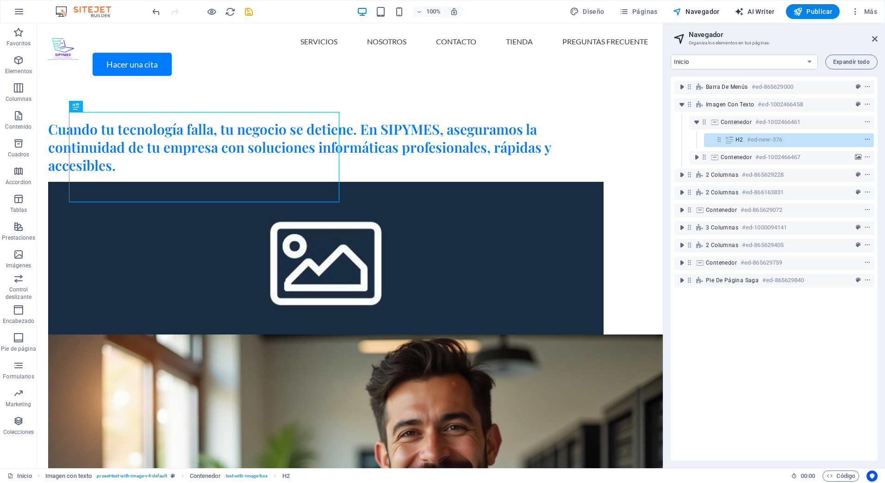
click at [753, 10] on span "AI Writer" at bounding box center [755, 11] width 40 height 9
select select "English"
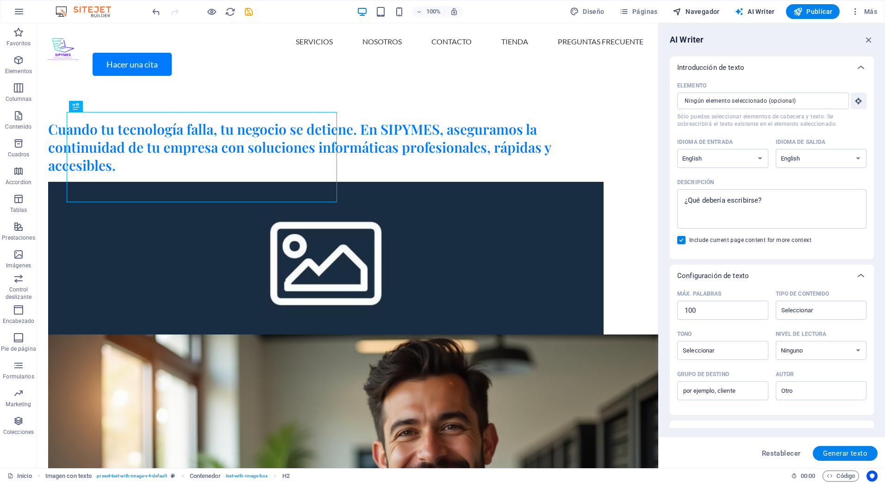
click at [712, 12] on span "Navegador" at bounding box center [696, 11] width 47 height 9
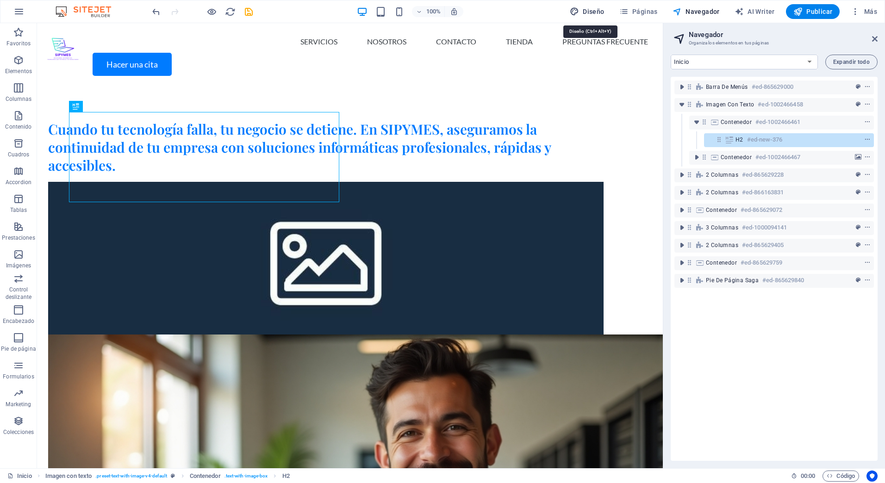
click at [595, 12] on span "Diseño" at bounding box center [587, 11] width 35 height 9
select select "px"
select select "400"
select select "px"
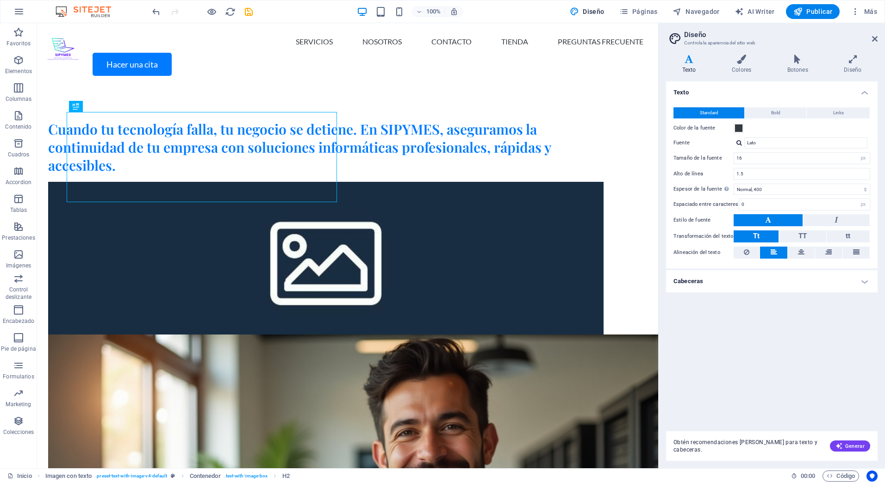
click at [689, 62] on icon at bounding box center [689, 59] width 46 height 9
click at [854, 447] on span "Generar" at bounding box center [850, 446] width 29 height 7
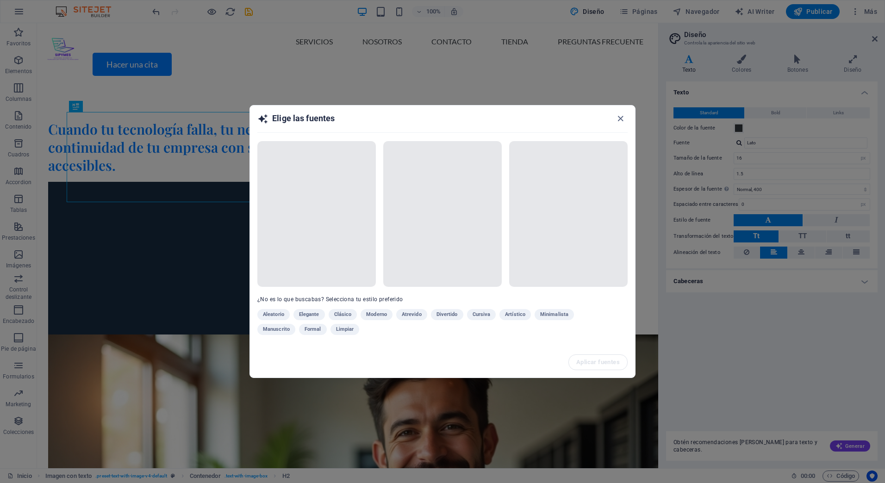
click at [304, 314] on div "Aleatorio Elegante Clásico Moderno Atrevido Divertido Cursiva Artístico Minimal…" at bounding box center [419, 324] width 324 height 30
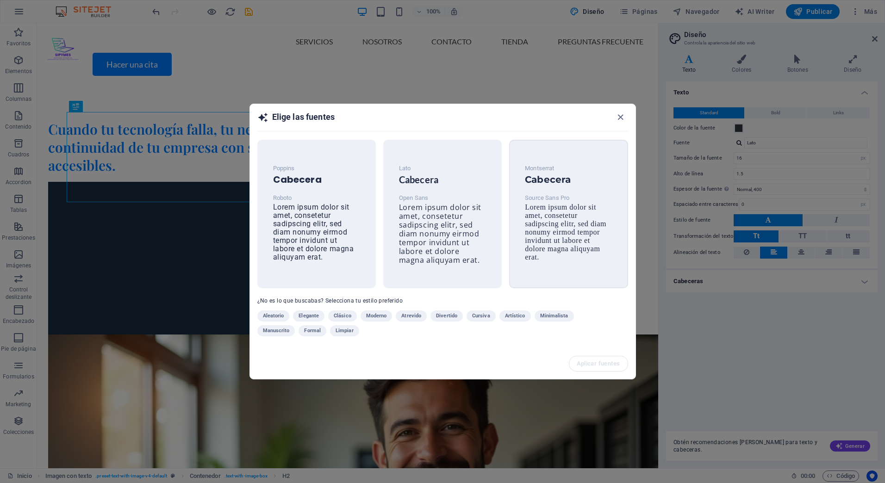
click at [537, 178] on h6 "Cabecera" at bounding box center [568, 179] width 87 height 11
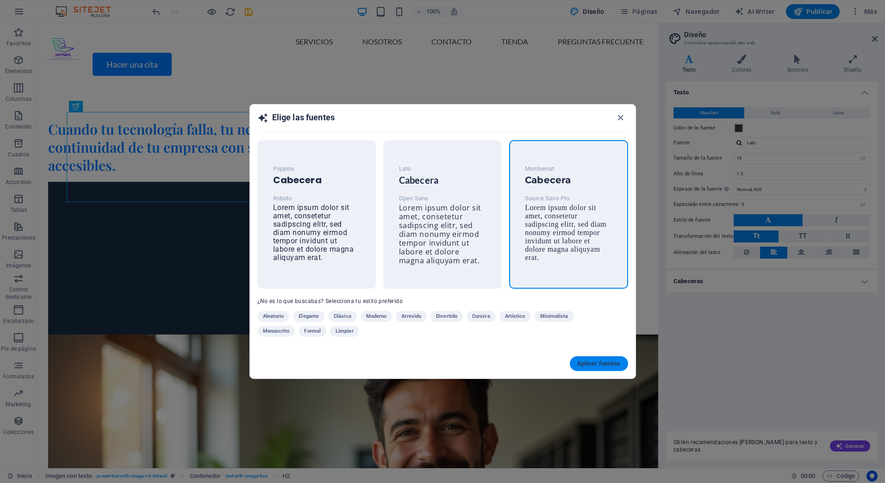
click at [594, 362] on span "Aplicar fuentes" at bounding box center [599, 363] width 44 height 7
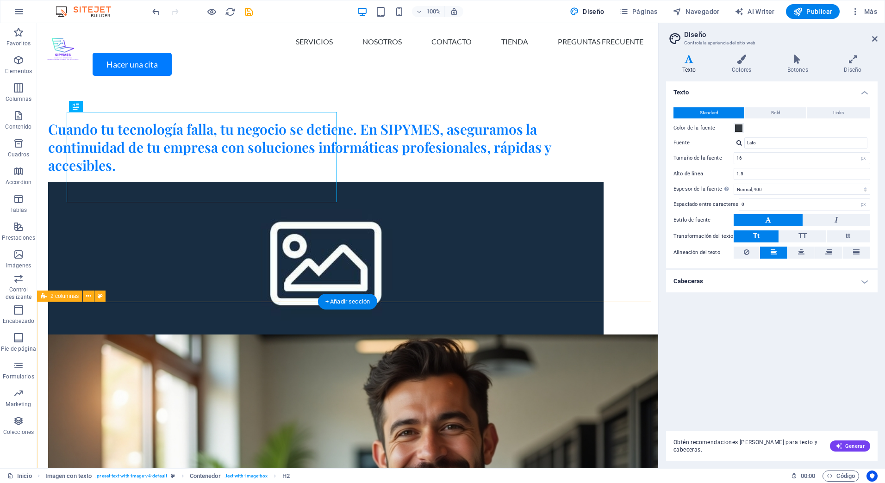
type input "Source Sans Pro"
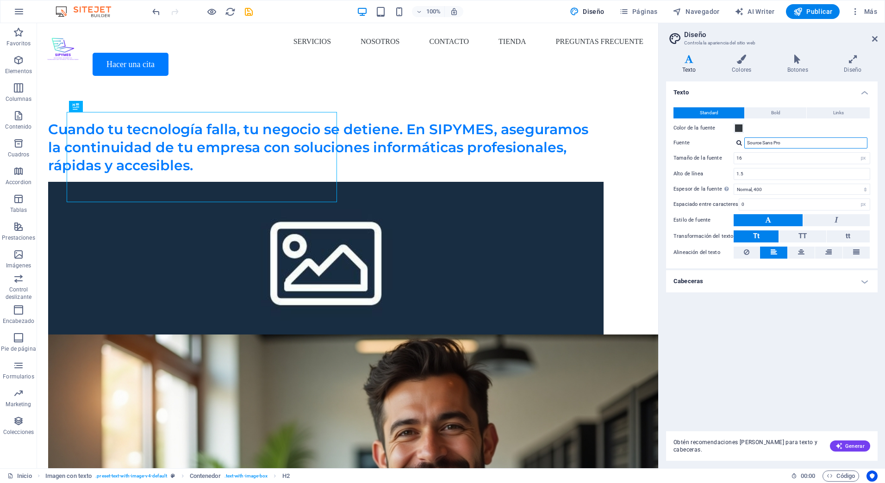
click at [800, 140] on input "Source Sans Pro" at bounding box center [805, 142] width 123 height 11
drag, startPoint x: 802, startPoint y: 140, endPoint x: 700, endPoint y: 143, distance: 101.9
click at [700, 143] on div "Fuente Source Sans Pro" at bounding box center [772, 142] width 197 height 11
click at [781, 156] on div "Montserrat" at bounding box center [808, 155] width 122 height 10
type input "Montserrat"
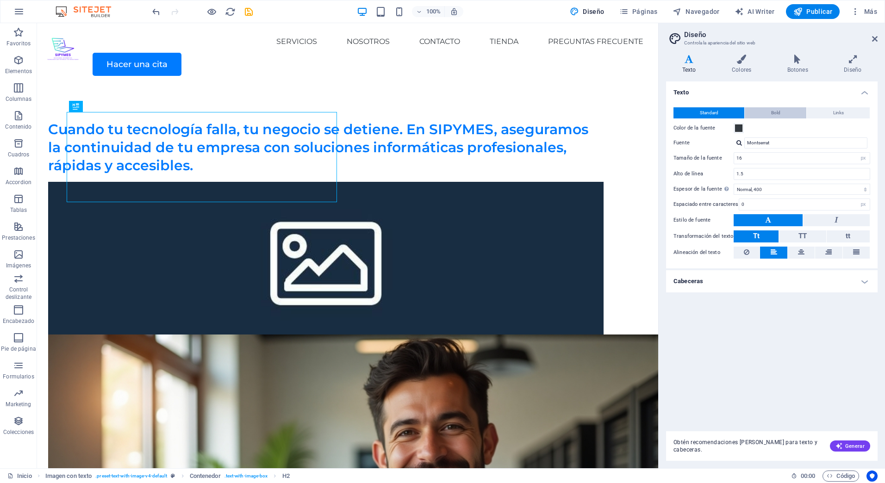
click at [762, 114] on button "Bold" at bounding box center [776, 112] width 62 height 11
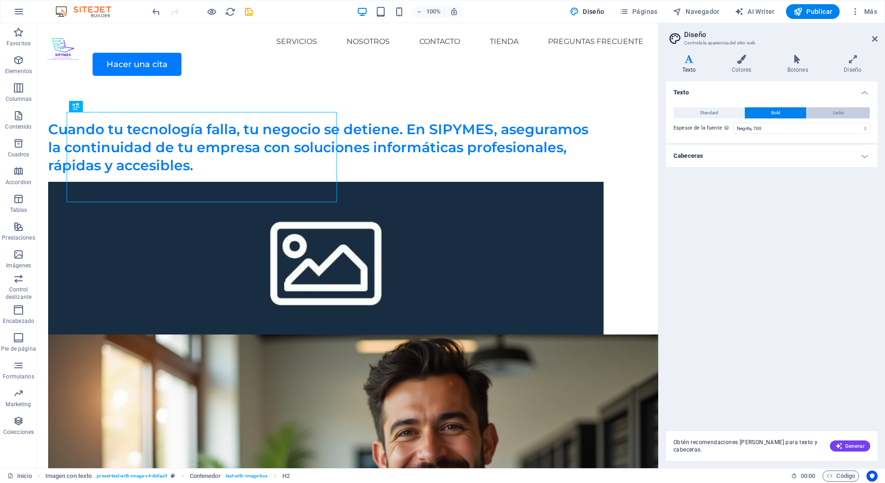
click at [837, 110] on span "Links" at bounding box center [838, 112] width 11 height 11
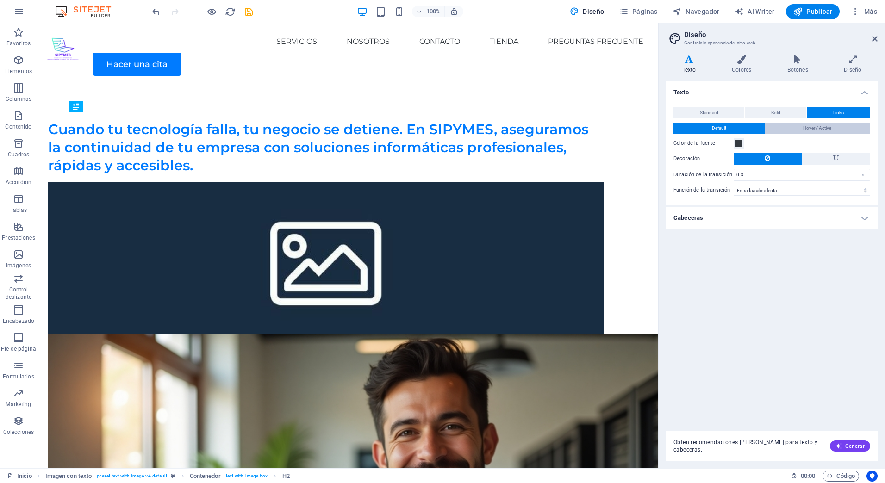
click at [790, 131] on button "Hover / Active" at bounding box center [817, 128] width 105 height 11
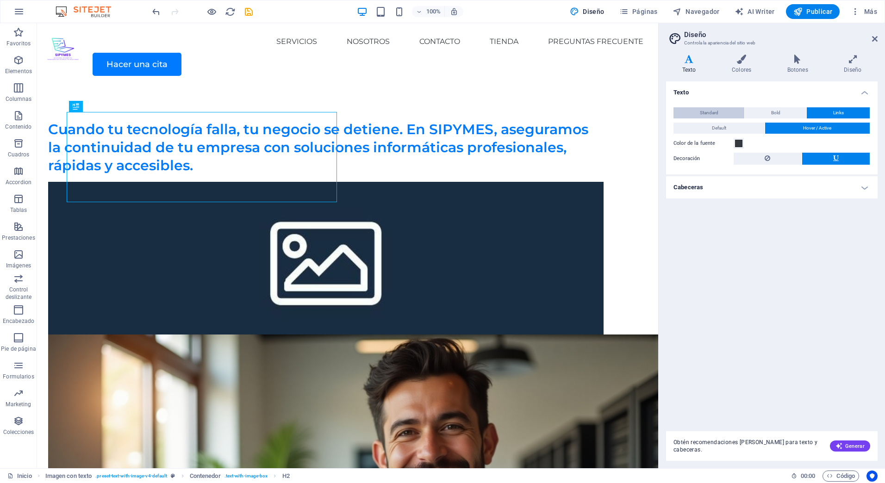
click at [705, 110] on span "Standard" at bounding box center [709, 112] width 19 height 11
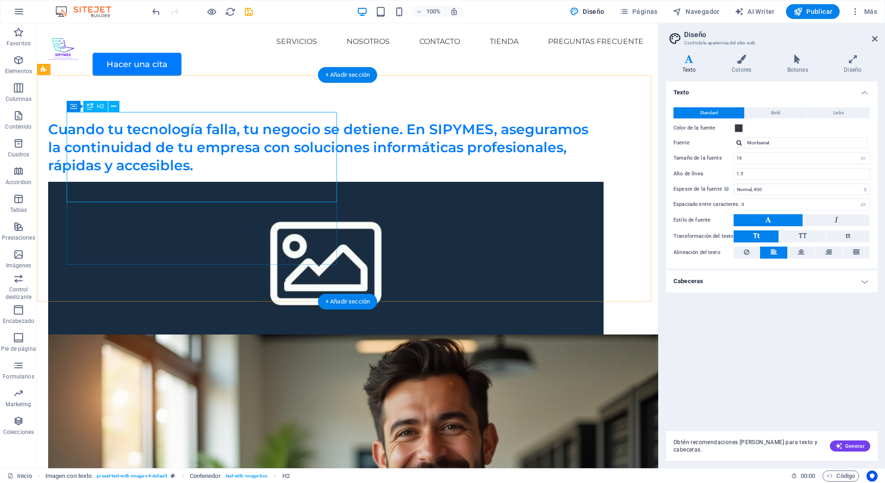
click at [212, 137] on div "Cuando tu tecnología falla, tu negocio se detiene. En SIPYMES, aseguramos la co…" at bounding box center [326, 147] width 556 height 54
click at [211, 137] on div "Cuando tu tecnología falla, tu negocio se detiene. En SIPYMES, aseguramos la co…" at bounding box center [326, 147] width 556 height 54
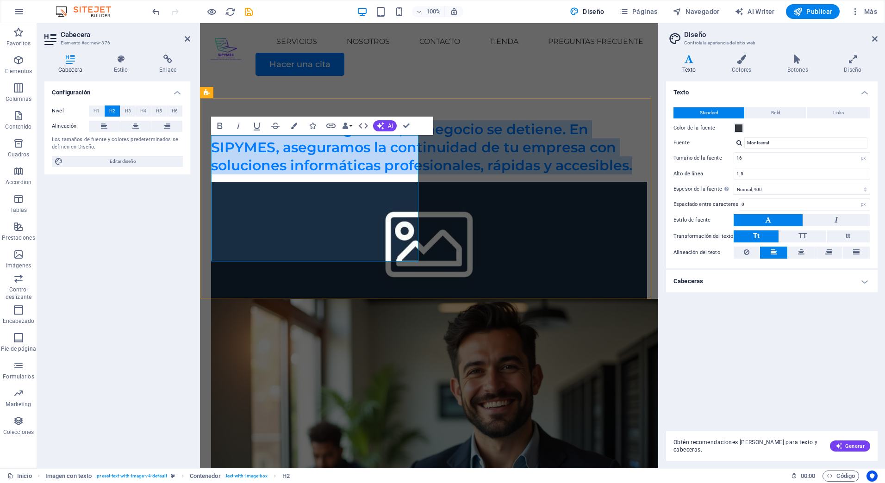
click at [373, 161] on h2 "Cuando tu tecnología falla, tu negocio se detiene. En SIPYMES, aseguramos la co…" at bounding box center [429, 147] width 436 height 54
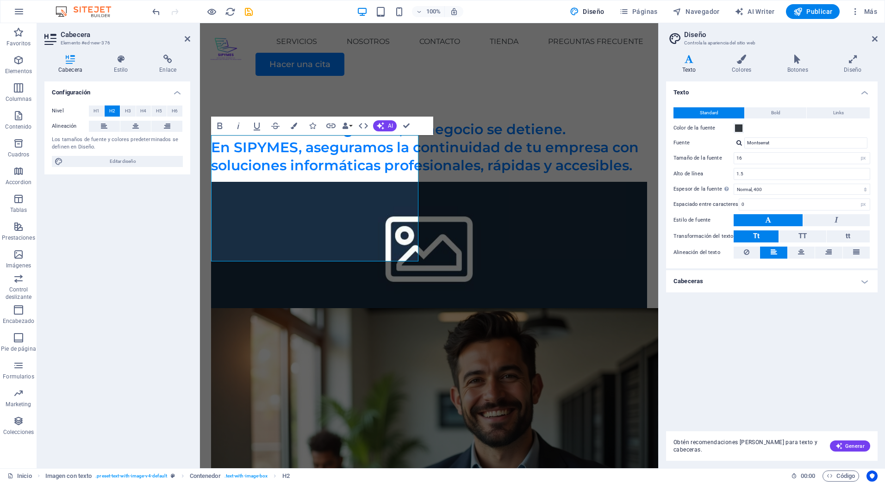
click at [804, 34] on h2 "Diseño" at bounding box center [781, 35] width 194 height 8
click at [562, 83] on div "Servicios Nosotros Contacto Tienda Preguntas Frecuente Hacer una cita" at bounding box center [429, 53] width 458 height 60
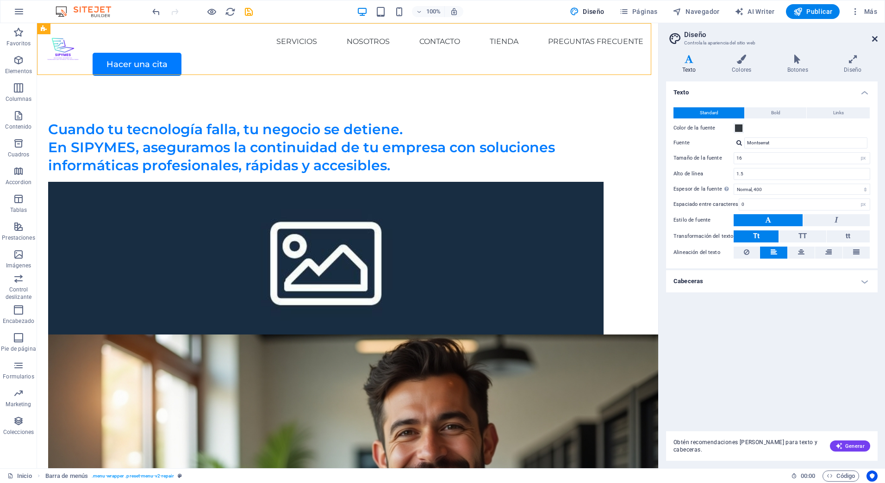
click at [877, 39] on icon at bounding box center [875, 38] width 6 height 7
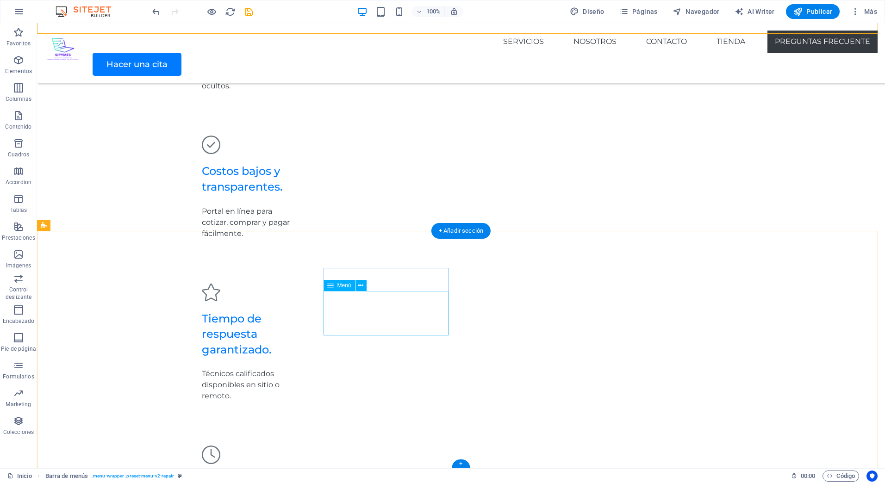
scroll to position [3421, 0]
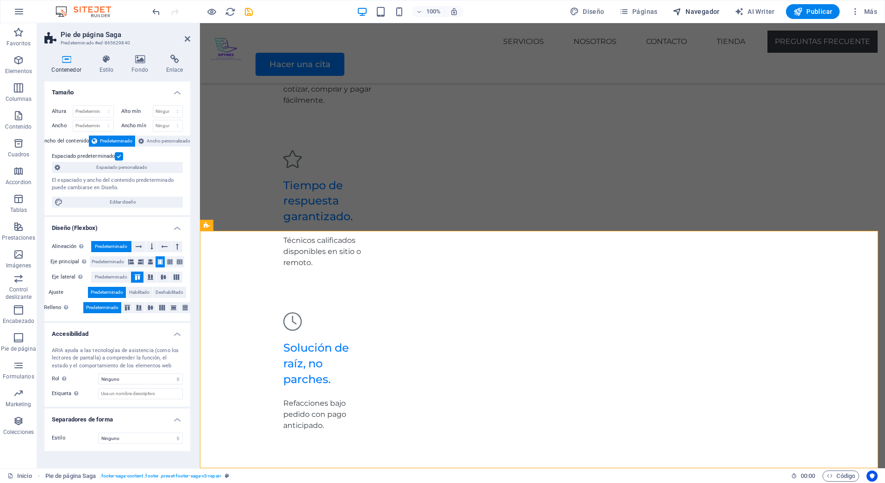
click at [687, 9] on span "Navegador" at bounding box center [696, 11] width 47 height 9
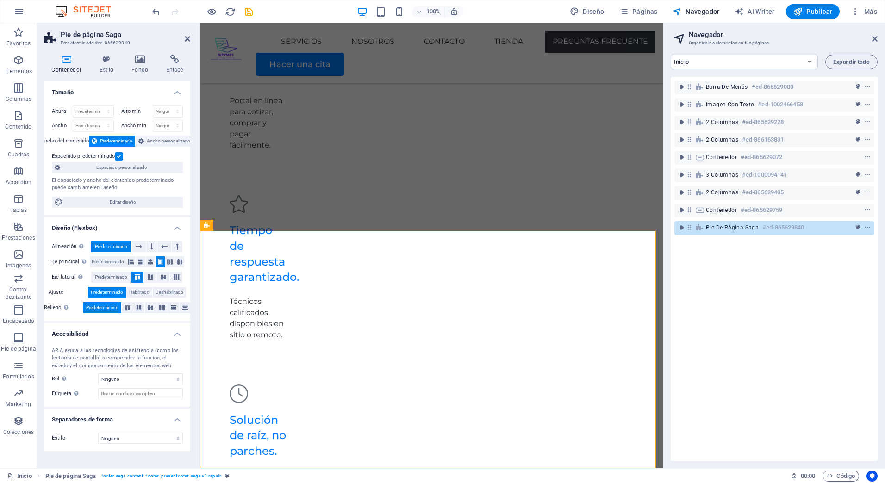
scroll to position [3620, 0]
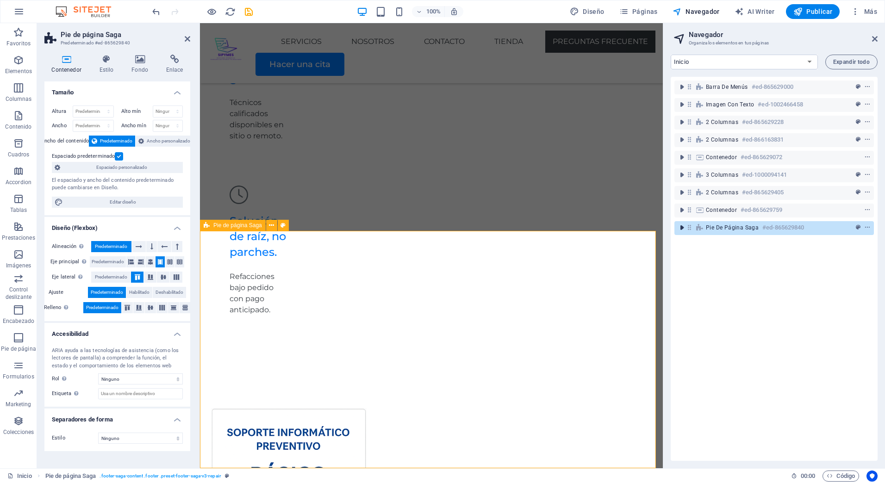
click at [683, 229] on icon "toggle-expand" at bounding box center [681, 227] width 9 height 9
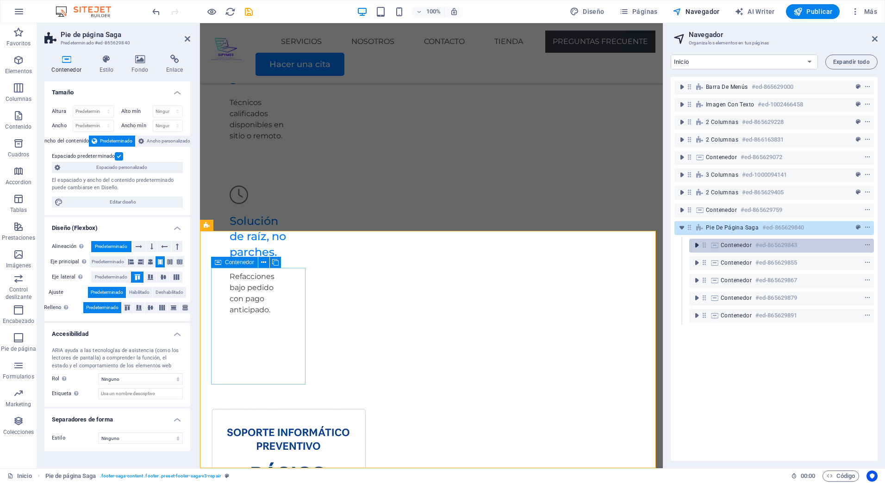
click at [698, 249] on icon "toggle-expand" at bounding box center [696, 245] width 9 height 9
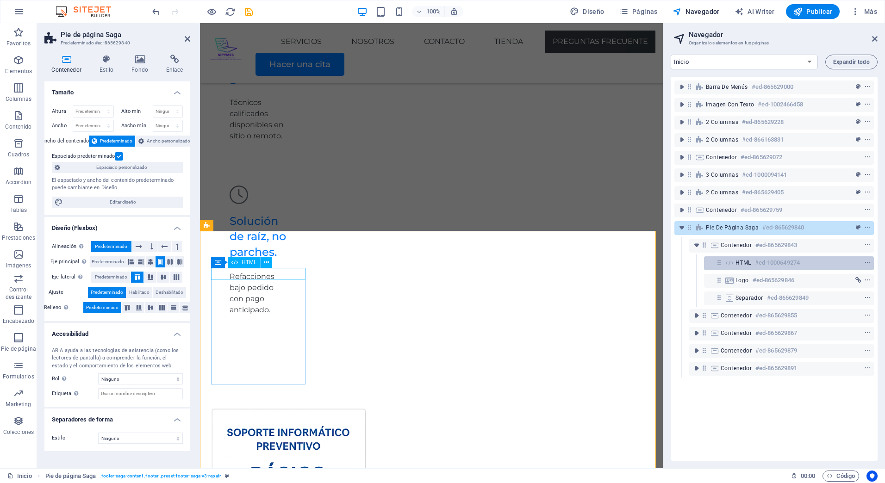
click at [772, 264] on h6 "#ed-1000649274" at bounding box center [777, 262] width 45 height 11
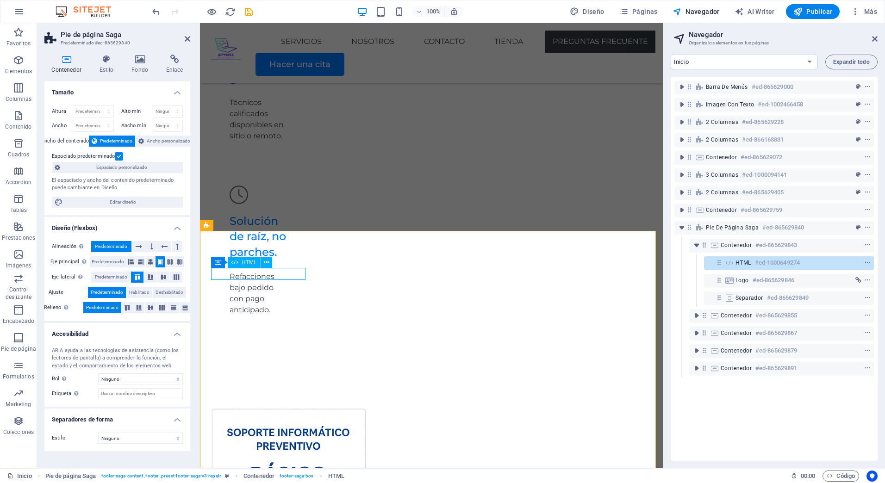
click at [762, 264] on h6 "#ed-1000649274" at bounding box center [777, 262] width 45 height 11
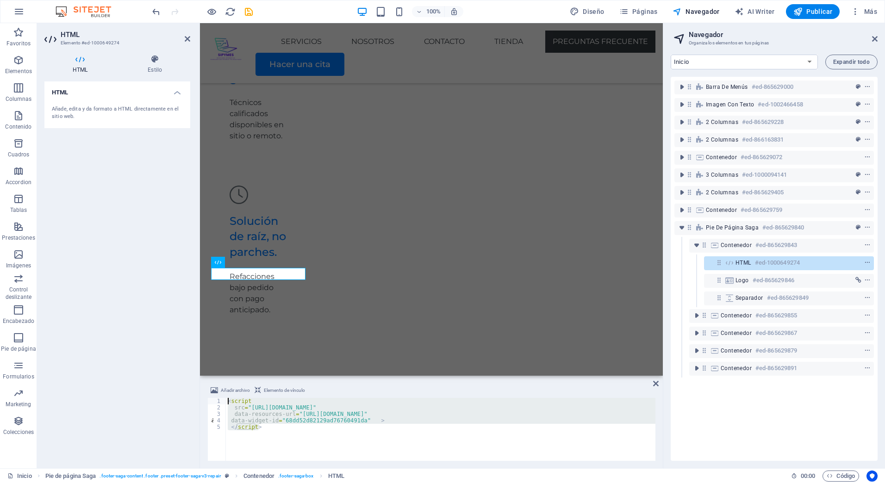
drag, startPoint x: 270, startPoint y: 430, endPoint x: 218, endPoint y: 400, distance: 60.1
click at [218, 400] on div "</script> 1 2 3 4 5 < script src = "https://widgets.leadconnectorhq.com/loader.…" at bounding box center [431, 429] width 448 height 63
type textarea "<script src="https://widgets.leadconnectorhq.com/loader.js""
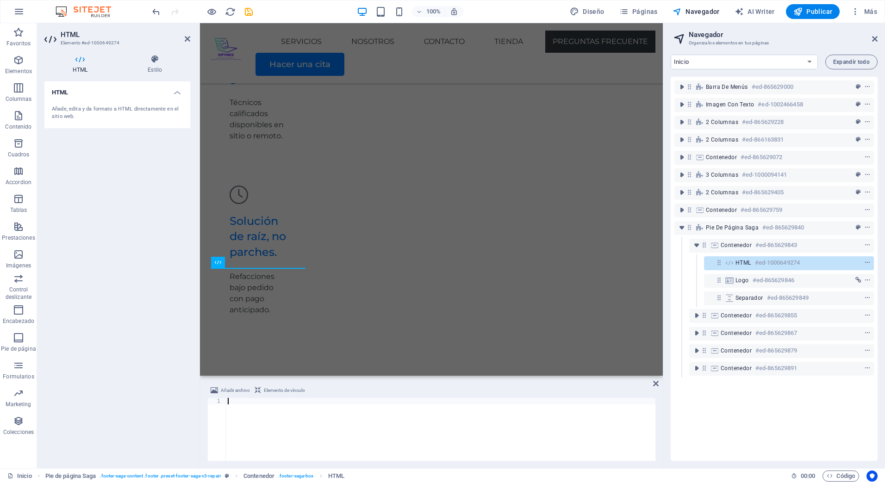
paste textarea "</script>"
type textarea "</script>"
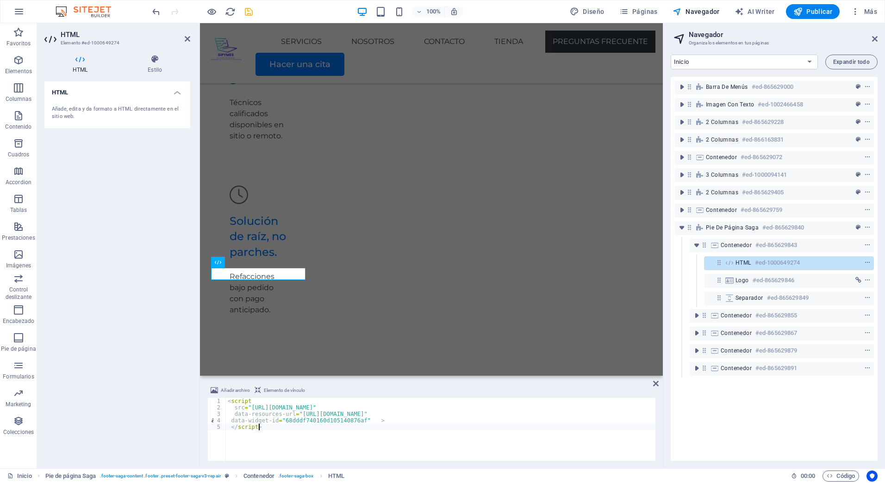
click at [251, 9] on icon "save" at bounding box center [249, 11] width 11 height 11
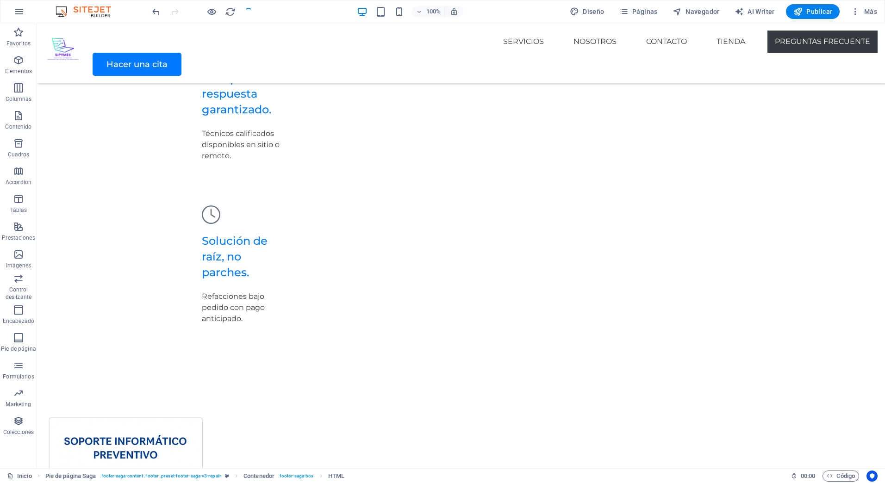
scroll to position [3421, 0]
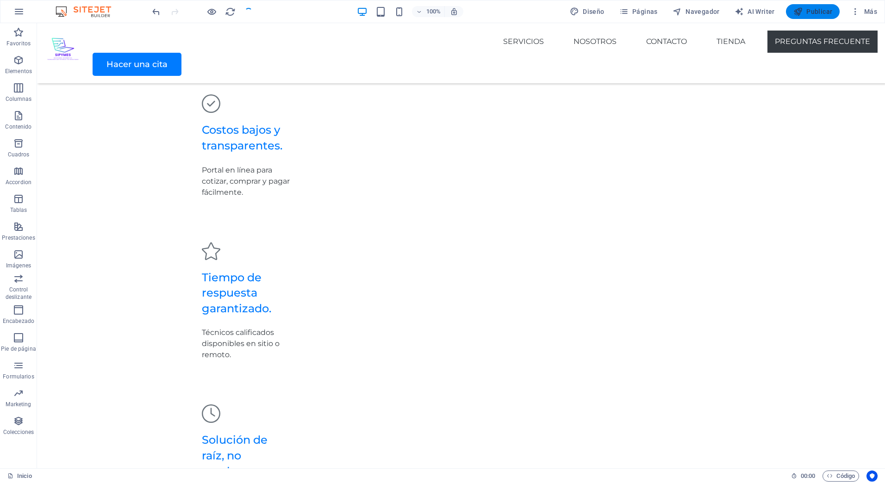
click at [808, 11] on span "Publicar" at bounding box center [813, 11] width 39 height 9
